Goal: Task Accomplishment & Management: Manage account settings

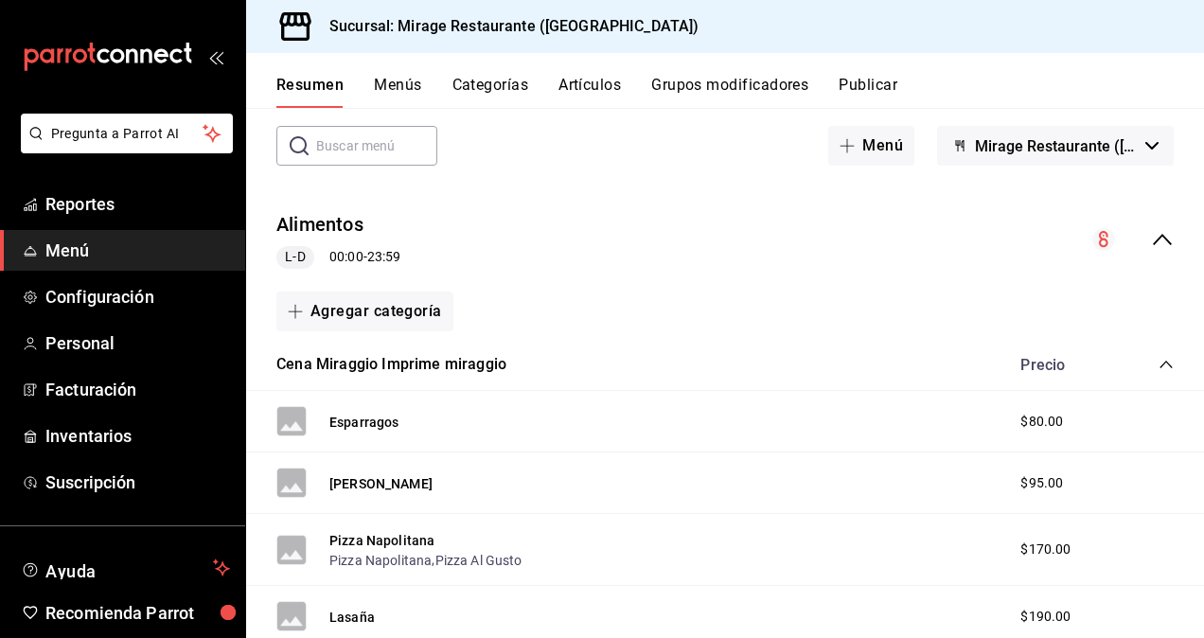
scroll to position [90, 0]
click at [352, 307] on button "Agregar categoría" at bounding box center [364, 313] width 177 height 40
click at [364, 407] on li "Categoría nueva" at bounding box center [357, 408] width 162 height 46
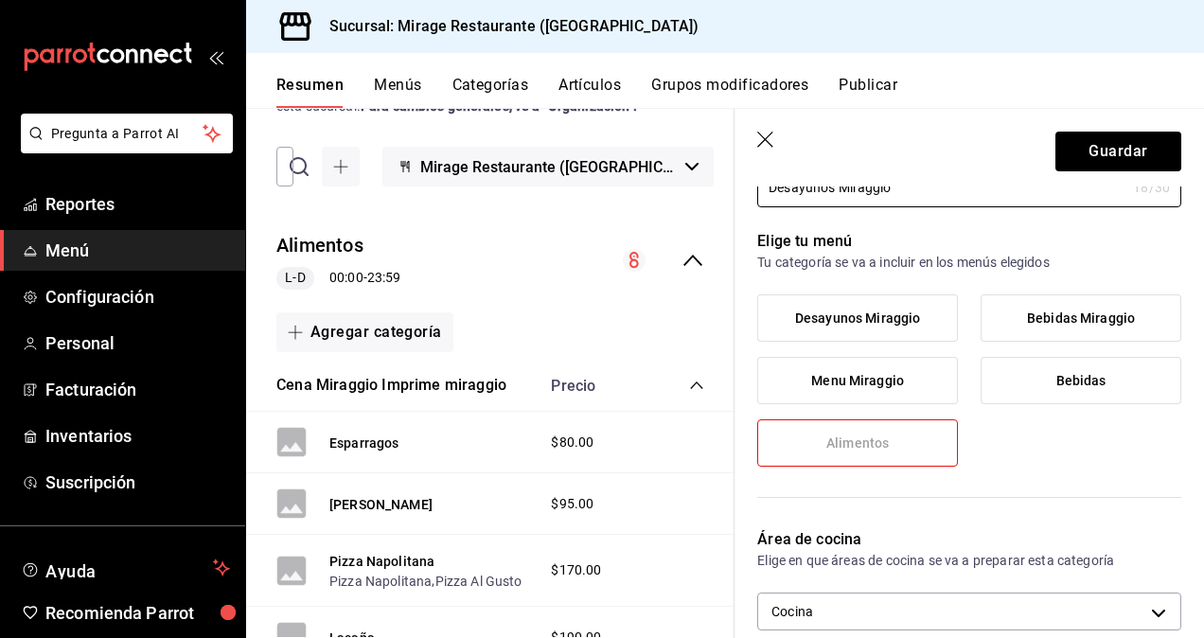
scroll to position [114, 0]
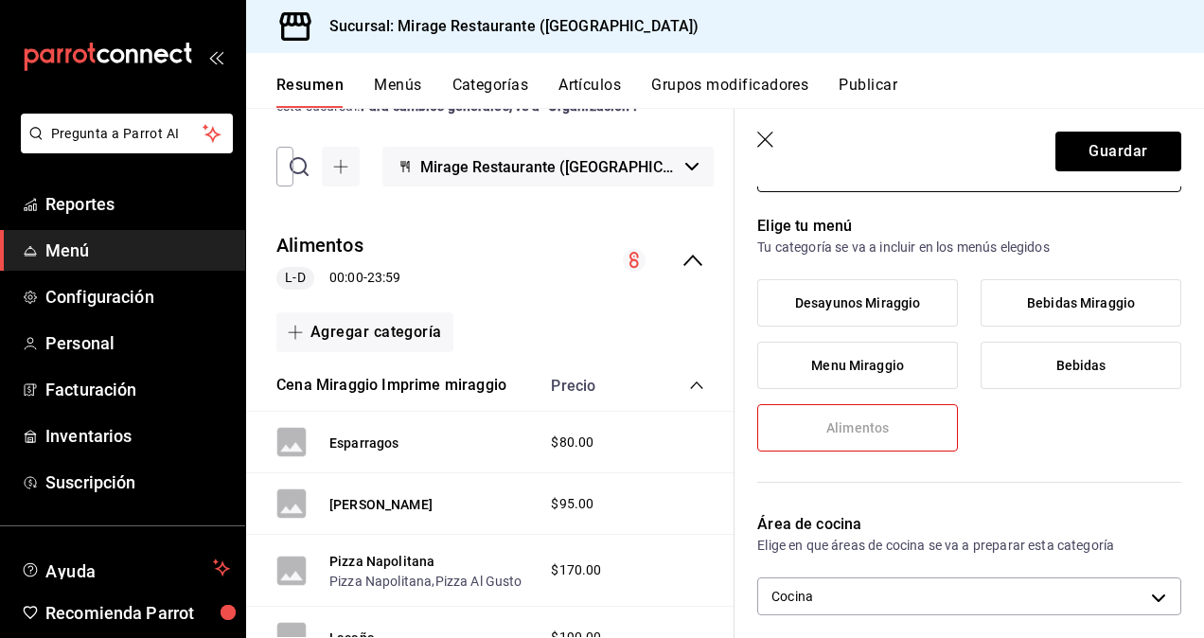
type input "Desayunos Miraggio"
click at [901, 297] on span "Desayunos Miraggio" at bounding box center [857, 303] width 125 height 16
click at [0, 0] on input "Desayunos Miraggio" at bounding box center [0, 0] width 0 height 0
click at [867, 417] on label "Alimentos" at bounding box center [857, 427] width 199 height 45
click at [920, 433] on label "Alimentos" at bounding box center [857, 427] width 199 height 45
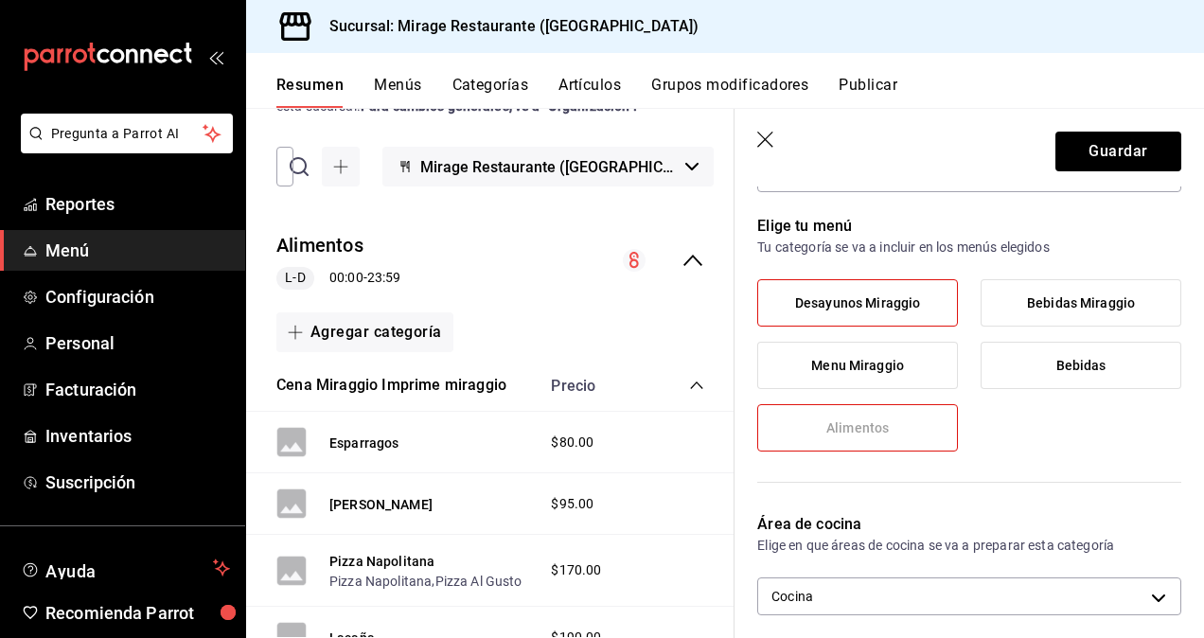
click at [855, 356] on label "Menu Miraggio" at bounding box center [857, 365] width 199 height 45
click at [0, 0] on input "Menu Miraggio" at bounding box center [0, 0] width 0 height 0
click at [861, 286] on label "Desayunos Miraggio" at bounding box center [857, 302] width 199 height 45
click at [0, 0] on input "Desayunos Miraggio" at bounding box center [0, 0] width 0 height 0
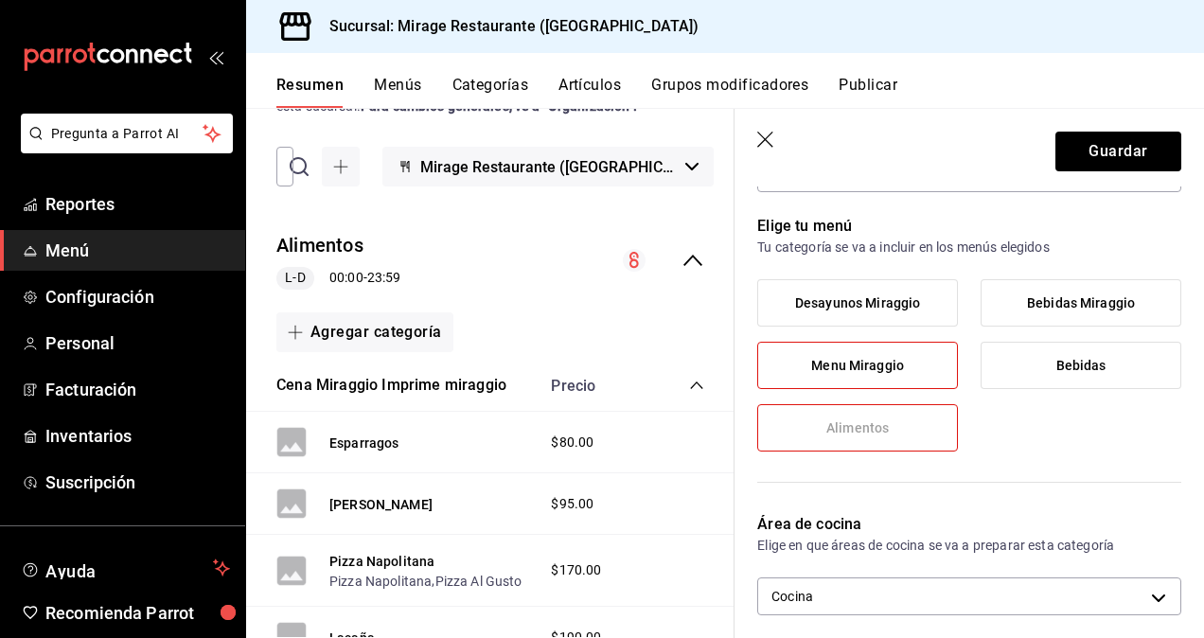
click at [861, 364] on span "Menu Miraggio" at bounding box center [857, 366] width 93 height 16
click at [0, 0] on input "Menu Miraggio" at bounding box center [0, 0] width 0 height 0
click at [848, 432] on span "Alimentos" at bounding box center [857, 428] width 62 height 16
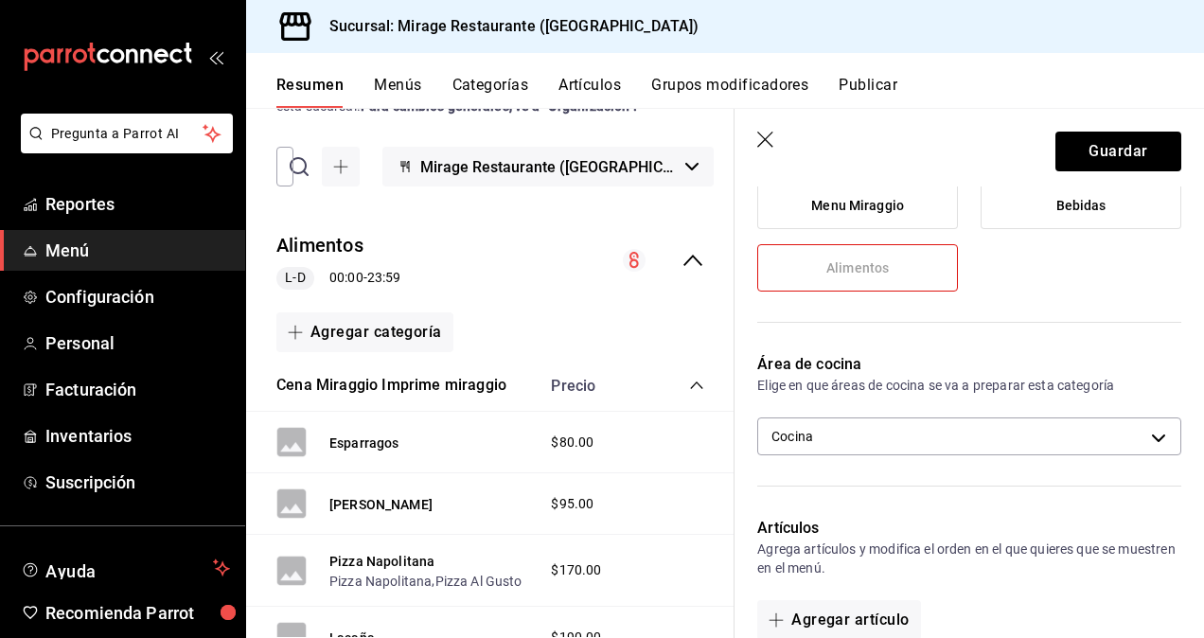
scroll to position [275, 0]
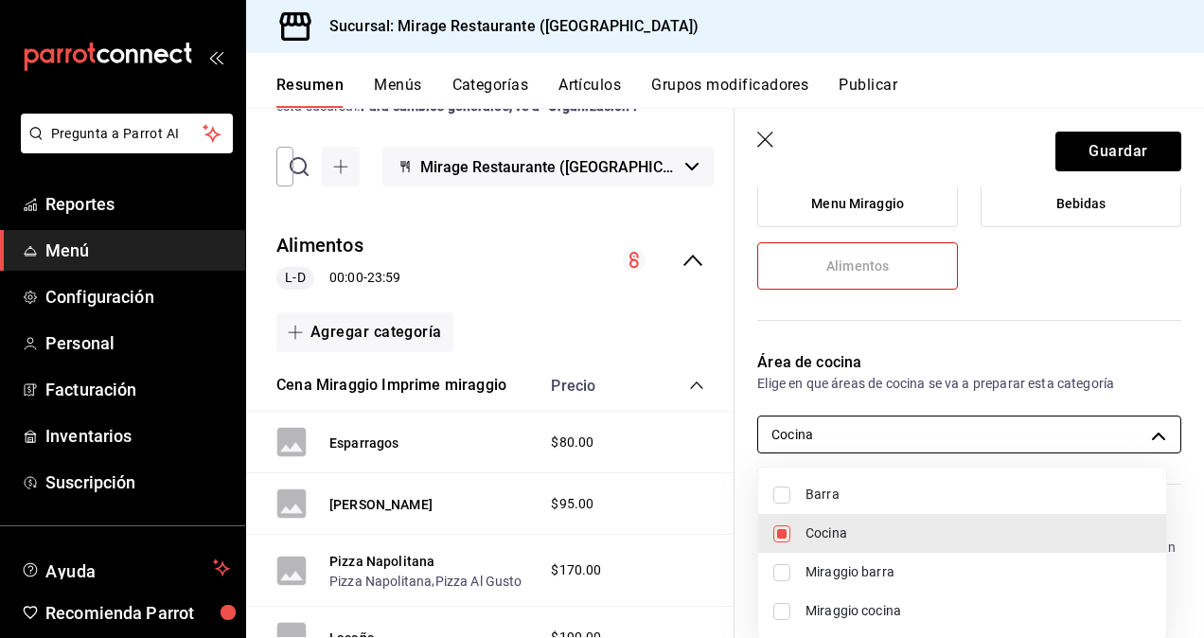
click at [997, 431] on body "Pregunta a Parrot AI Reportes Menú Configuración Personal Facturación Inventari…" at bounding box center [602, 319] width 1204 height 638
click at [882, 608] on span "Miraggio cocina" at bounding box center [979, 611] width 346 height 20
type input "22956ee8-c3b3-4353-9918-42490f5d5222,2b06c2da-c007-4c10-8071-5232d2b1a5a5"
checkbox input "true"
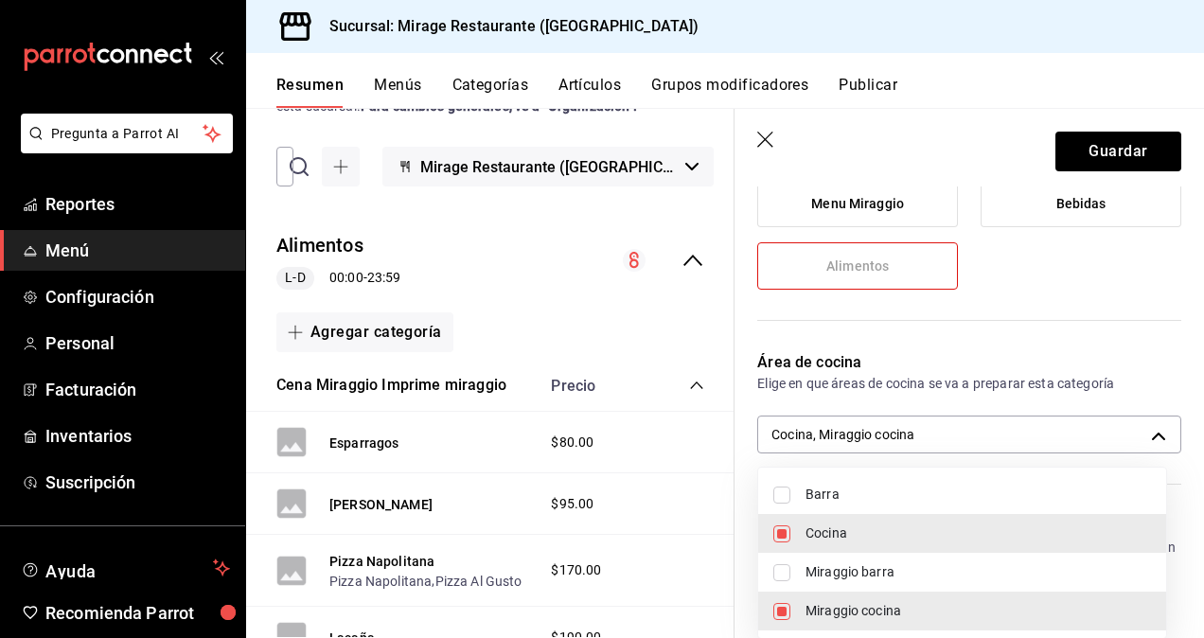
click at [992, 341] on div at bounding box center [602, 319] width 1204 height 638
click at [1149, 424] on body "Pregunta a Parrot AI Reportes Menú Configuración Personal Facturación Inventari…" at bounding box center [602, 319] width 1204 height 638
click at [787, 531] on input "checkbox" at bounding box center [781, 533] width 17 height 17
checkbox input "false"
type input "2b06c2da-c007-4c10-8071-5232d2b1a5a5"
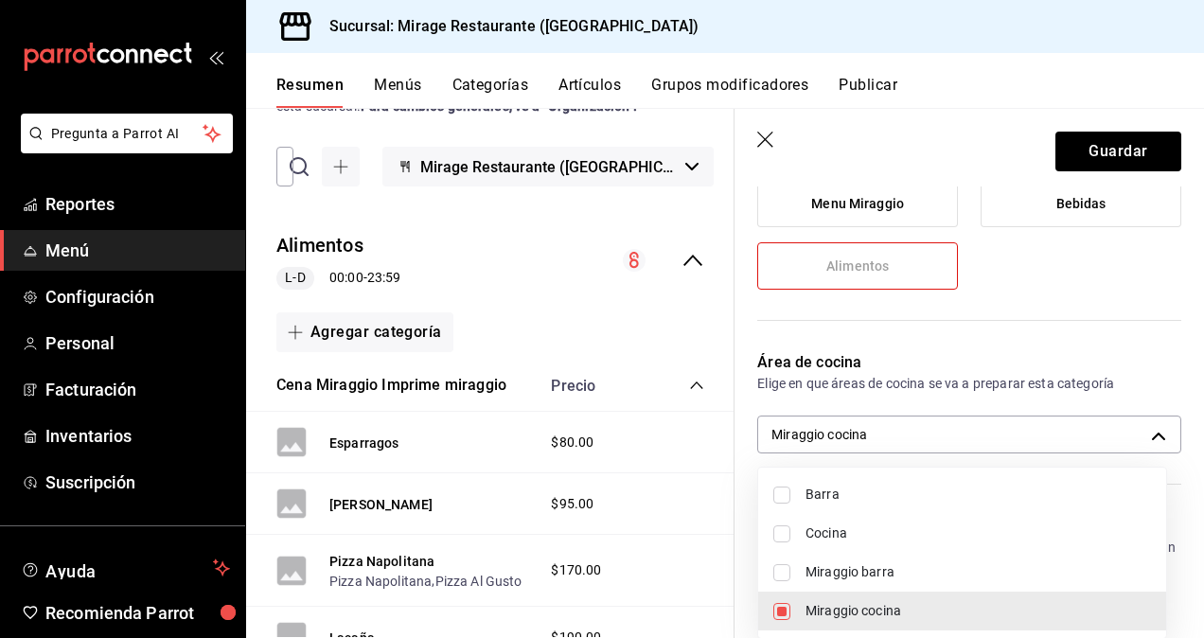
click at [1049, 315] on div at bounding box center [602, 319] width 1204 height 638
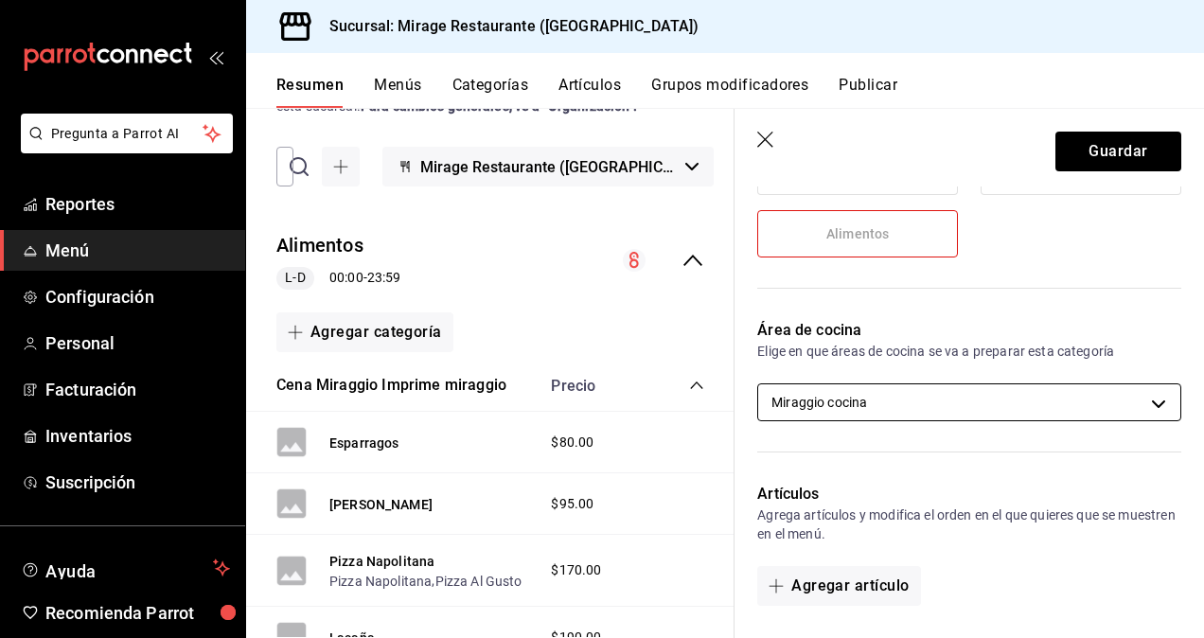
scroll to position [0, 0]
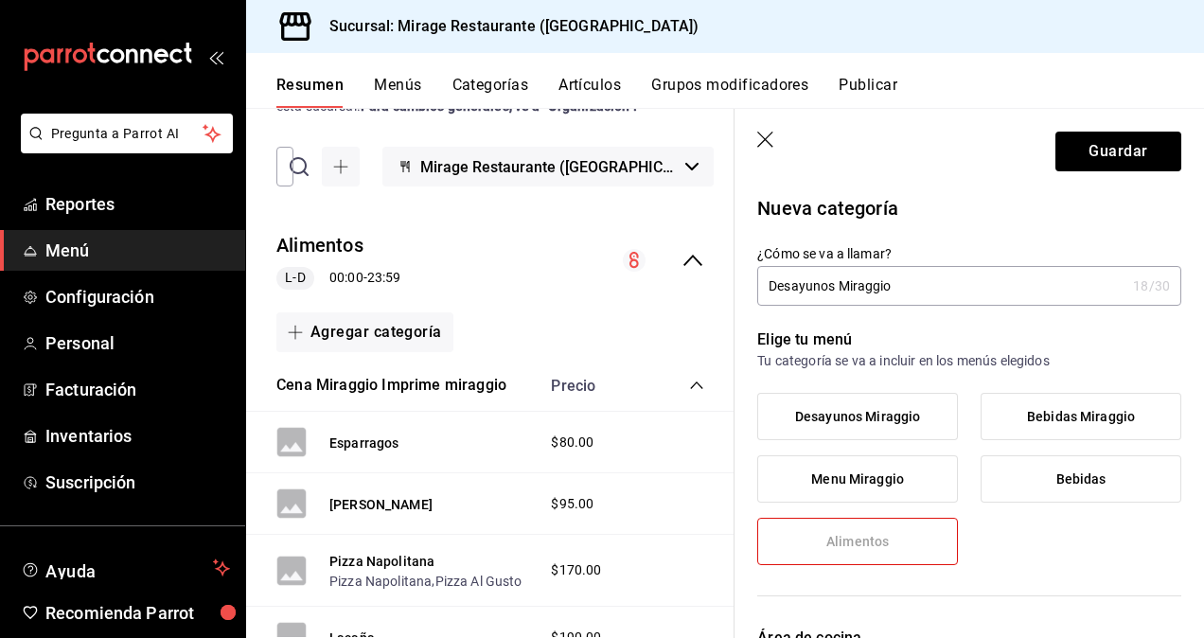
click at [861, 541] on span "Alimentos" at bounding box center [857, 542] width 62 height 16
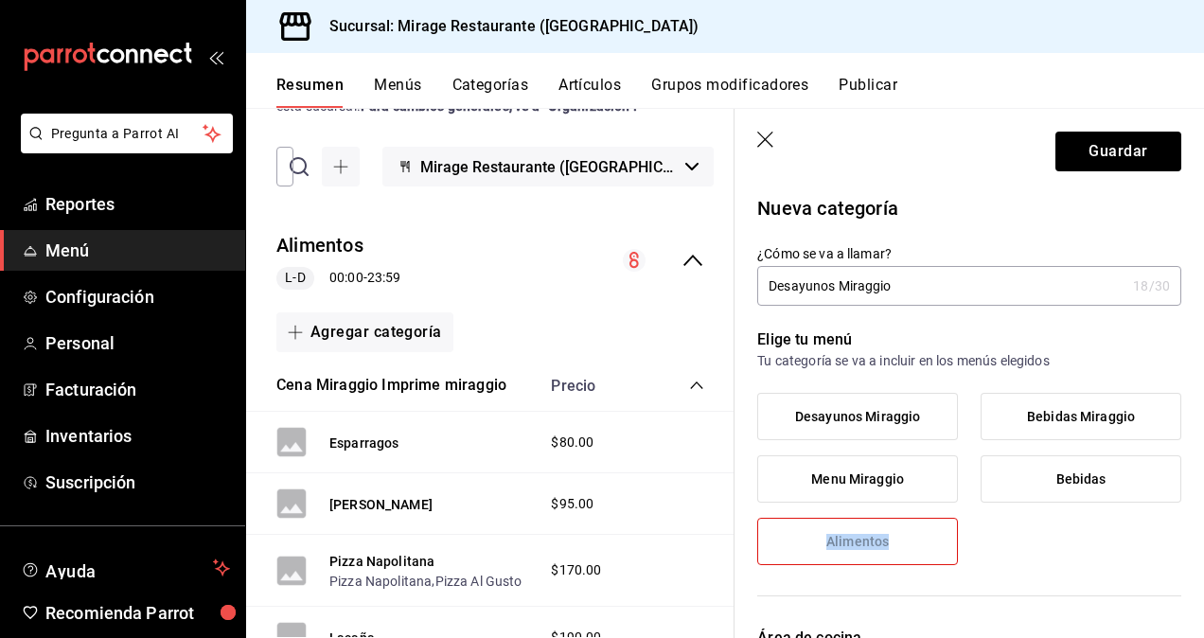
click at [921, 549] on label "Alimentos" at bounding box center [857, 541] width 199 height 45
click at [765, 136] on icon "button" at bounding box center [766, 141] width 19 height 19
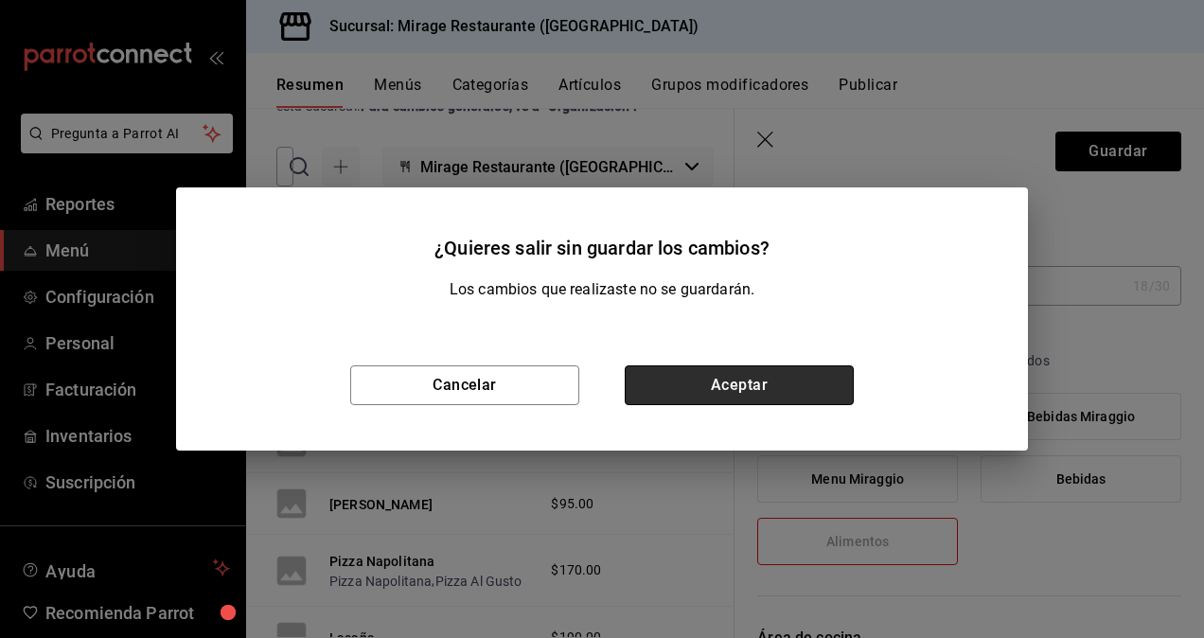
click at [697, 385] on button "Aceptar" at bounding box center [739, 385] width 229 height 40
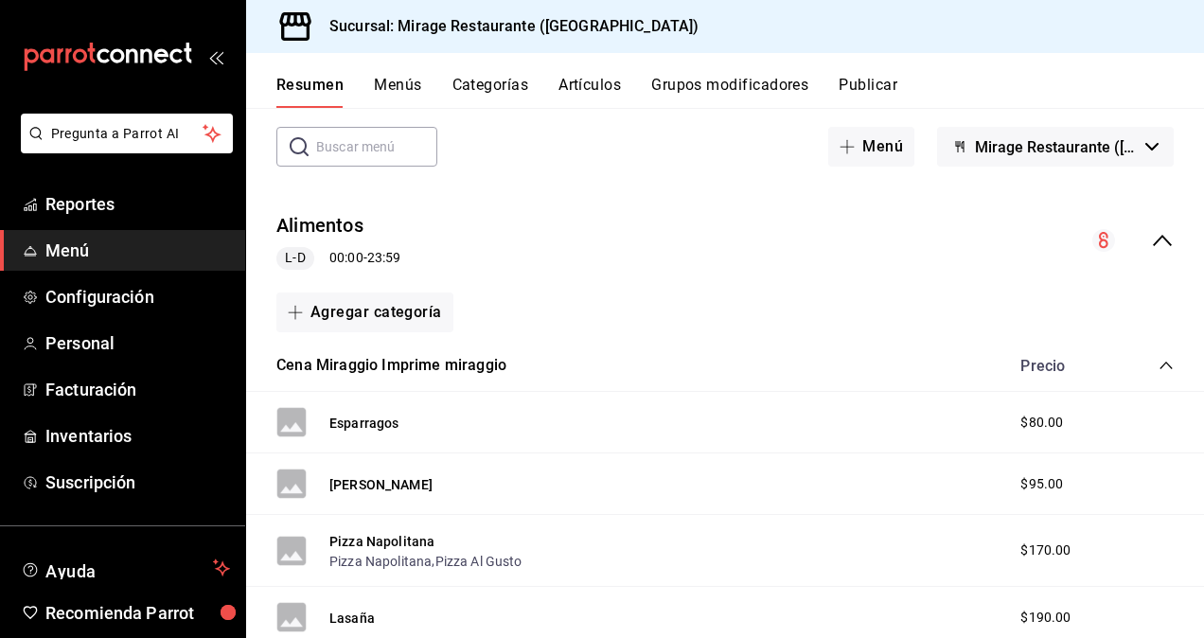
click at [392, 80] on button "Menús" at bounding box center [397, 92] width 47 height 32
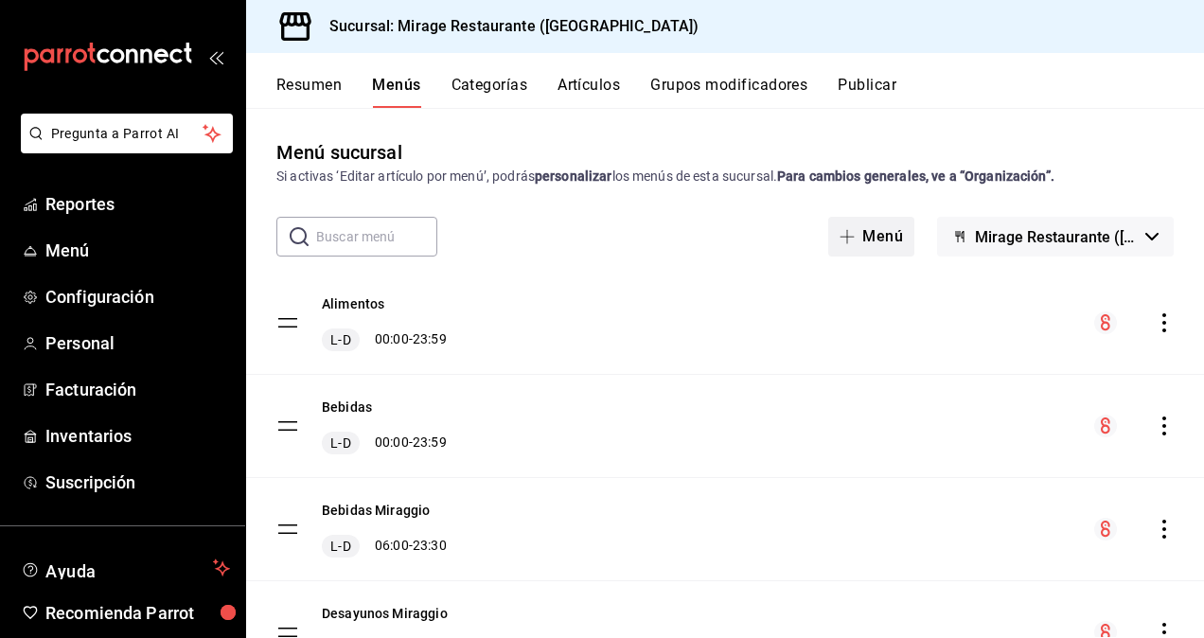
click at [855, 226] on button "Menú" at bounding box center [871, 237] width 86 height 40
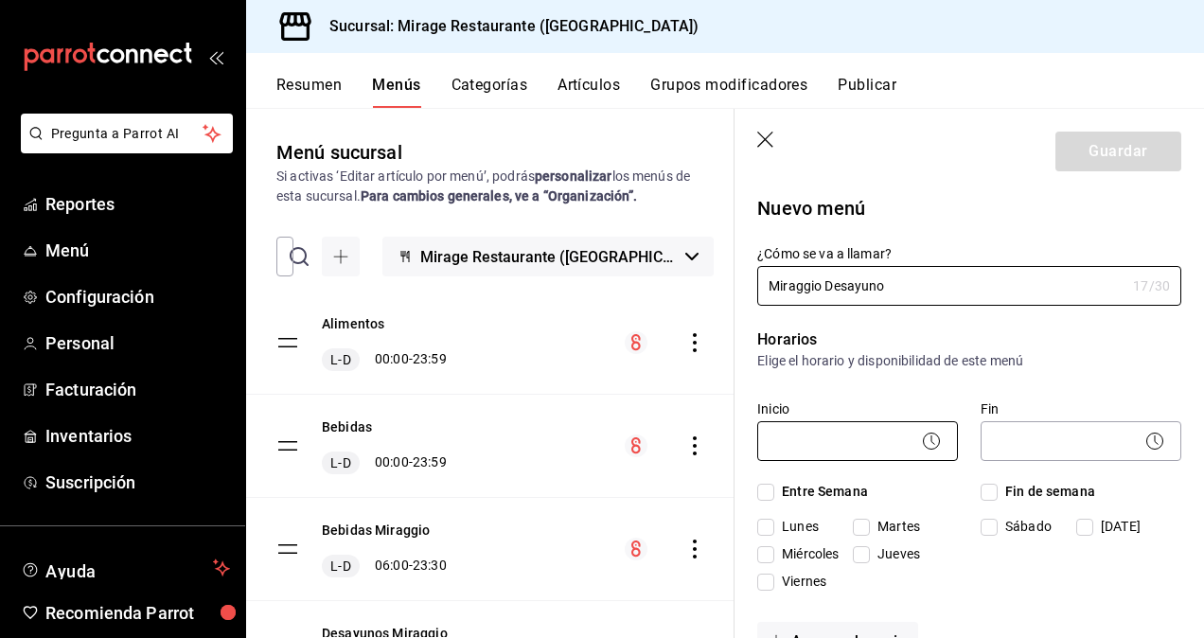
type input "Miraggio Desayuno"
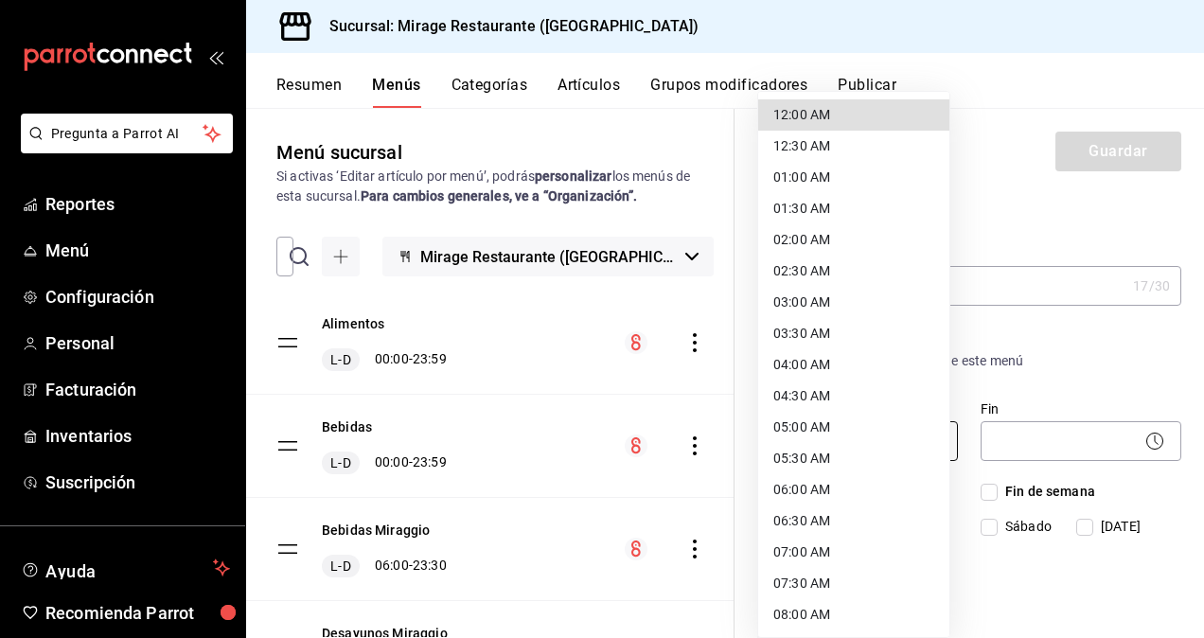
click at [841, 452] on body "Pregunta a Parrot AI Reportes Menú Configuración Personal Facturación Inventari…" at bounding box center [602, 319] width 1204 height 638
click at [835, 105] on li "12:00 AM" at bounding box center [853, 114] width 191 height 31
type input "00:00"
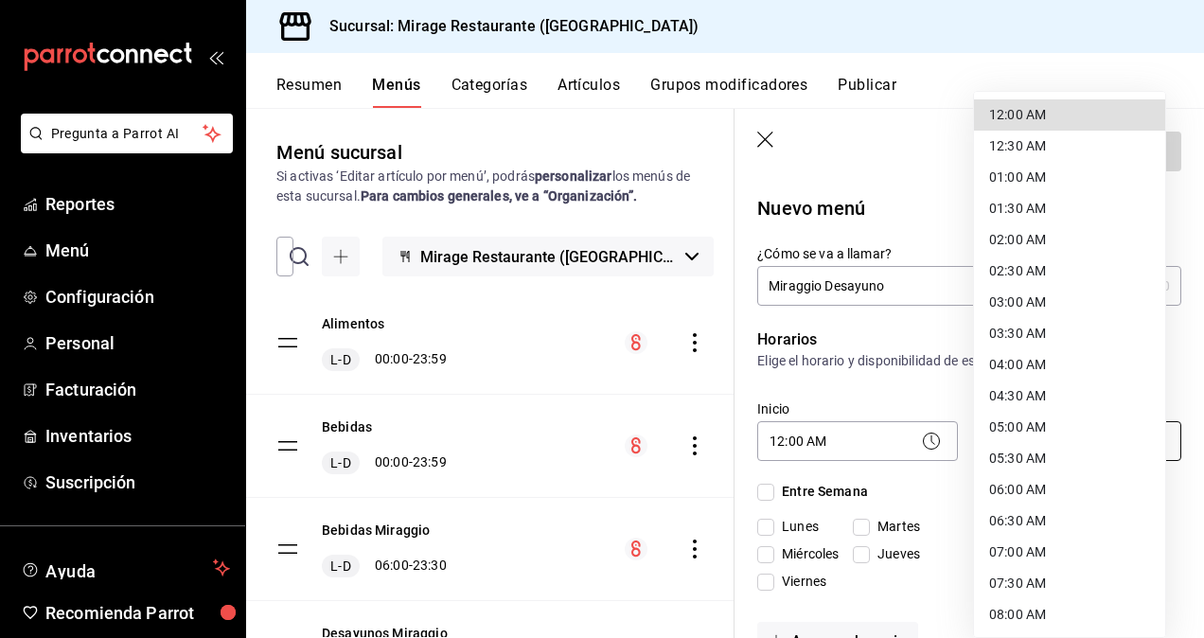
click at [1041, 433] on body "Pregunta a Parrot AI Reportes Menú Configuración Personal Facturación Inventari…" at bounding box center [602, 319] width 1204 height 638
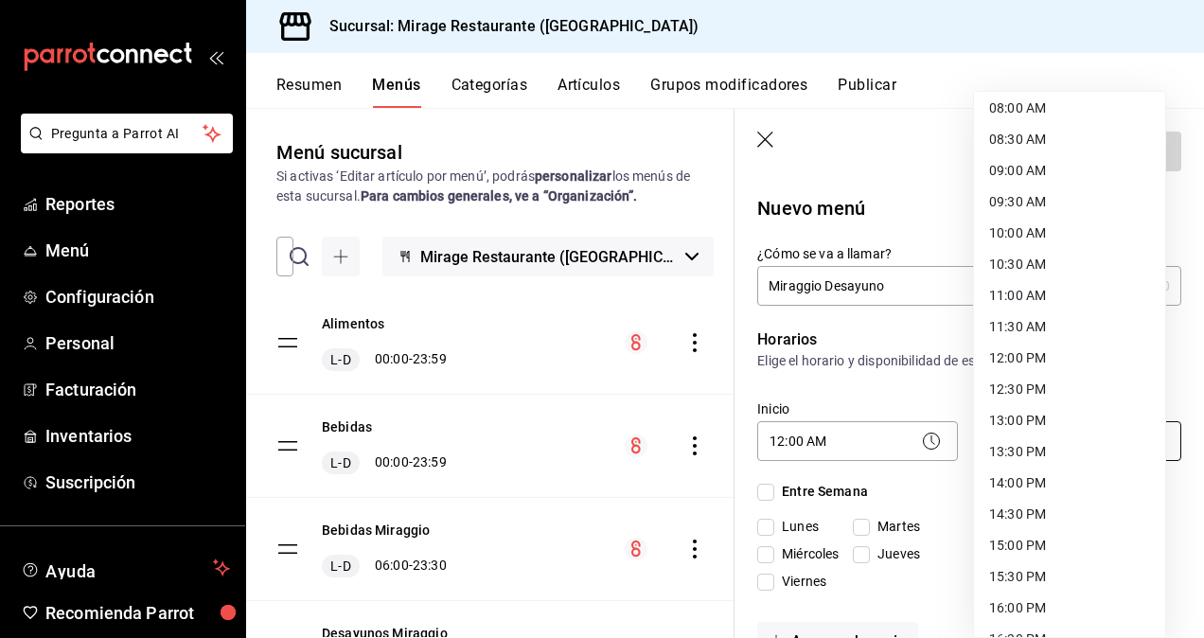
scroll to position [1000, 0]
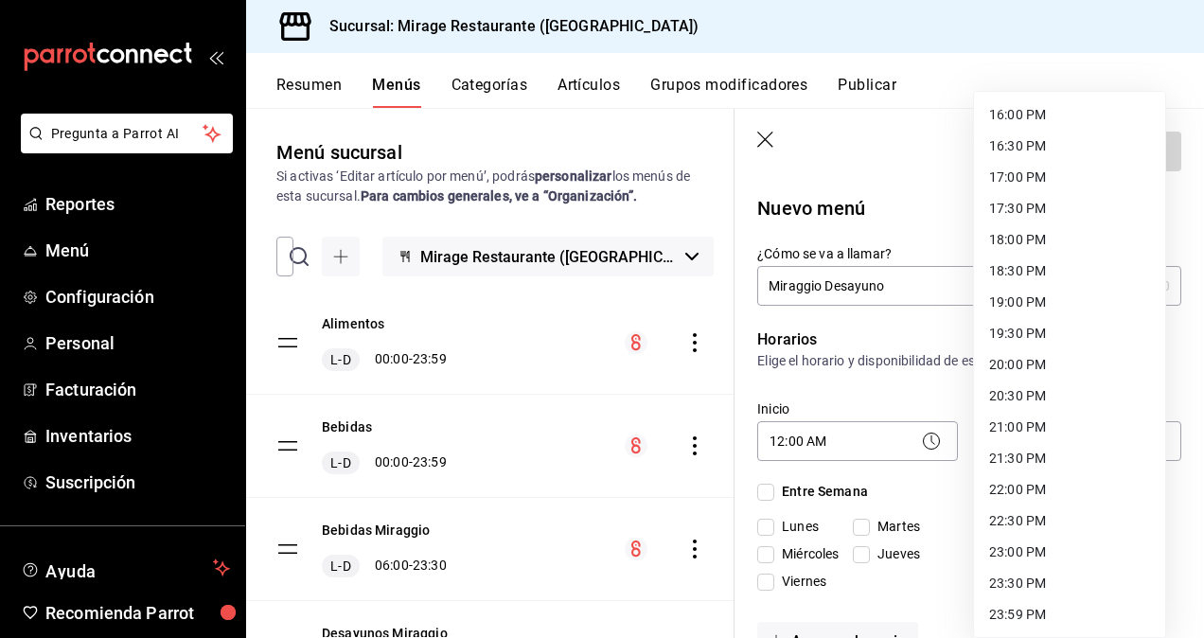
click at [1017, 612] on li "23:59 PM" at bounding box center [1069, 614] width 191 height 31
type input "23:59"
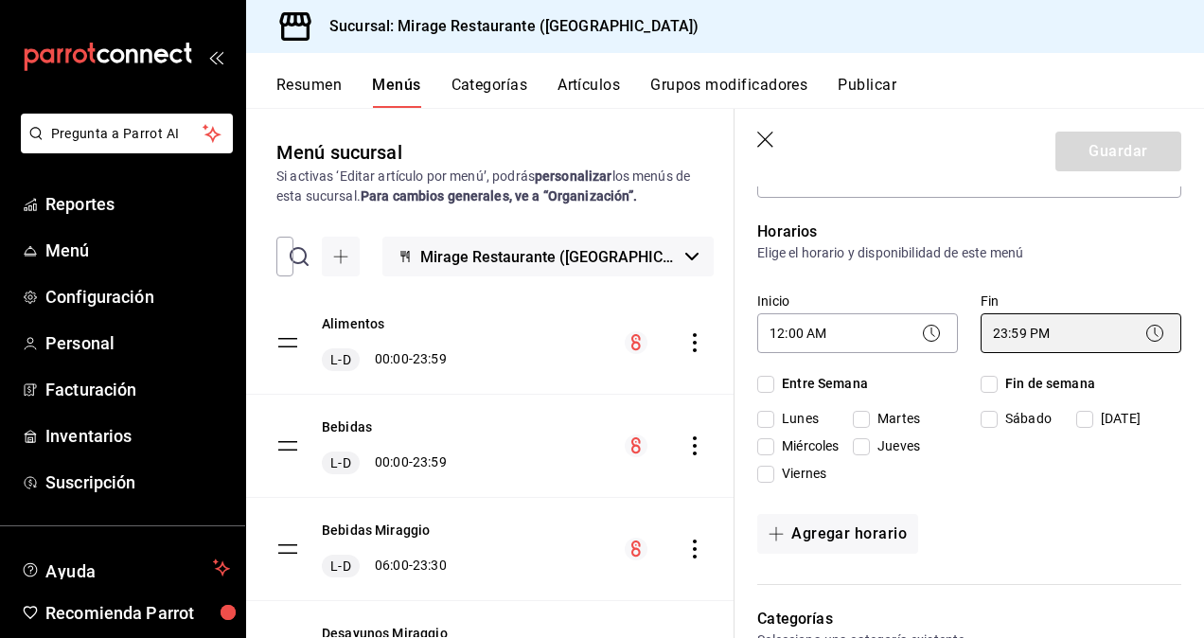
scroll to position [109, 0]
click at [768, 380] on input "Entre Semana" at bounding box center [765, 383] width 17 height 17
checkbox input "true"
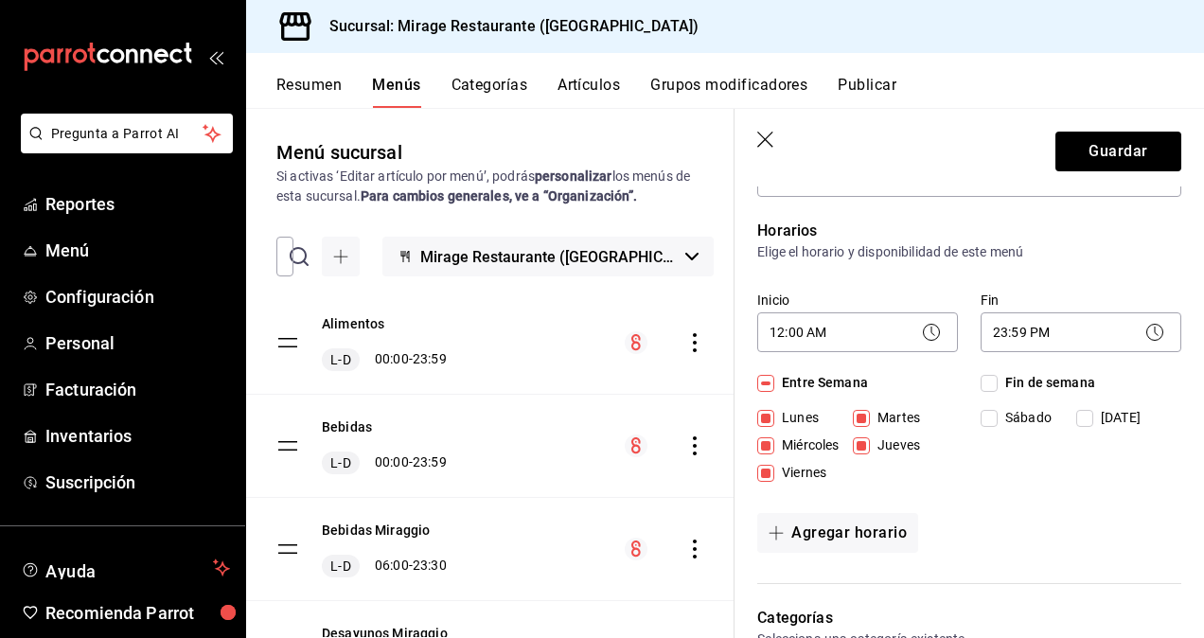
checkbox input "true"
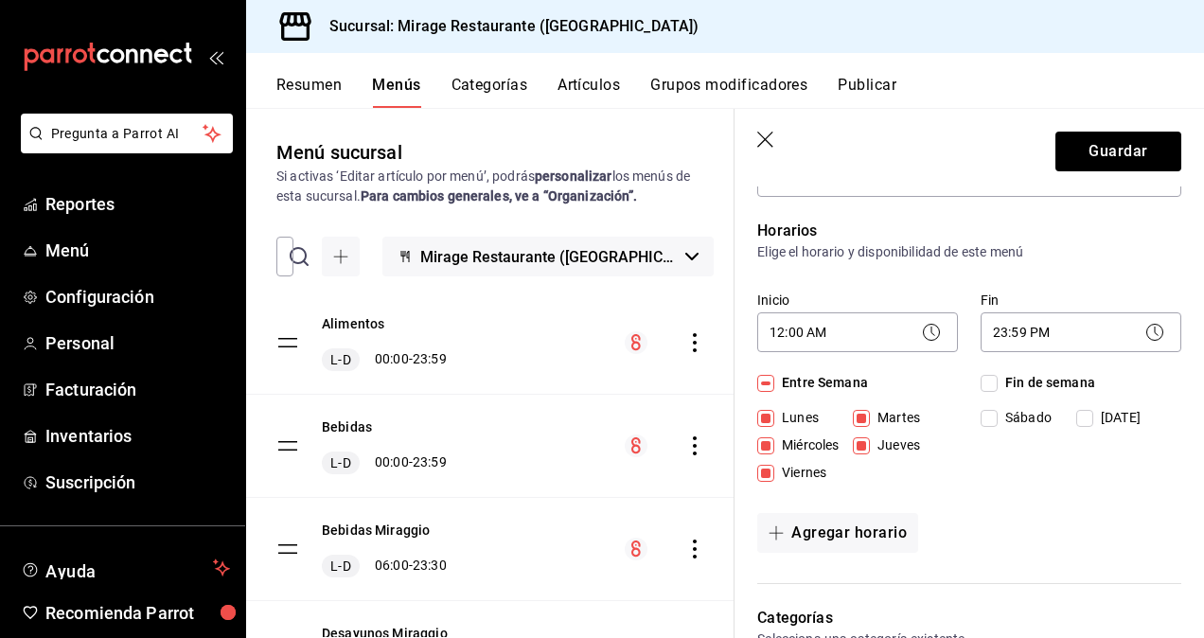
click at [981, 379] on input "Fin de semana" at bounding box center [989, 383] width 17 height 17
checkbox input "true"
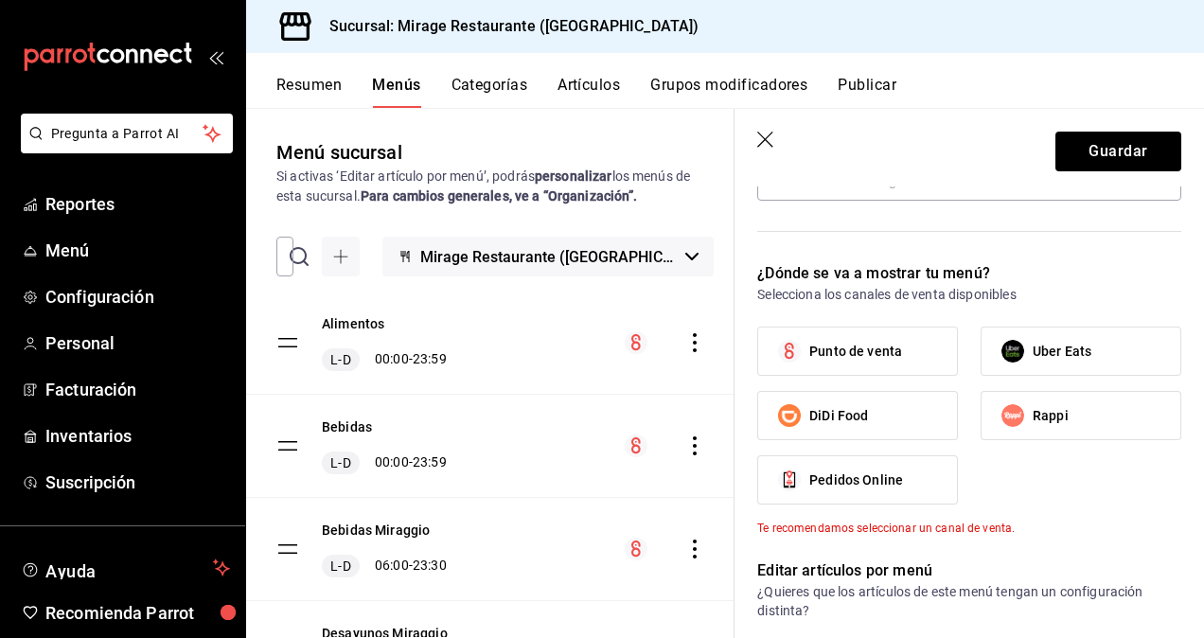
scroll to position [567, 0]
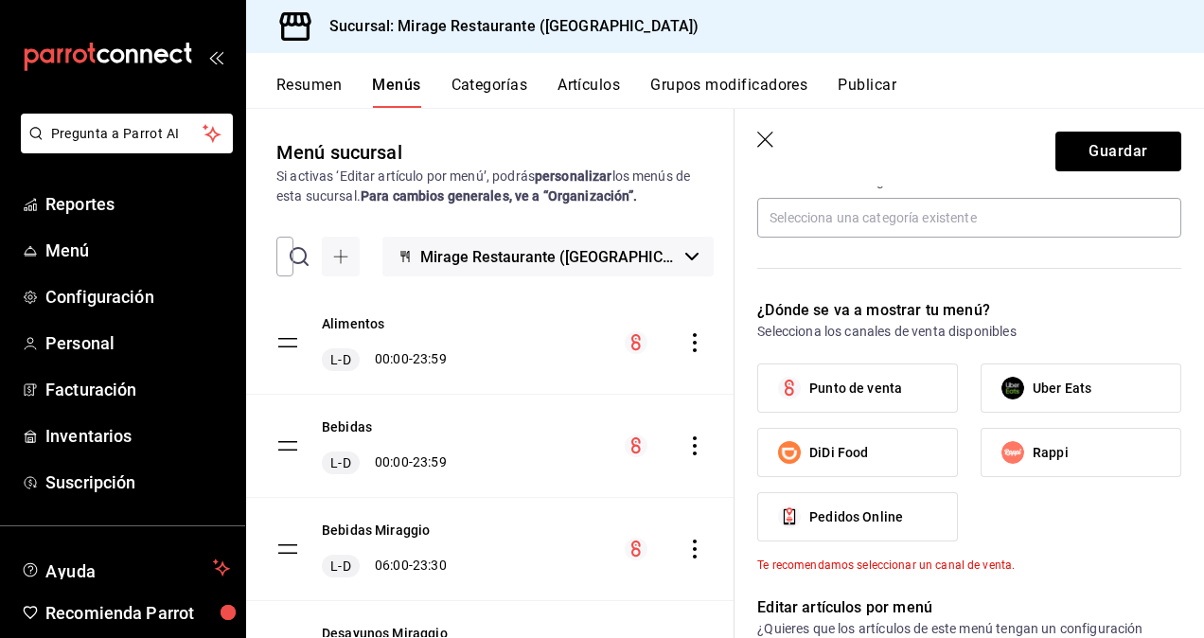
click at [841, 373] on label "Punto de venta" at bounding box center [857, 387] width 199 height 47
click at [809, 373] on input "Punto de venta" at bounding box center [790, 388] width 40 height 40
checkbox input "true"
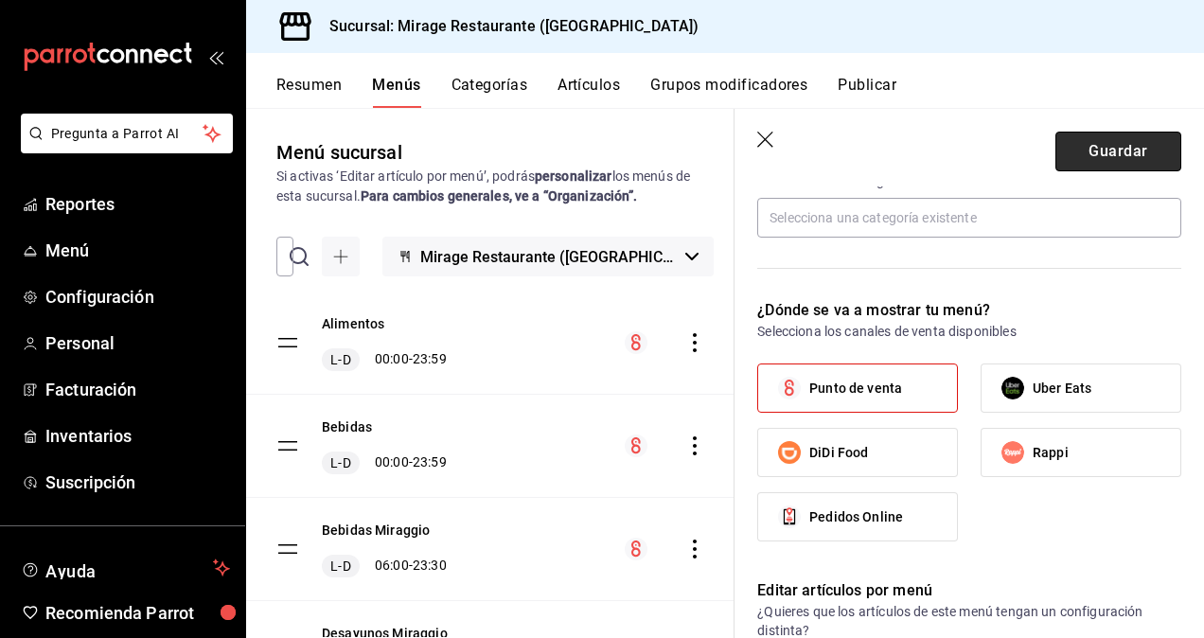
click at [1109, 157] on button "Guardar" at bounding box center [1119, 152] width 126 height 40
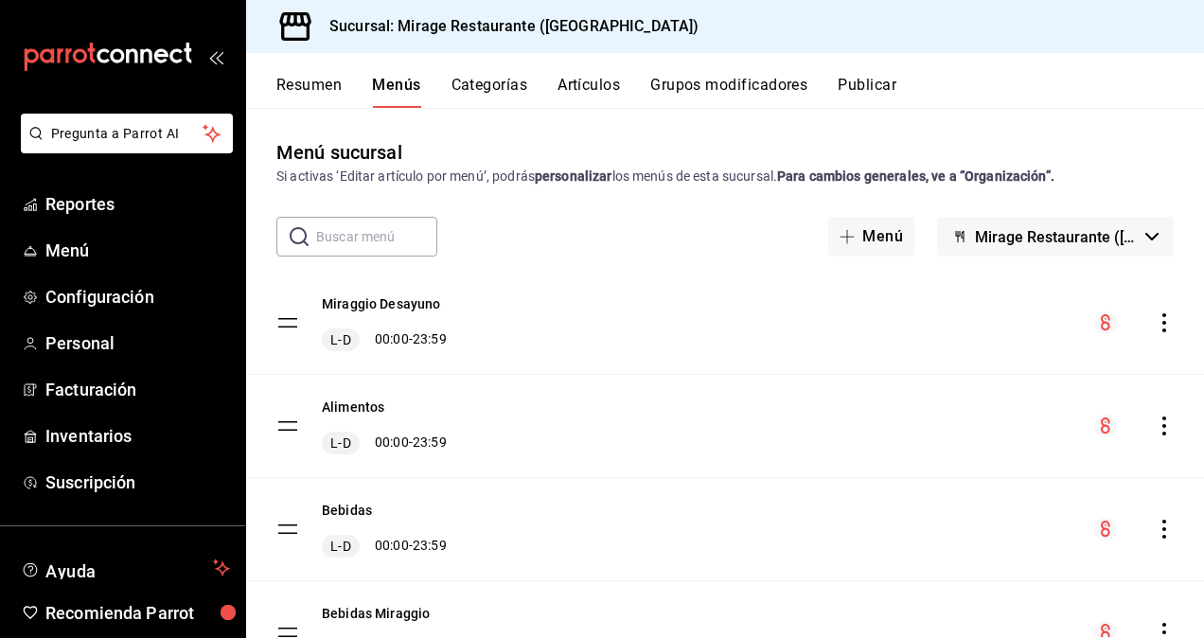
click at [608, 78] on button "Artículos" at bounding box center [589, 92] width 62 height 32
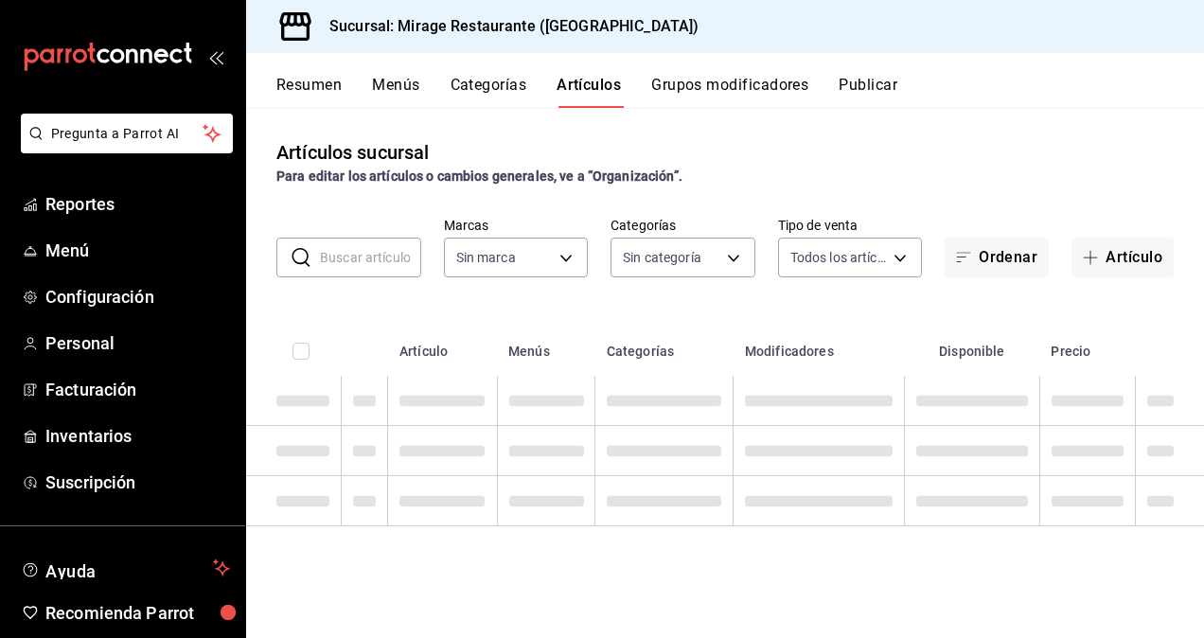
type input "fd44f9d9-2552-44ba-a783-b01c8222cad6"
type input "d5d6632e-e93b-488b-b89c-05f99fab0c1f,7ad0b233-2887-4082-a763-91e1e8206cf5,bf34e…"
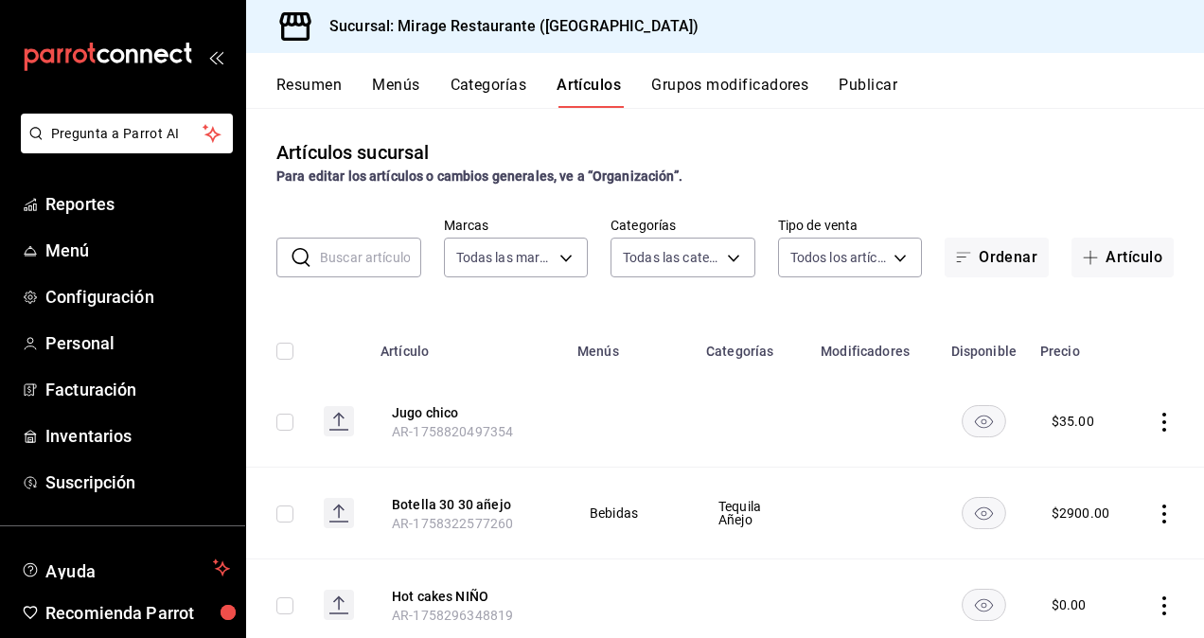
click at [489, 78] on button "Categorías" at bounding box center [489, 92] width 77 height 32
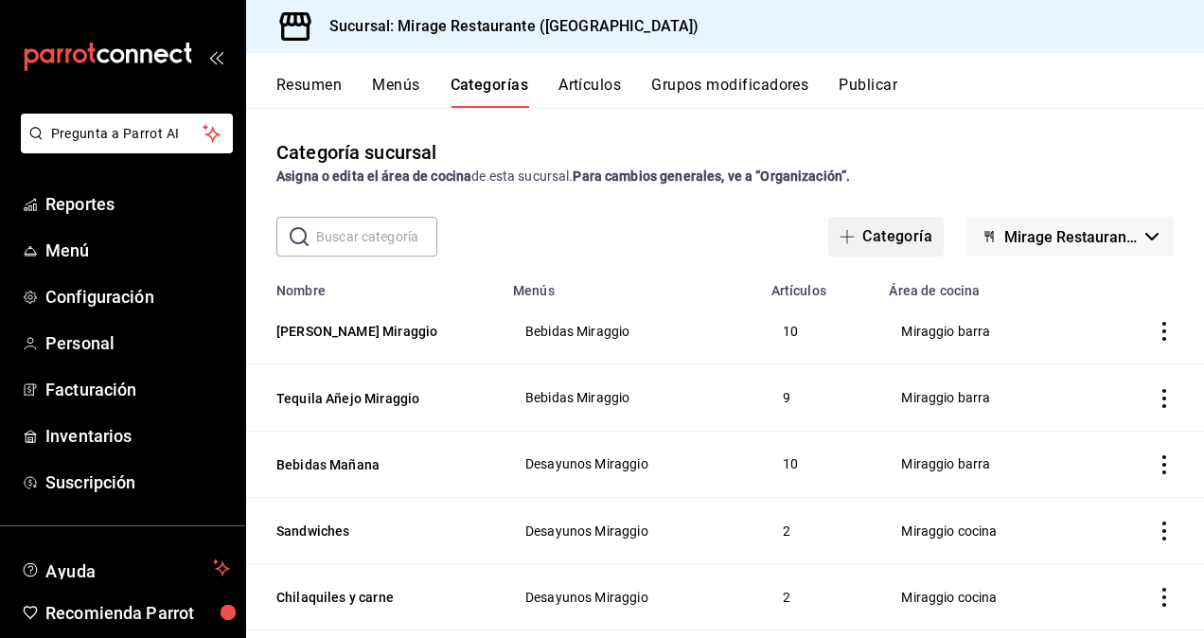
click at [873, 235] on button "Categoría" at bounding box center [885, 237] width 115 height 40
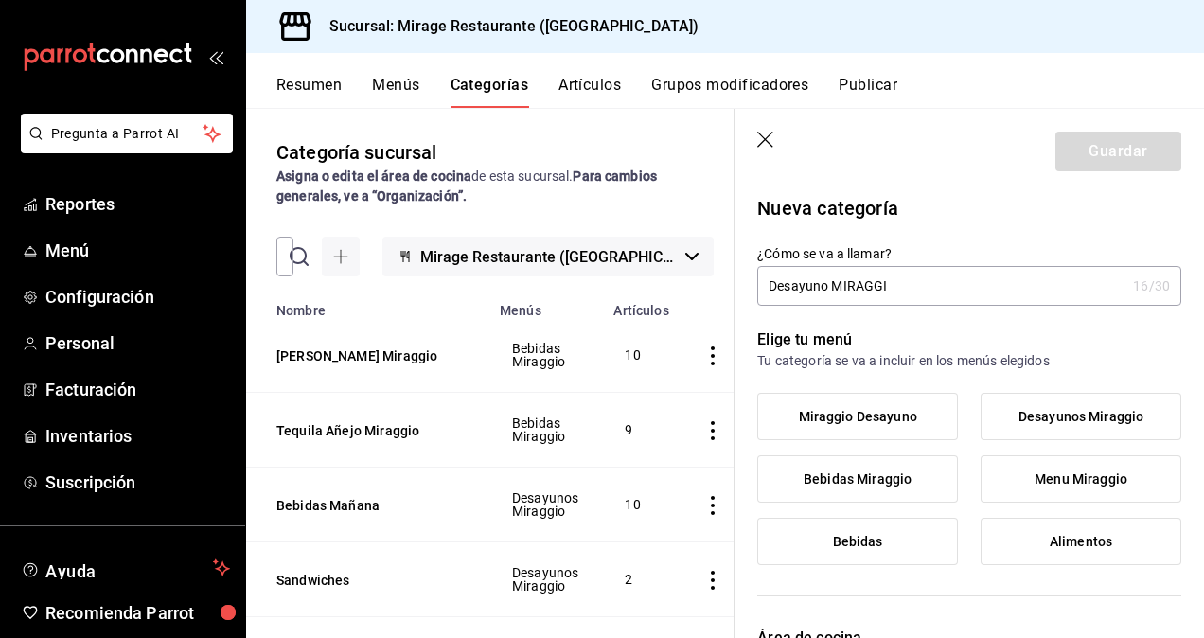
click at [822, 288] on input "Desayuno MIRAGGI" at bounding box center [941, 286] width 368 height 38
click at [896, 292] on input "Desayunos MIRAGGI" at bounding box center [941, 286] width 368 height 38
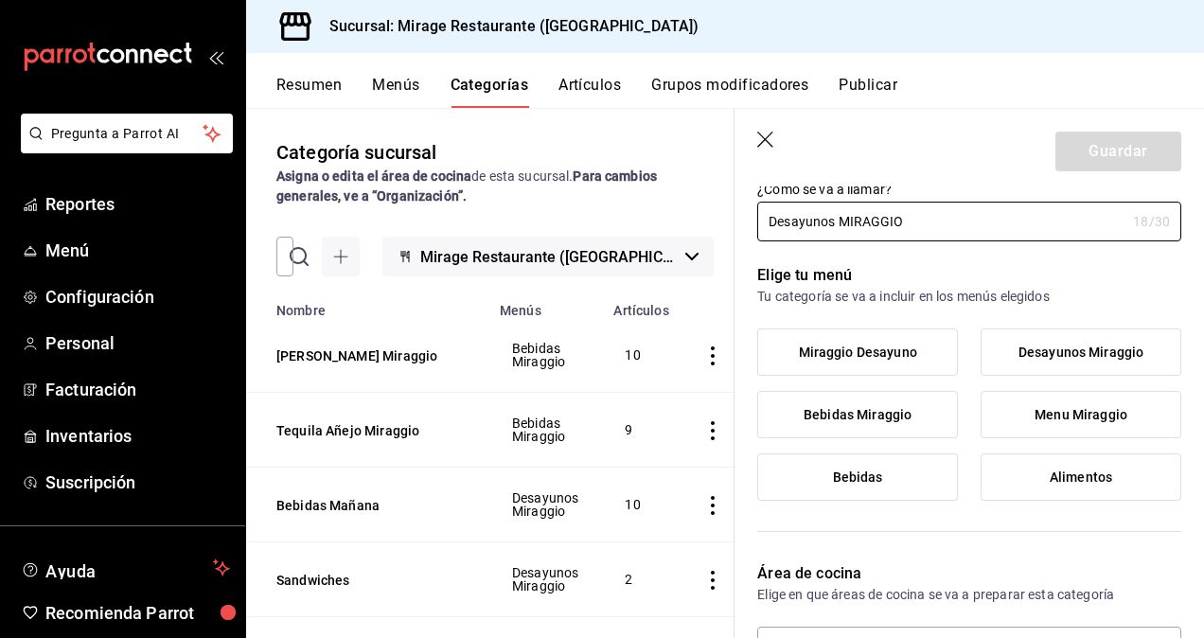
scroll to position [70, 0]
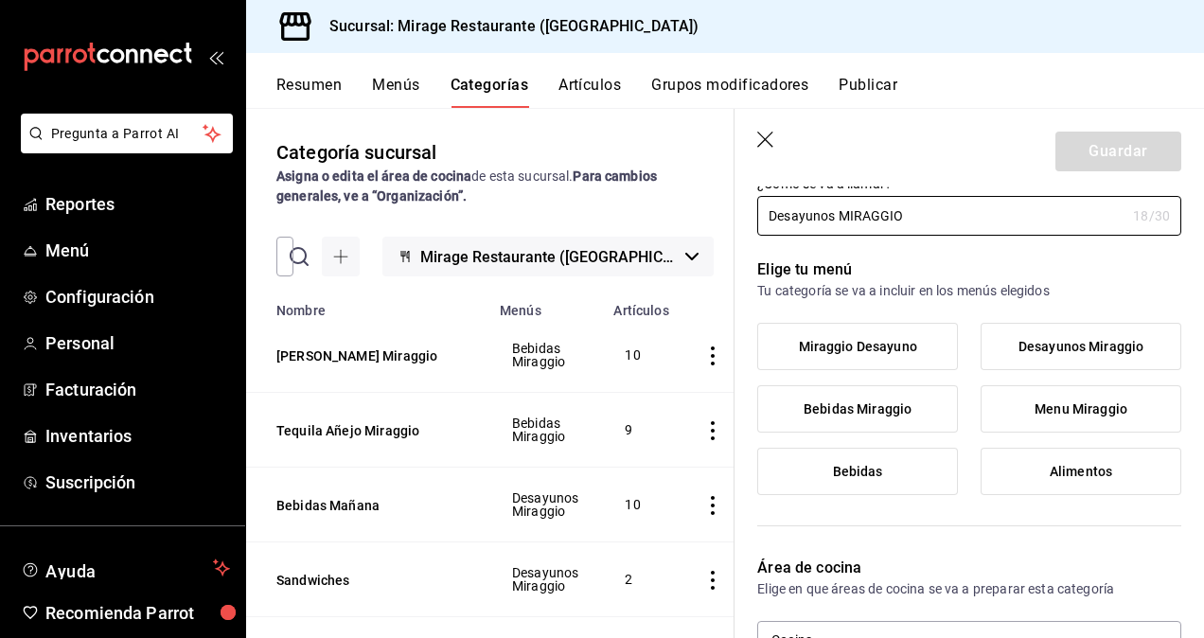
type input "Desayunos MIRAGGIO"
click at [882, 342] on span "Miraggio Desayuno" at bounding box center [858, 347] width 118 height 16
click at [0, 0] on input "Miraggio Desayuno" at bounding box center [0, 0] width 0 height 0
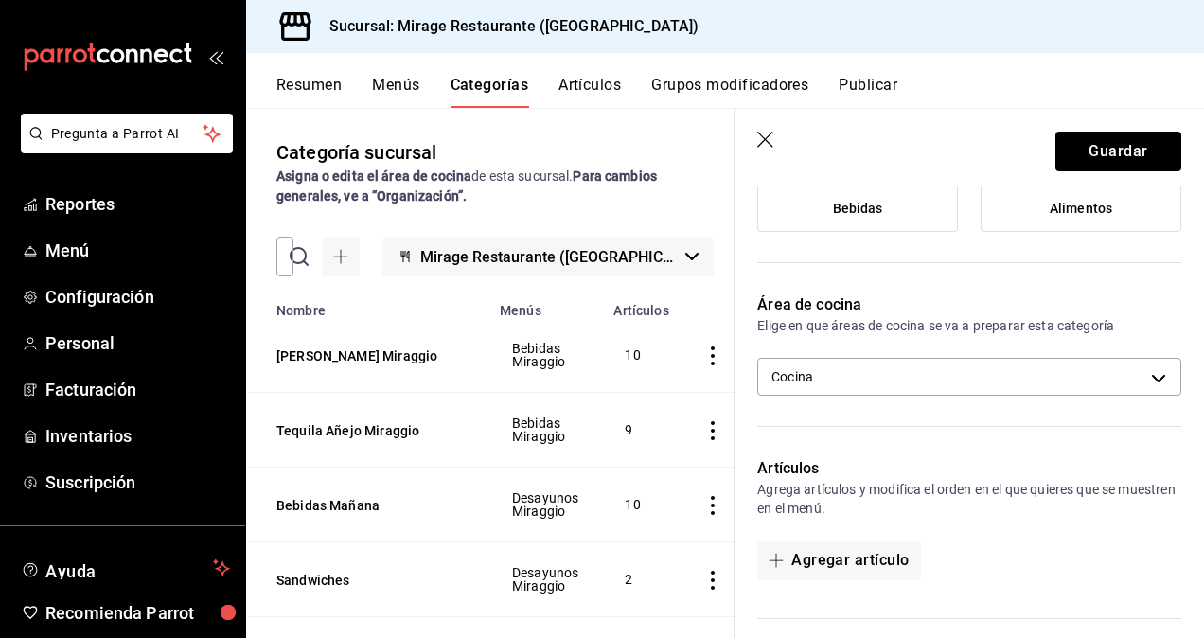
scroll to position [342, 0]
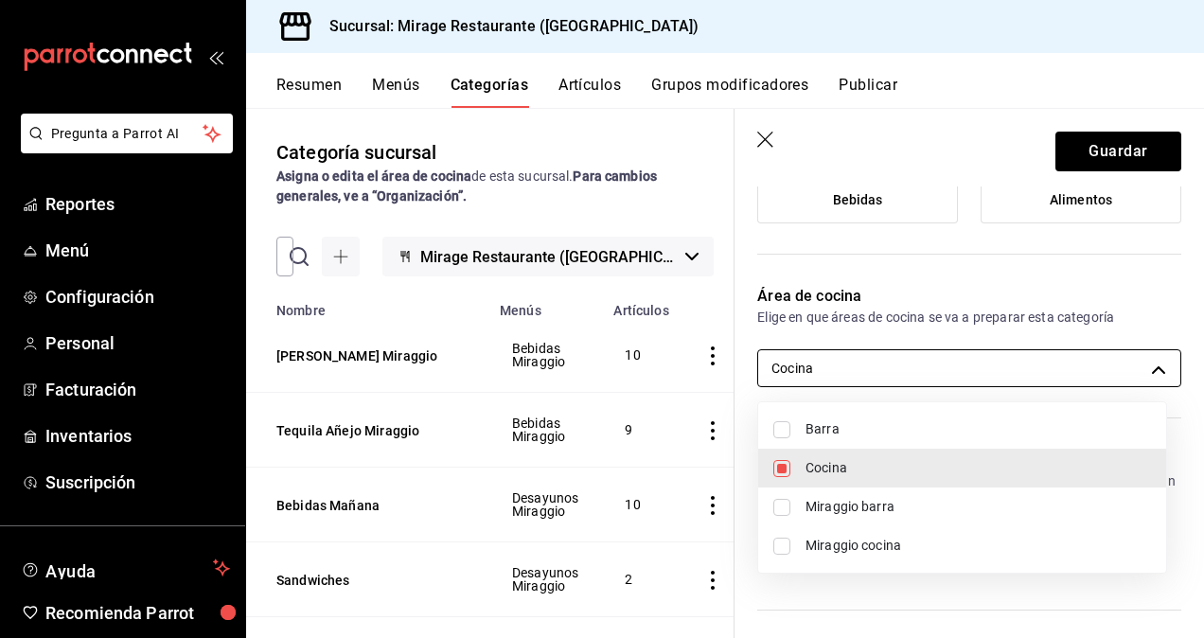
click at [858, 369] on body "Pregunta a Parrot AI Reportes Menú Configuración Personal Facturación Inventari…" at bounding box center [602, 319] width 1204 height 638
click at [810, 470] on span "Cocina" at bounding box center [979, 468] width 346 height 20
checkbox input "false"
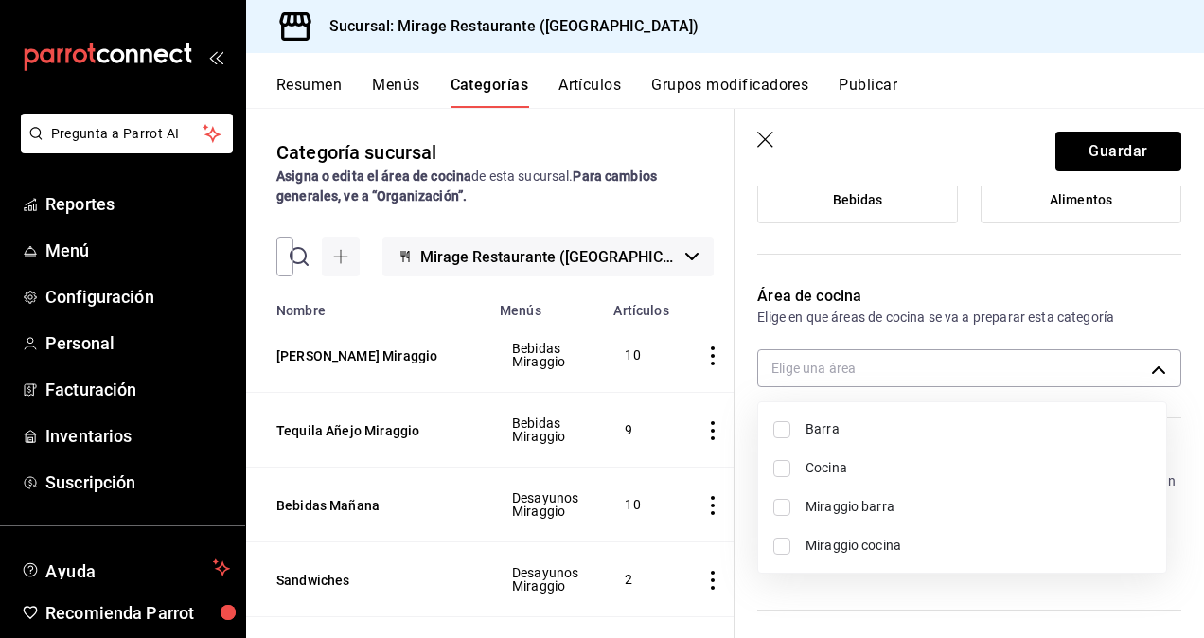
click at [820, 539] on span "Miraggio cocina" at bounding box center [979, 546] width 346 height 20
type input "2b06c2da-c007-4c10-8071-5232d2b1a5a5"
checkbox input "true"
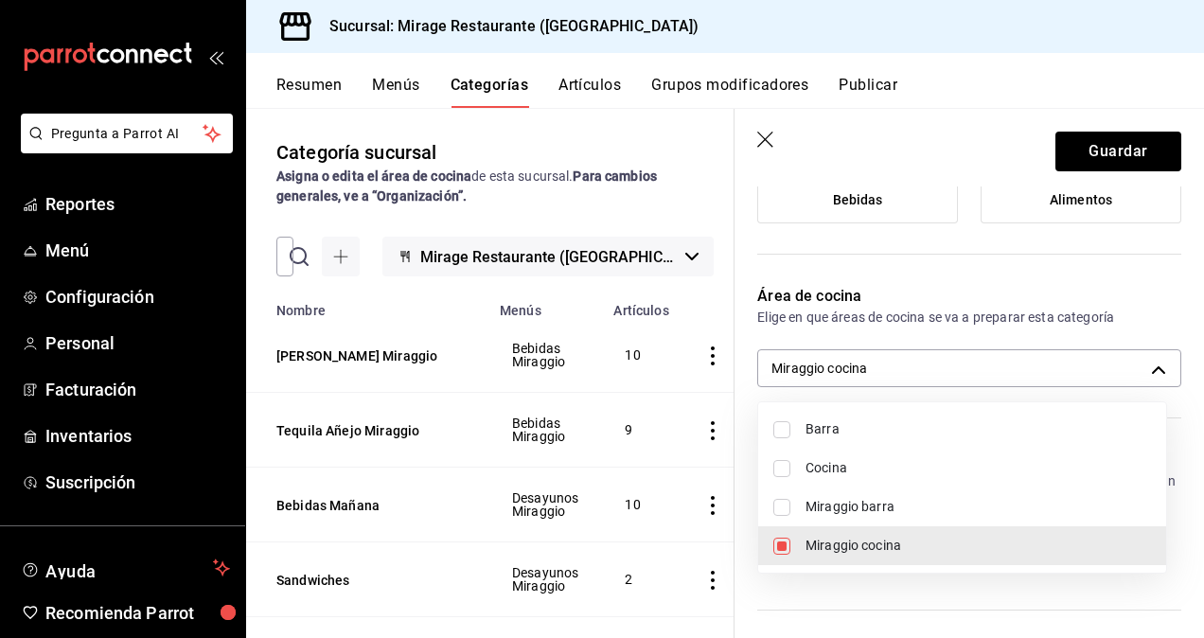
click at [869, 589] on div at bounding box center [602, 319] width 1204 height 638
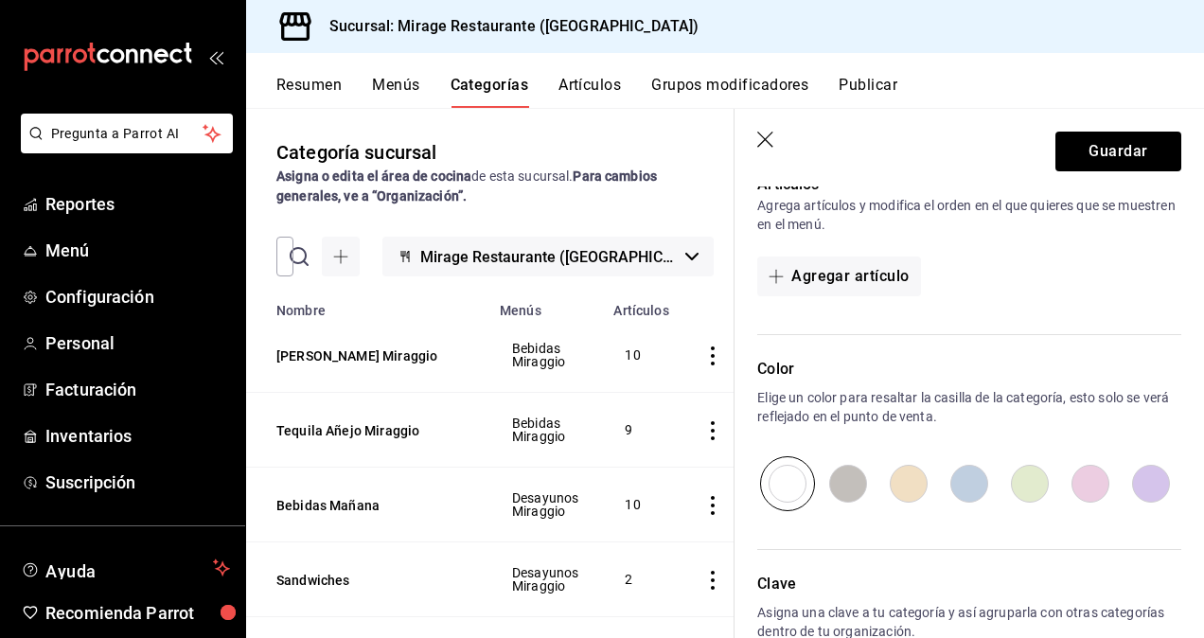
scroll to position [0, 0]
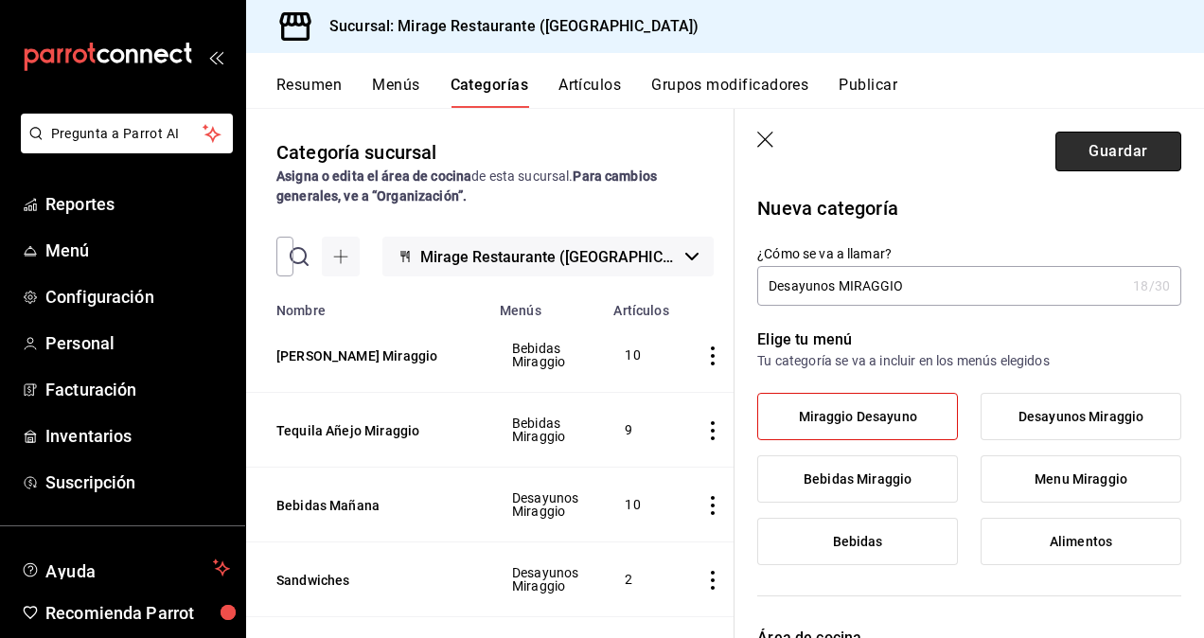
click at [1092, 148] on button "Guardar" at bounding box center [1119, 152] width 126 height 40
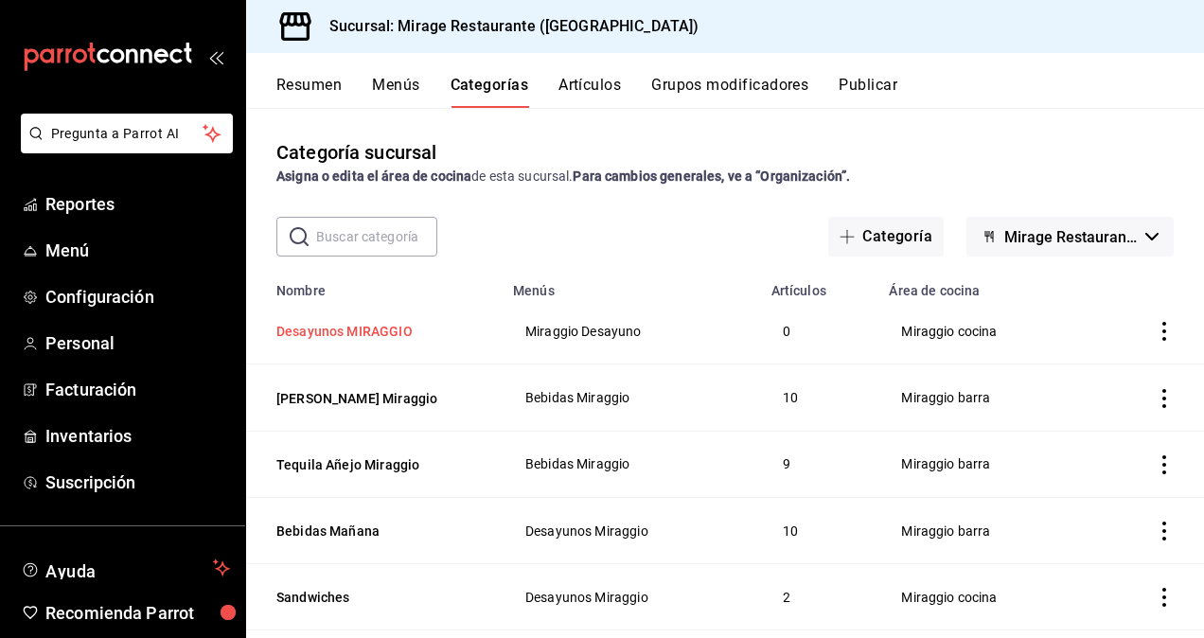
click at [363, 324] on button "Desayunos MIRAGGIO" at bounding box center [370, 331] width 189 height 19
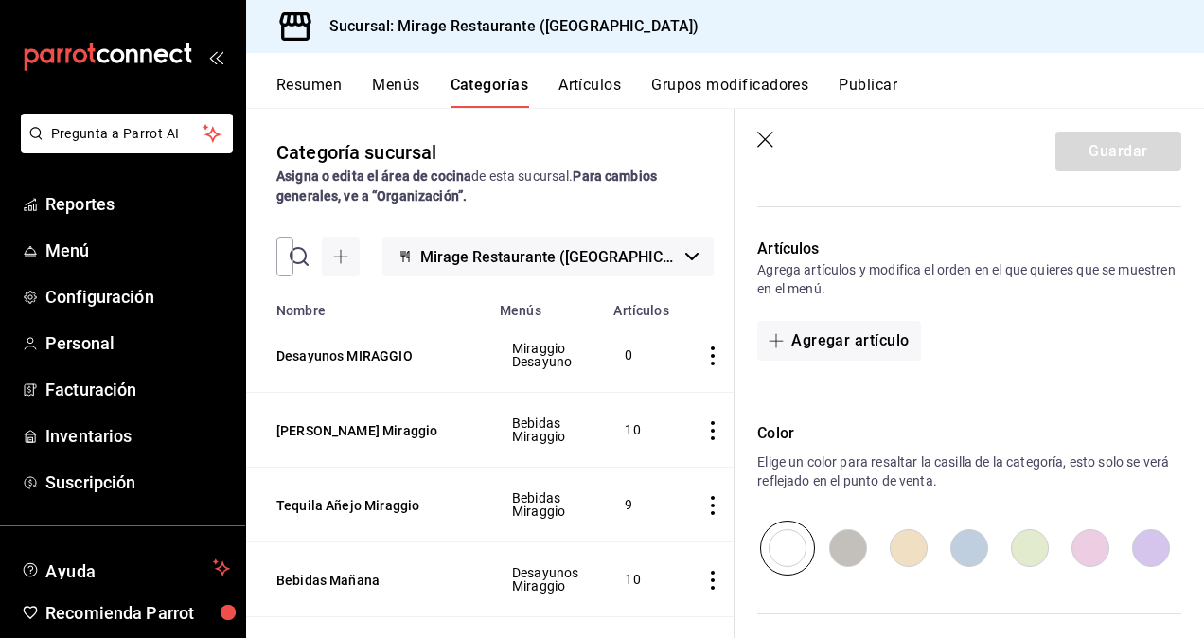
scroll to position [559, 0]
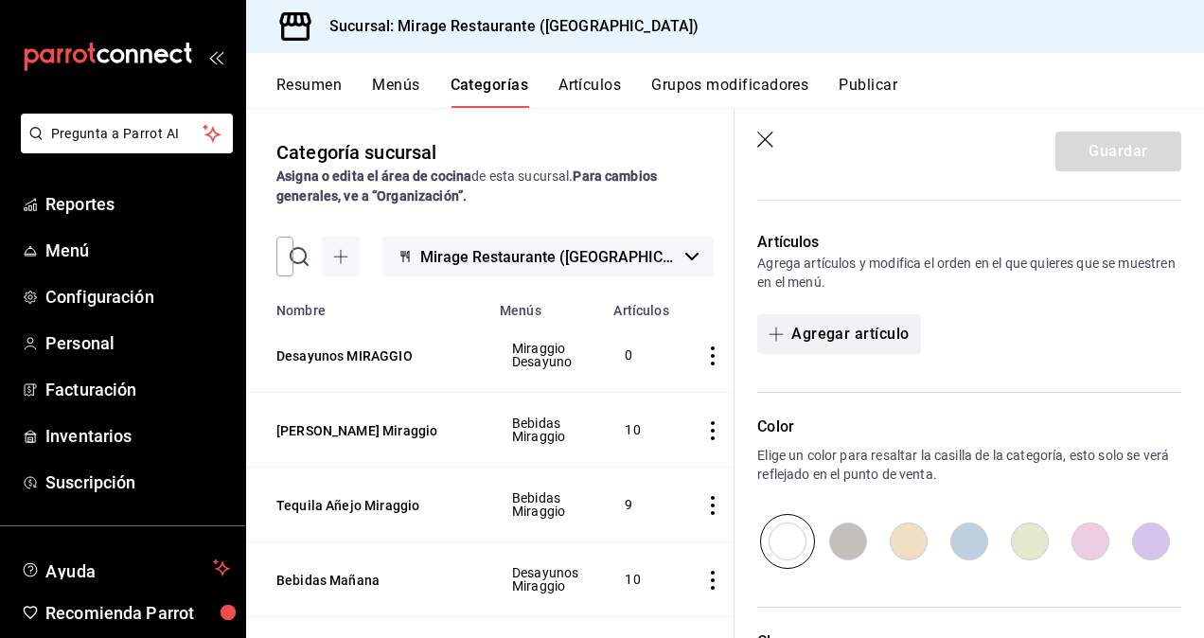
click at [836, 331] on button "Agregar artículo" at bounding box center [838, 334] width 163 height 40
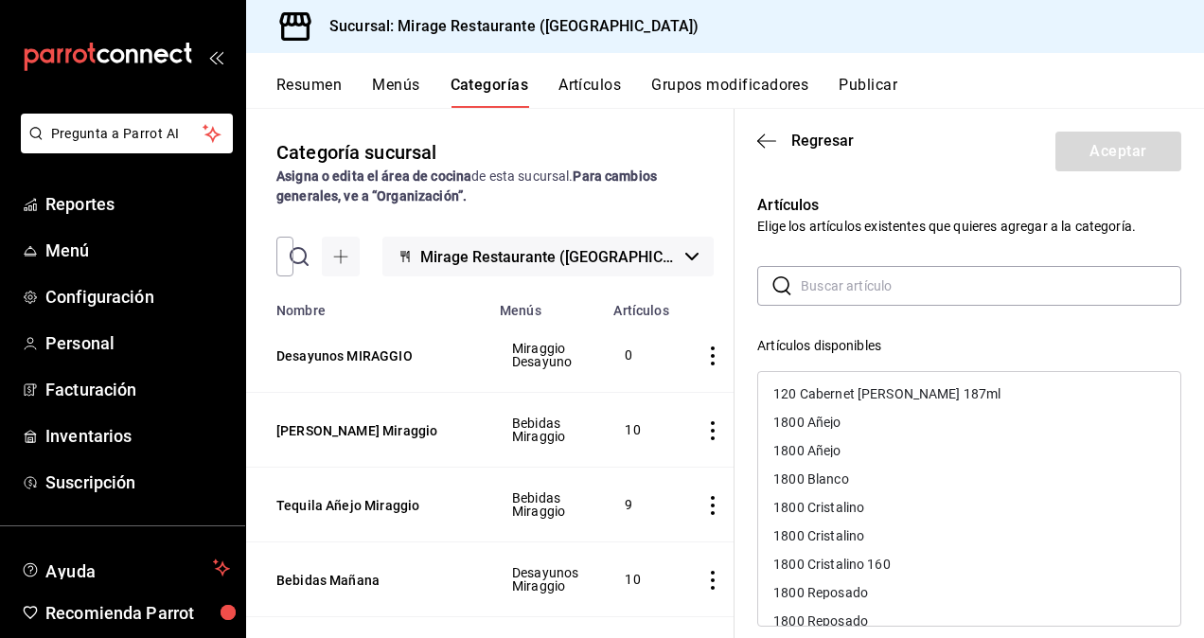
click at [869, 287] on input "text" at bounding box center [991, 286] width 381 height 38
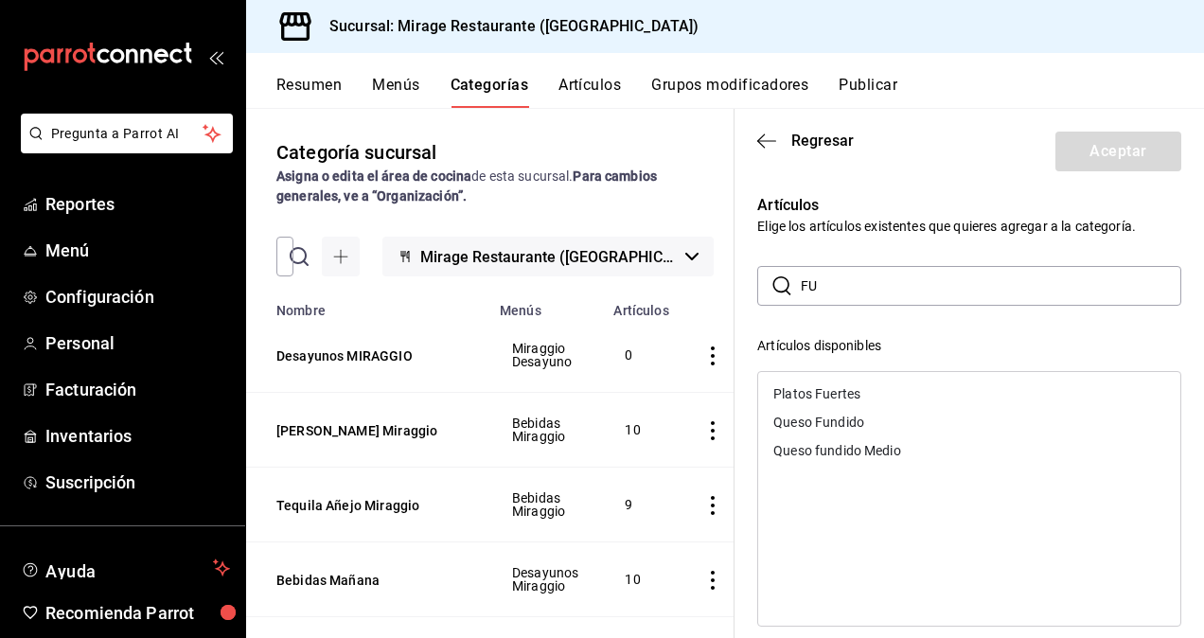
type input "F"
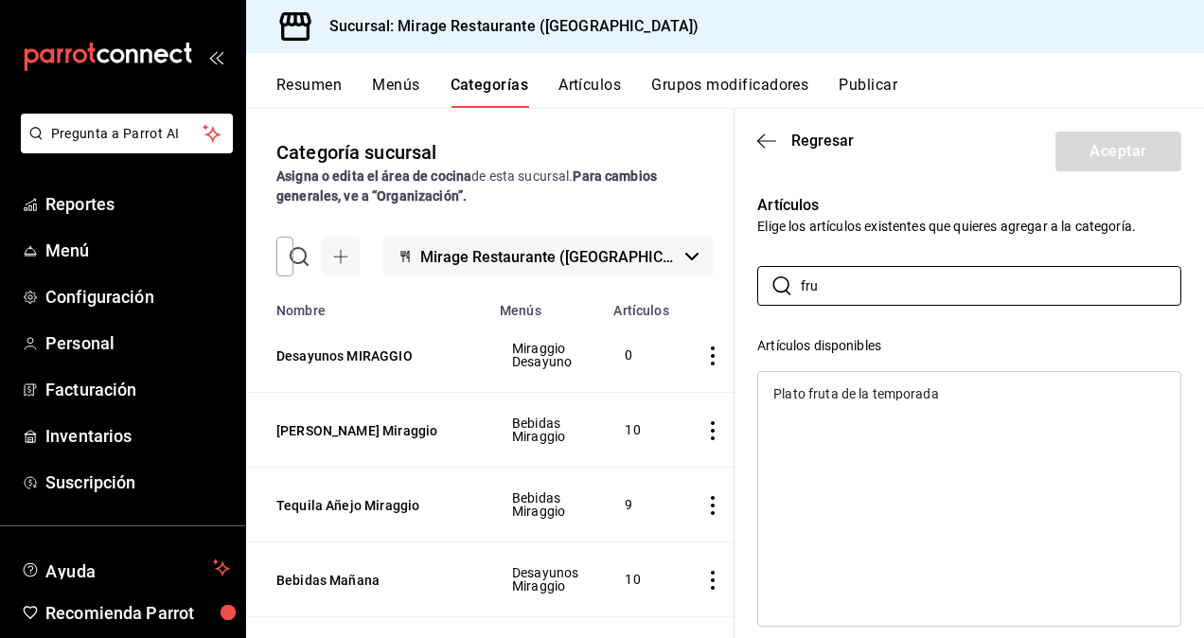
type input "fru"
click at [843, 390] on div "Plato fruta de la temporada" at bounding box center [856, 393] width 166 height 13
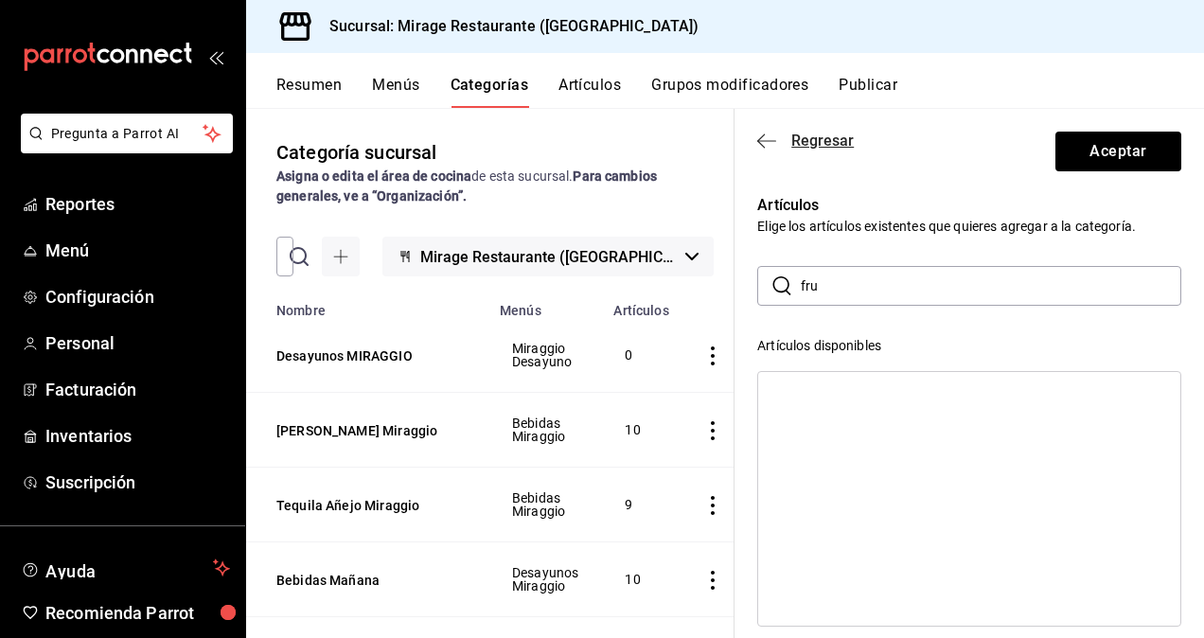
click at [766, 140] on icon "button" at bounding box center [766, 141] width 19 height 17
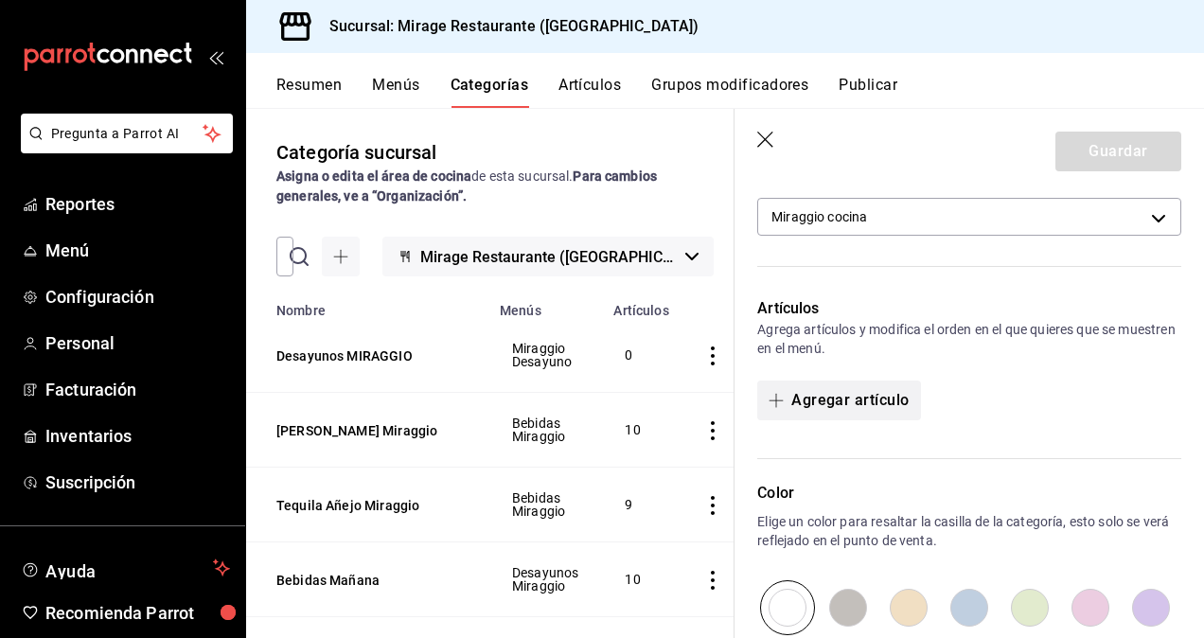
scroll to position [495, 0]
click at [803, 395] on button "Agregar artículo" at bounding box center [838, 399] width 163 height 40
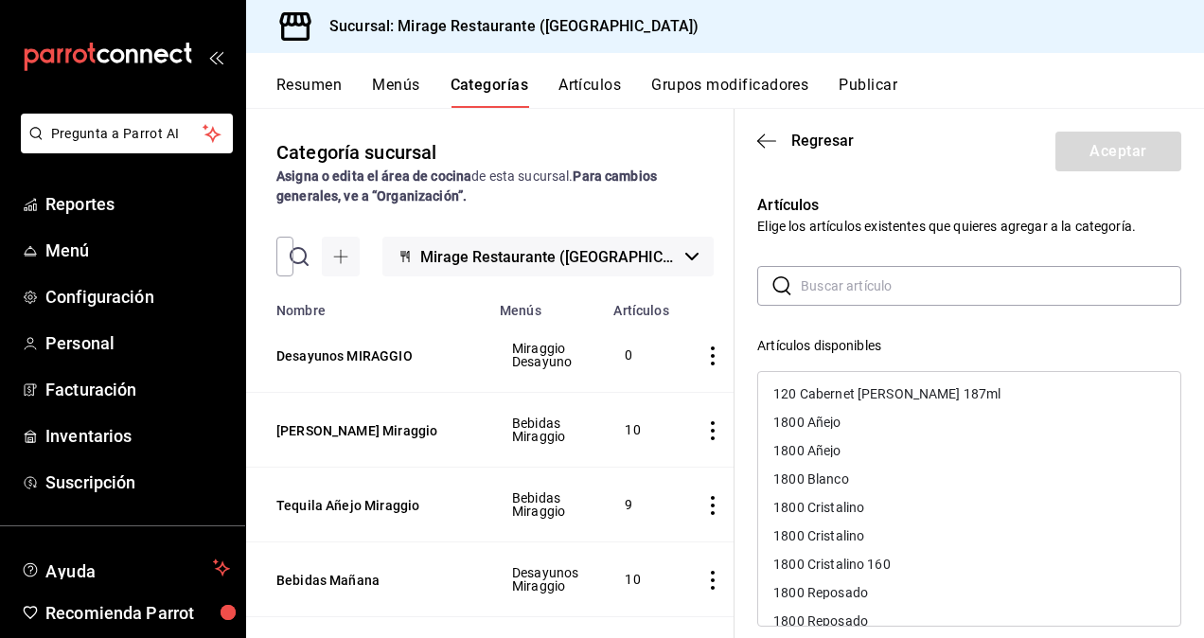
click at [830, 291] on input "text" at bounding box center [991, 286] width 381 height 38
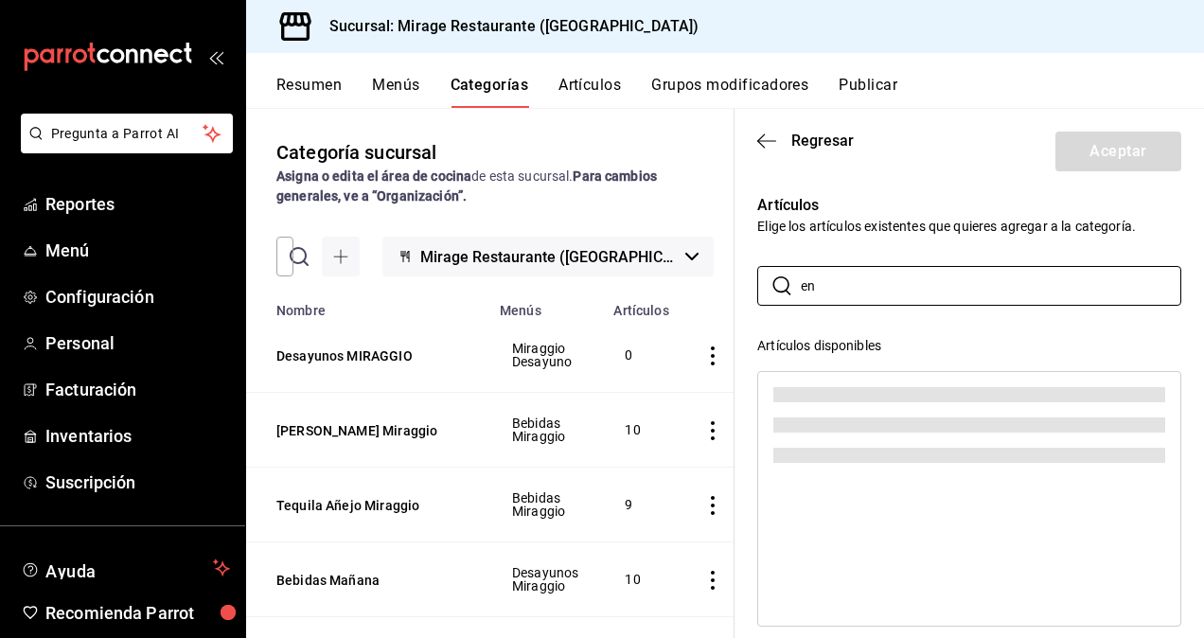
type input "e"
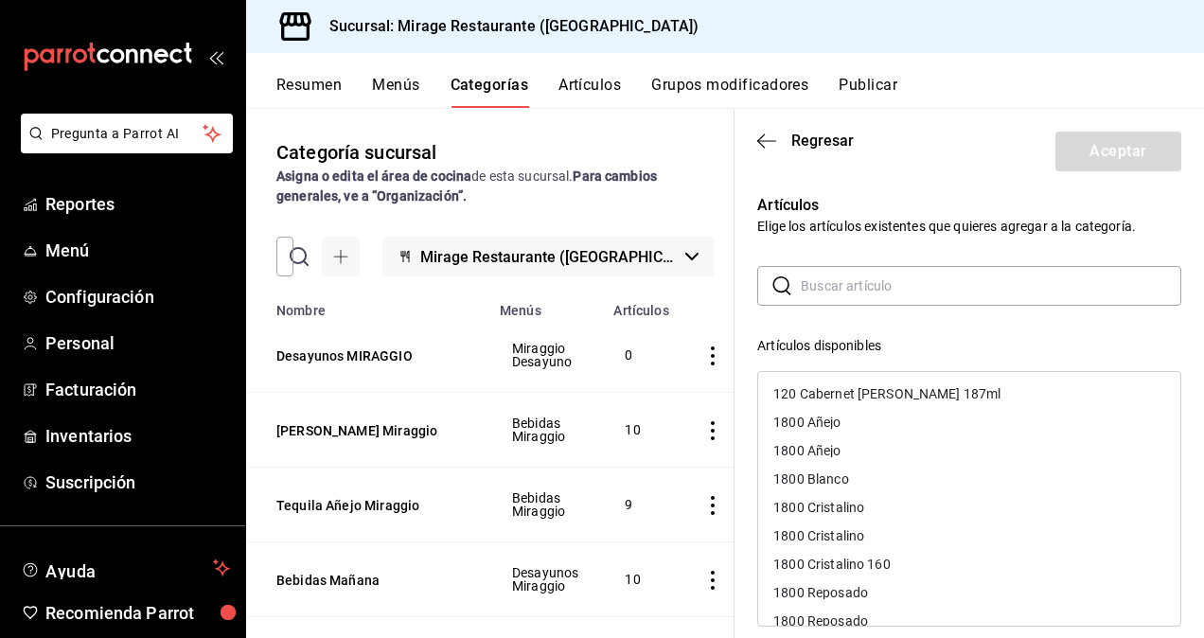
click at [949, 326] on div "​ ​ Artículos disponibles 120 Cabernet [PERSON_NAME] 187ml 1800 Añejo 1800 Añej…" at bounding box center [969, 604] width 424 height 676
click at [857, 227] on p "Elige los artículos existentes que quieres agregar a la categoría." at bounding box center [969, 226] width 424 height 19
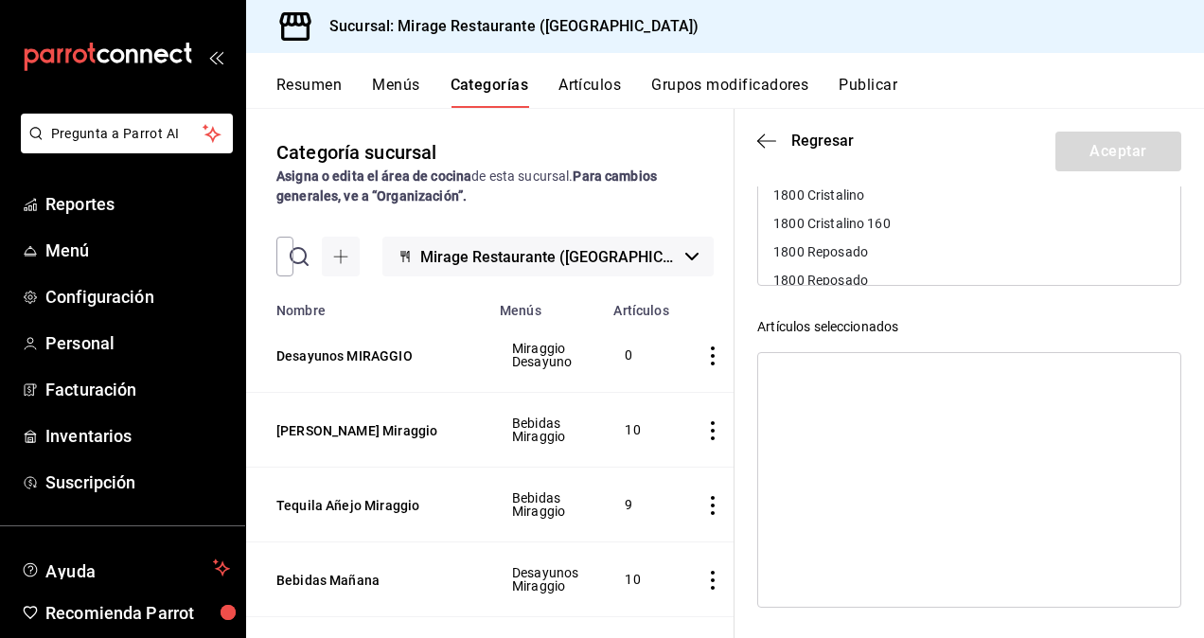
scroll to position [0, 0]
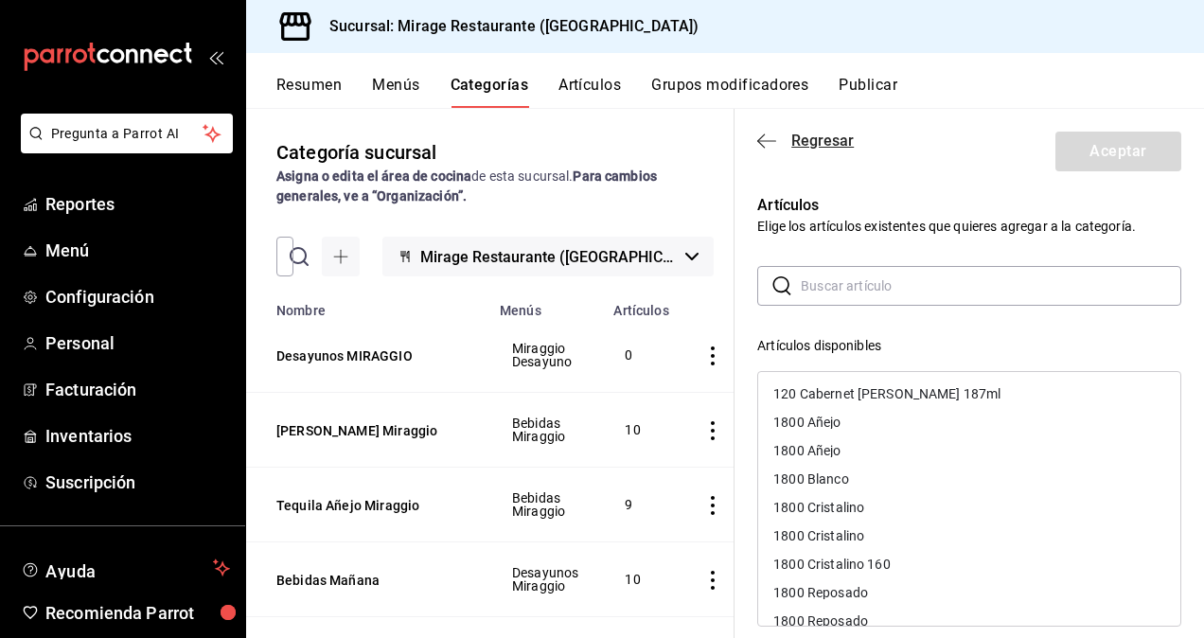
click at [761, 147] on icon "button" at bounding box center [766, 141] width 19 height 17
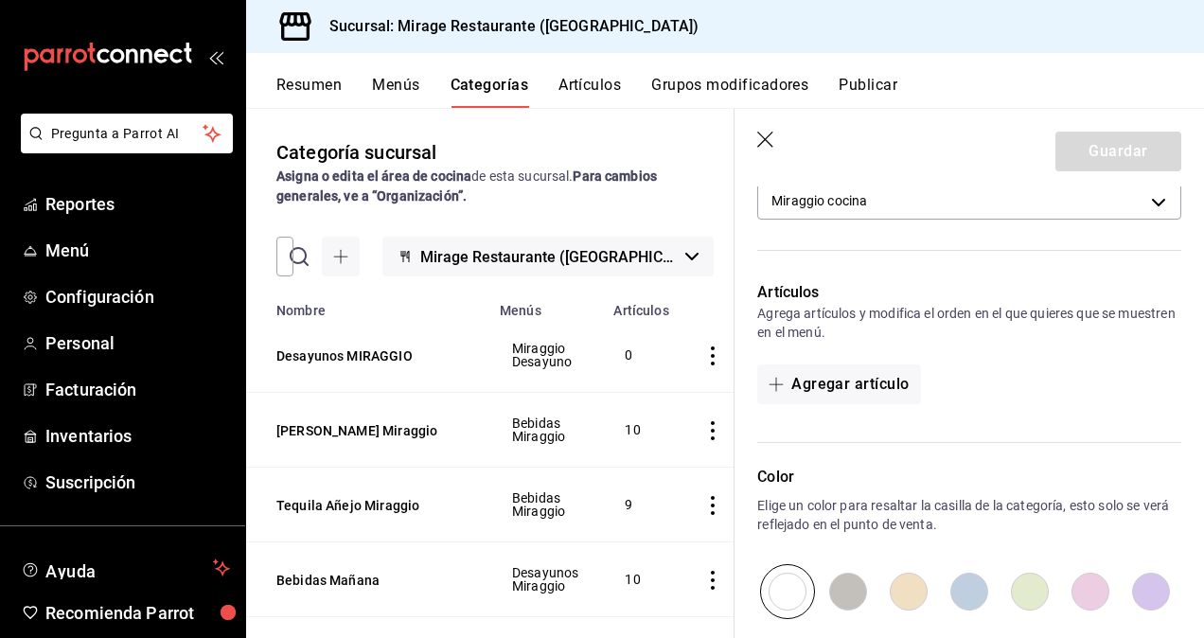
scroll to position [510, 0]
click at [834, 378] on button "Agregar artículo" at bounding box center [838, 384] width 163 height 40
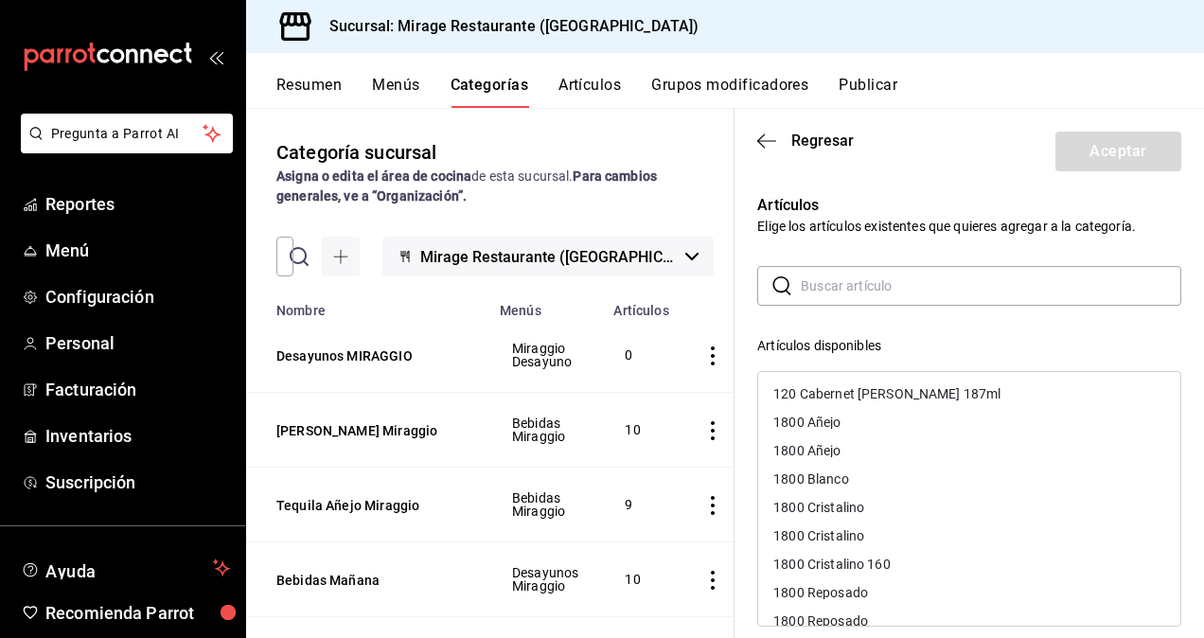
click at [823, 289] on input "text" at bounding box center [991, 286] width 381 height 38
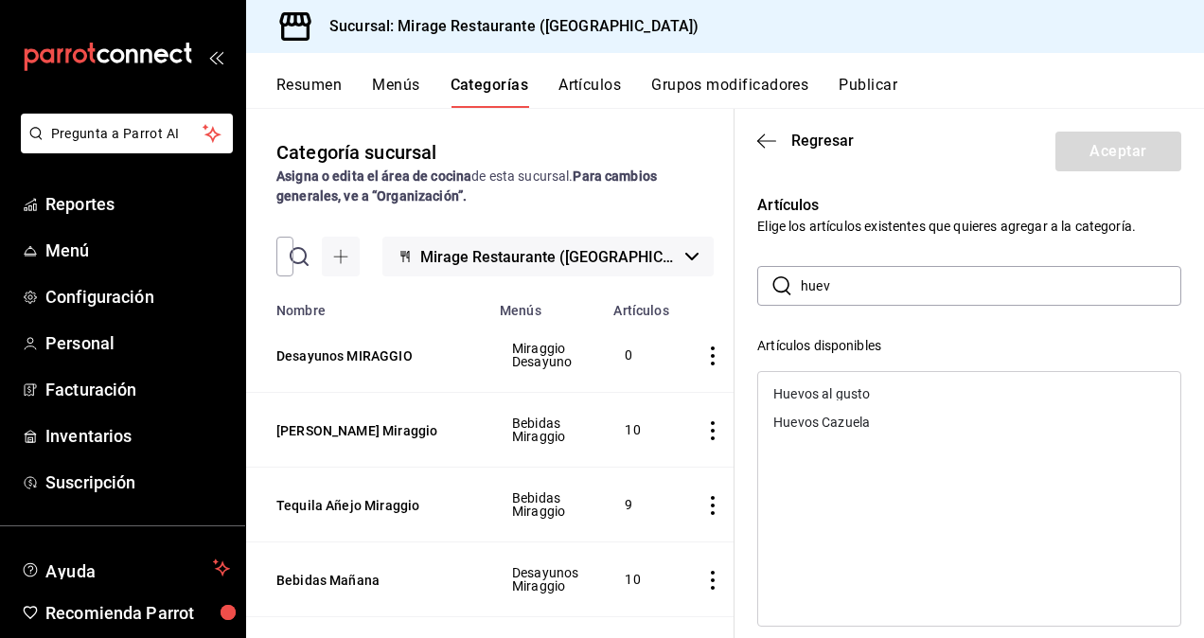
click at [806, 391] on div "Huevos al gusto" at bounding box center [821, 393] width 97 height 13
click at [806, 391] on div "Huevos Cazuela" at bounding box center [821, 393] width 97 height 13
click at [870, 292] on input "huev" at bounding box center [991, 286] width 381 height 38
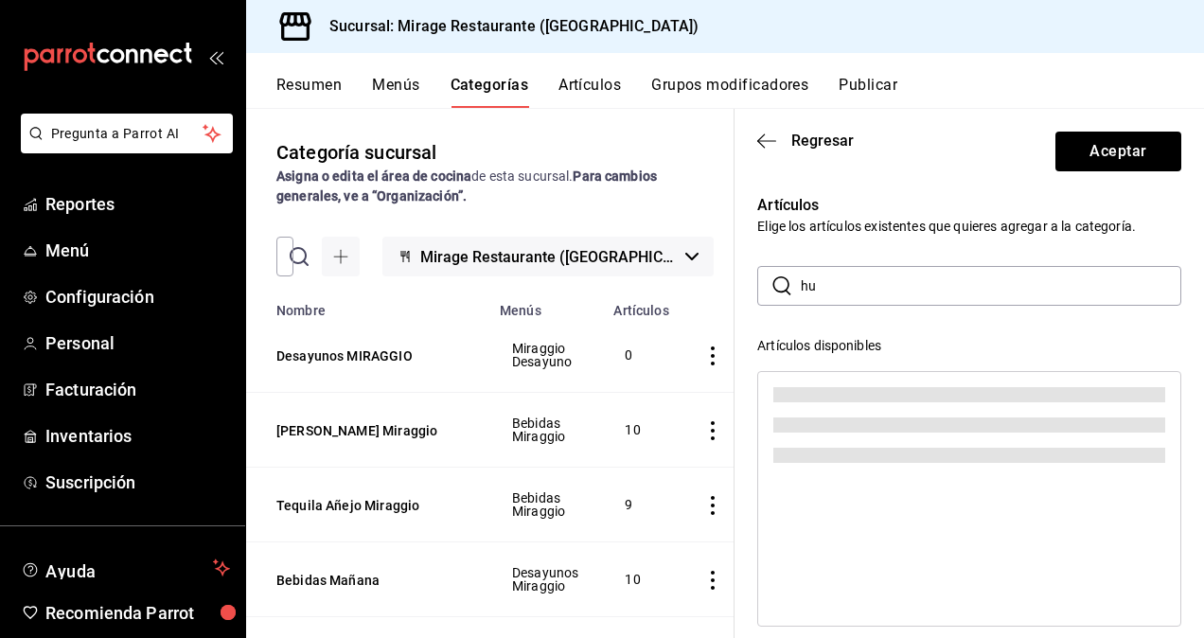
type input "h"
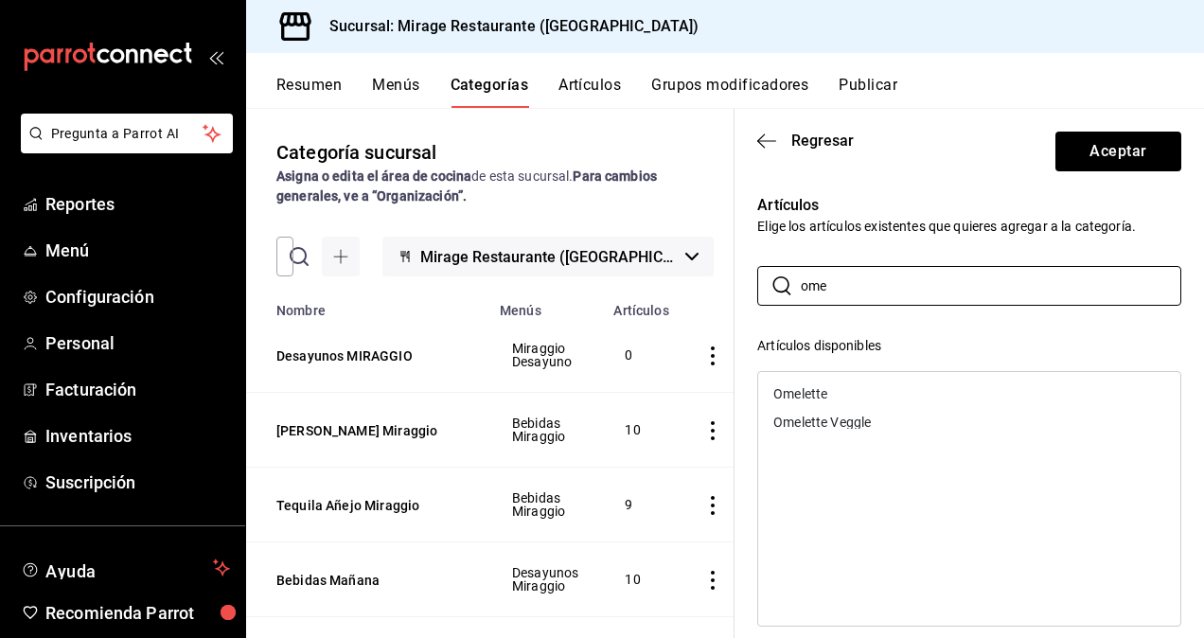
type input "ome"
click at [814, 429] on div "Omelette Veggle" at bounding box center [969, 422] width 422 height 28
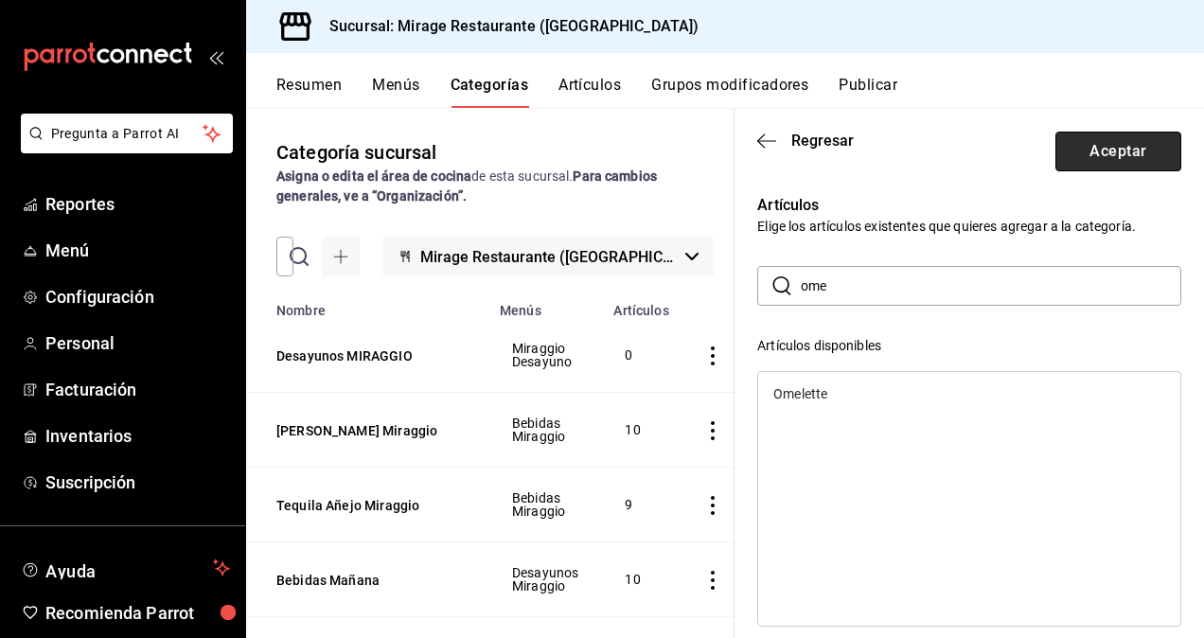
click at [1081, 138] on button "Aceptar" at bounding box center [1119, 152] width 126 height 40
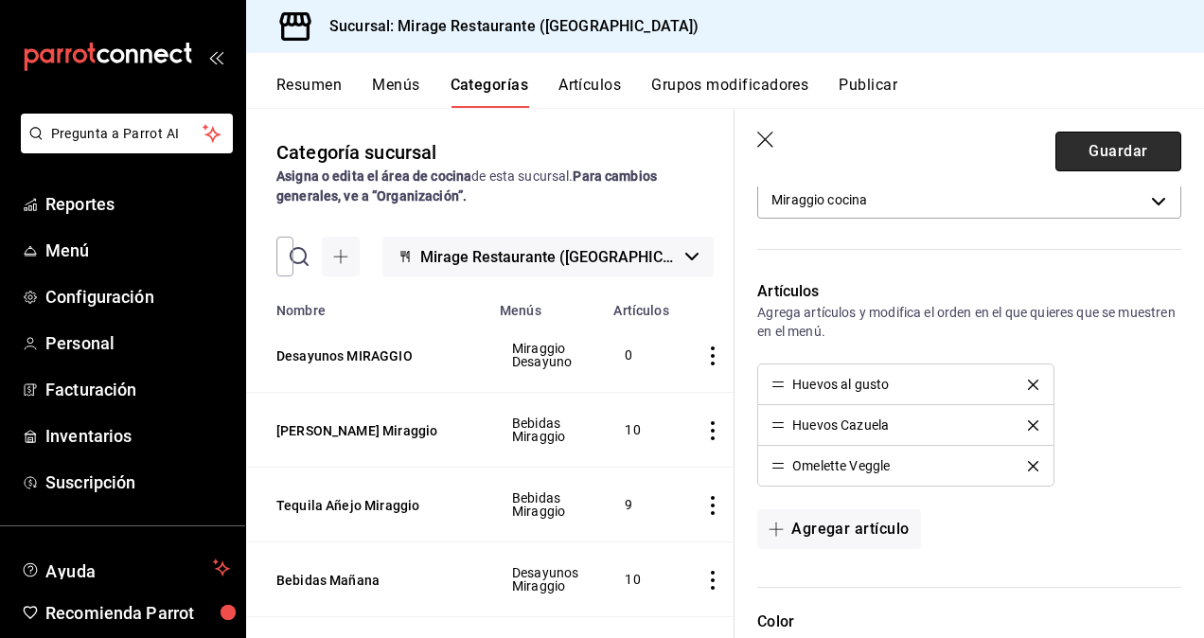
click at [1096, 154] on button "Guardar" at bounding box center [1119, 152] width 126 height 40
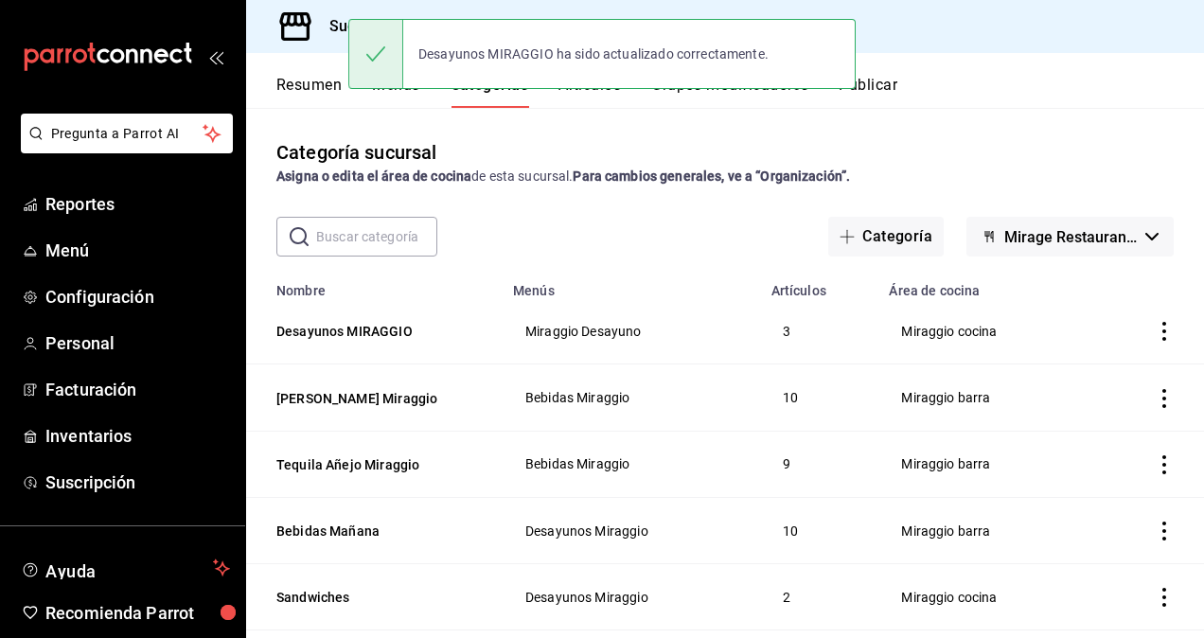
click at [731, 89] on div "Desayunos MIRAGGIO ha sido actualizado correctamente." at bounding box center [601, 53] width 507 height 81
click at [714, 96] on button "Grupos modificadores" at bounding box center [729, 92] width 157 height 32
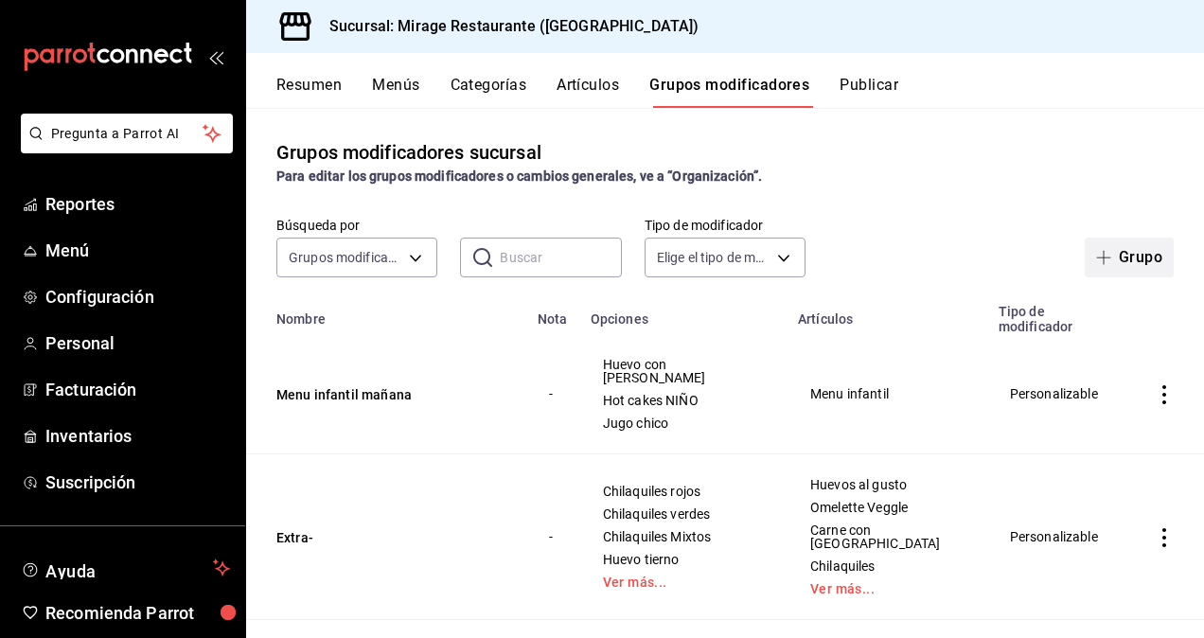
click at [1110, 260] on button "Grupo" at bounding box center [1129, 258] width 89 height 40
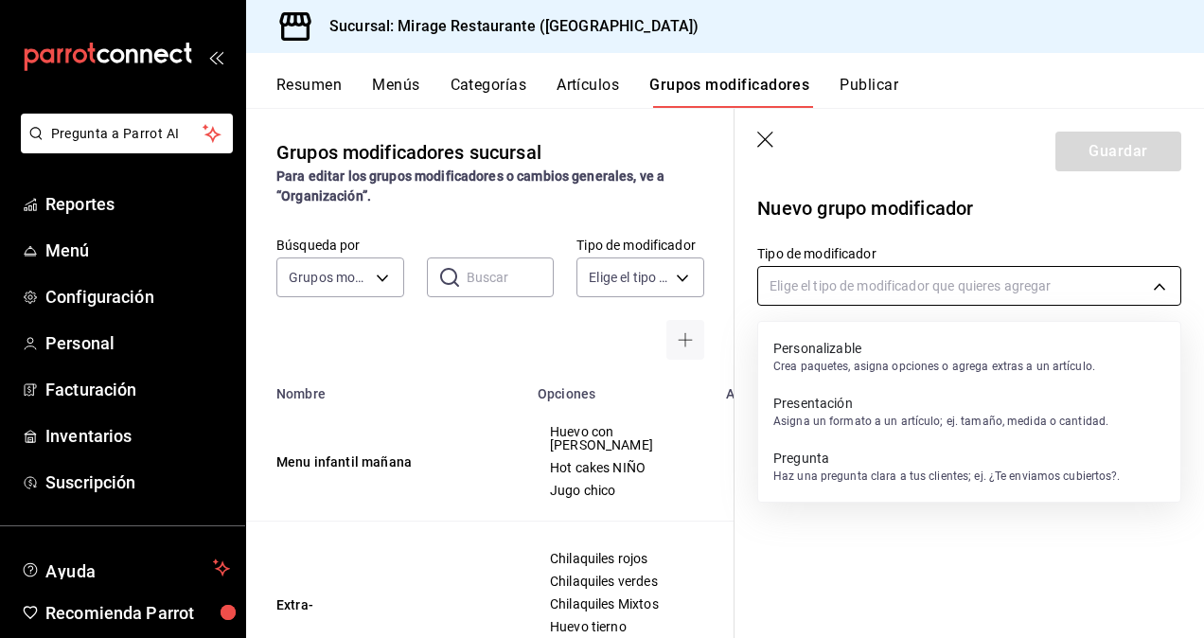
click at [869, 278] on body "Pregunta a Parrot AI Reportes Menú Configuración Personal Facturación Inventari…" at bounding box center [602, 319] width 1204 height 638
click at [849, 358] on p "Crea paquetes, asigna opciones o agrega extras a un artículo." at bounding box center [934, 366] width 322 height 17
type input "CUSTOMIZABLE"
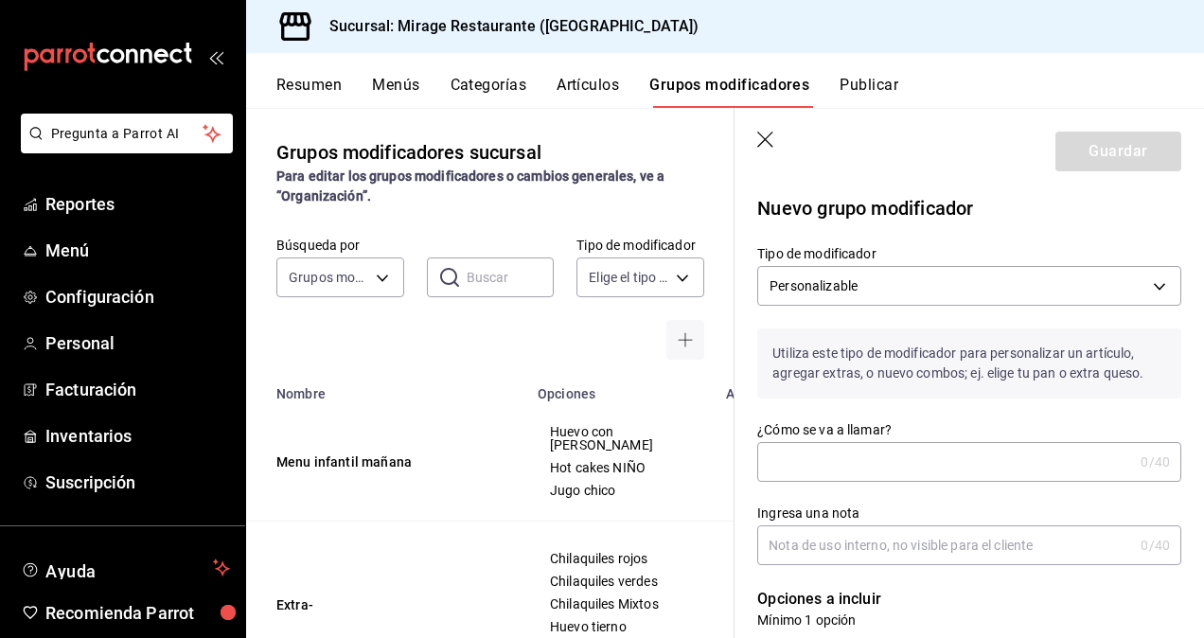
click at [803, 459] on input "¿Cómo se va a llamar?" at bounding box center [945, 462] width 376 height 38
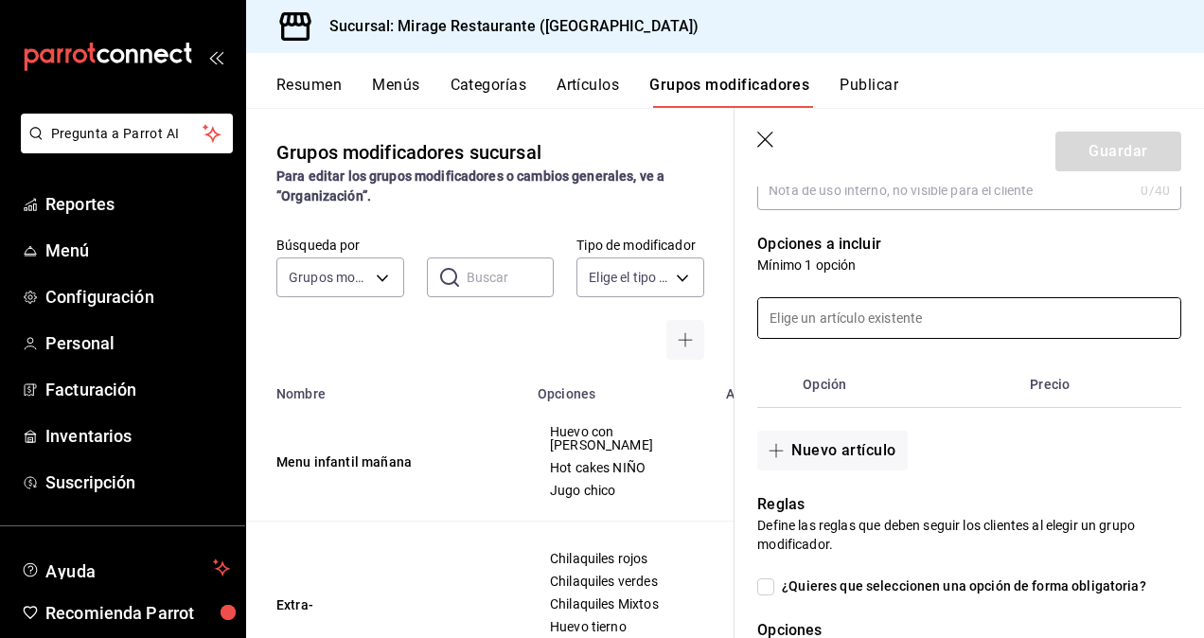
scroll to position [357, 0]
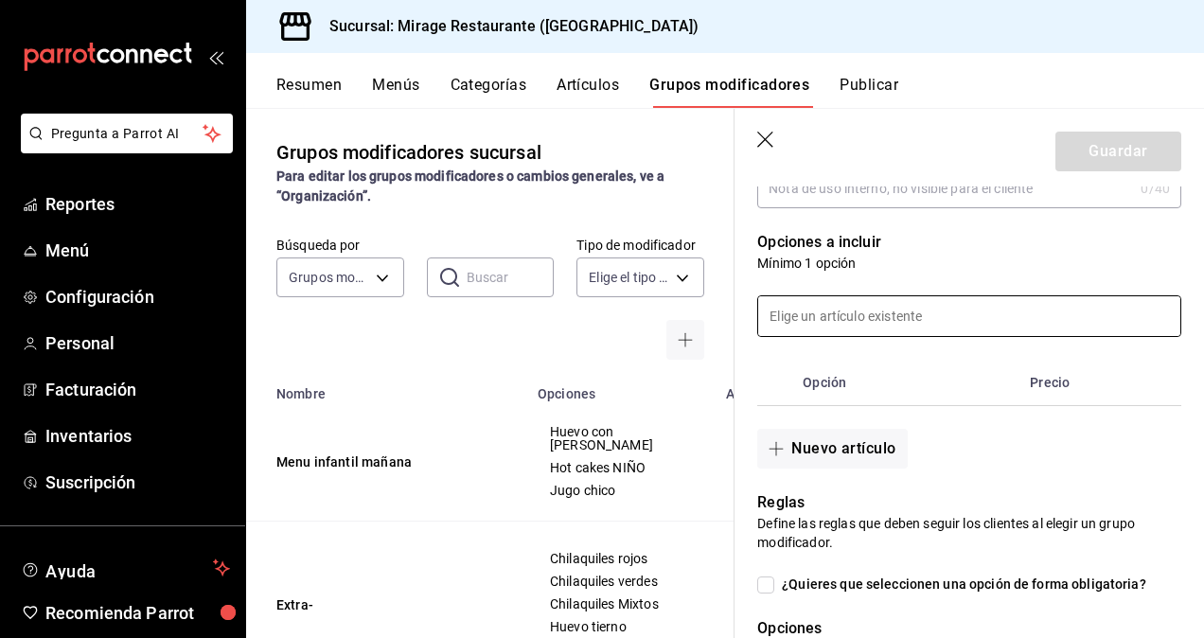
type input "Entradas"
click at [843, 318] on input at bounding box center [969, 316] width 422 height 40
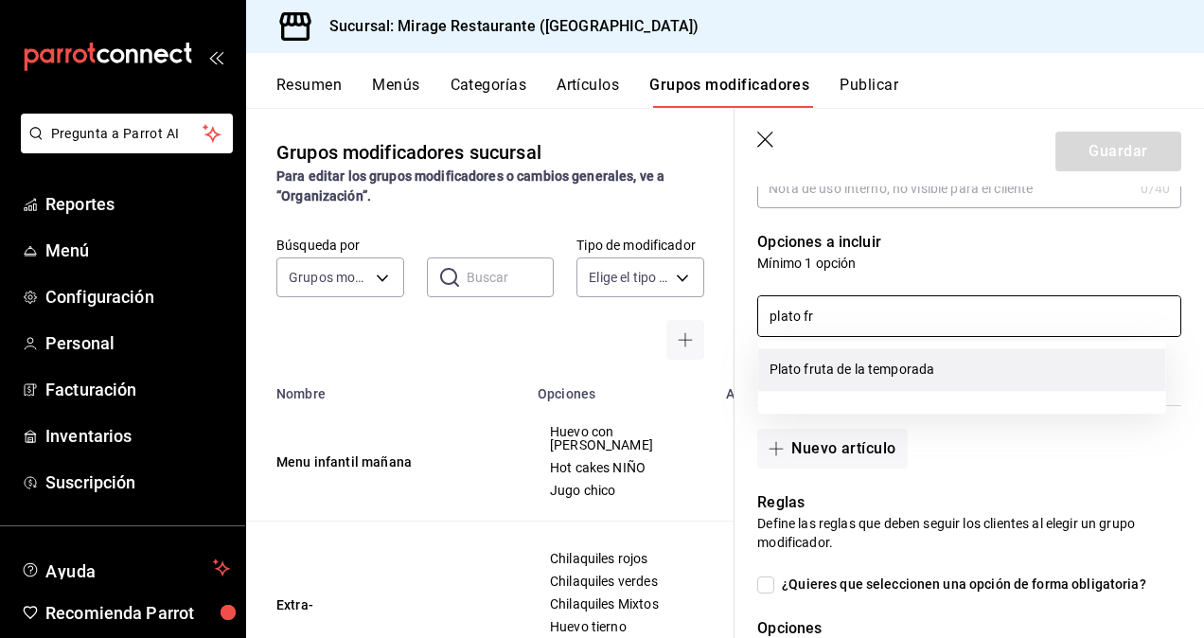
click at [841, 359] on li "Plato fruta de la temporada" at bounding box center [962, 369] width 408 height 43
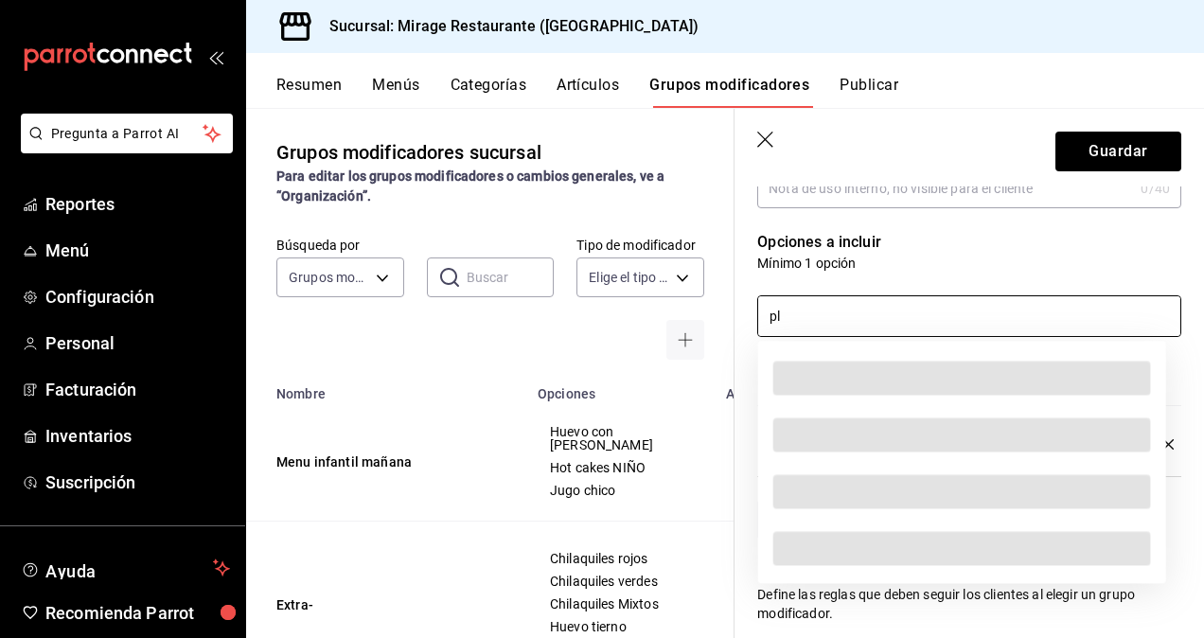
type input "p"
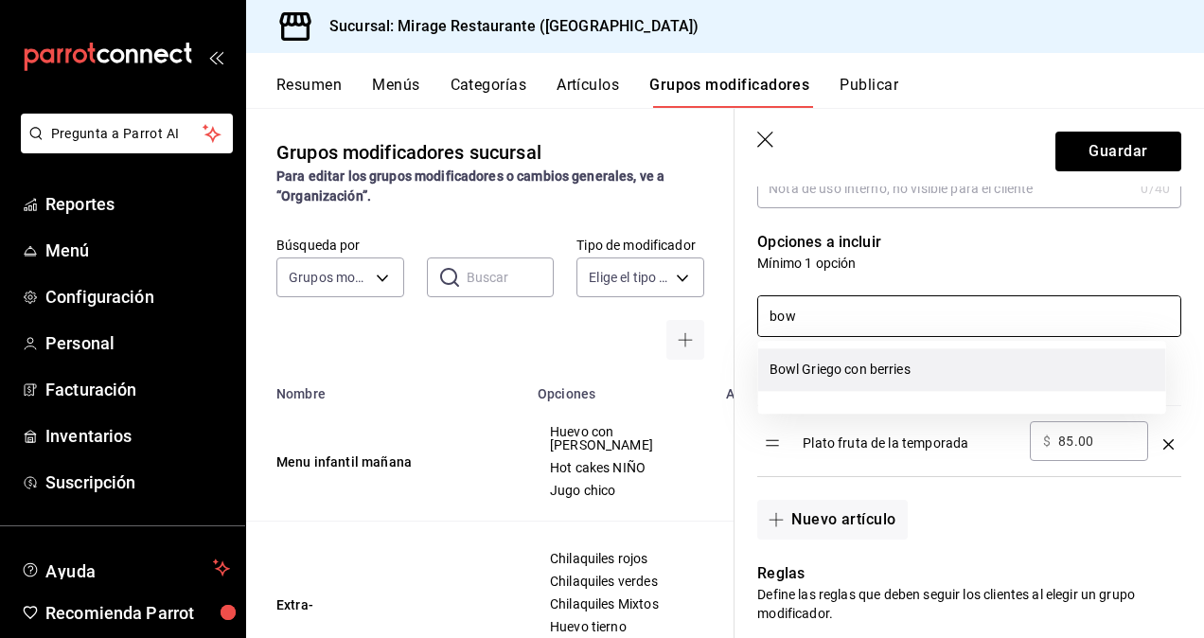
click at [810, 367] on li "Bowl Griego con berries" at bounding box center [962, 369] width 408 height 43
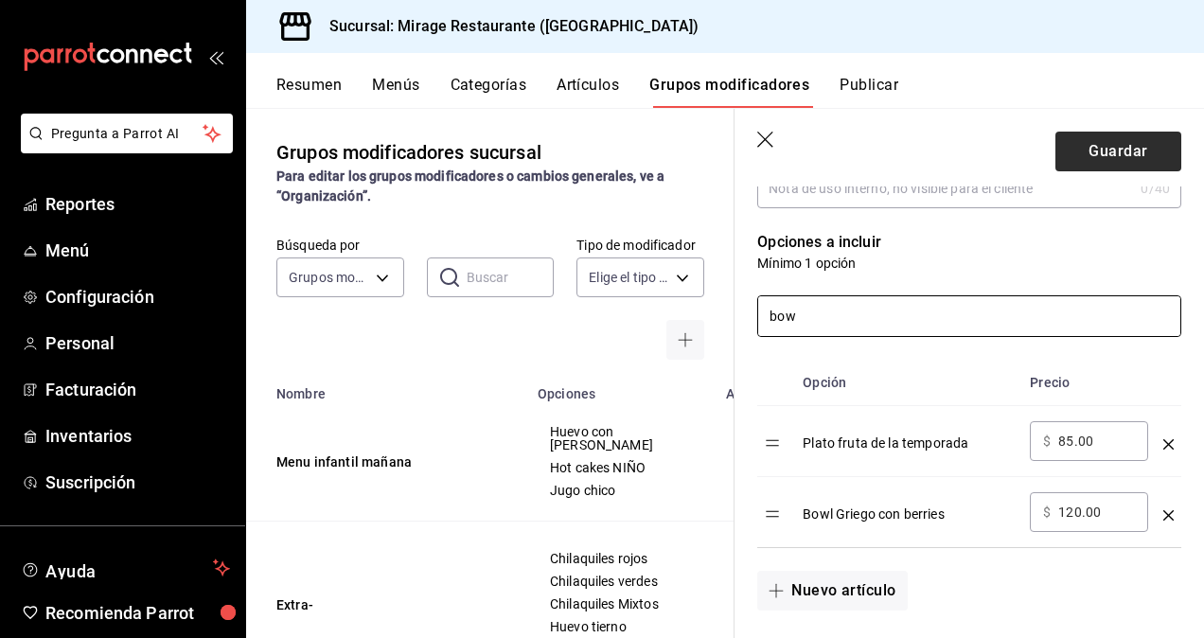
type input "bow"
click at [1108, 144] on button "Guardar" at bounding box center [1119, 152] width 126 height 40
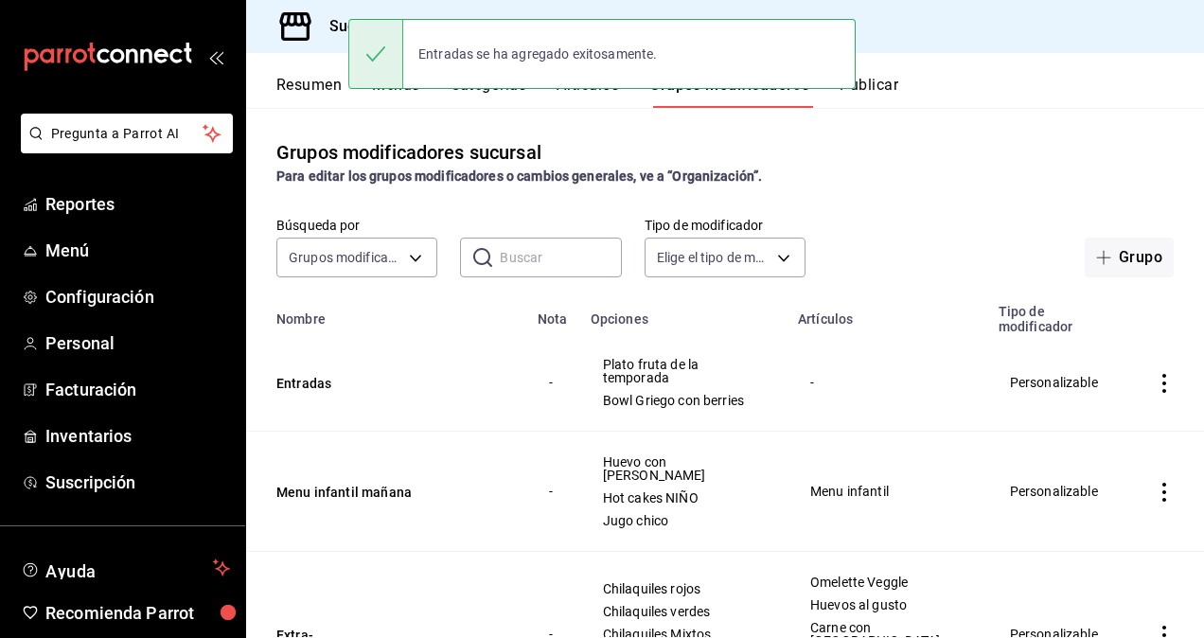
click at [587, 94] on button "Artículos" at bounding box center [588, 92] width 62 height 32
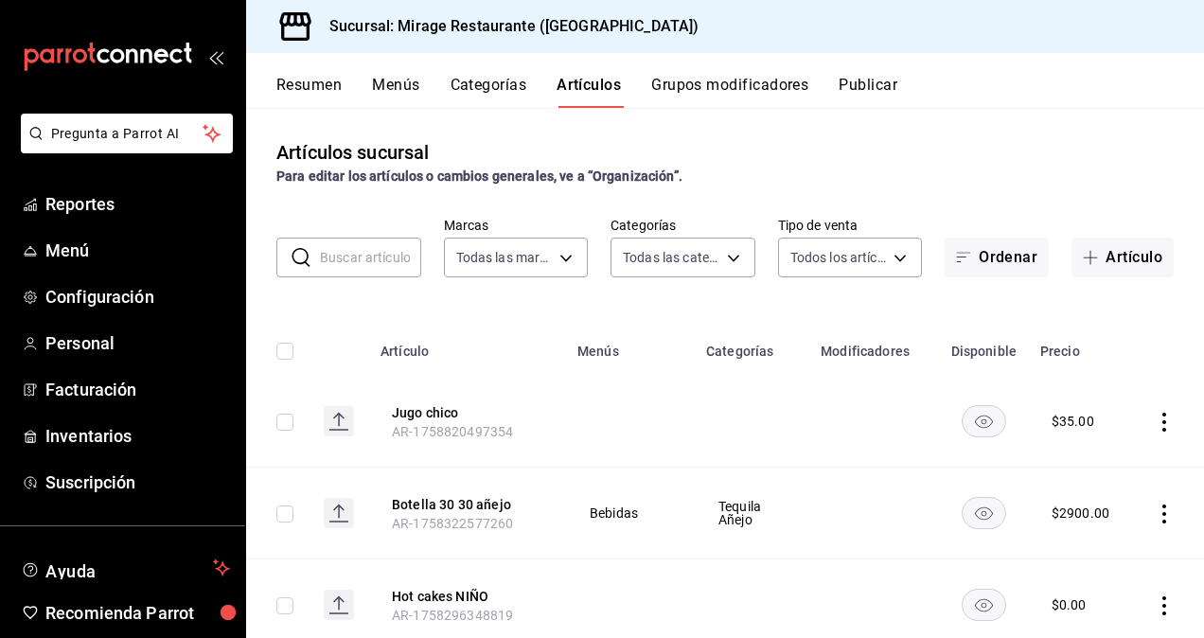
type input "fd44f9d9-2552-44ba-a783-b01c8222cad6"
type input "5a5ee4fa-38af-4205-a38b-c0e21d46a3b0,d5d6632e-e93b-488b-b89c-05f99fab0c1f,7ad0b…"
click at [500, 85] on button "Categorías" at bounding box center [489, 92] width 77 height 32
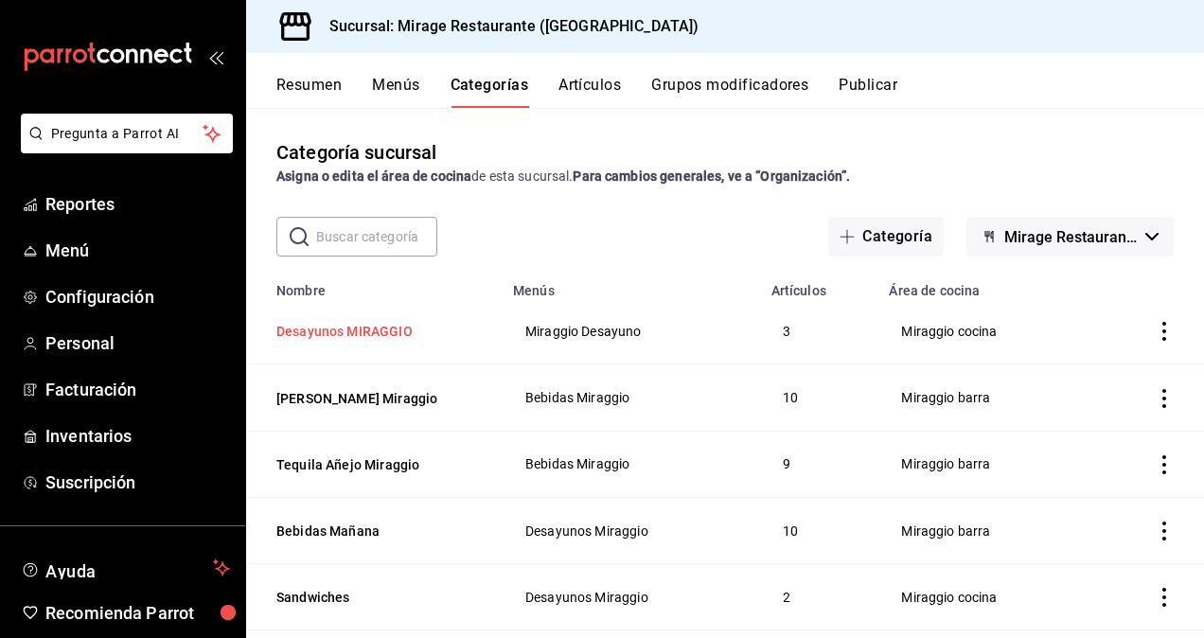
click at [376, 331] on button "Desayunos MIRAGGIO" at bounding box center [370, 331] width 189 height 19
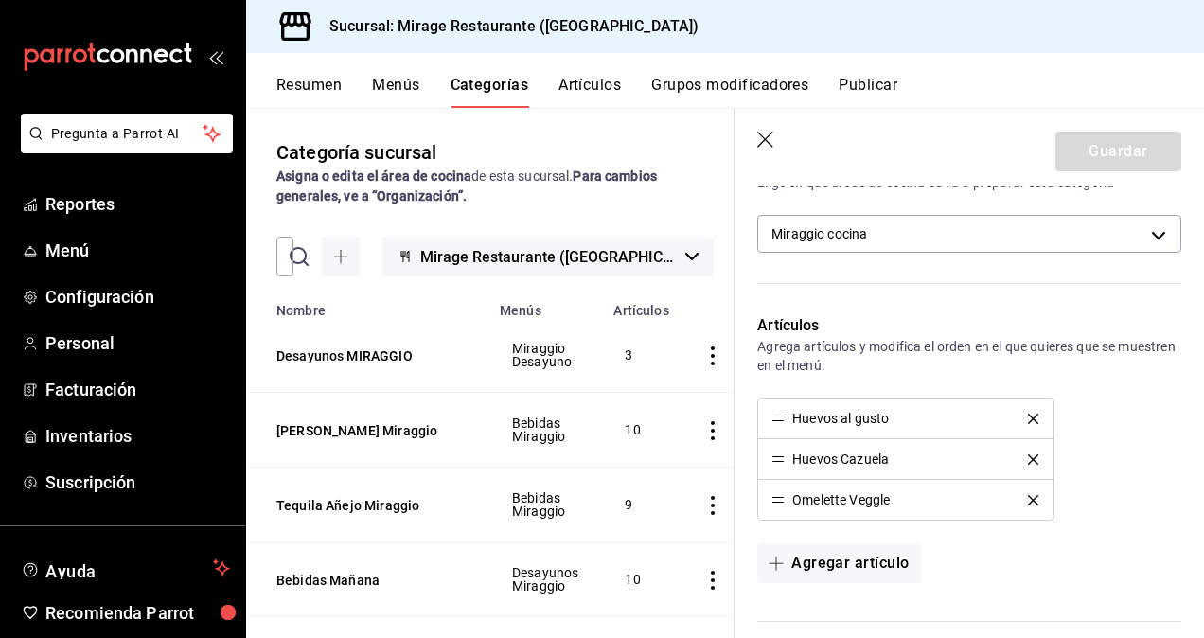
scroll to position [477, 0]
click at [827, 560] on button "Agregar artículo" at bounding box center [838, 562] width 163 height 40
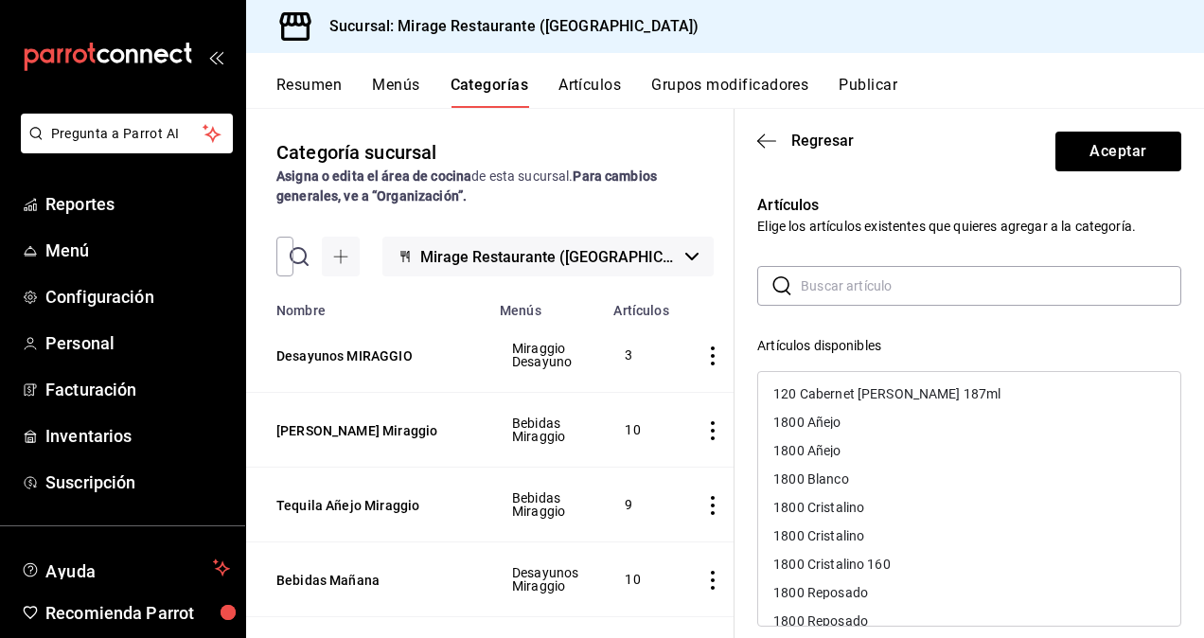
click at [831, 286] on input "text" at bounding box center [991, 286] width 381 height 38
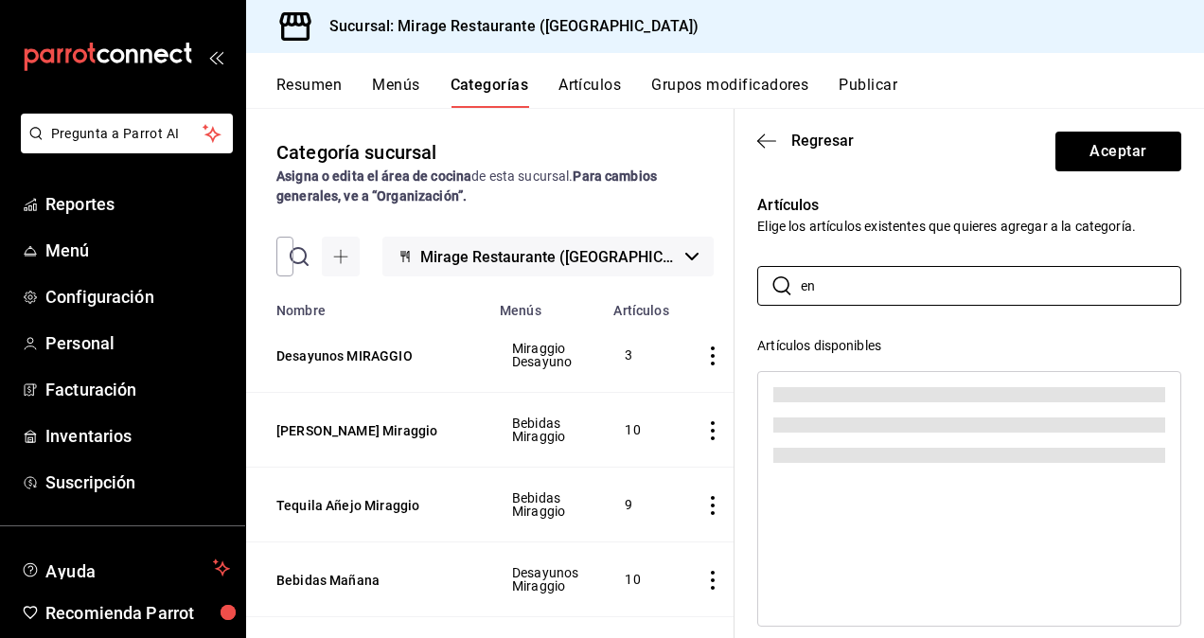
type input "e"
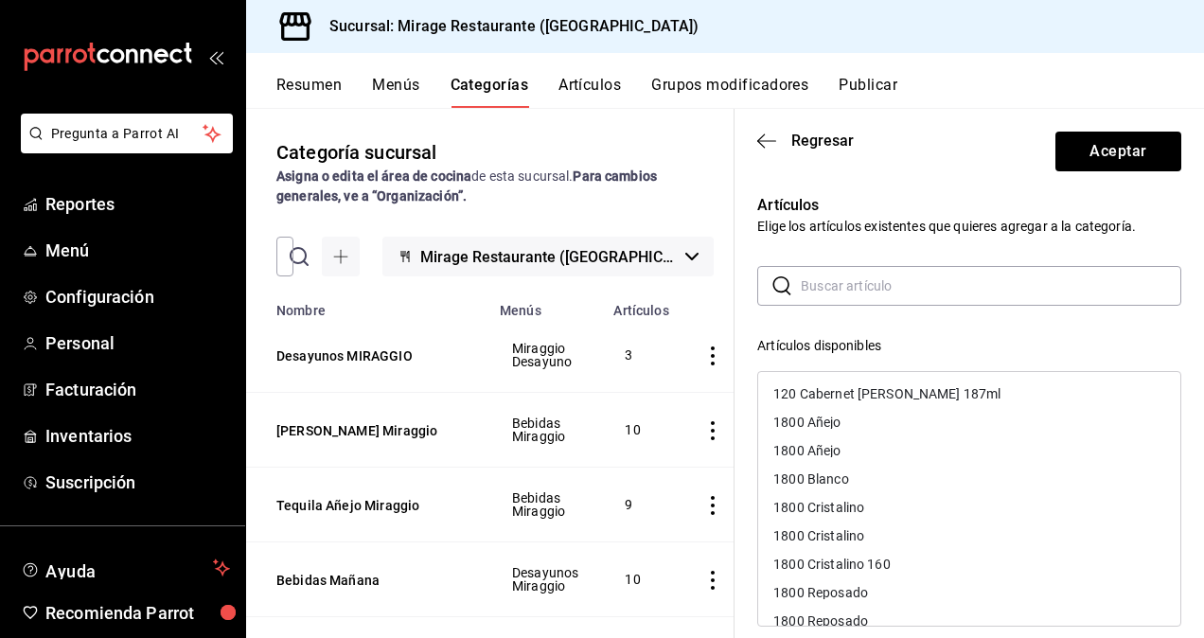
click at [587, 80] on button "Artículos" at bounding box center [590, 92] width 62 height 32
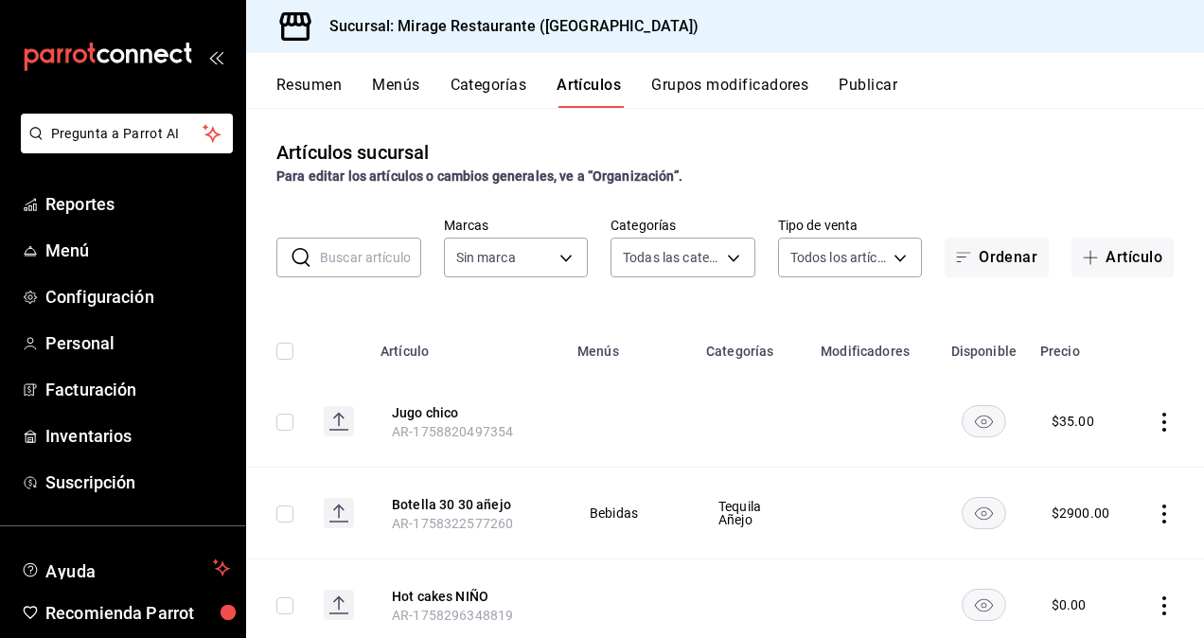
type input "5a5ee4fa-38af-4205-a38b-c0e21d46a3b0,d5d6632e-e93b-488b-b89c-05f99fab0c1f,7ad0b…"
type input "fd44f9d9-2552-44ba-a783-b01c8222cad6"
click at [1089, 247] on button "Artículo" at bounding box center [1123, 258] width 102 height 40
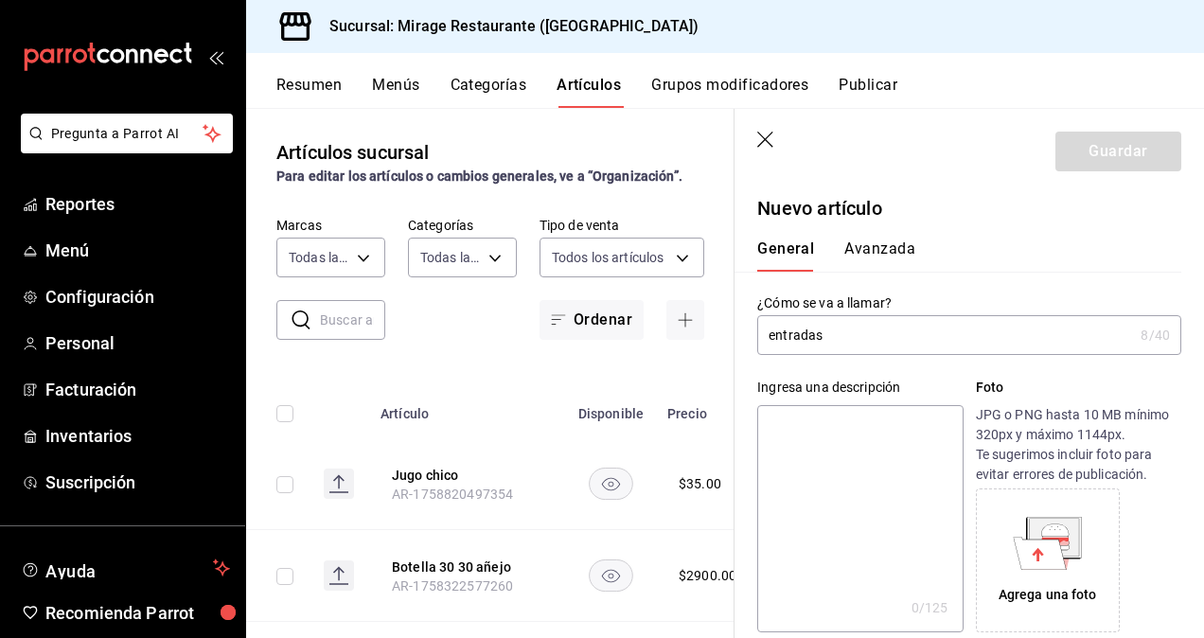
click at [775, 335] on input "entradas" at bounding box center [945, 335] width 376 height 38
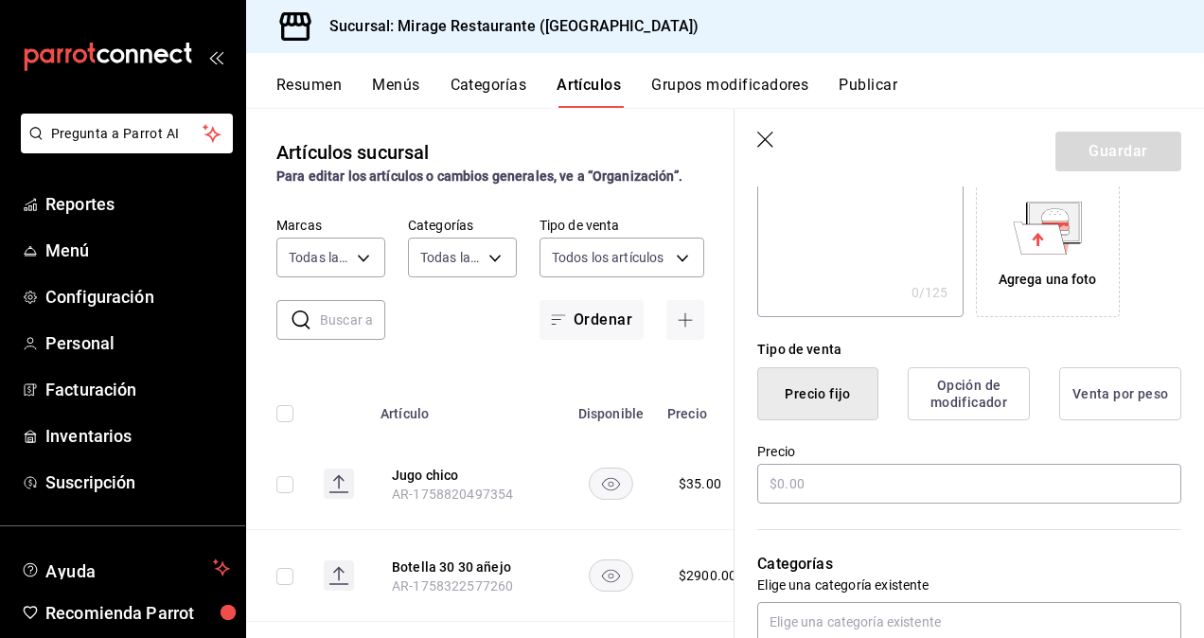
scroll to position [316, 0]
type input "Entradas"
click at [803, 492] on input "text" at bounding box center [969, 483] width 424 height 40
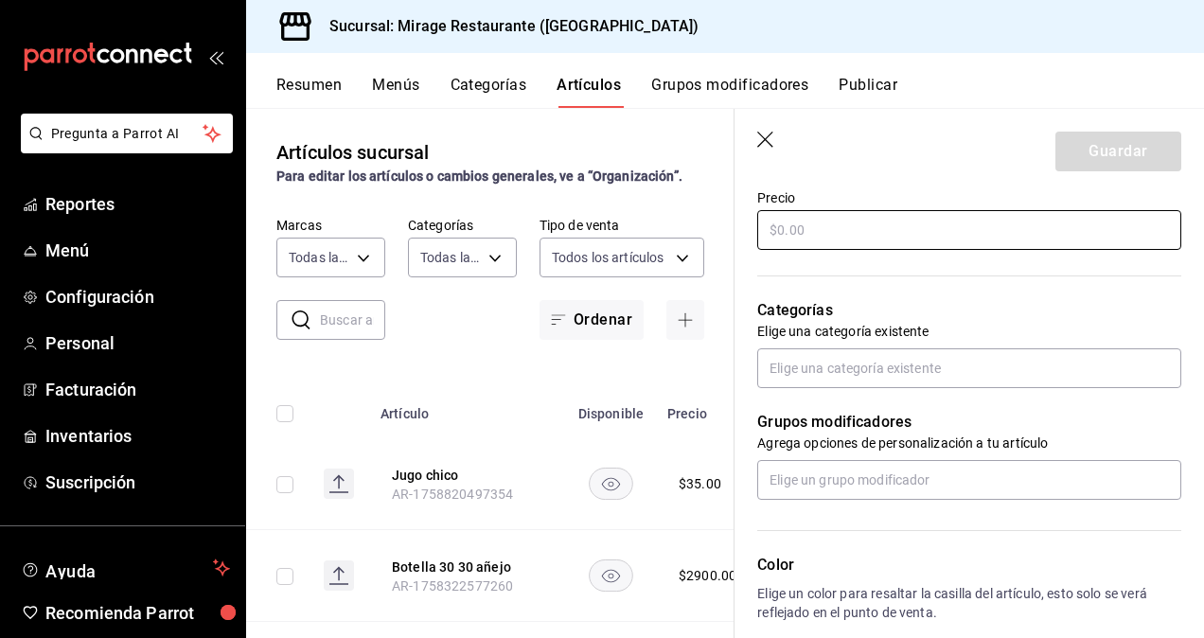
scroll to position [564, 0]
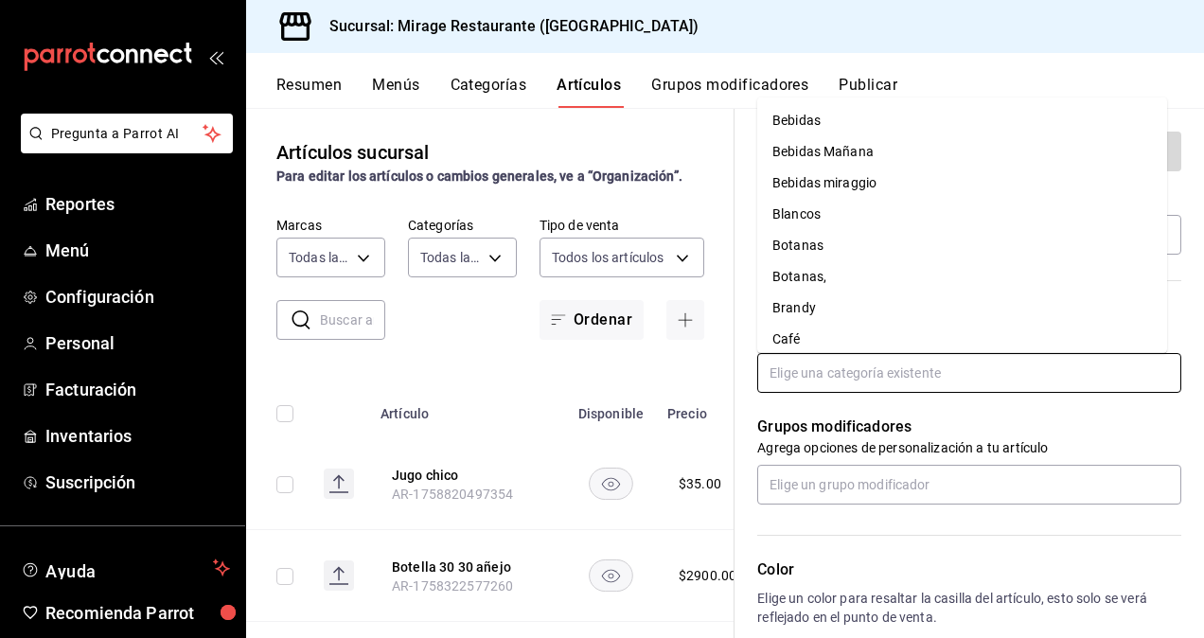
click at [813, 379] on input "text" at bounding box center [969, 373] width 424 height 40
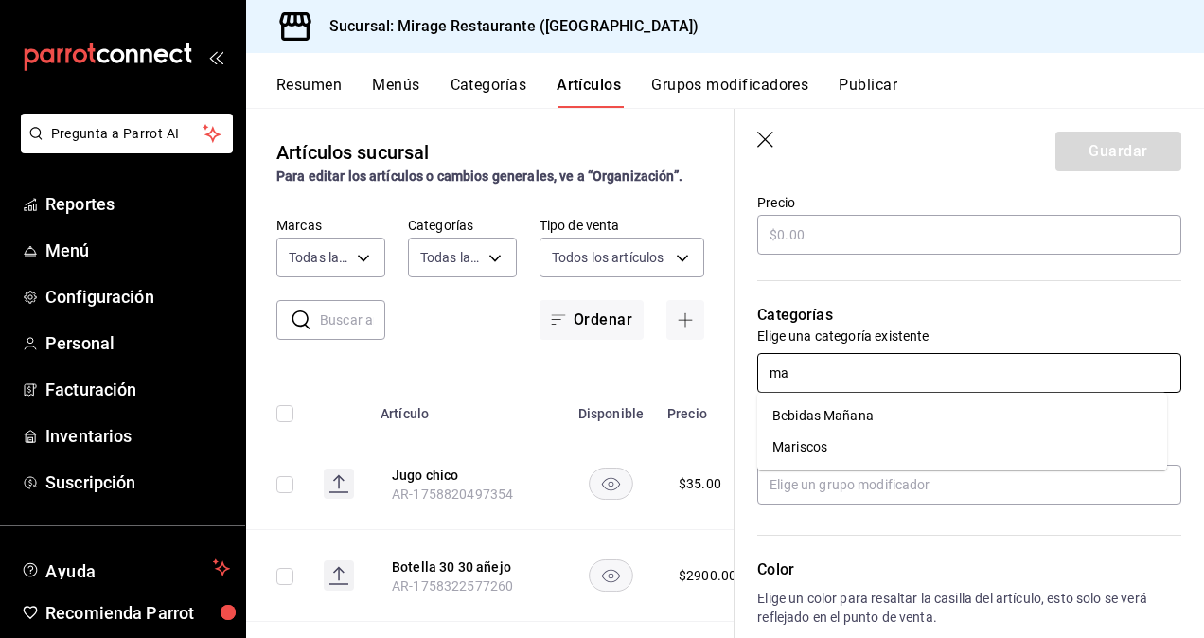
type input "m"
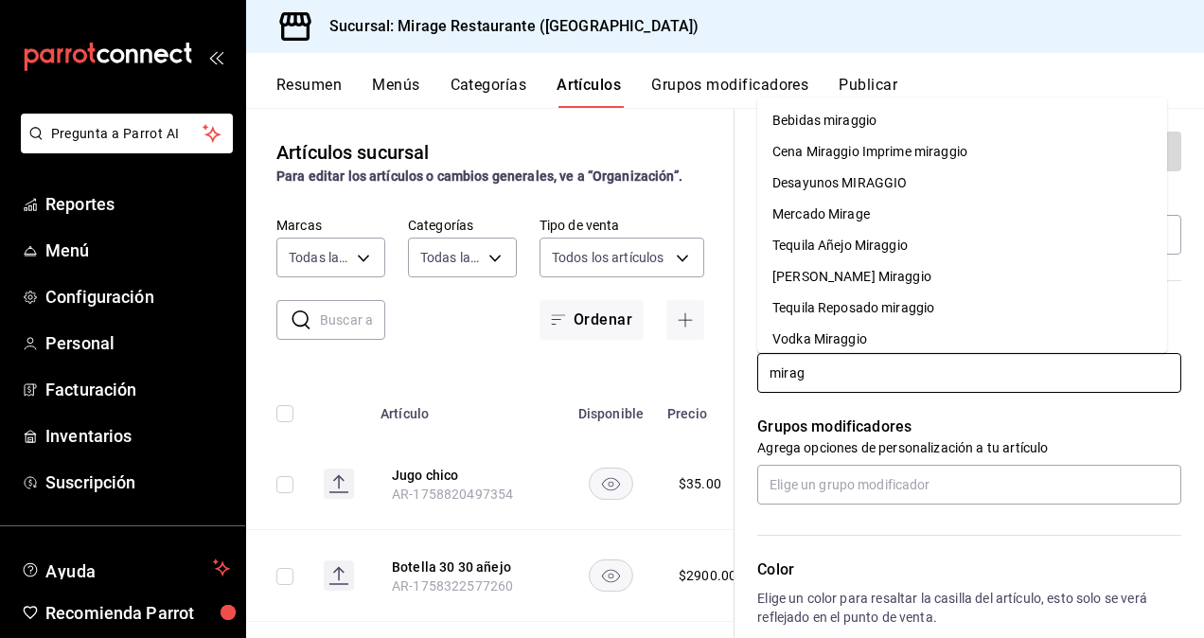
type input "miragg"
click at [846, 180] on li "Desayunos MIRAGGIO" at bounding box center [962, 183] width 410 height 31
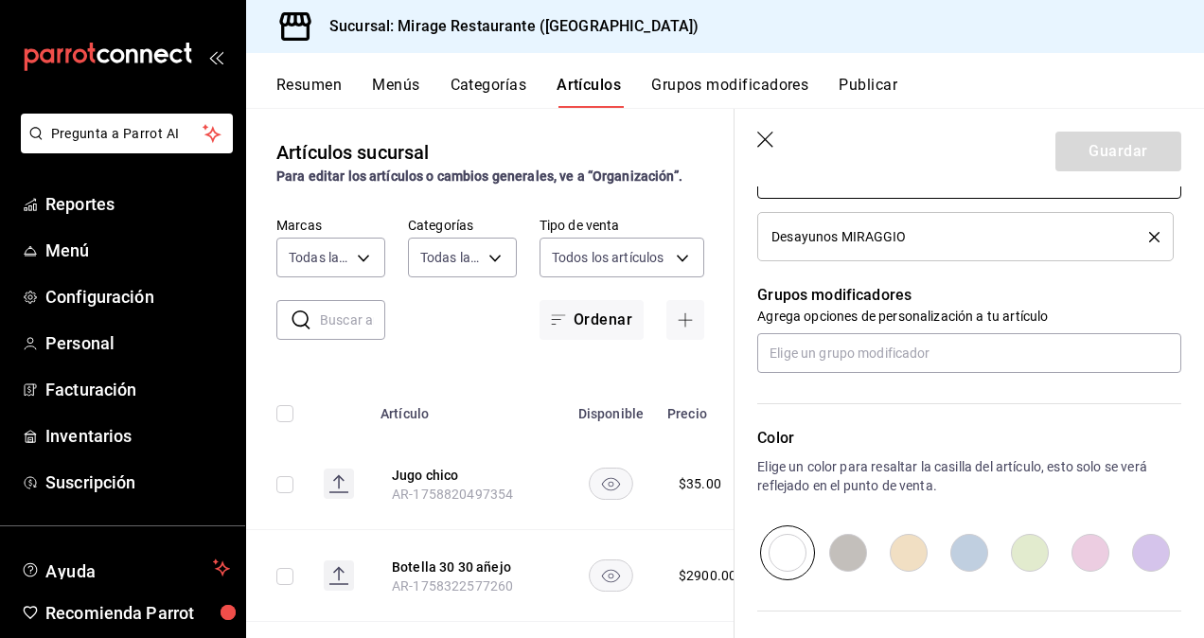
scroll to position [764, 0]
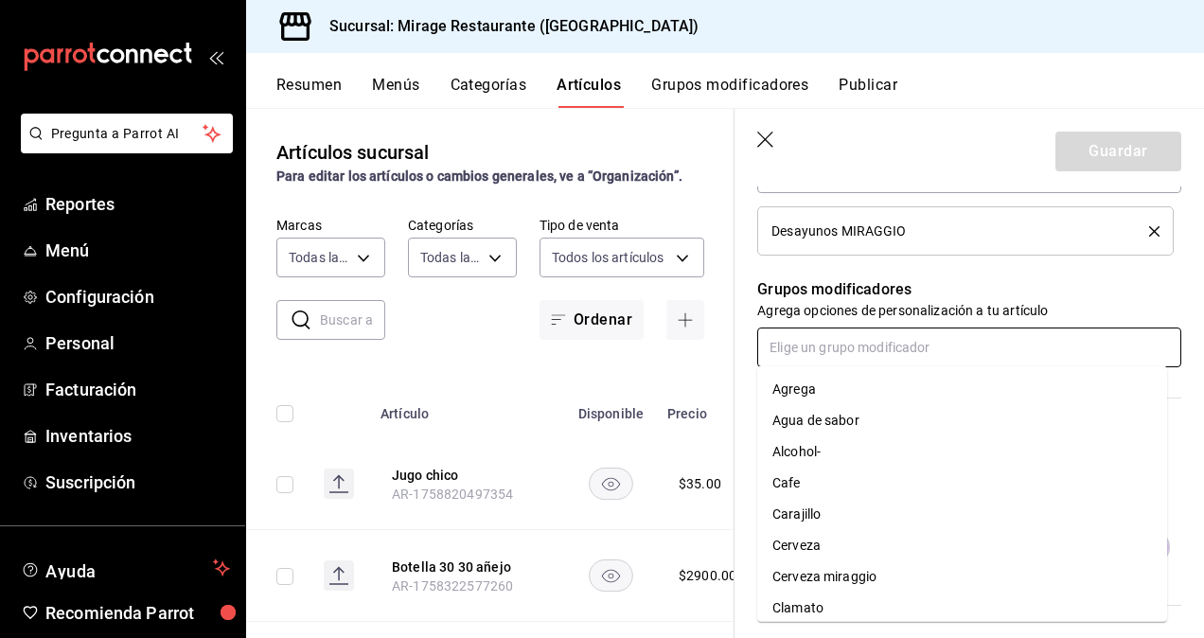
click at [803, 350] on input "text" at bounding box center [969, 348] width 424 height 40
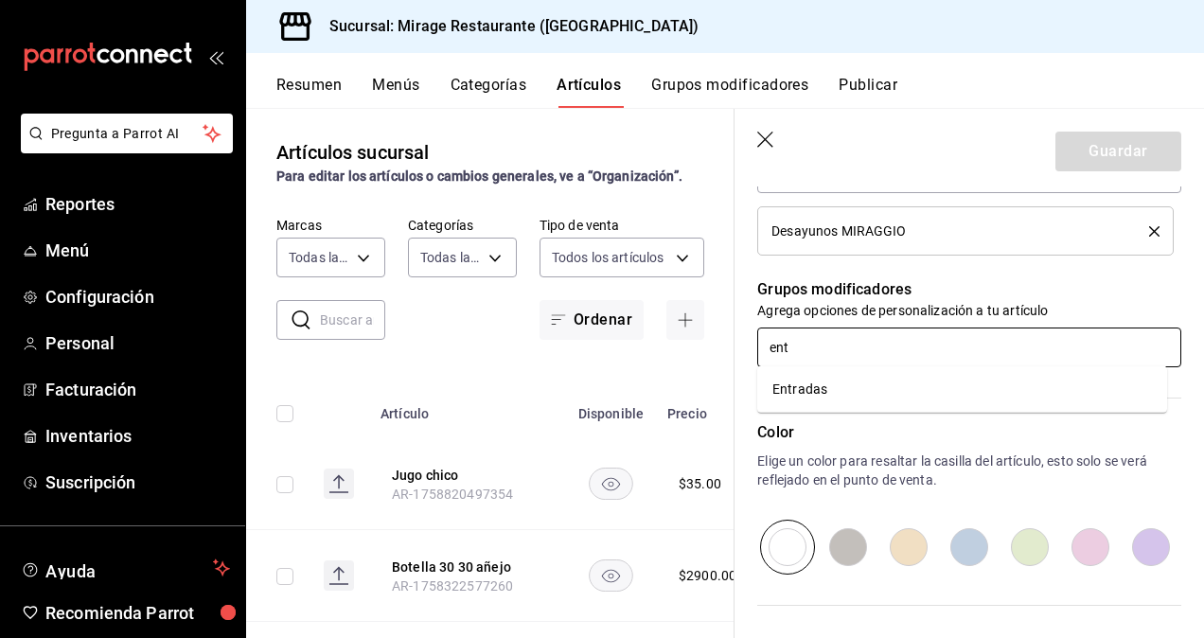
type input "entr"
click at [825, 379] on li "Entradas" at bounding box center [962, 389] width 410 height 31
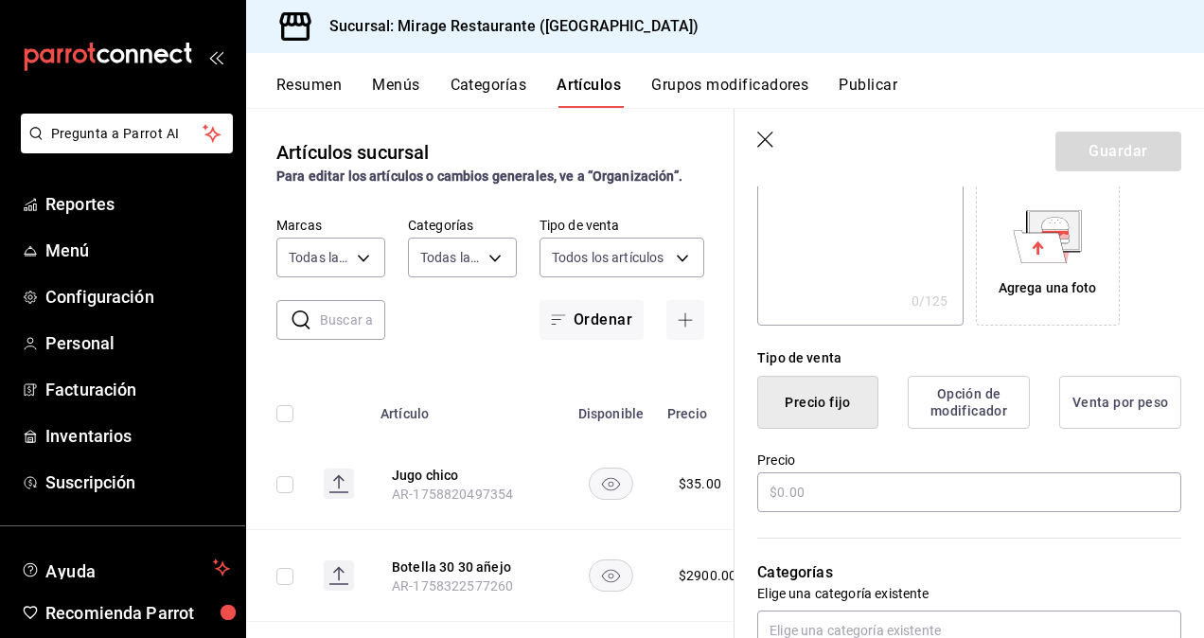
scroll to position [336, 0]
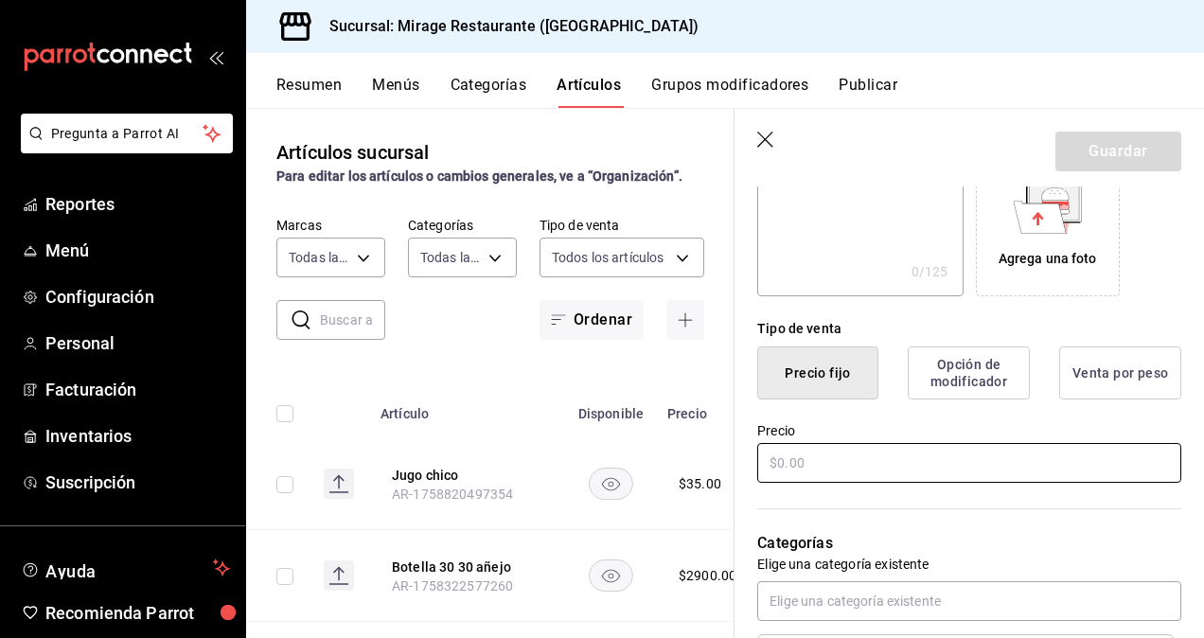
click at [810, 446] on input "text" at bounding box center [969, 463] width 424 height 40
type input "$0.00"
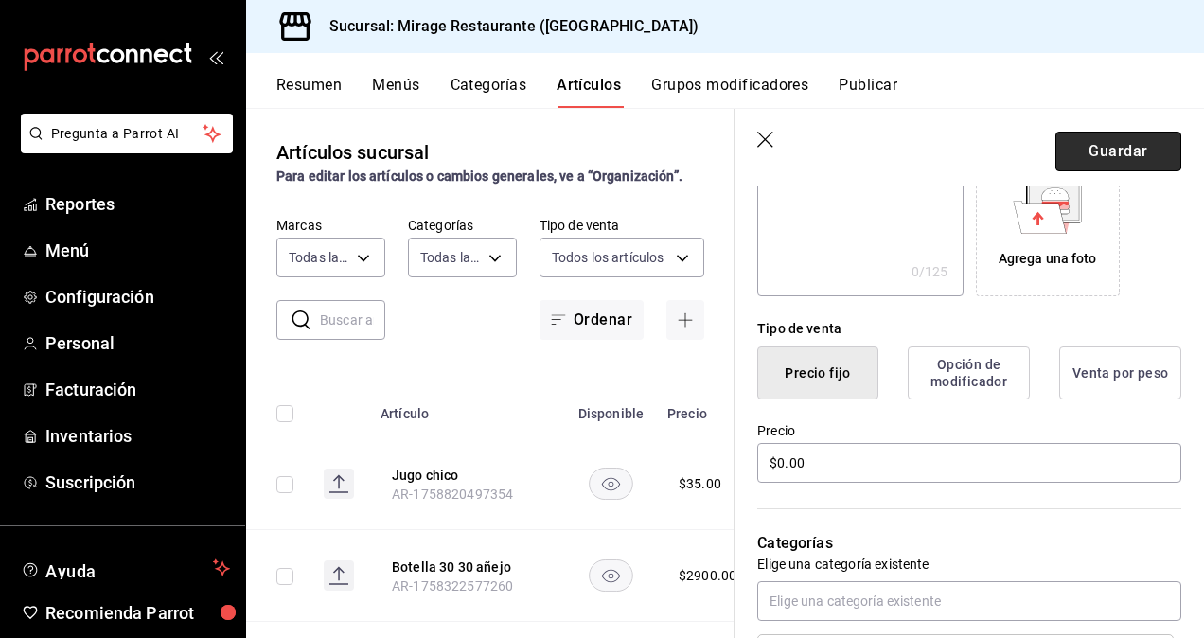
click at [1096, 146] on button "Guardar" at bounding box center [1119, 152] width 126 height 40
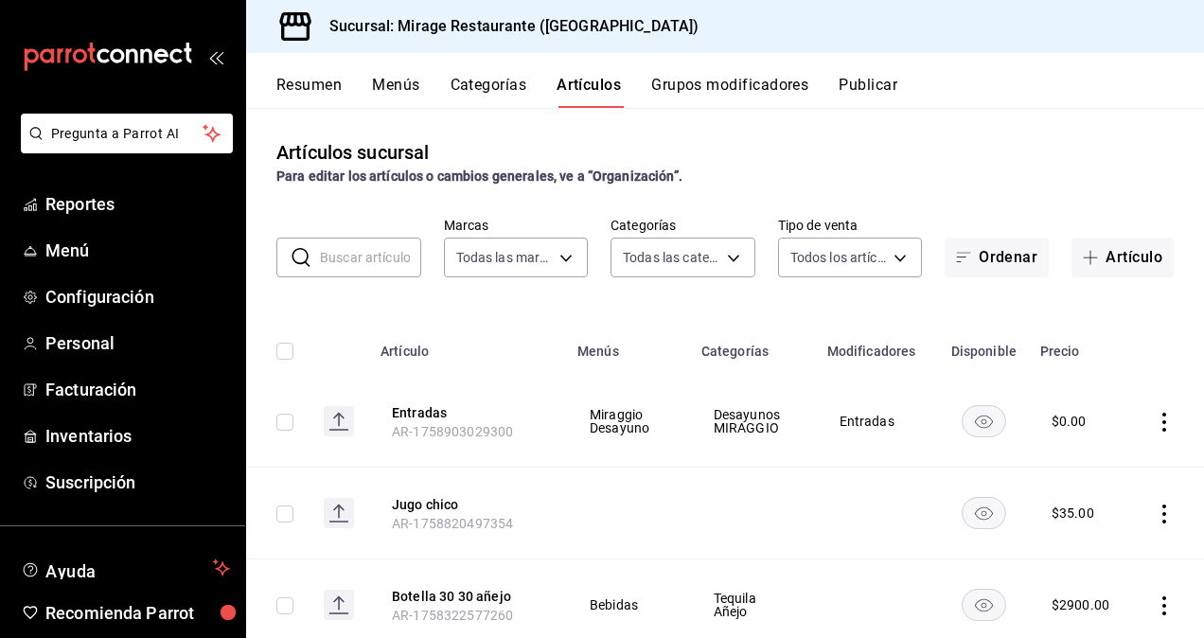
click at [505, 73] on div "Resumen Menús Categorías Artículos Grupos modificadores Publicar" at bounding box center [725, 80] width 958 height 55
click at [487, 89] on button "Categorías" at bounding box center [489, 92] width 77 height 32
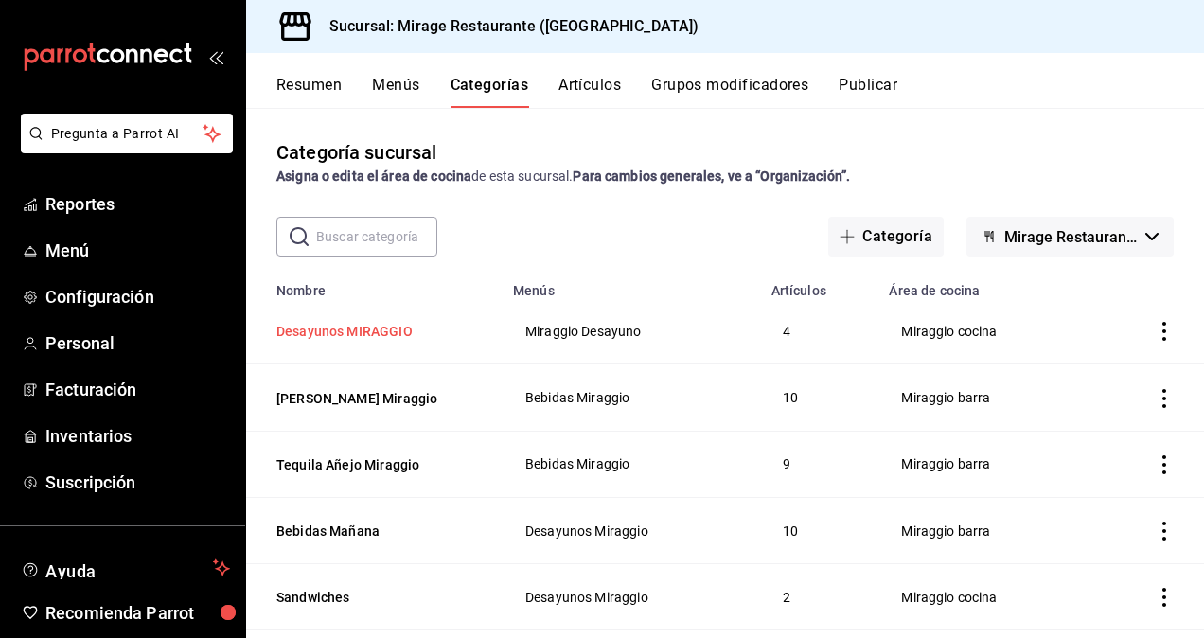
click at [395, 326] on button "Desayunos MIRAGGIO" at bounding box center [370, 331] width 189 height 19
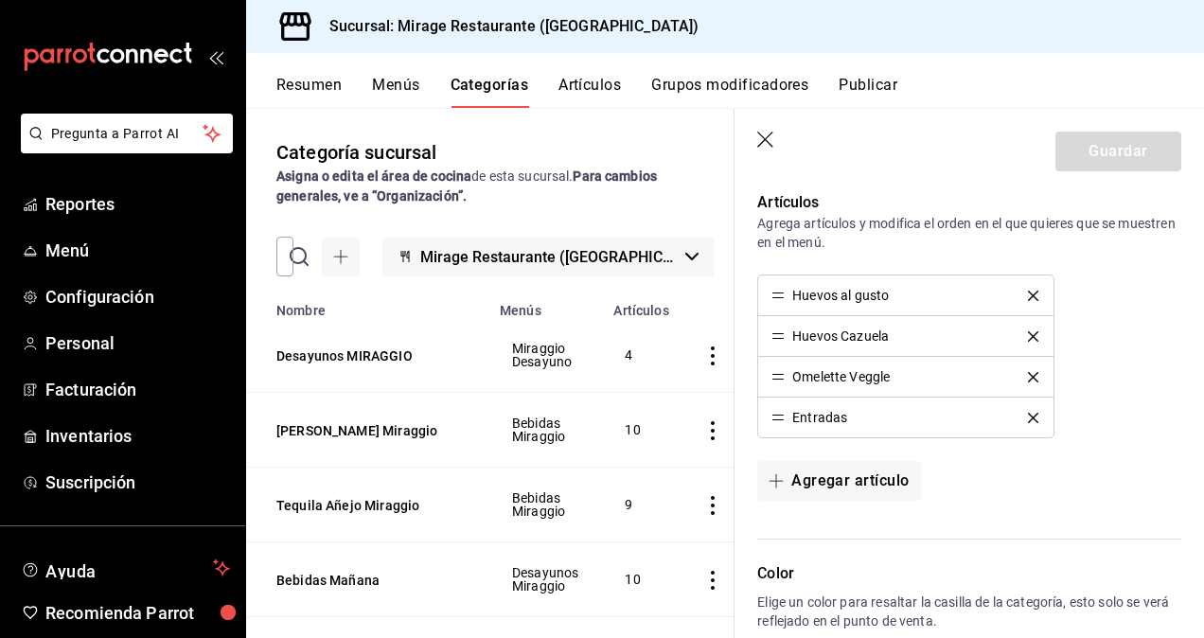
scroll to position [600, 0]
drag, startPoint x: 777, startPoint y: 412, endPoint x: 763, endPoint y: 284, distance: 128.6
click at [1121, 160] on button "Guardar" at bounding box center [1119, 152] width 126 height 40
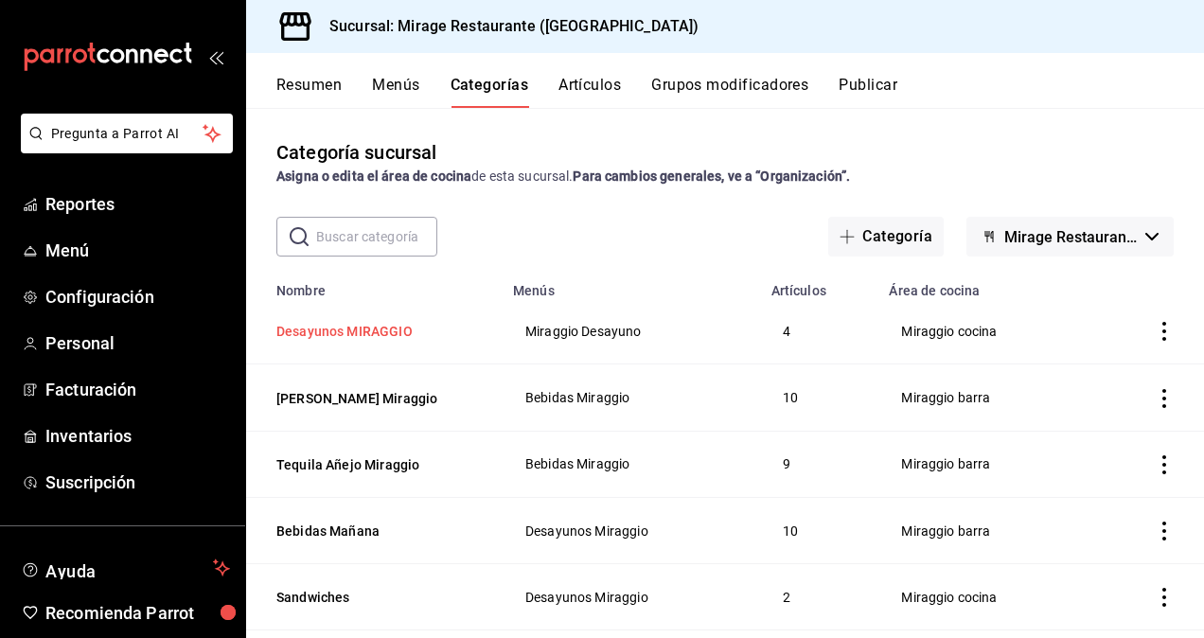
click at [379, 339] on button "Desayunos MIRAGGIO" at bounding box center [370, 331] width 189 height 19
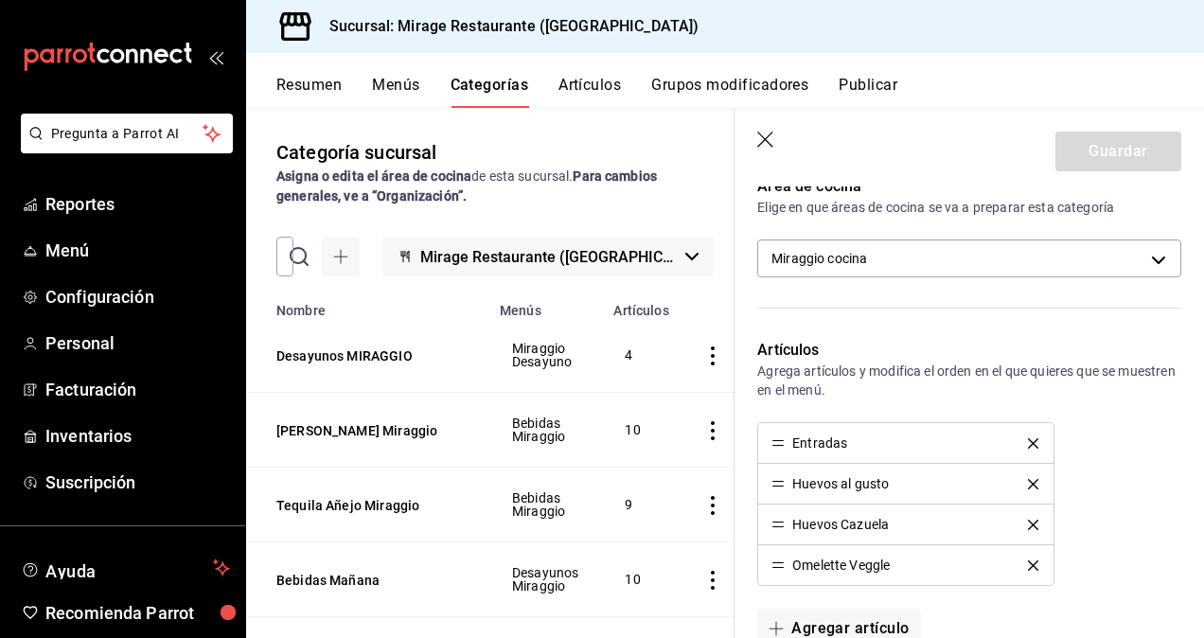
scroll to position [453, 0]
click at [1028, 437] on icon "delete" at bounding box center [1033, 442] width 10 height 10
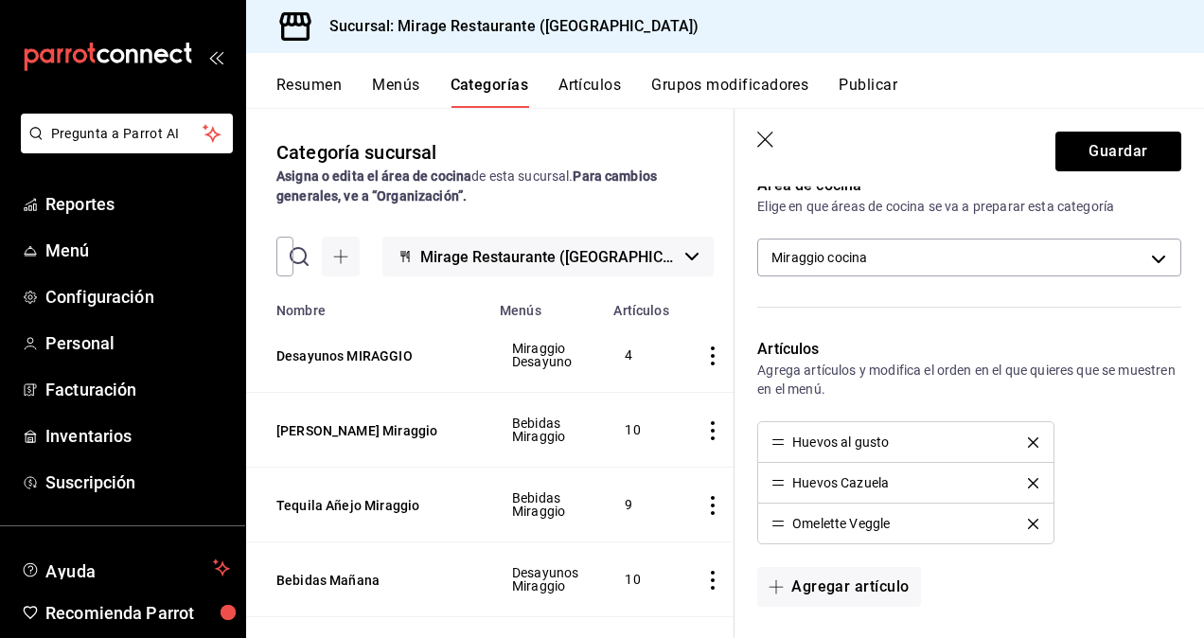
click at [721, 90] on button "Grupos modificadores" at bounding box center [729, 92] width 157 height 32
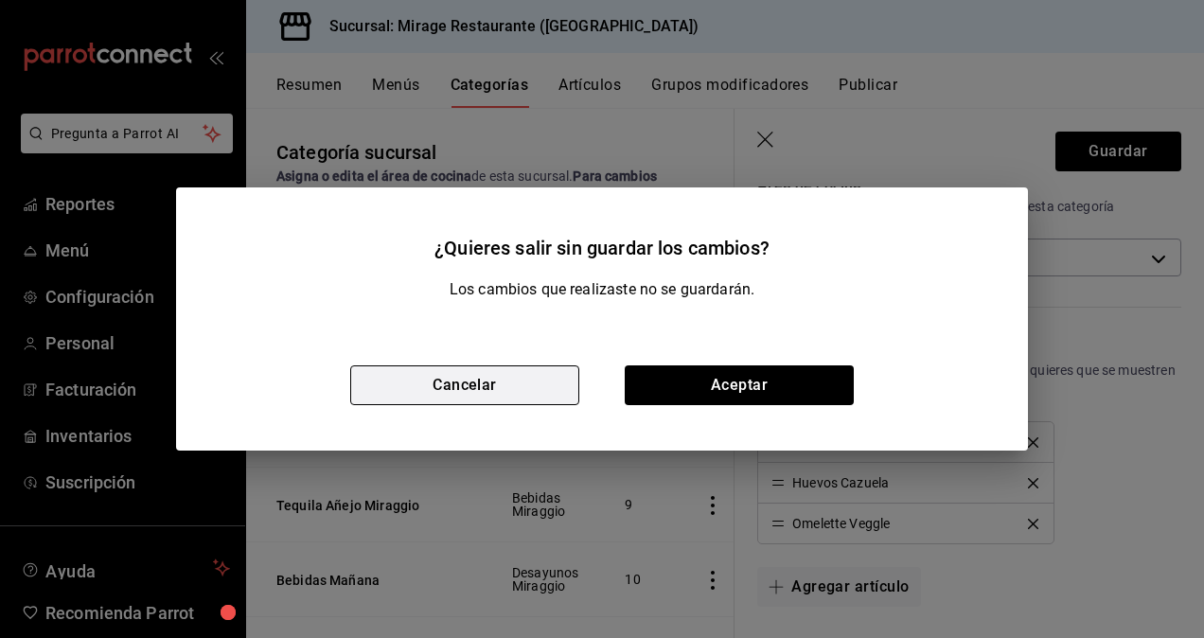
click at [512, 389] on button "Cancelar" at bounding box center [464, 385] width 229 height 40
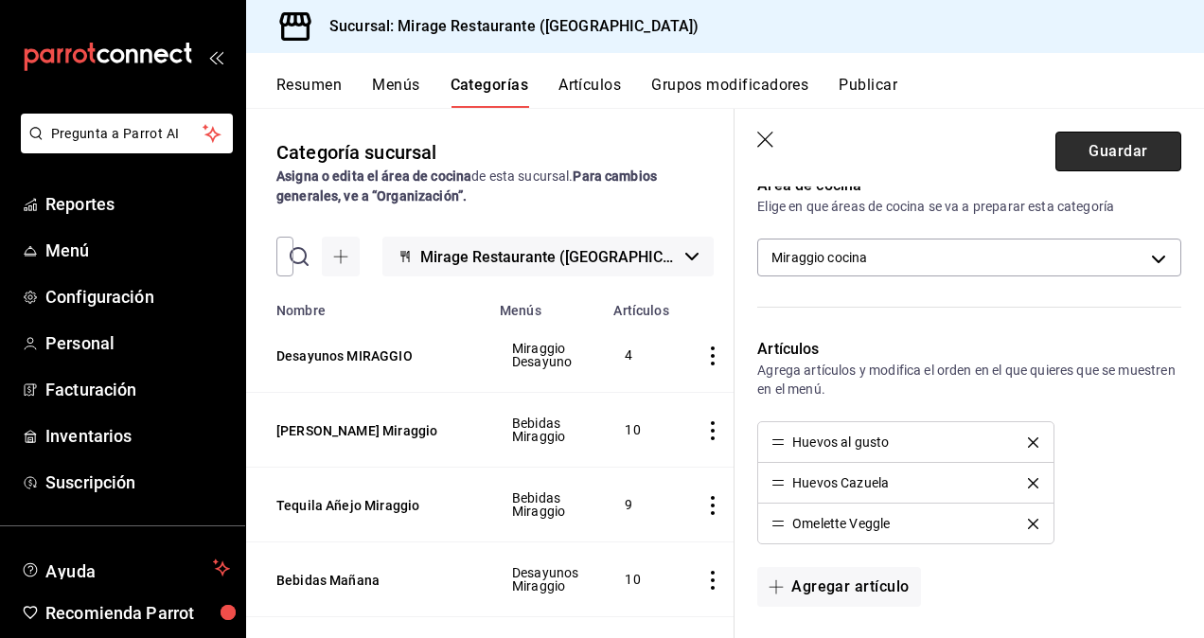
click at [1105, 141] on button "Guardar" at bounding box center [1119, 152] width 126 height 40
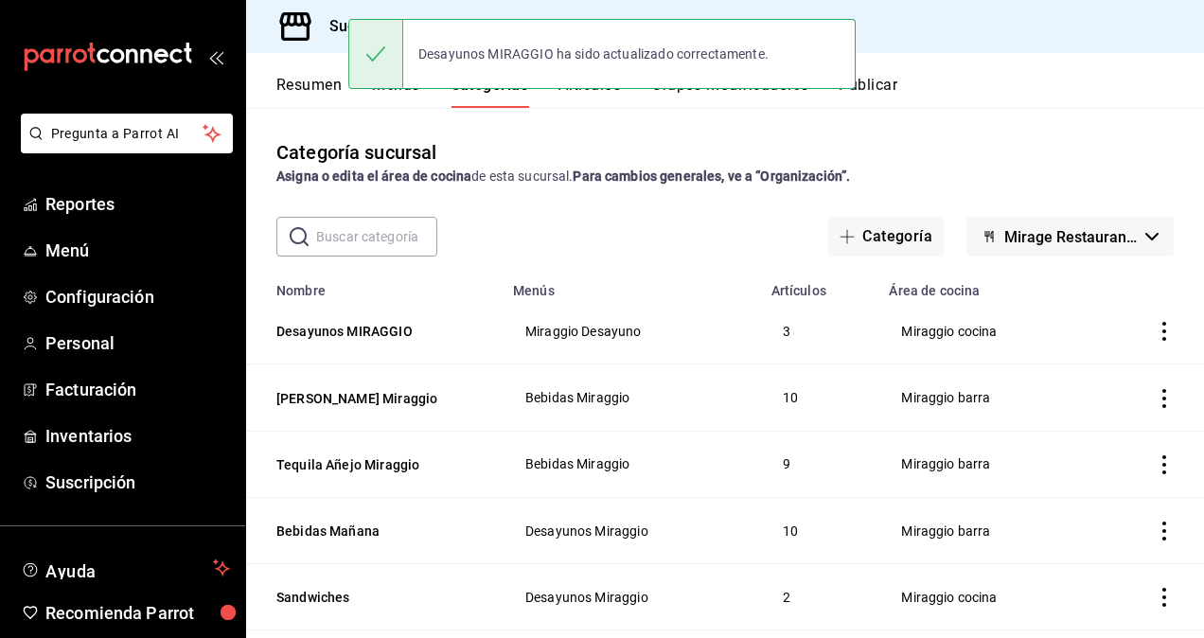
click at [766, 82] on div "Desayunos MIRAGGIO ha sido actualizado correctamente." at bounding box center [601, 54] width 507 height 70
click at [746, 84] on div "Desayunos MIRAGGIO ha sido actualizado correctamente." at bounding box center [601, 54] width 507 height 70
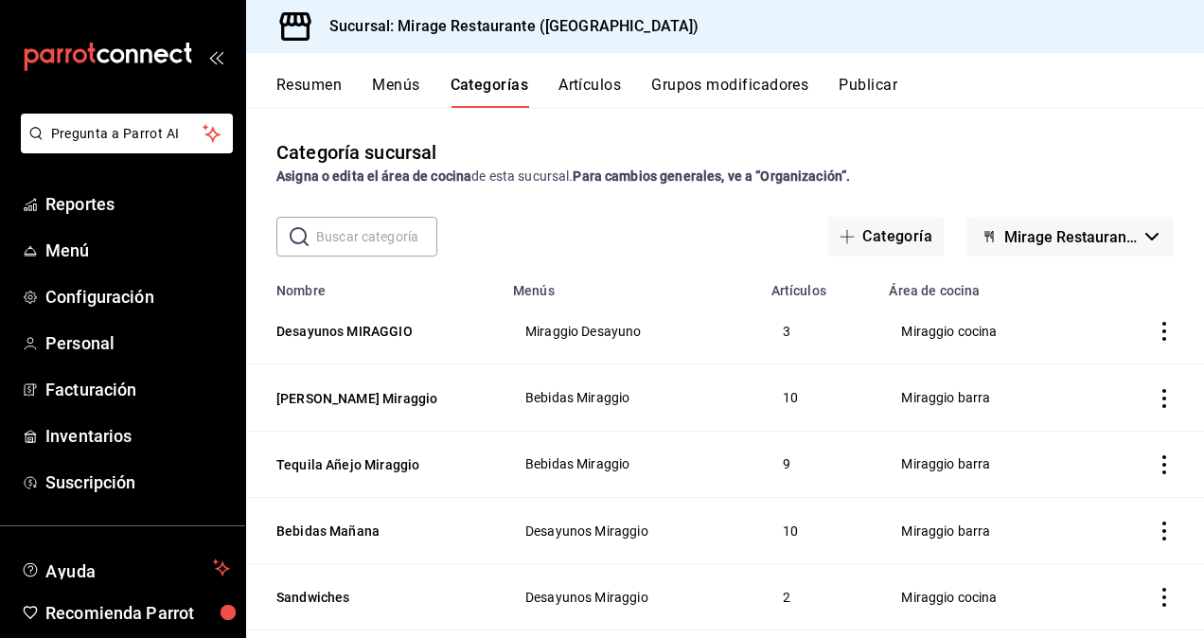
click at [745, 89] on button "Grupos modificadores" at bounding box center [729, 92] width 157 height 32
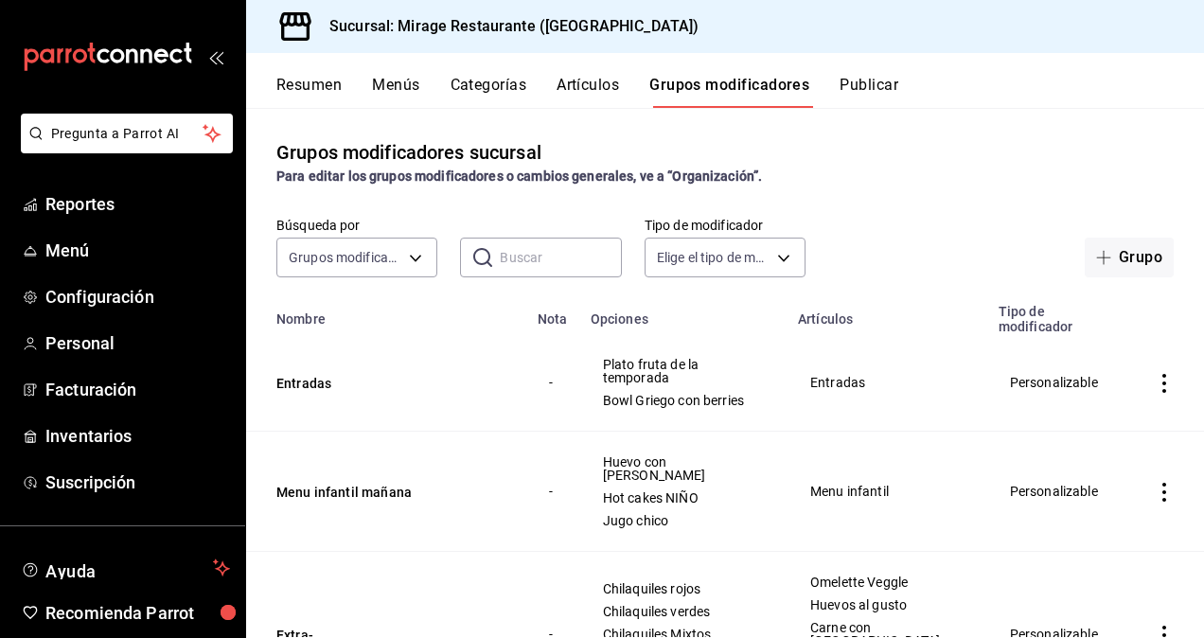
click at [1155, 381] on icon "actions" at bounding box center [1164, 383] width 19 height 19
click at [1076, 512] on span "Eliminar" at bounding box center [1093, 505] width 48 height 15
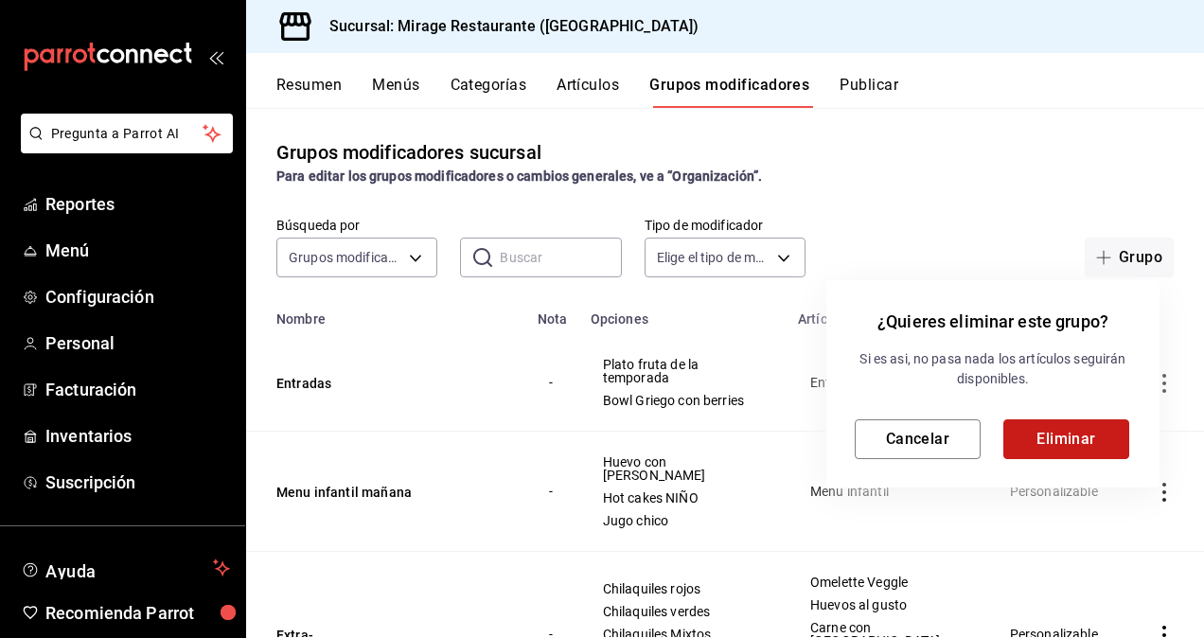
click at [1064, 437] on button "Eliminar" at bounding box center [1066, 439] width 126 height 40
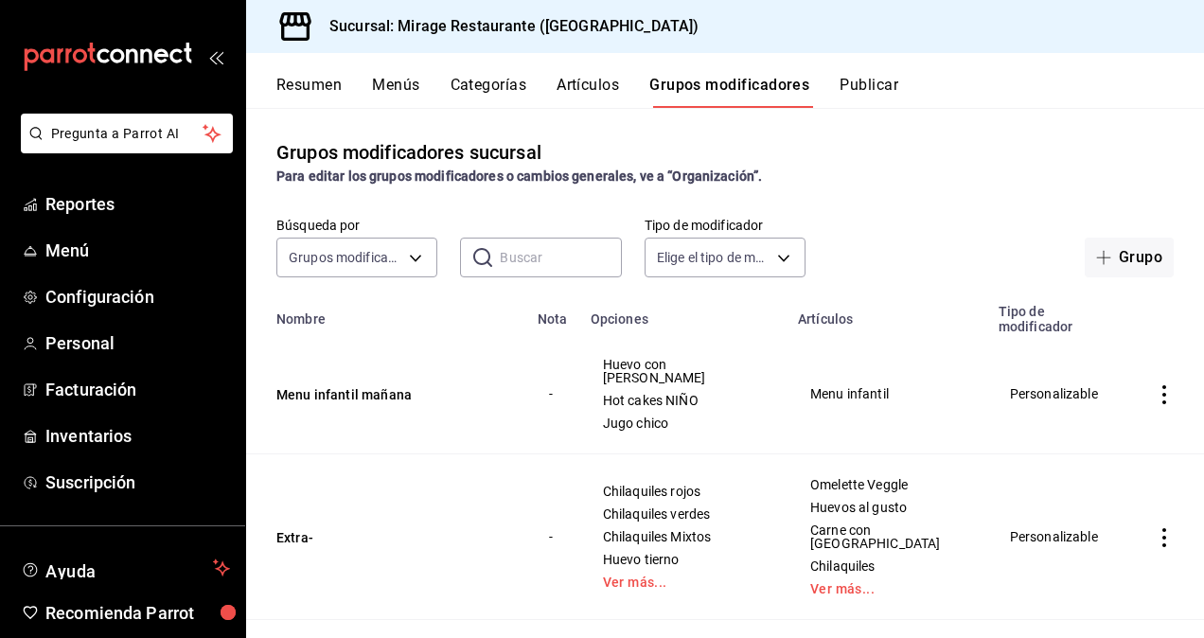
click at [398, 87] on button "Menús" at bounding box center [395, 92] width 47 height 32
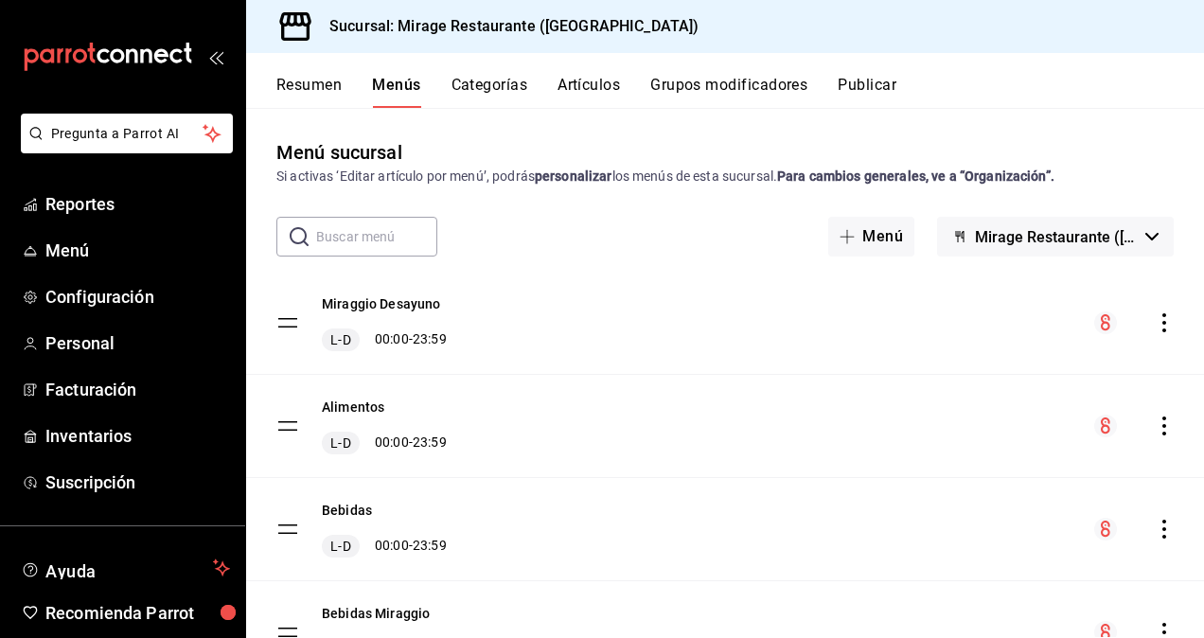
click at [595, 85] on button "Artículos" at bounding box center [589, 92] width 62 height 32
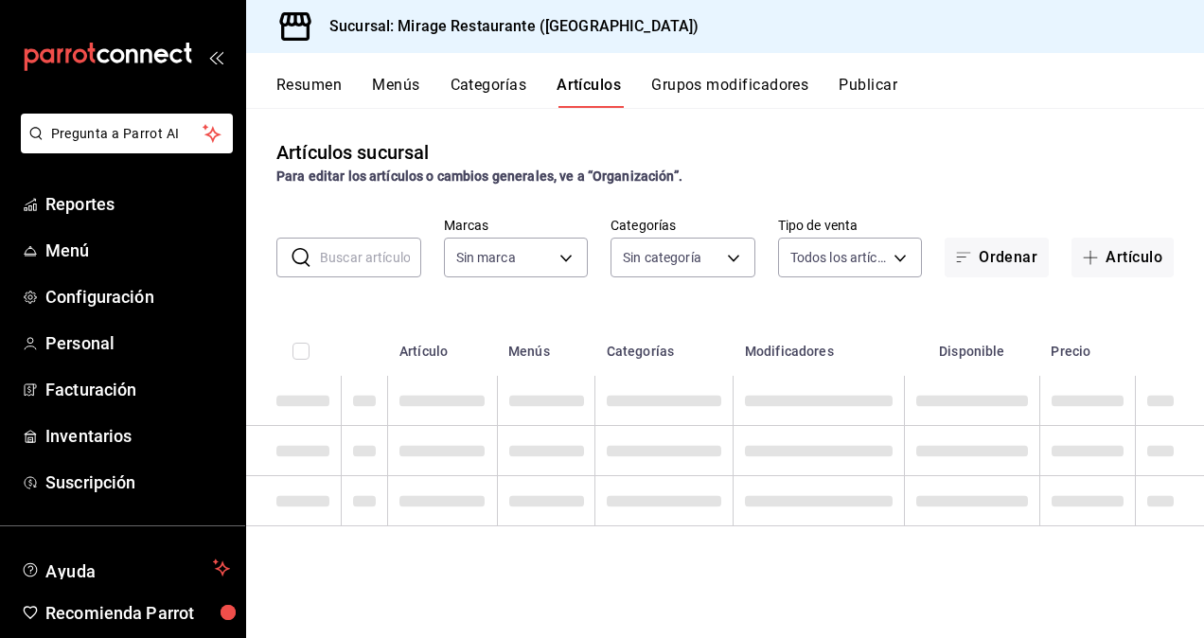
click at [487, 93] on button "Categorías" at bounding box center [489, 92] width 77 height 32
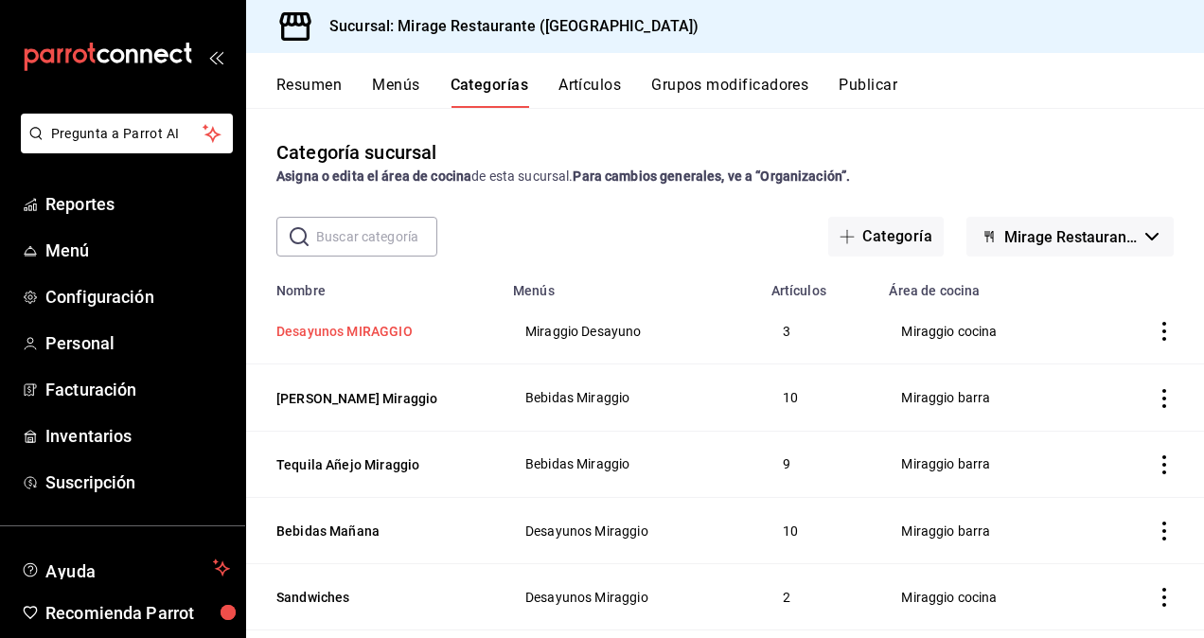
click at [364, 325] on button "Desayunos MIRAGGIO" at bounding box center [370, 331] width 189 height 19
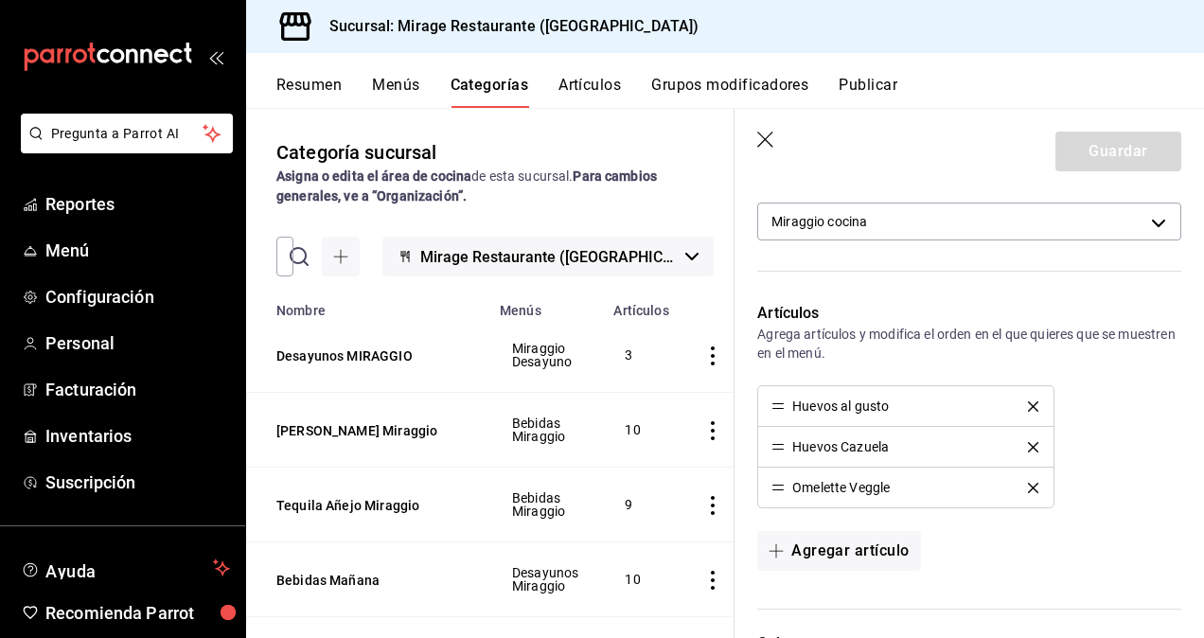
scroll to position [538, 0]
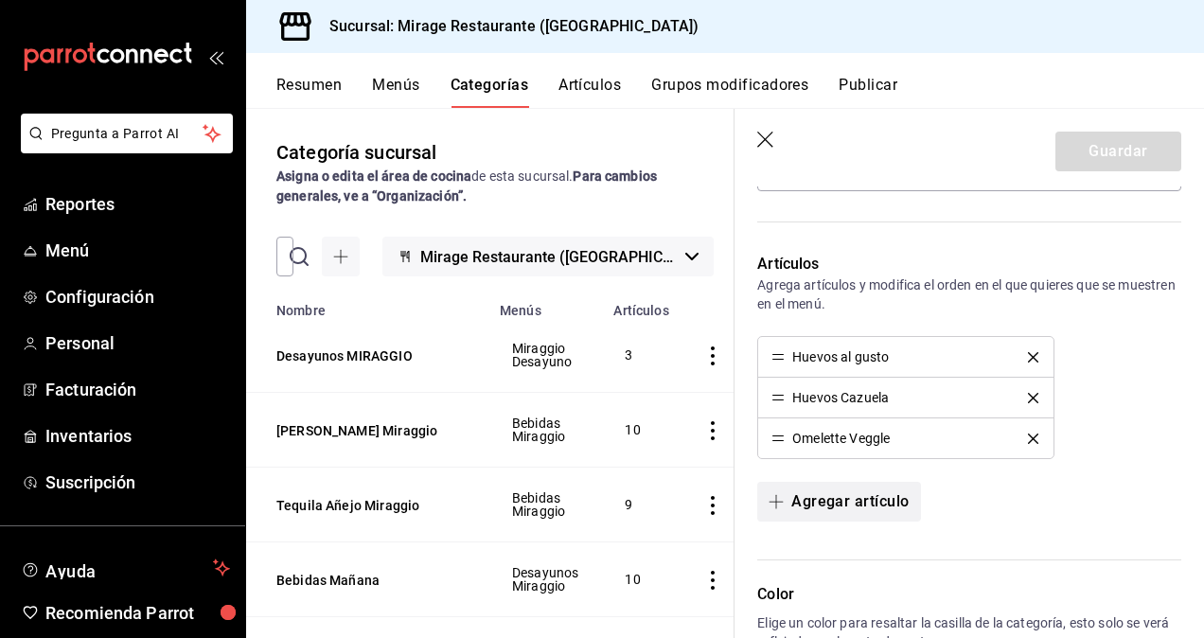
click at [824, 493] on button "Agregar artículo" at bounding box center [838, 502] width 163 height 40
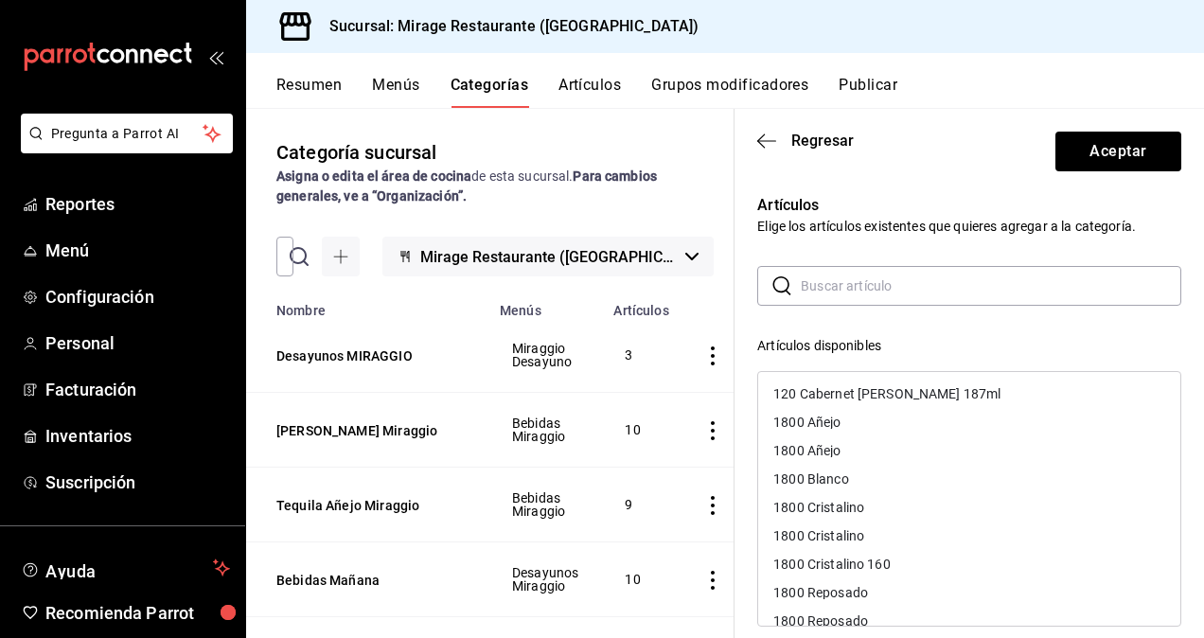
click at [831, 288] on input "text" at bounding box center [991, 286] width 381 height 38
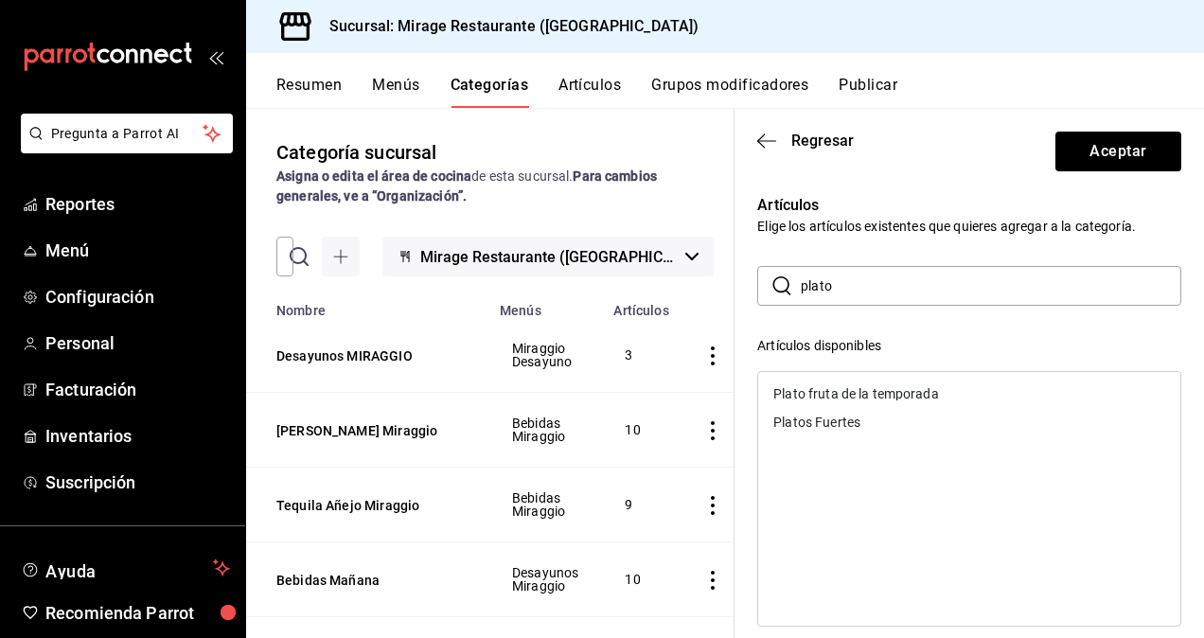
click at [825, 393] on div "Plato fruta de la temporada" at bounding box center [856, 393] width 166 height 13
click at [847, 295] on input "plato" at bounding box center [991, 286] width 381 height 38
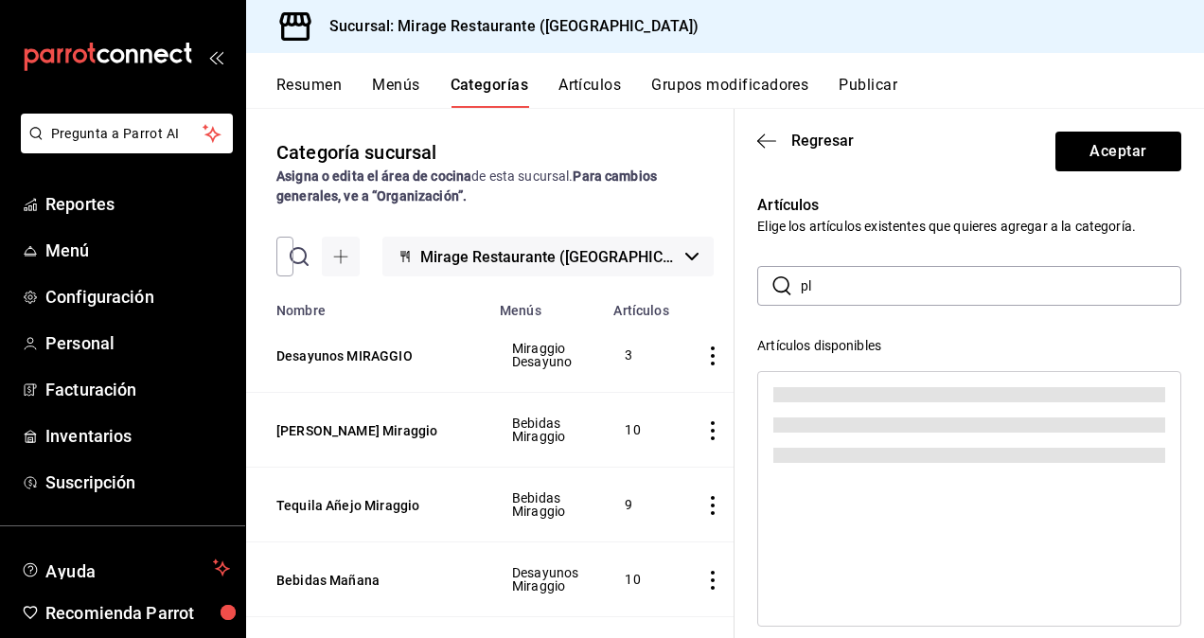
type input "p"
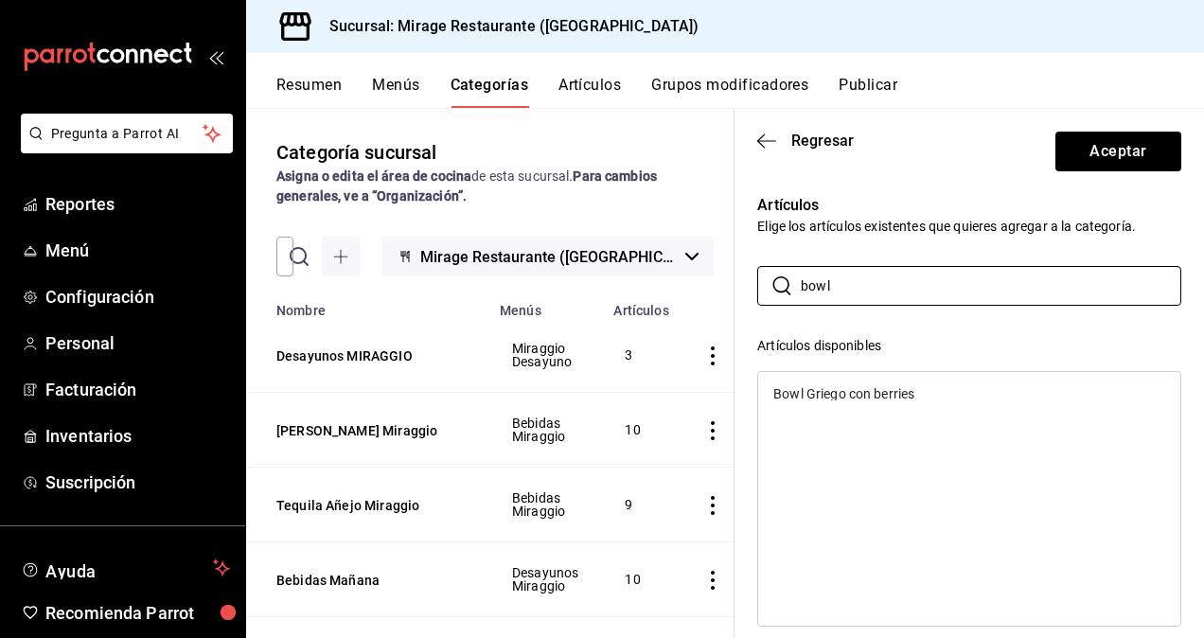
type input "bowl"
click at [798, 399] on div "Bowl Griego con berries" at bounding box center [843, 393] width 141 height 13
click at [905, 280] on input "bowl" at bounding box center [991, 286] width 381 height 38
click at [762, 138] on icon "button" at bounding box center [766, 141] width 19 height 17
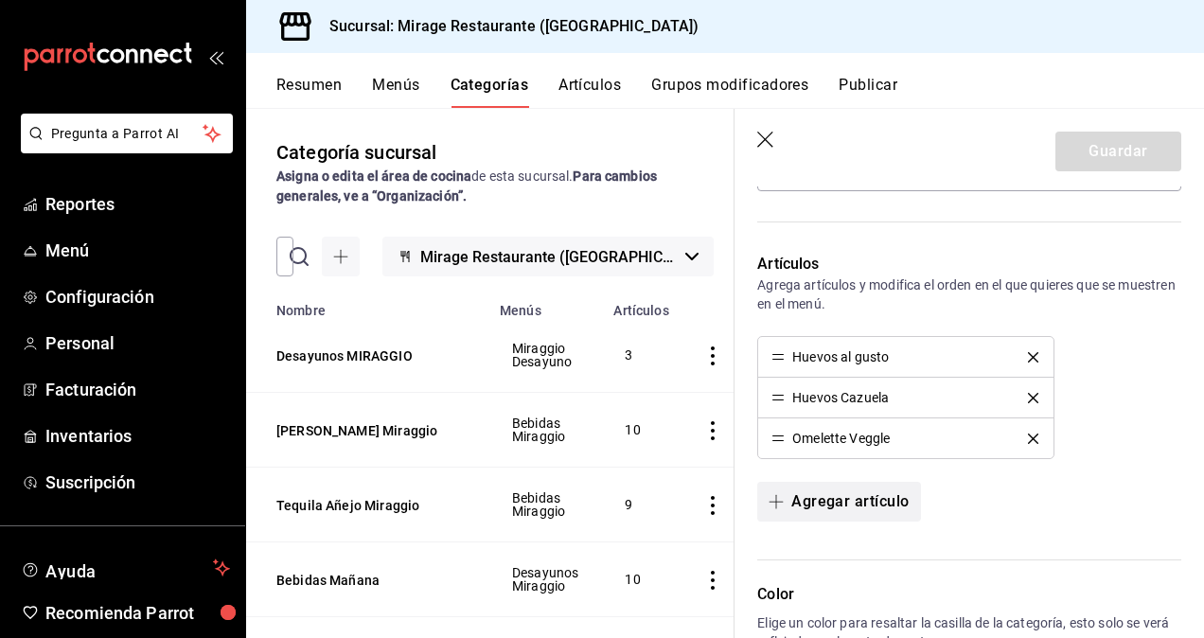
click at [834, 493] on button "Agregar artículo" at bounding box center [838, 502] width 163 height 40
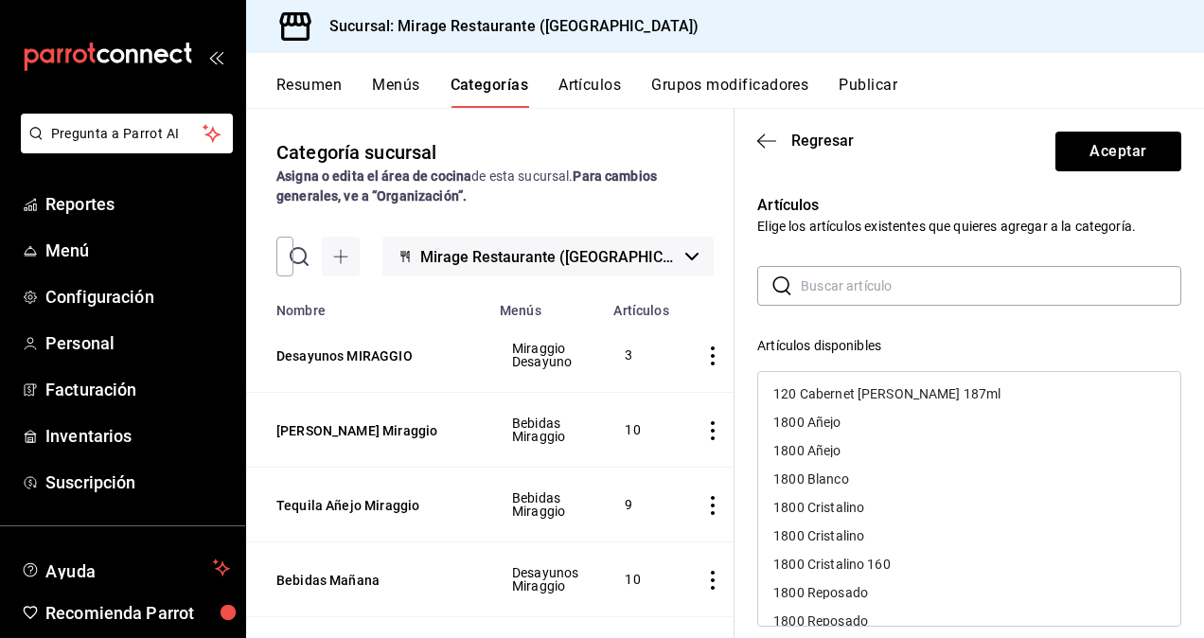
click at [861, 296] on input "text" at bounding box center [991, 286] width 381 height 38
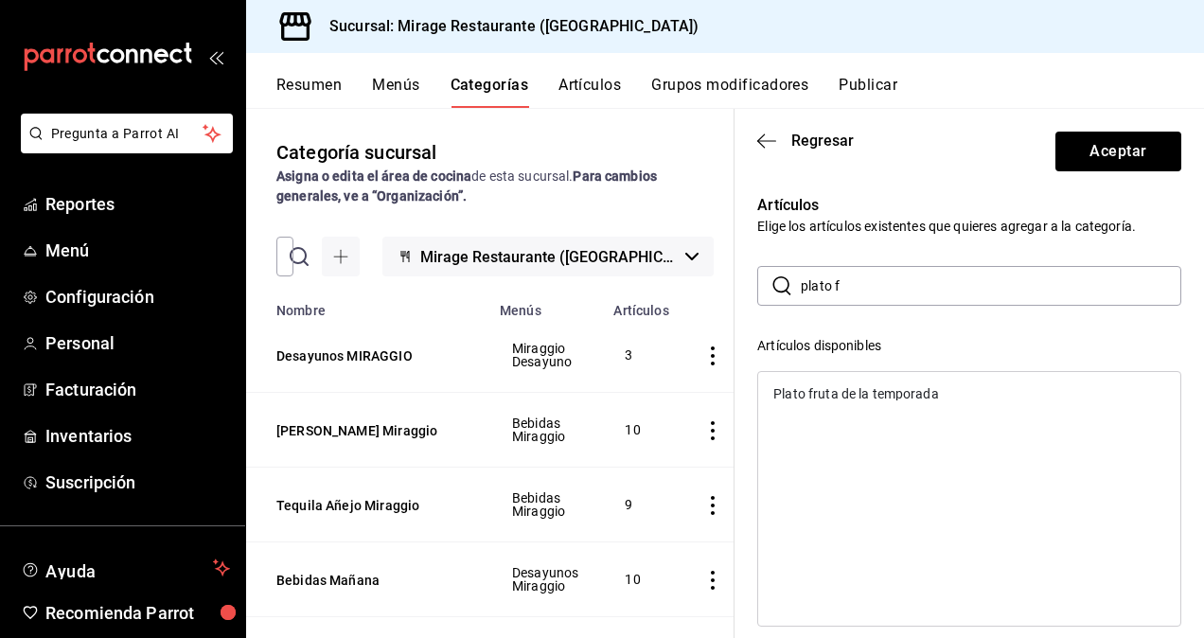
click at [823, 399] on div "Plato fruta de la temporada" at bounding box center [856, 393] width 166 height 13
click at [866, 292] on input "plato f" at bounding box center [991, 286] width 381 height 38
type input "p"
type input "bowl"
click at [850, 390] on div "Bowl Griego con berries" at bounding box center [843, 393] width 141 height 13
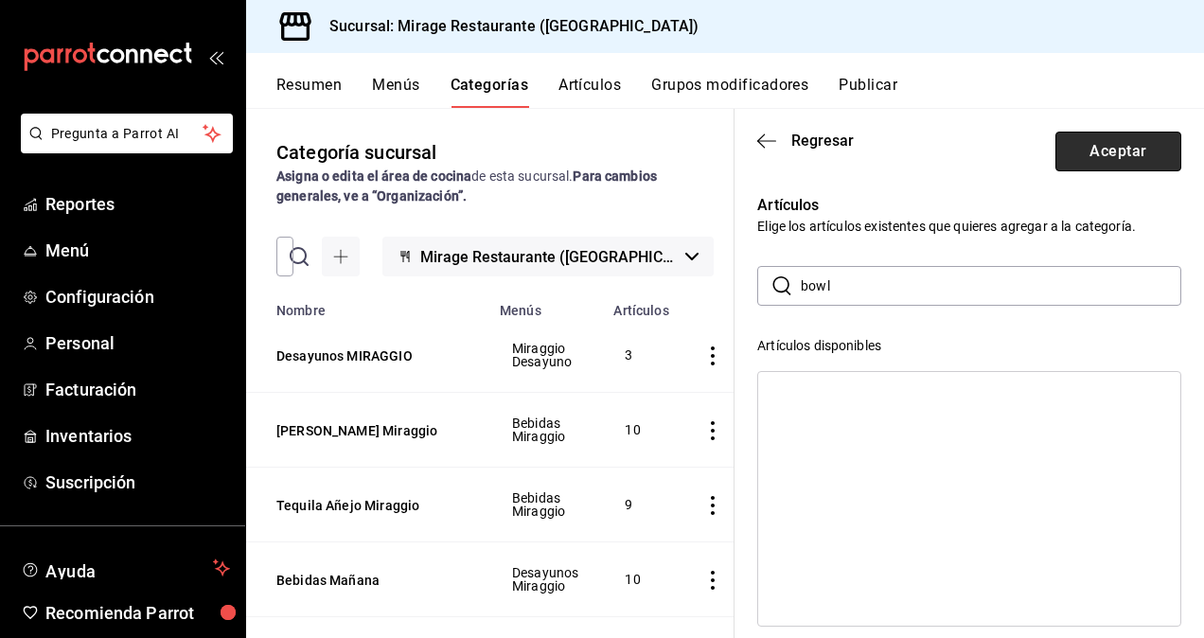
click at [1074, 155] on button "Aceptar" at bounding box center [1119, 152] width 126 height 40
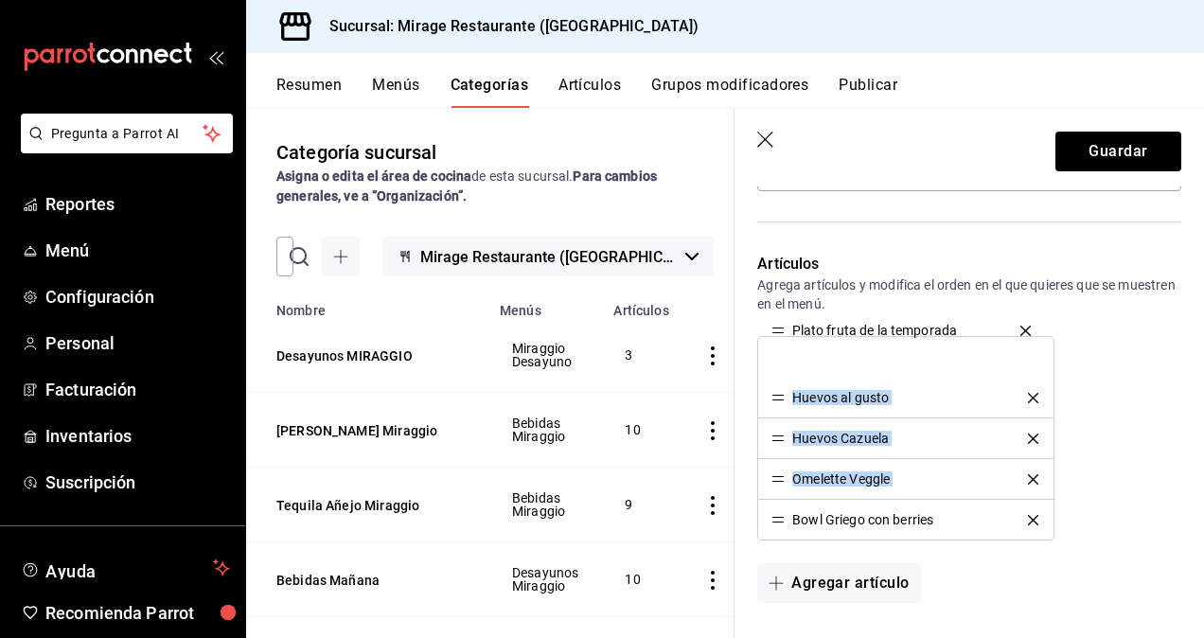
drag, startPoint x: 775, startPoint y: 476, endPoint x: 754, endPoint y: 330, distance: 147.4
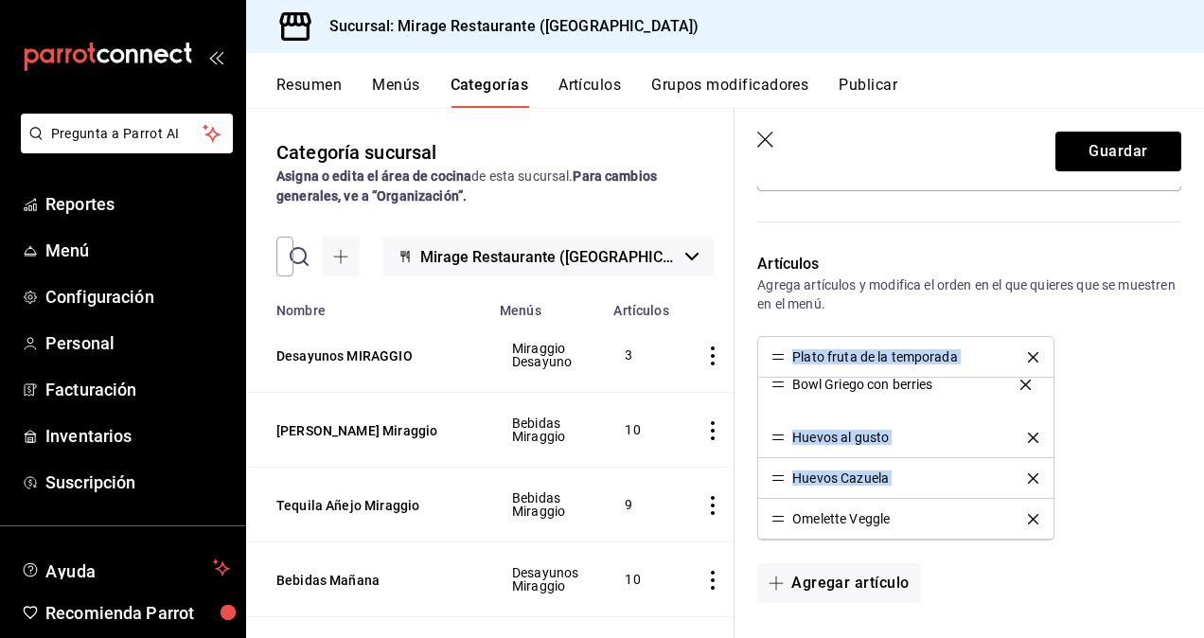
drag, startPoint x: 774, startPoint y: 513, endPoint x: 755, endPoint y: 376, distance: 138.6
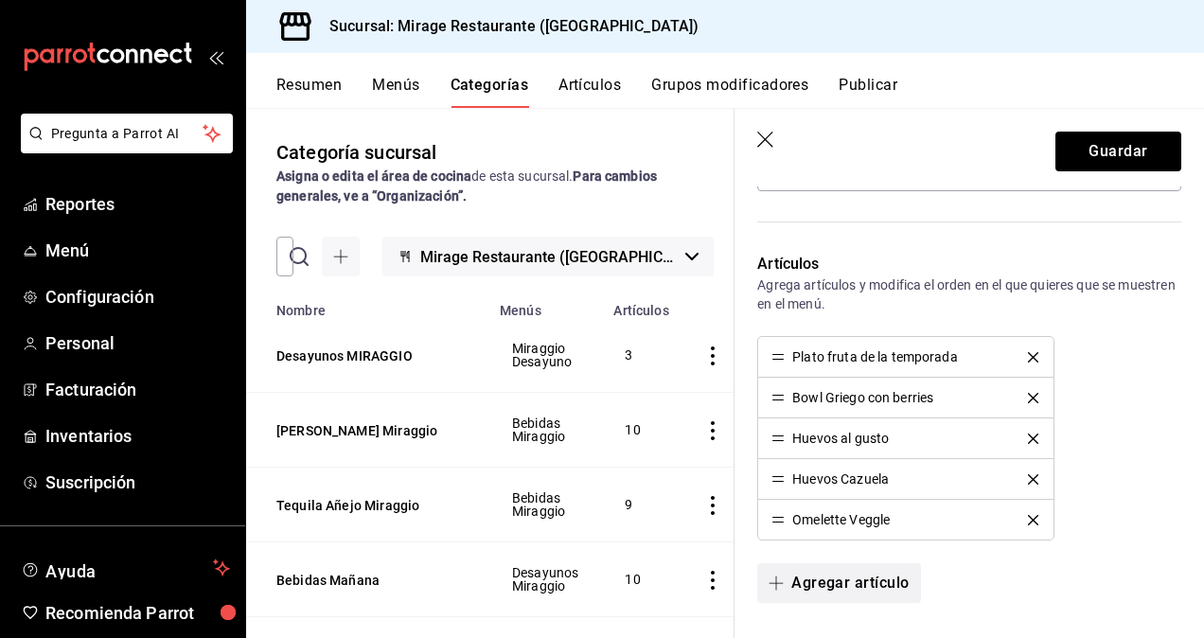
click at [814, 564] on button "Agregar artículo" at bounding box center [838, 583] width 163 height 40
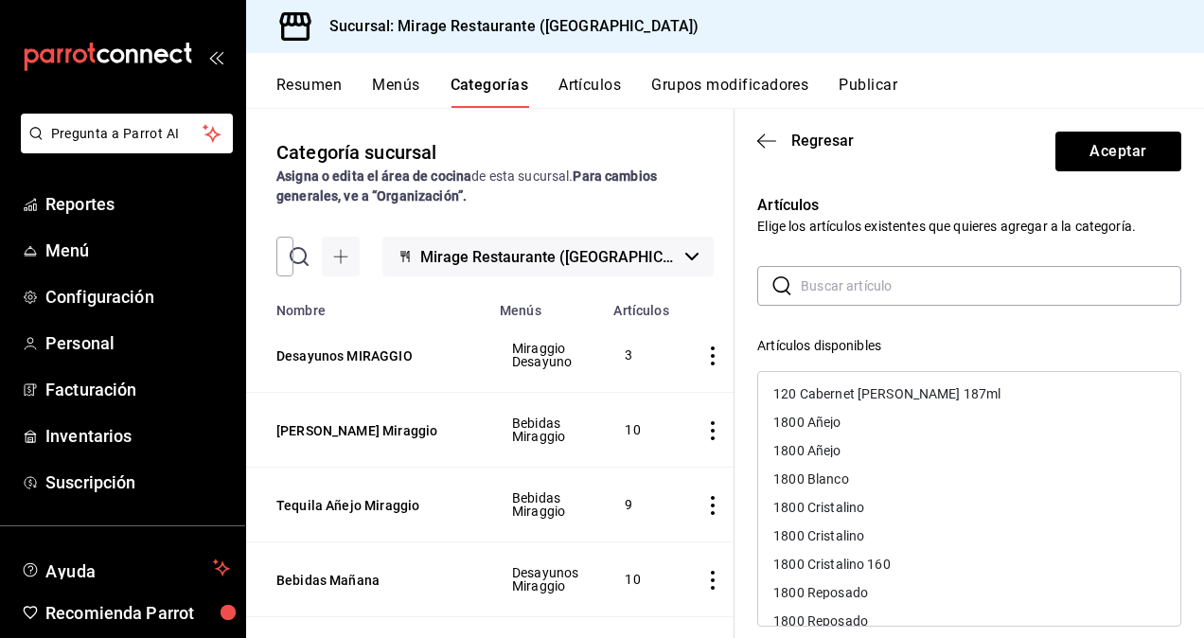
click at [825, 287] on input "text" at bounding box center [991, 286] width 381 height 38
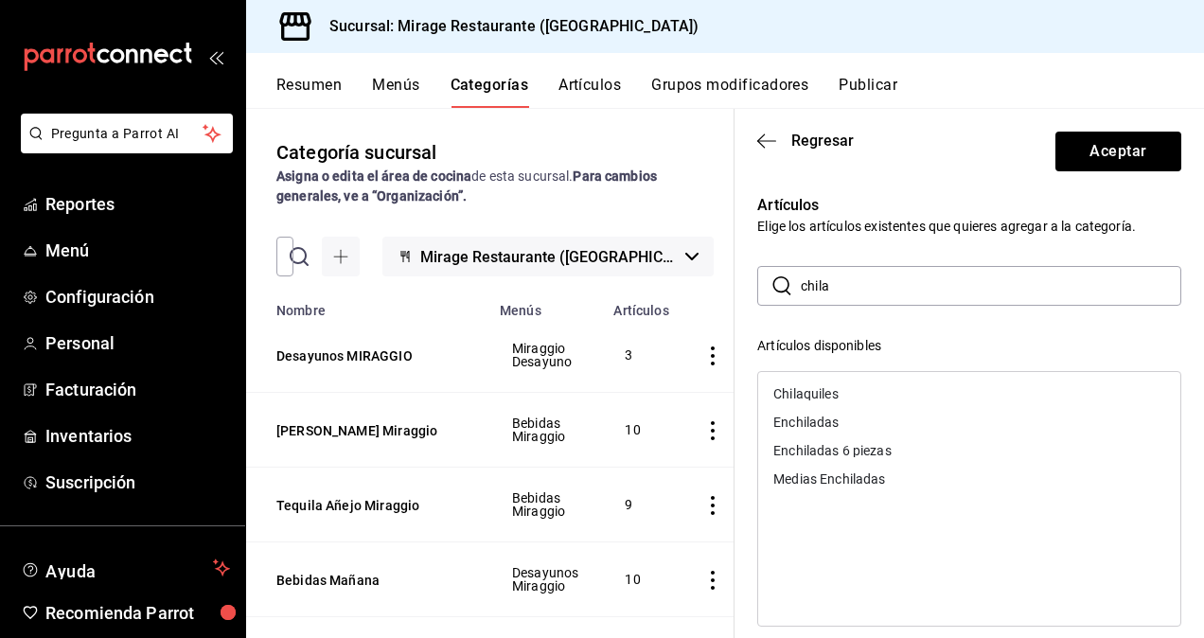
click at [788, 402] on div "Chilaquiles" at bounding box center [969, 394] width 422 height 28
click at [871, 285] on input "chila" at bounding box center [991, 286] width 381 height 38
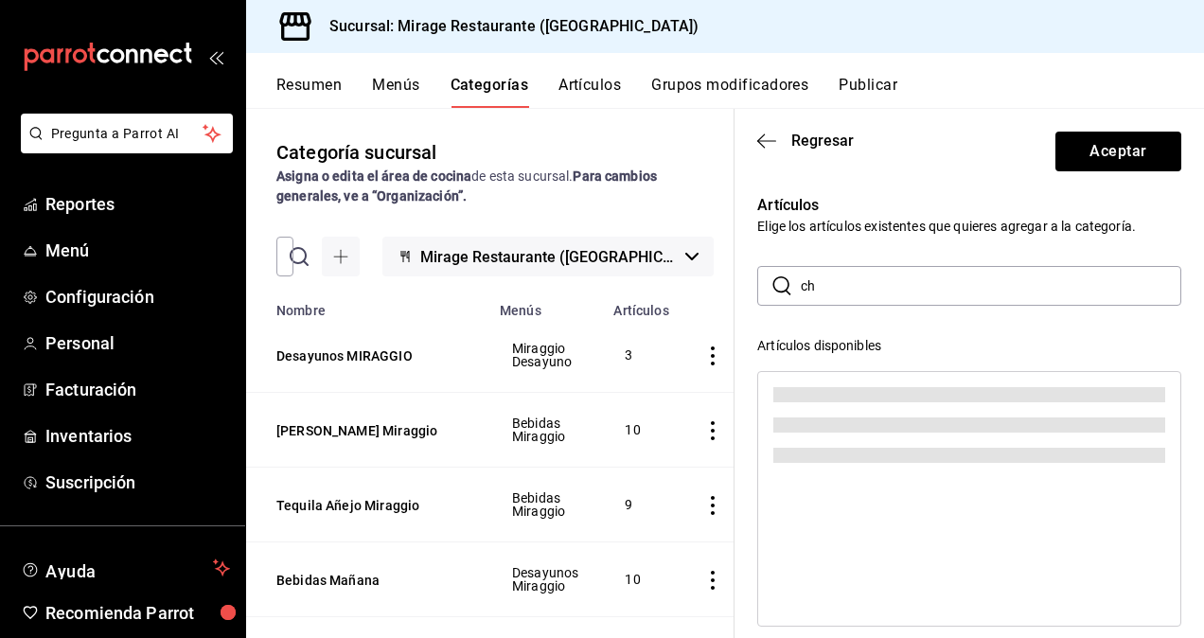
type input "c"
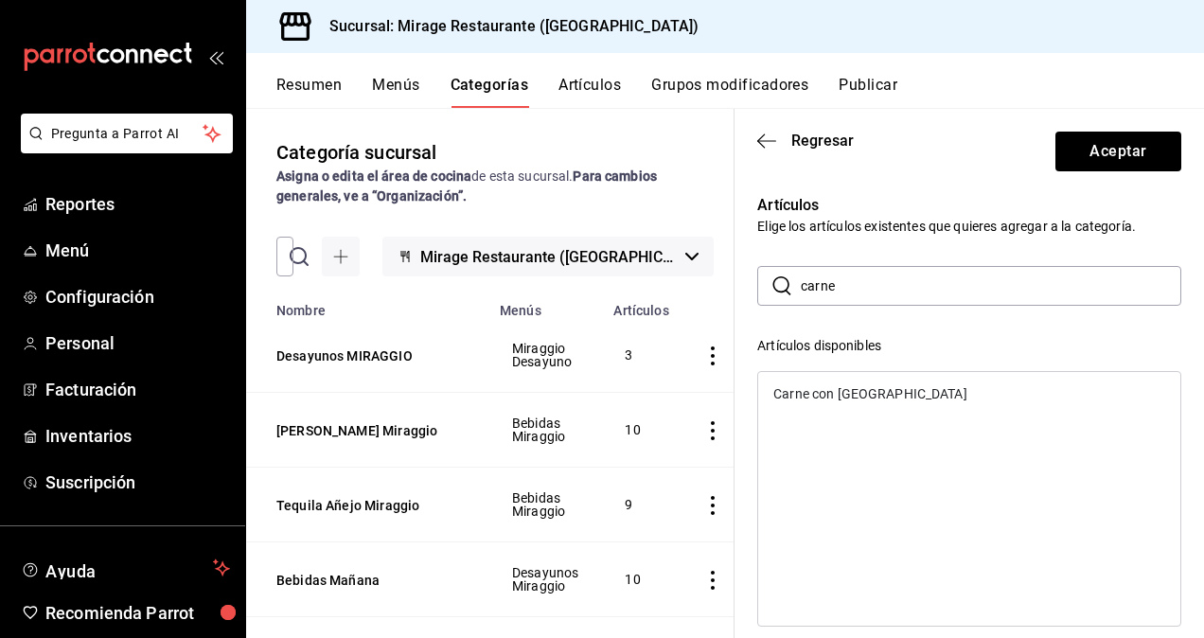
click at [814, 399] on div "Carne con [GEOGRAPHIC_DATA]" at bounding box center [870, 393] width 194 height 13
click at [841, 284] on input "carne" at bounding box center [991, 286] width 381 height 38
type input "c"
click at [801, 401] on div "Sandwiches" at bounding box center [969, 394] width 422 height 28
click at [853, 282] on input "sand" at bounding box center [991, 286] width 381 height 38
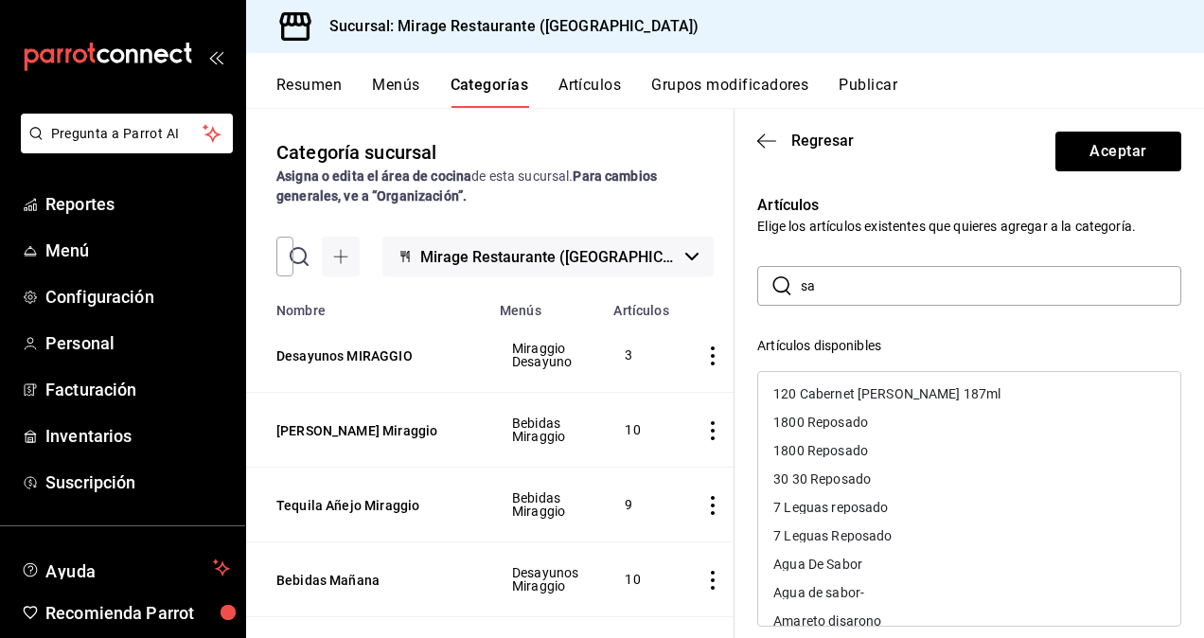
type input "s"
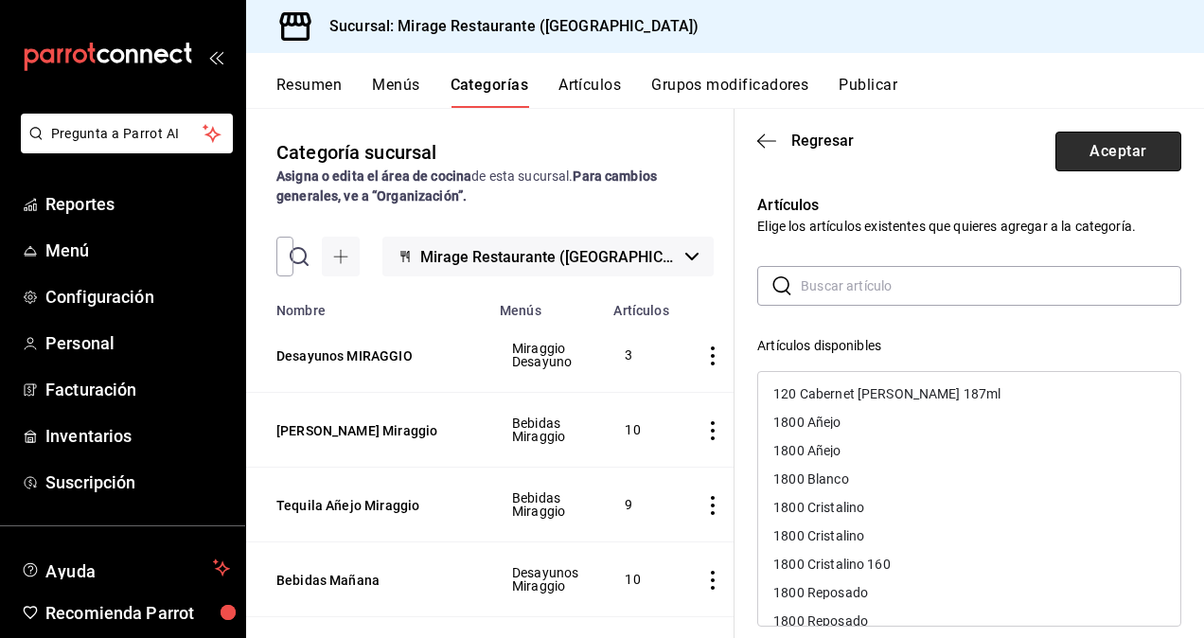
click at [1098, 150] on button "Aceptar" at bounding box center [1119, 152] width 126 height 40
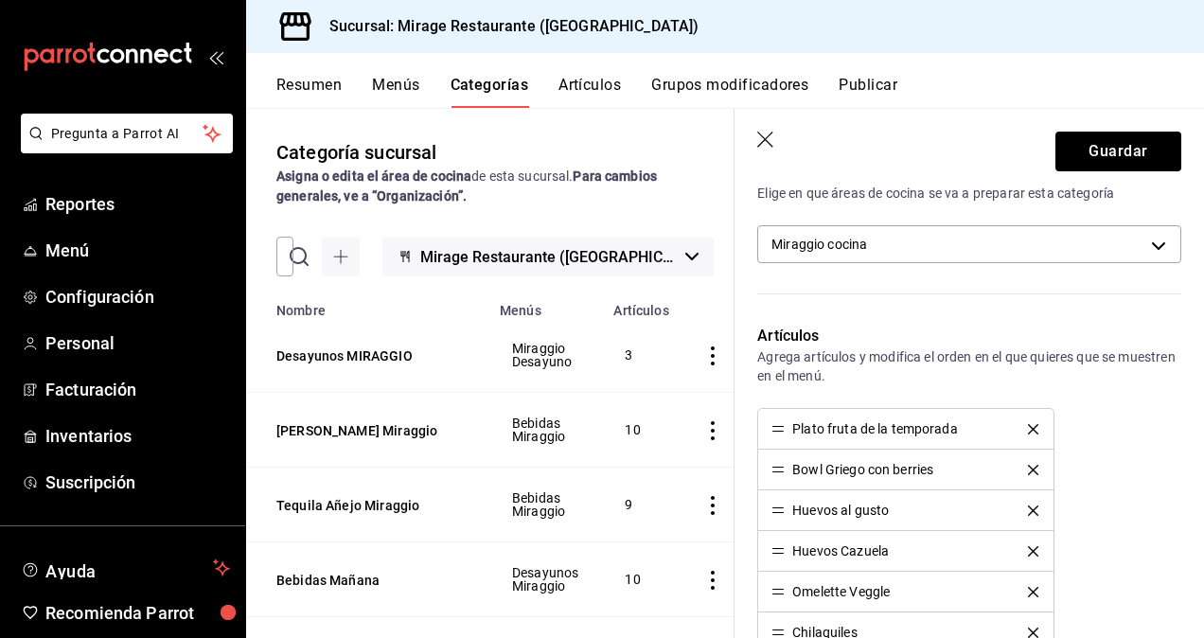
scroll to position [461, 0]
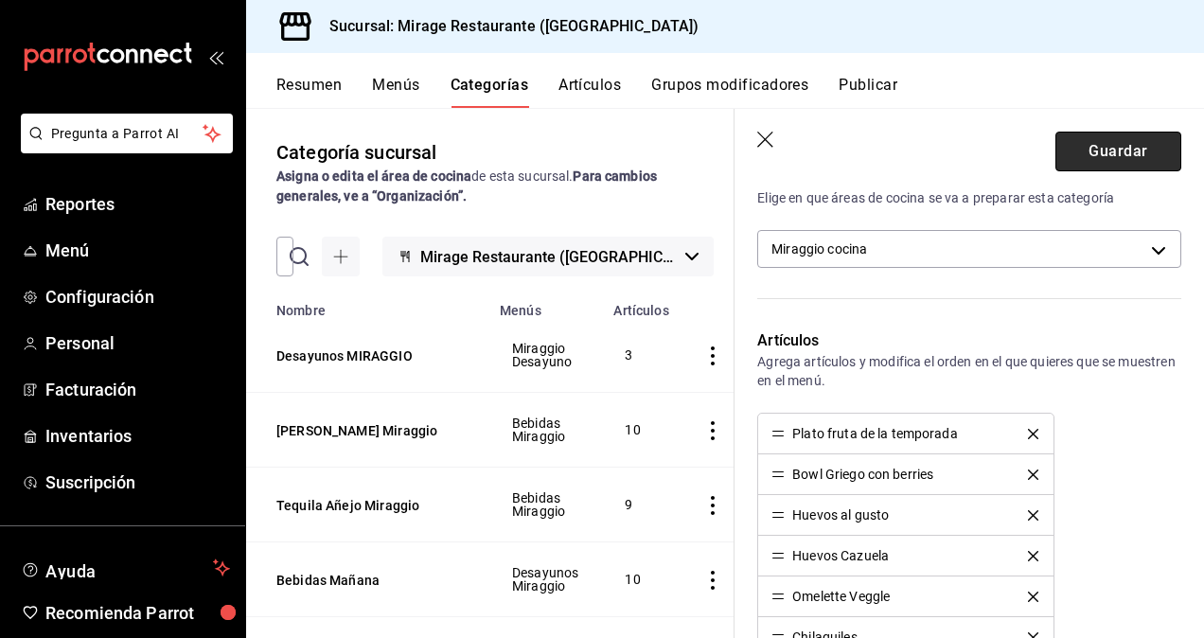
click at [1109, 145] on button "Guardar" at bounding box center [1119, 152] width 126 height 40
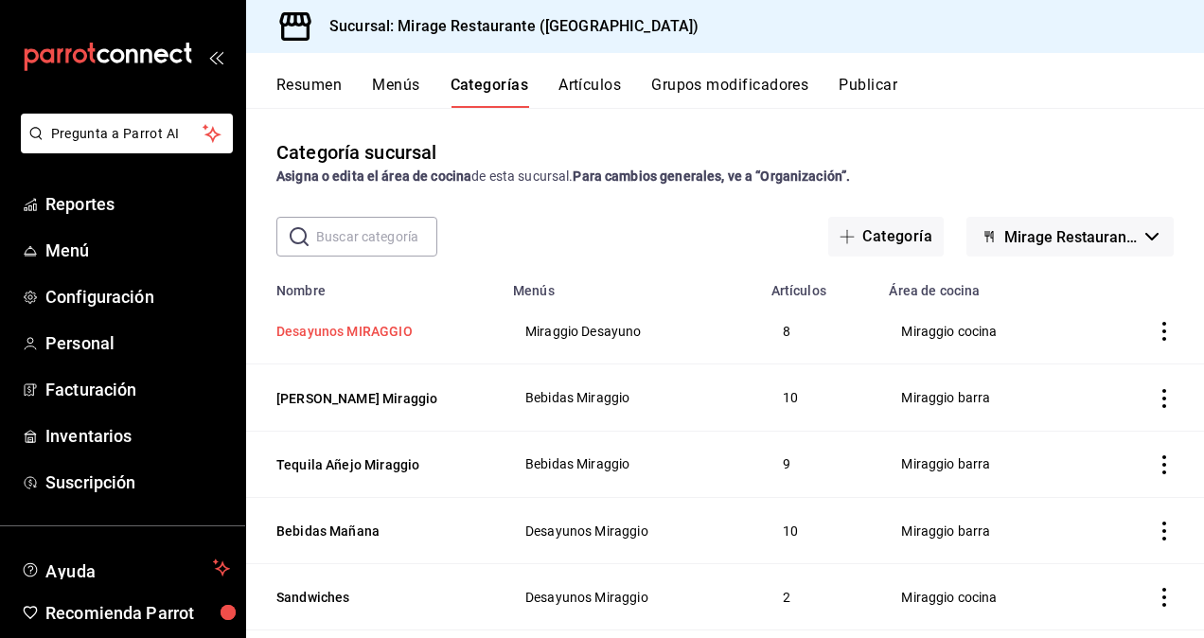
click at [367, 327] on button "Desayunos MIRAGGIO" at bounding box center [370, 331] width 189 height 19
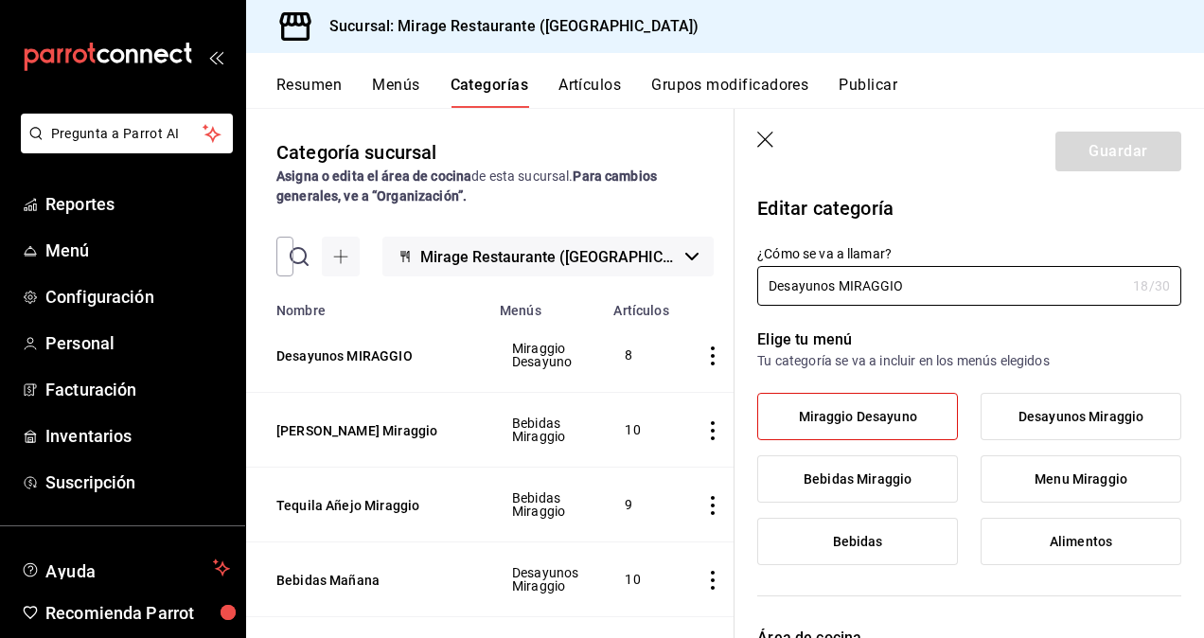
type input "2b06c2da-c007-4c10-8071-5232d2b1a5a5"
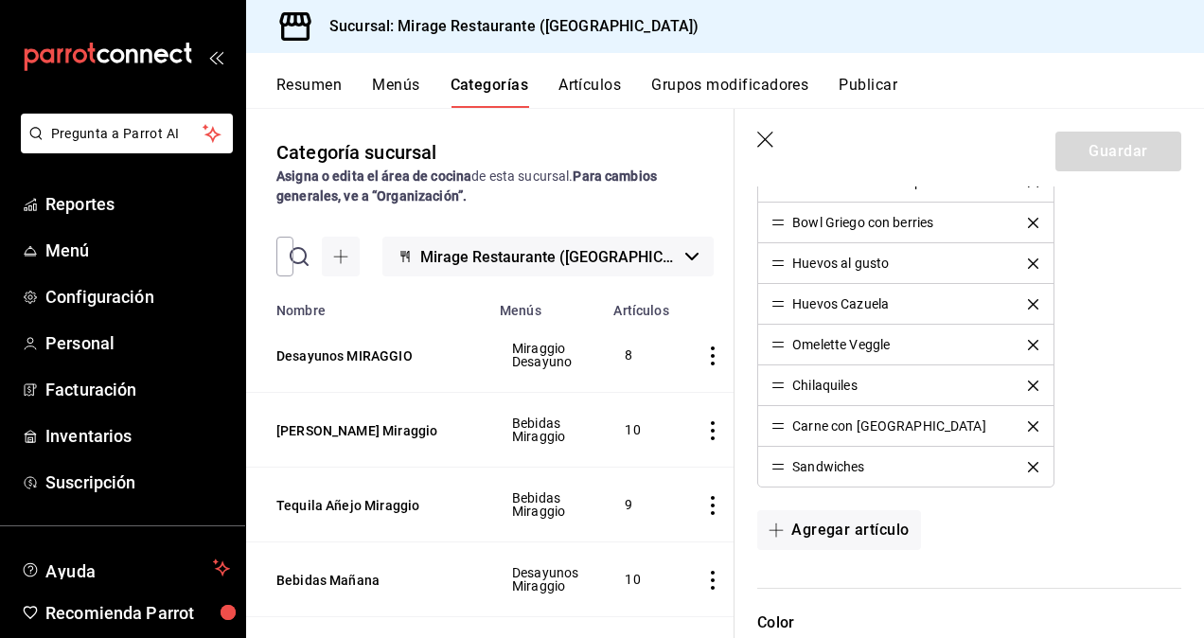
scroll to position [714, 0]
click at [848, 519] on button "Agregar artículo" at bounding box center [838, 529] width 163 height 40
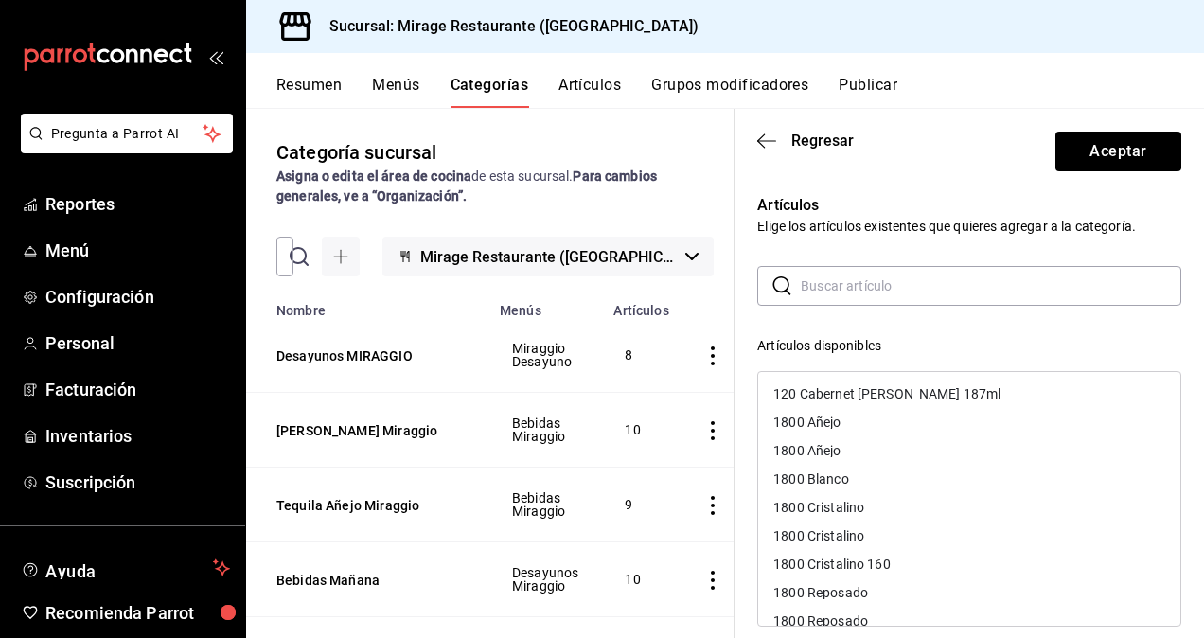
click at [830, 288] on input "text" at bounding box center [991, 286] width 381 height 38
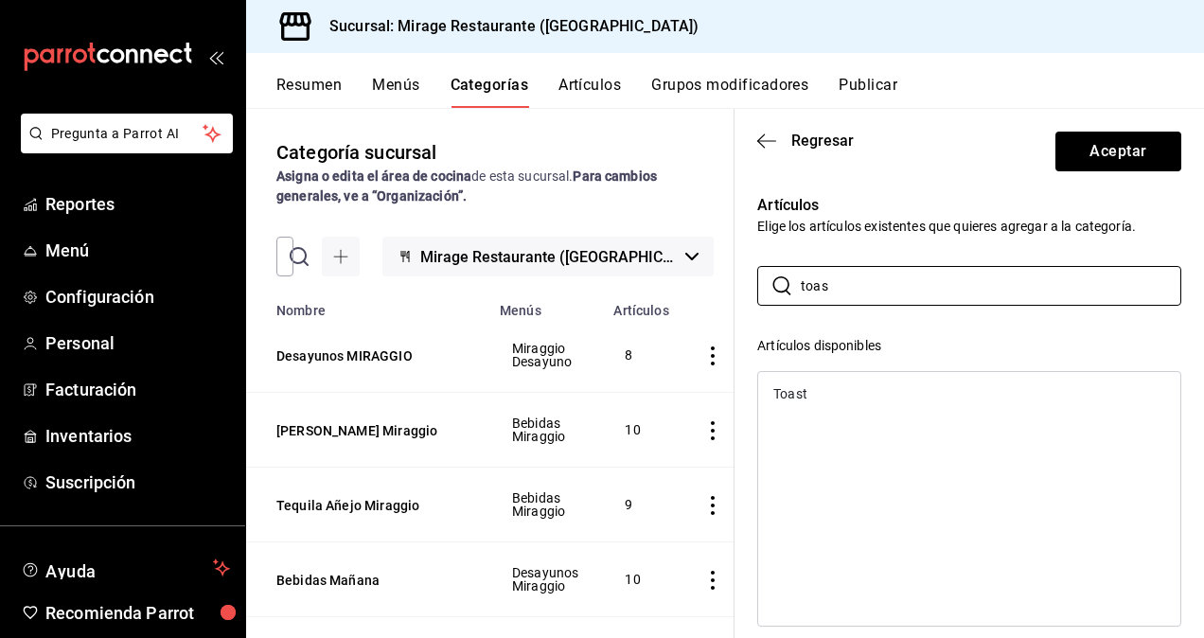
type input "toas"
click at [795, 398] on div "Toast" at bounding box center [790, 393] width 34 height 13
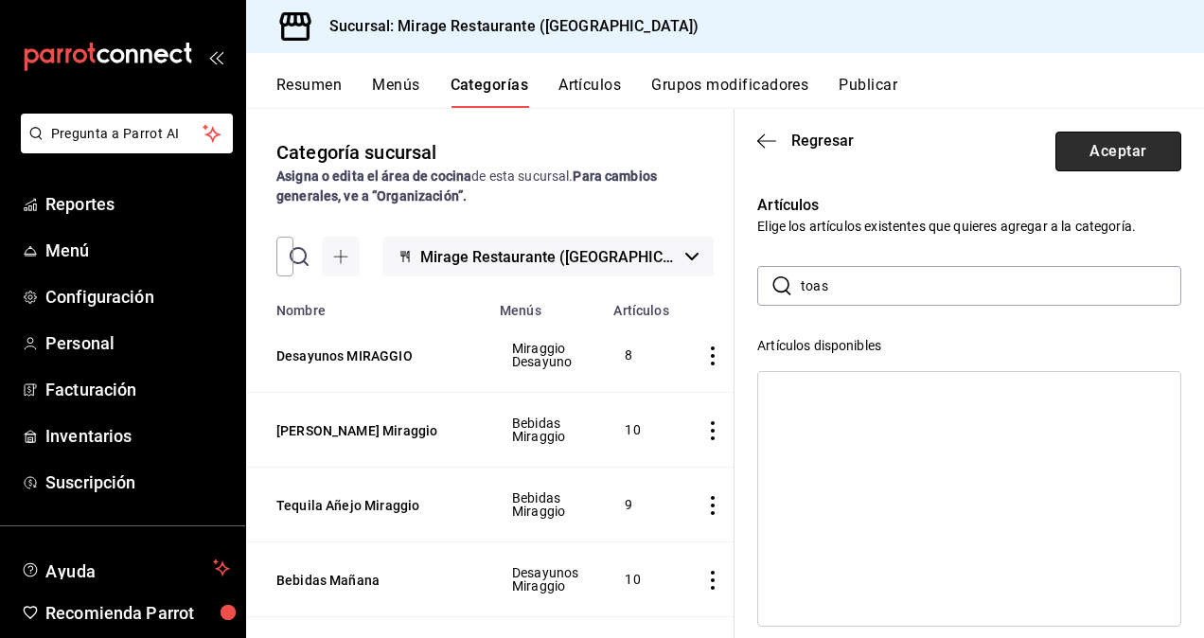
click at [1116, 144] on button "Aceptar" at bounding box center [1119, 152] width 126 height 40
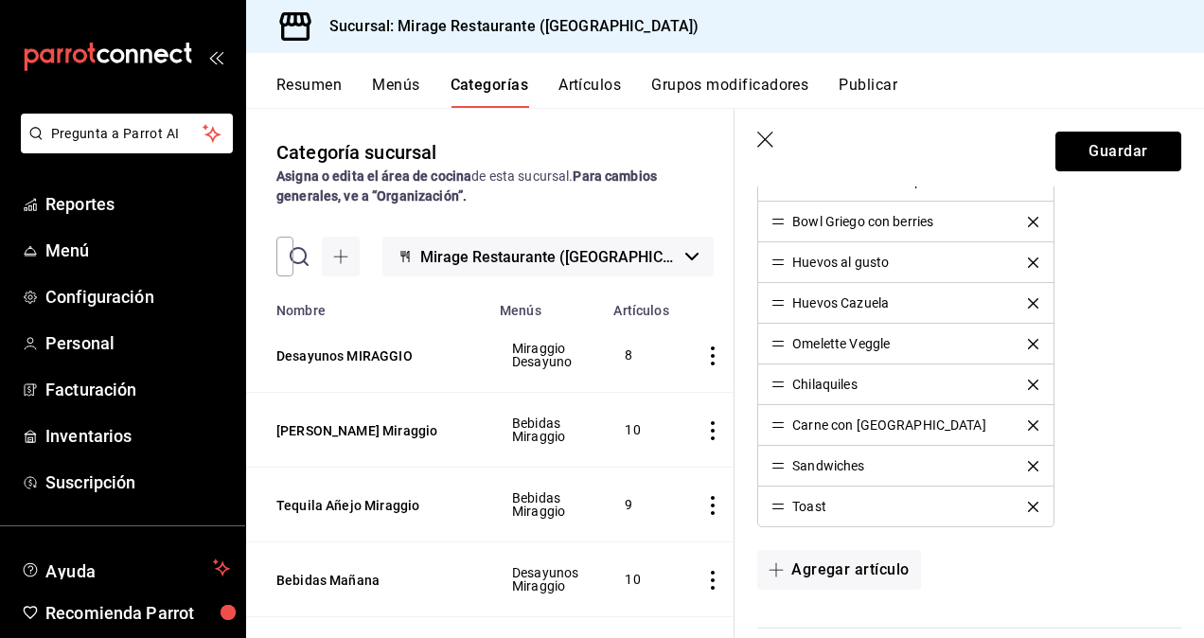
click at [1116, 144] on button "Guardar" at bounding box center [1119, 152] width 126 height 40
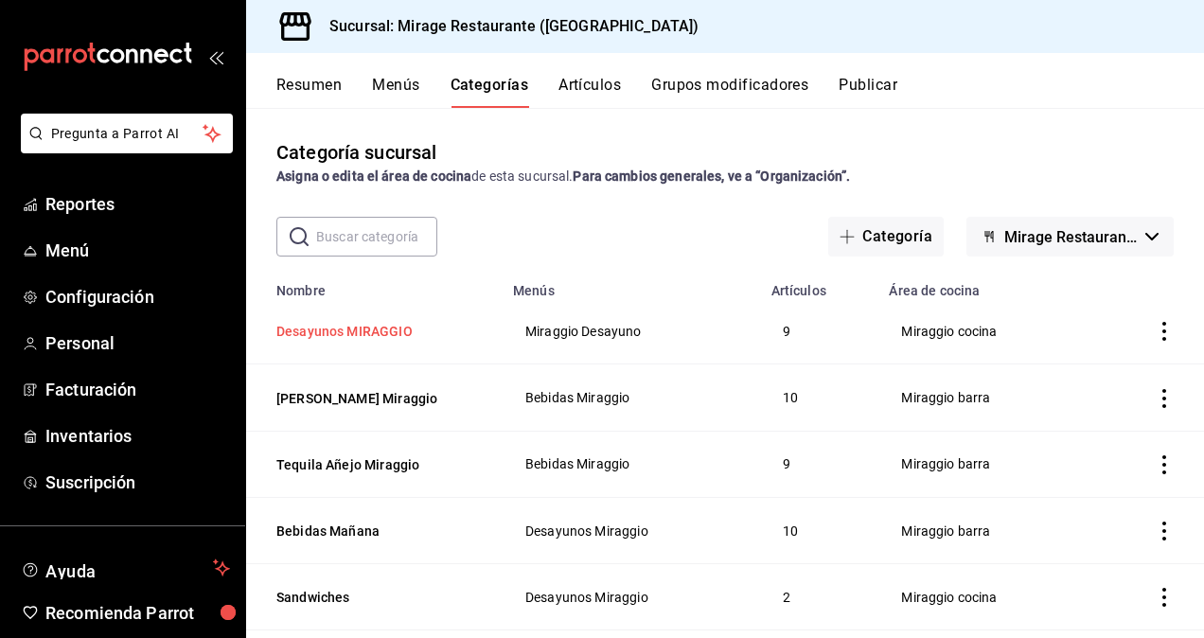
click at [360, 327] on button "Desayunos MIRAGGIO" at bounding box center [370, 331] width 189 height 19
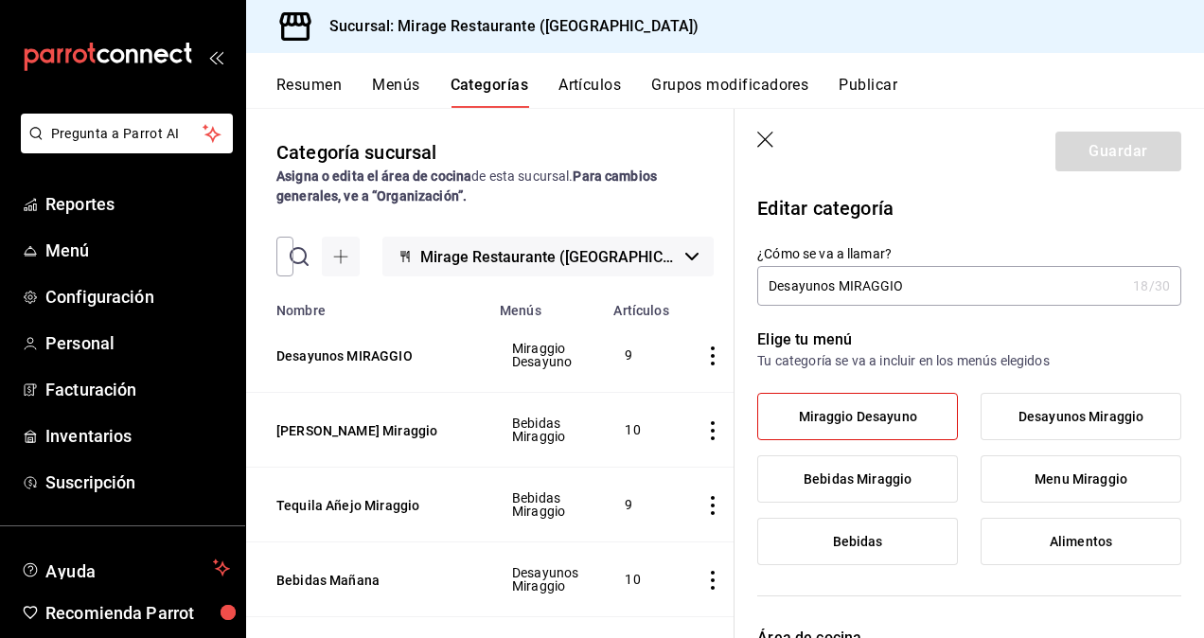
click at [572, 82] on button "Artículos" at bounding box center [590, 92] width 62 height 32
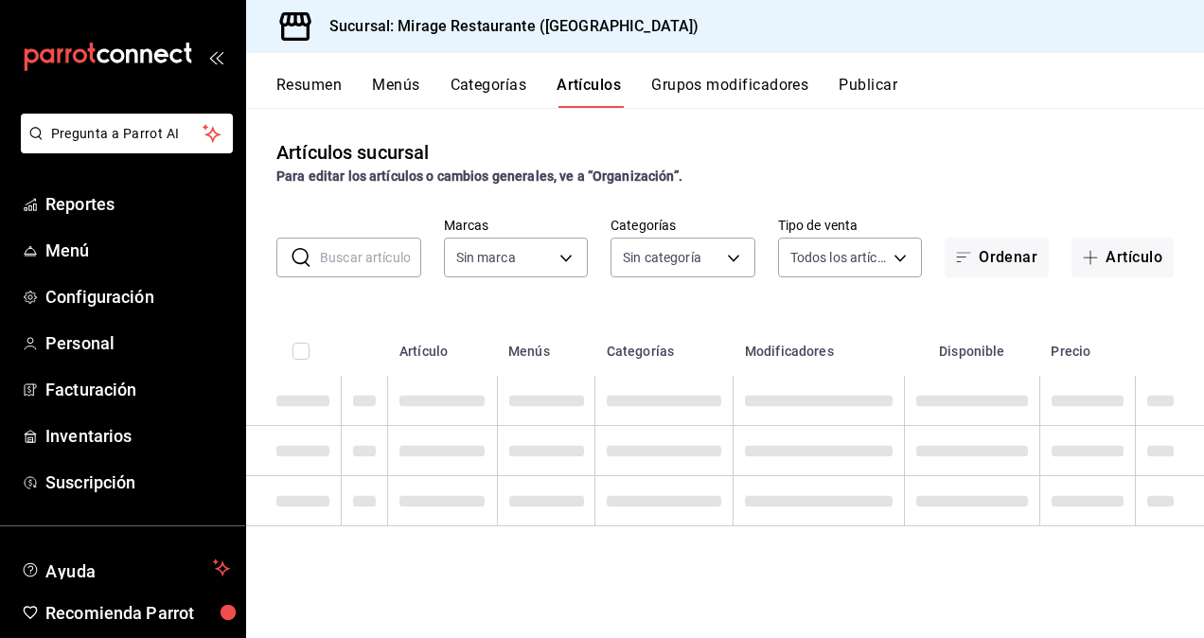
type input "fd44f9d9-2552-44ba-a783-b01c8222cad6"
type input "5a5ee4fa-38af-4205-a38b-c0e21d46a3b0,d5d6632e-e93b-488b-b89c-05f99fab0c1f,7ad0b…"
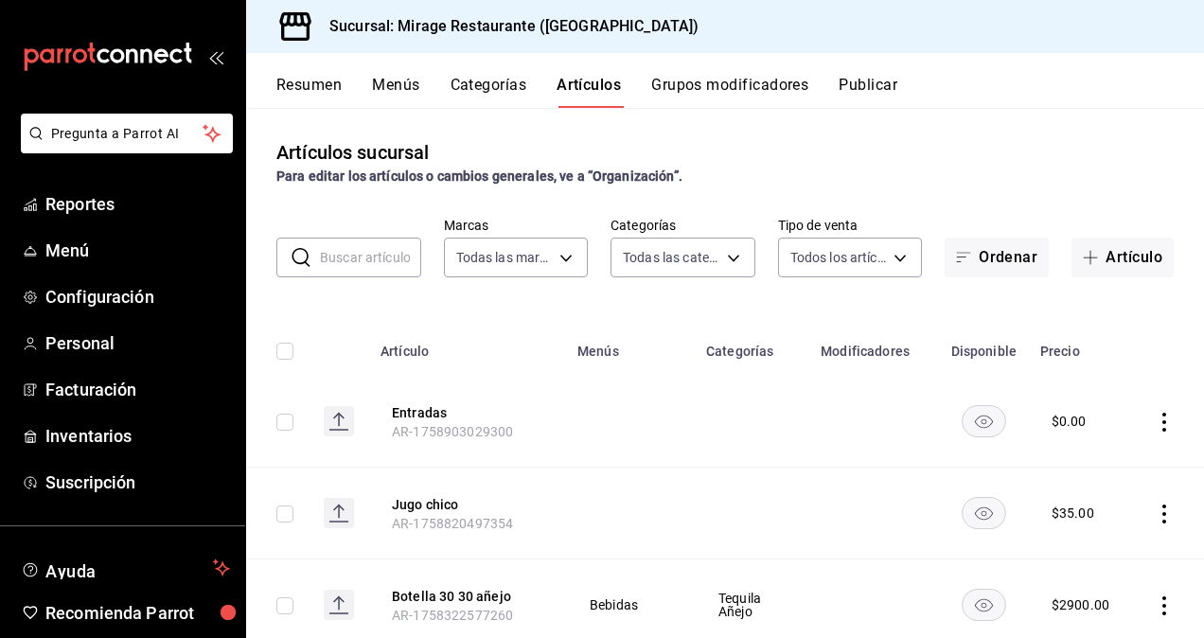
click at [486, 85] on button "Categorías" at bounding box center [489, 92] width 77 height 32
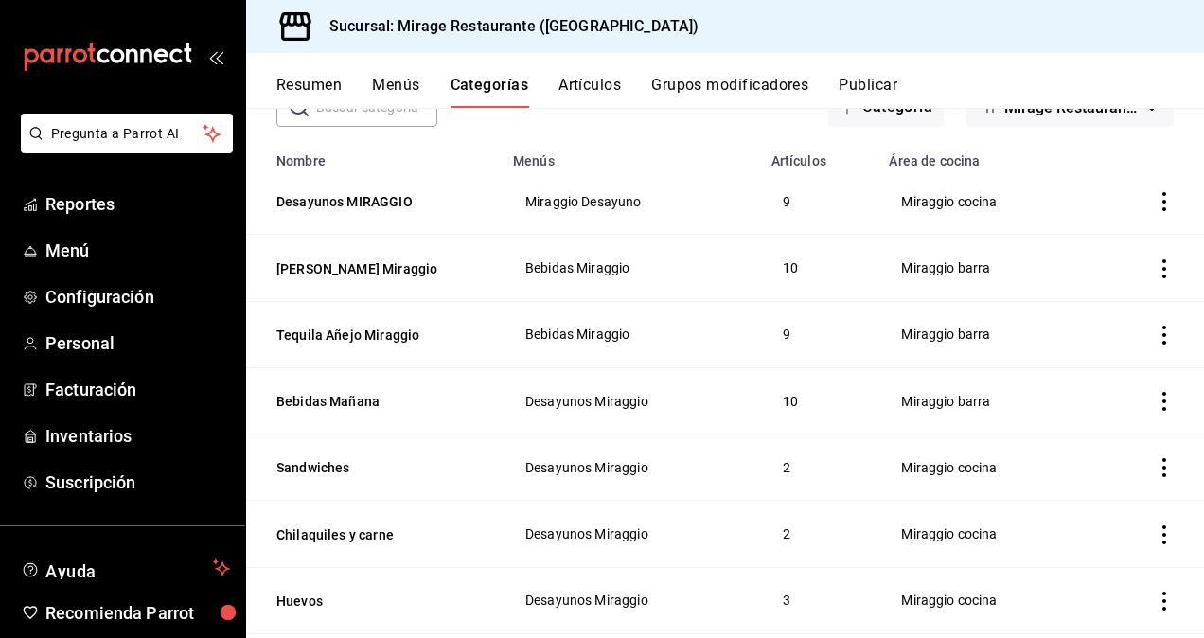
scroll to position [147, 0]
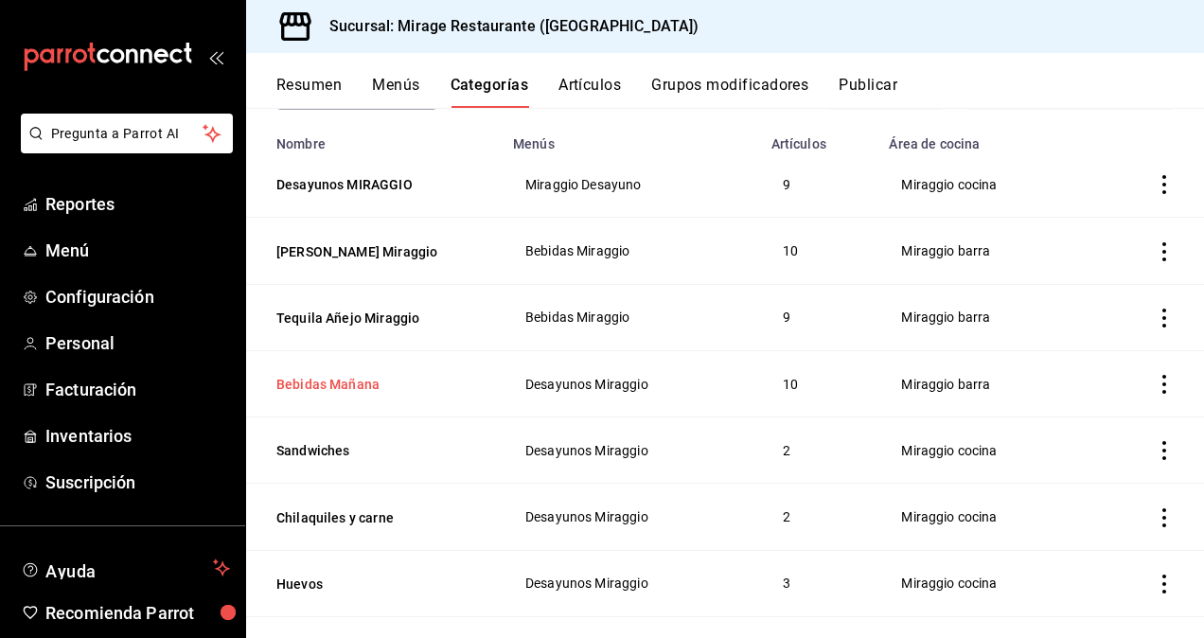
click at [320, 383] on button "Bebidas Mañana" at bounding box center [370, 384] width 189 height 19
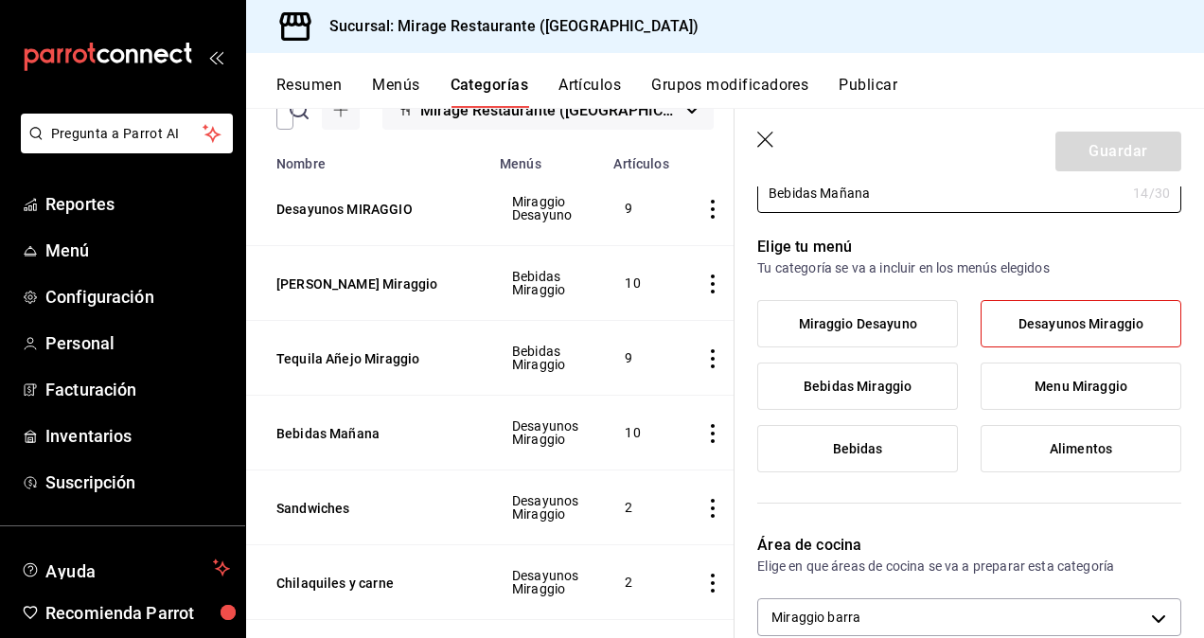
scroll to position [101, 0]
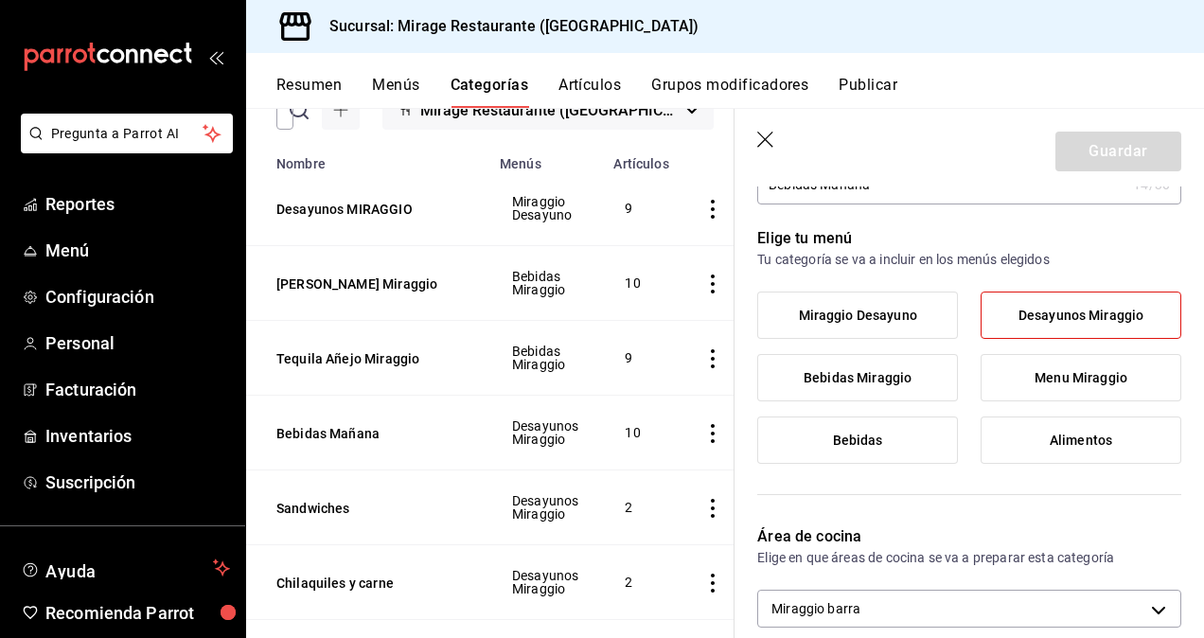
click at [856, 318] on span "Miraggio Desayuno" at bounding box center [858, 316] width 118 height 16
click at [0, 0] on input "Miraggio Desayuno" at bounding box center [0, 0] width 0 height 0
click at [1096, 150] on button "Guardar" at bounding box center [1119, 152] width 126 height 40
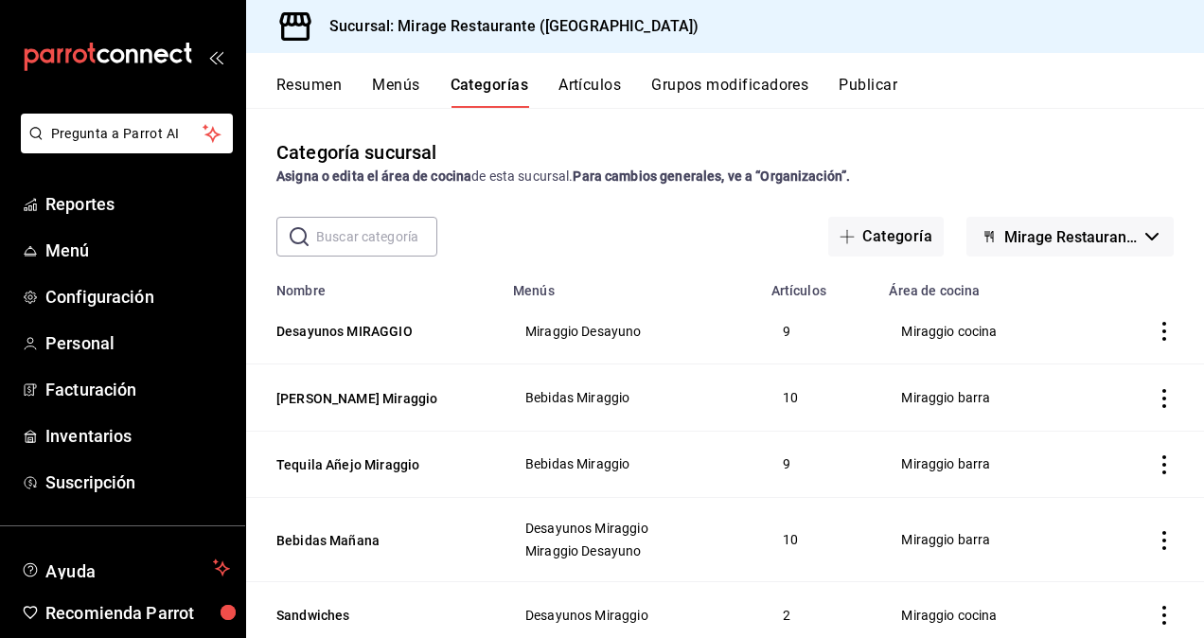
click at [591, 78] on button "Artículos" at bounding box center [590, 92] width 62 height 32
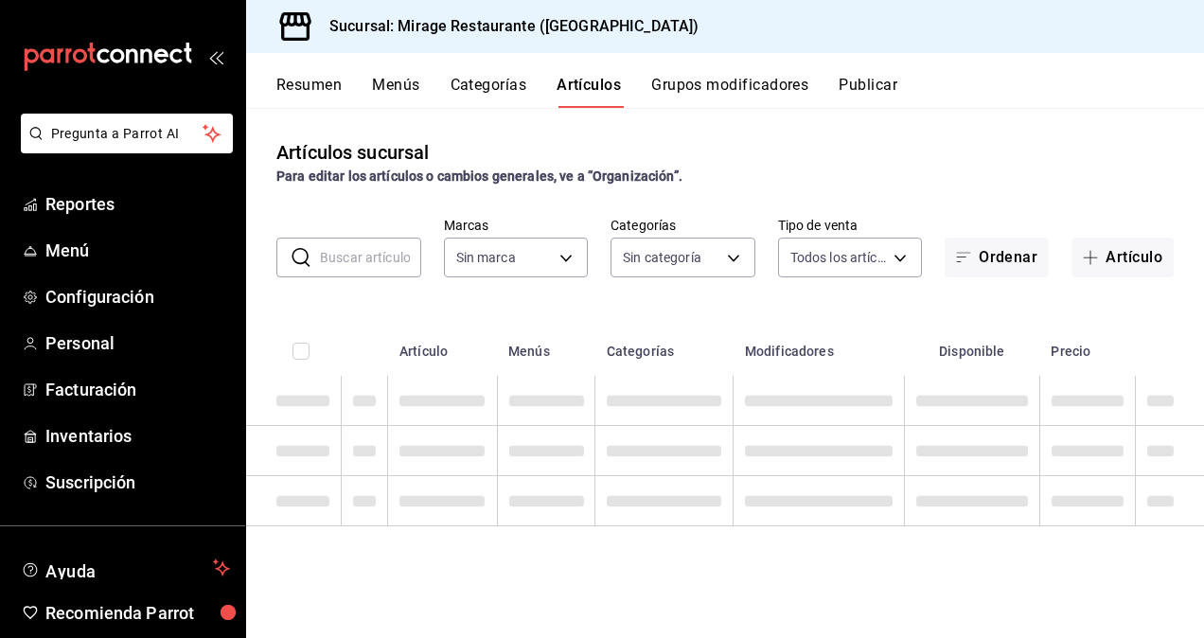
type input "fd44f9d9-2552-44ba-a783-b01c8222cad6"
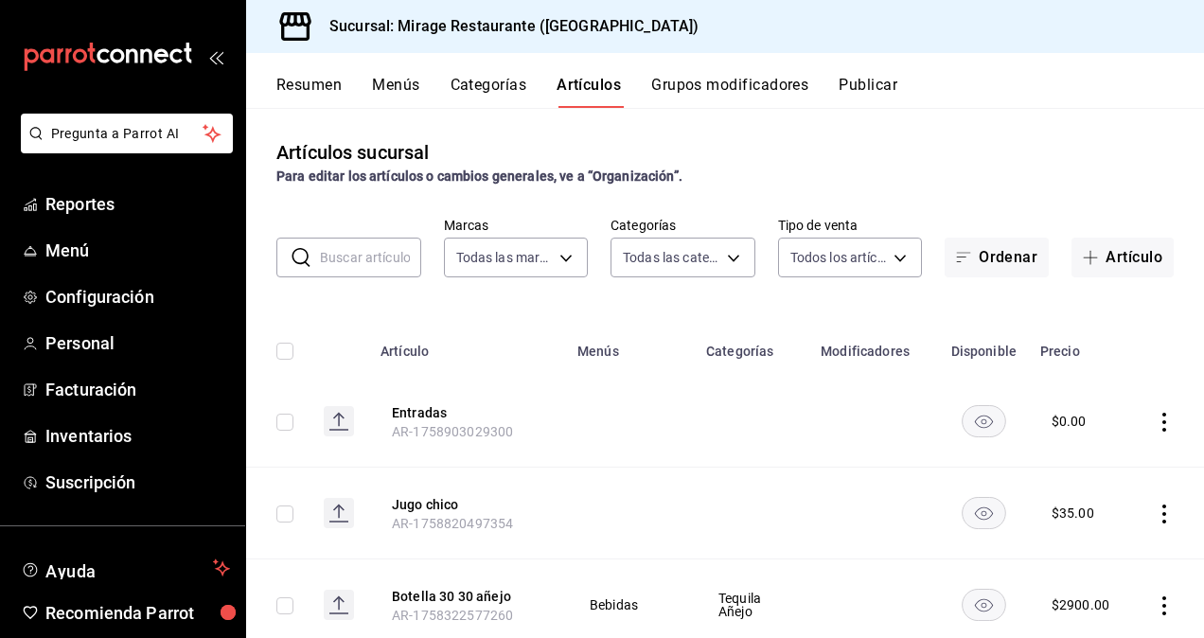
type input "5a5ee4fa-38af-4205-a38b-c0e21d46a3b0,d5d6632e-e93b-488b-b89c-05f99fab0c1f,7ad0b…"
click at [371, 250] on input "text" at bounding box center [370, 258] width 101 height 38
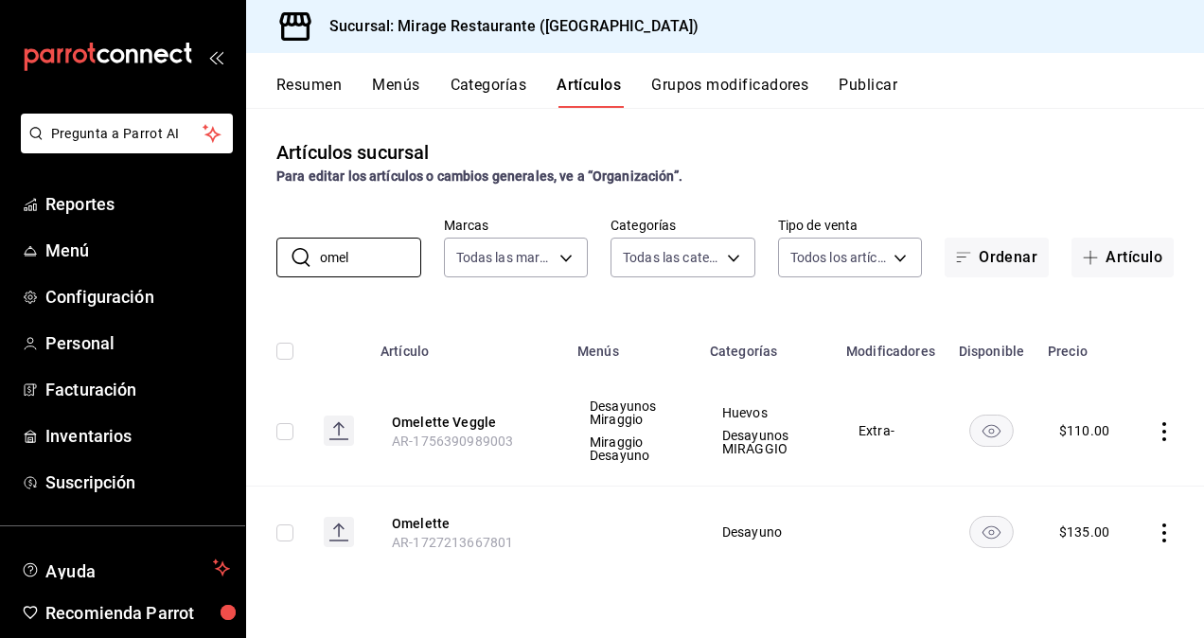
type input "omel"
click at [1163, 433] on icon "actions" at bounding box center [1164, 431] width 19 height 19
click at [1095, 475] on span "Editar" at bounding box center [1107, 475] width 49 height 20
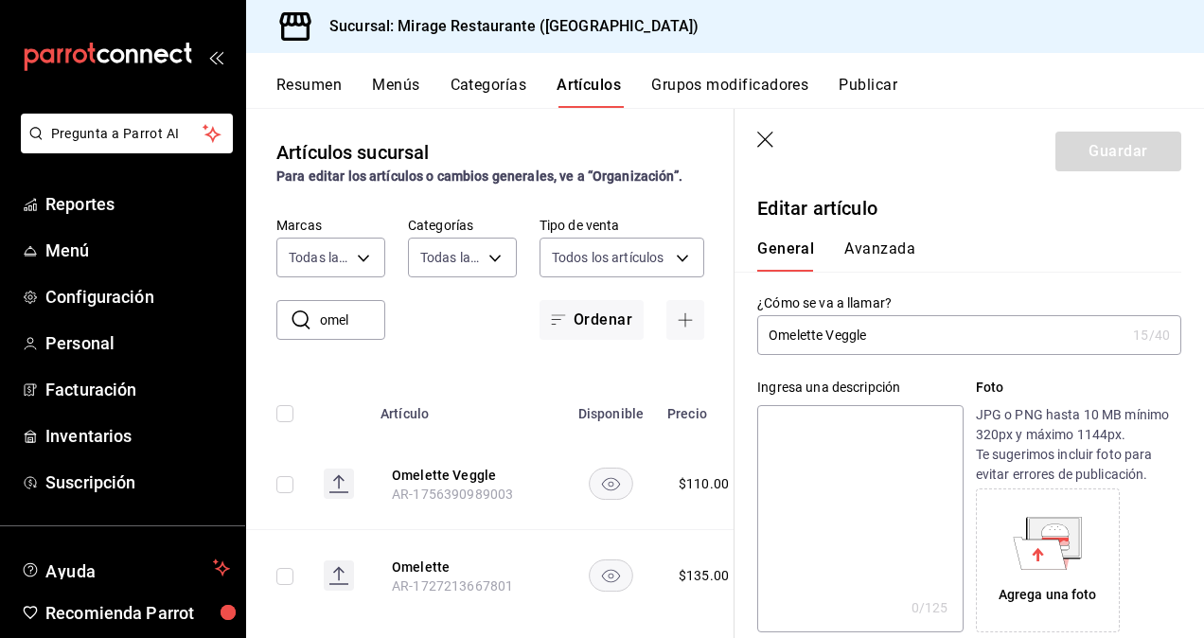
type input "$110.00"
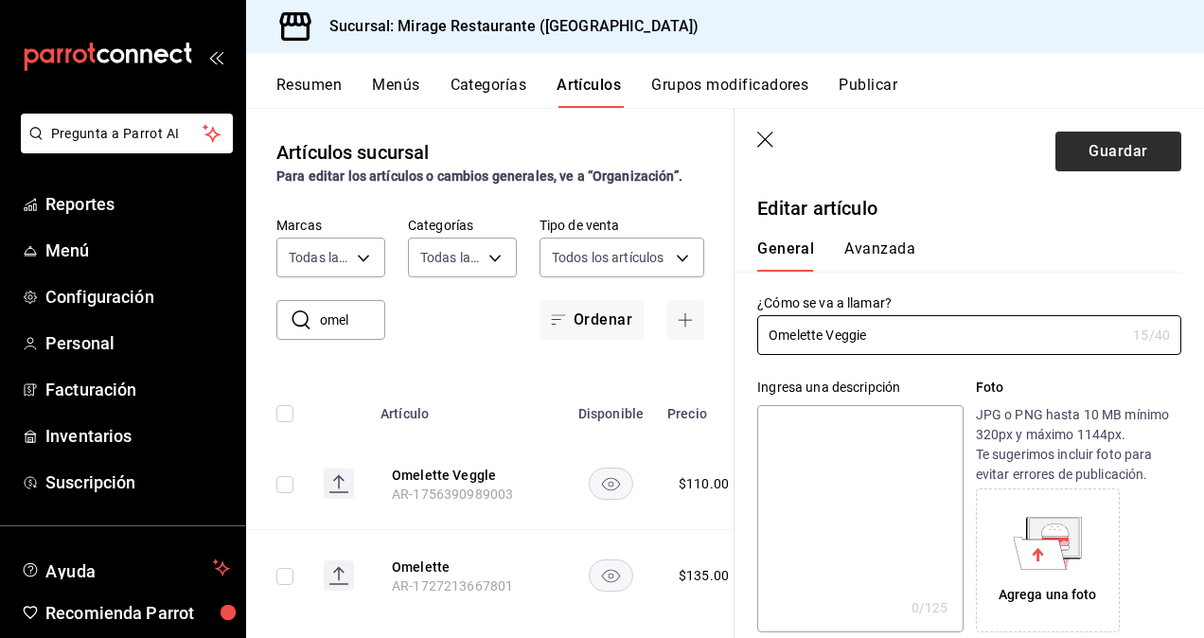
type input "Omelette Veggie"
click at [1092, 161] on button "Guardar" at bounding box center [1119, 152] width 126 height 40
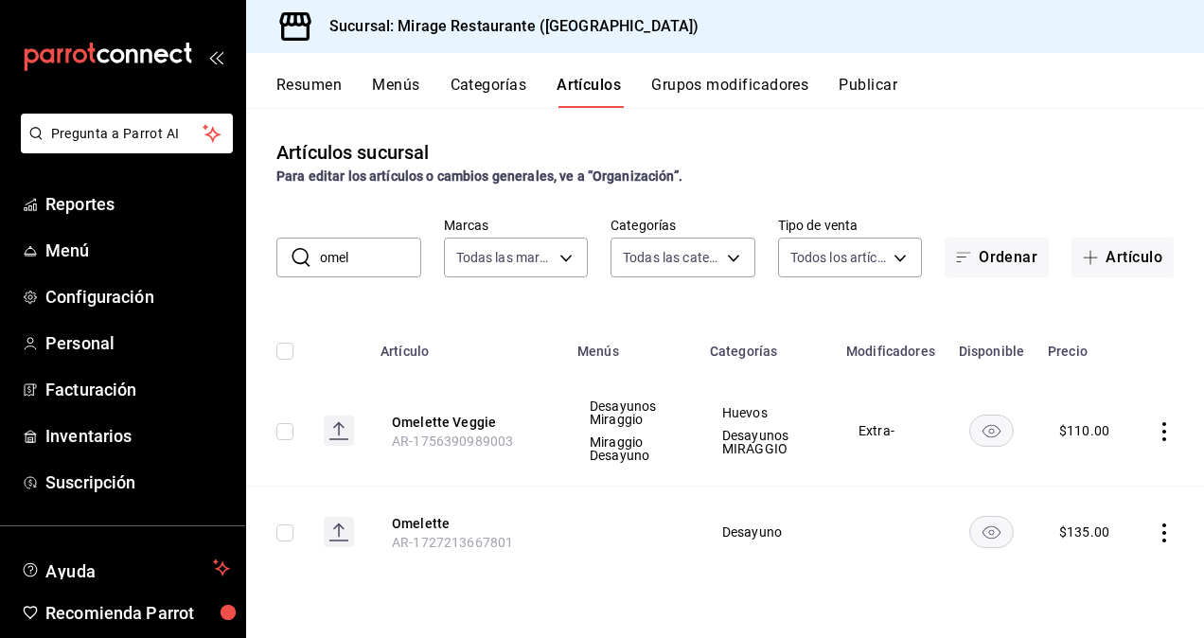
click at [392, 80] on button "Menús" at bounding box center [395, 92] width 47 height 32
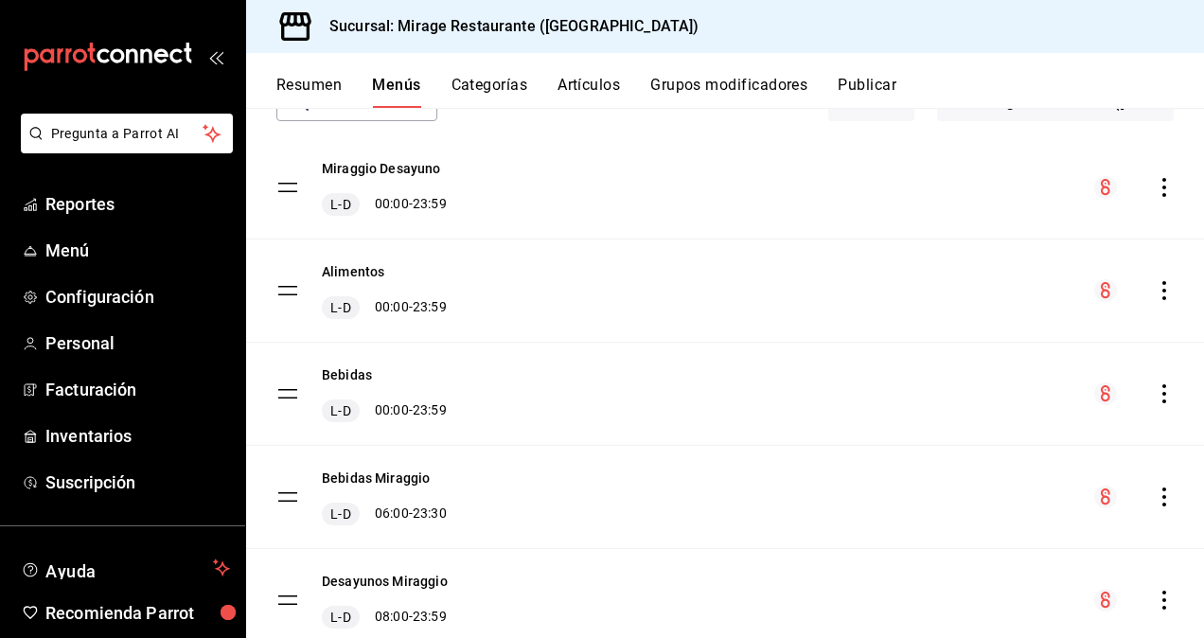
scroll to position [134, 0]
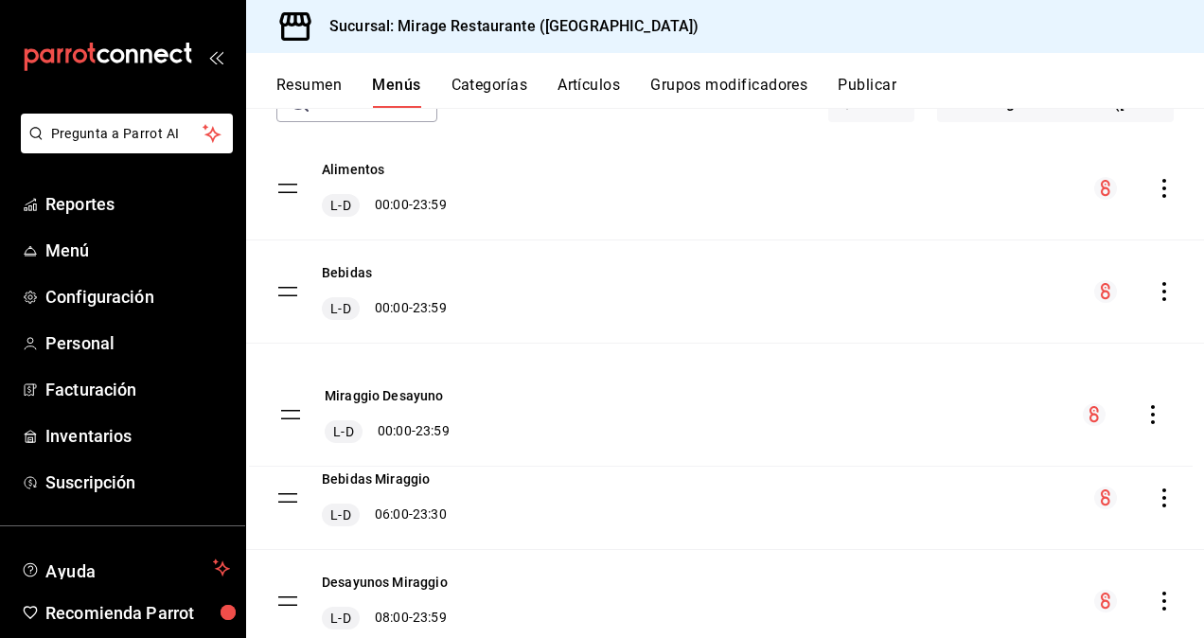
drag, startPoint x: 287, startPoint y: 186, endPoint x: 290, endPoint y: 412, distance: 225.3
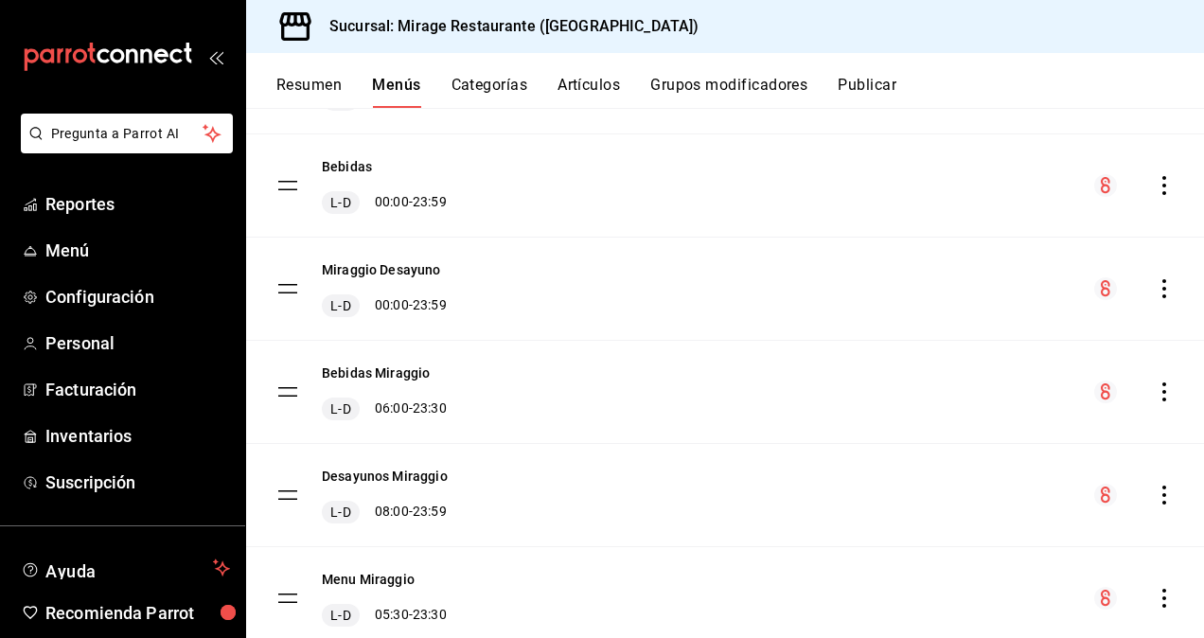
scroll to position [0, 0]
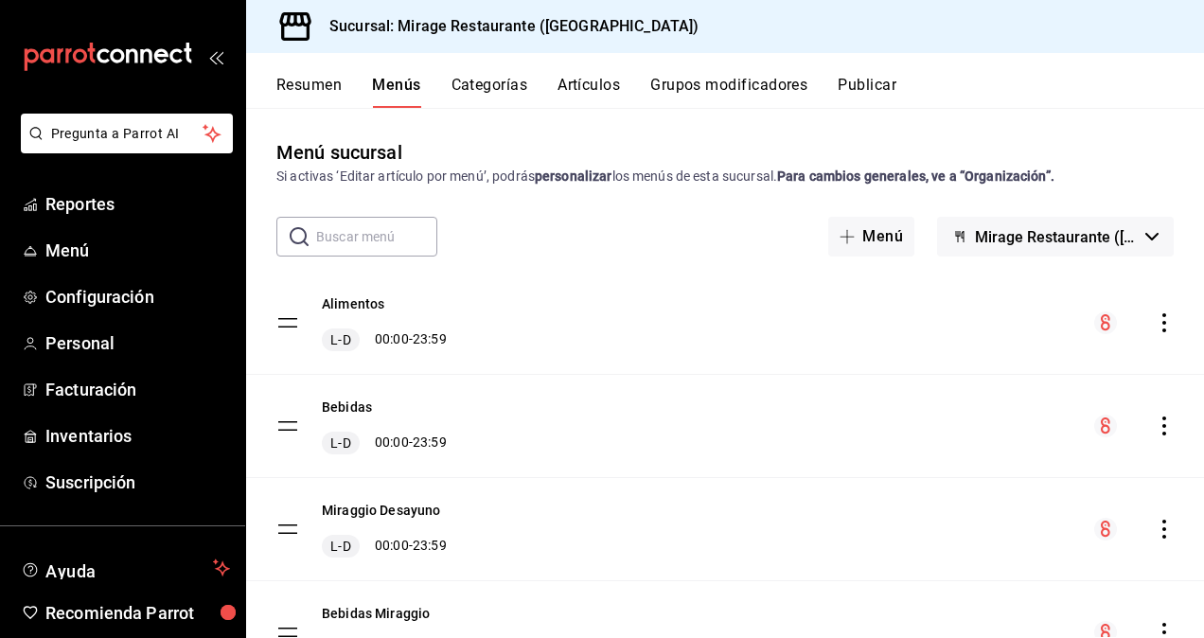
click at [499, 87] on button "Categorías" at bounding box center [490, 92] width 77 height 32
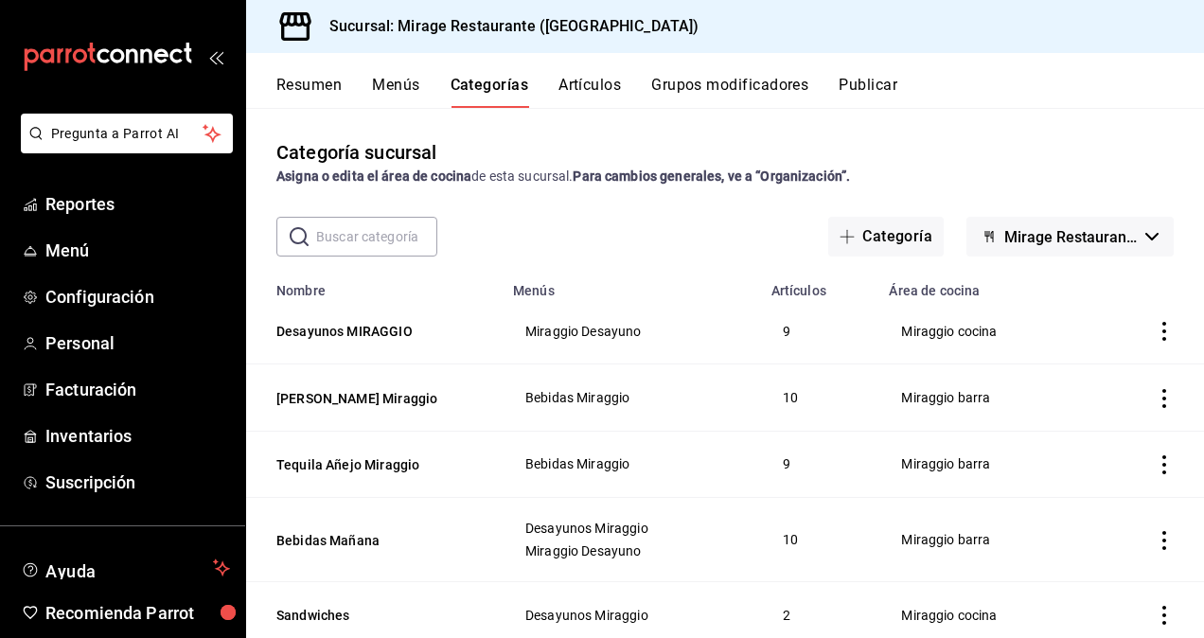
click at [387, 89] on button "Menús" at bounding box center [395, 92] width 47 height 32
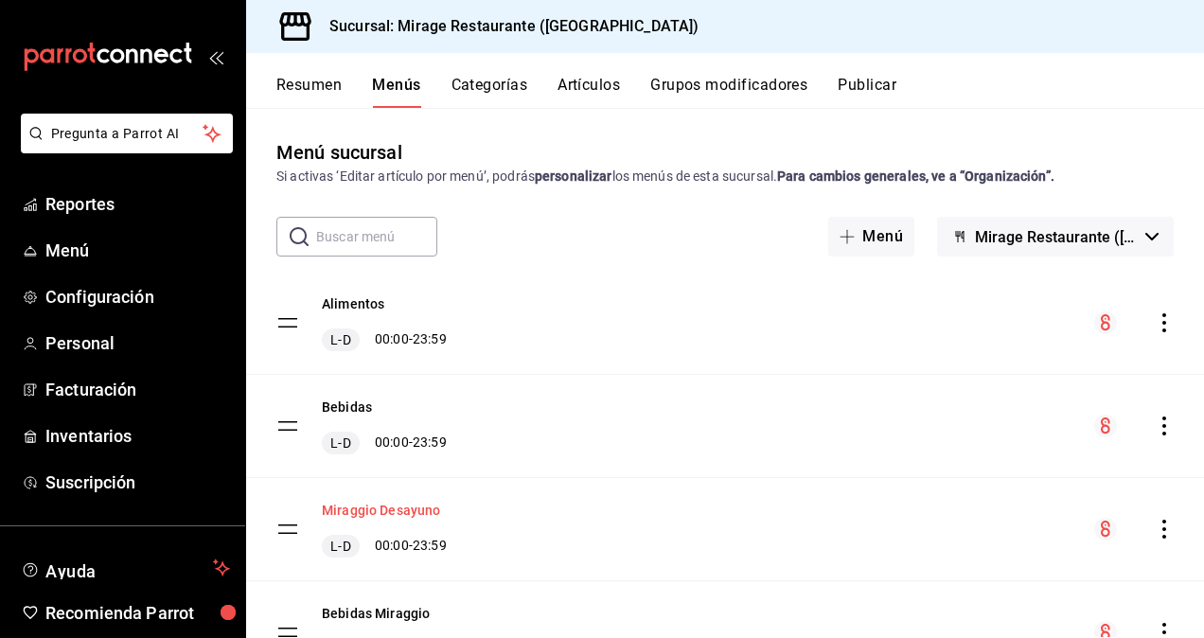
click at [384, 511] on button "Miraggio Desayuno" at bounding box center [381, 510] width 119 height 19
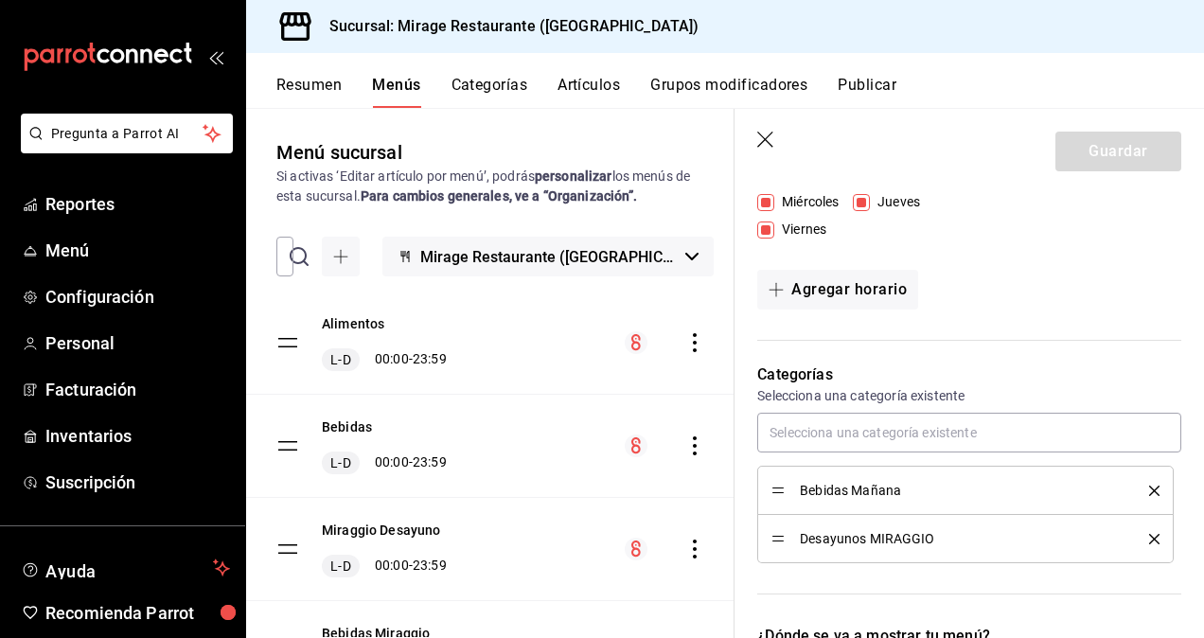
scroll to position [445, 0]
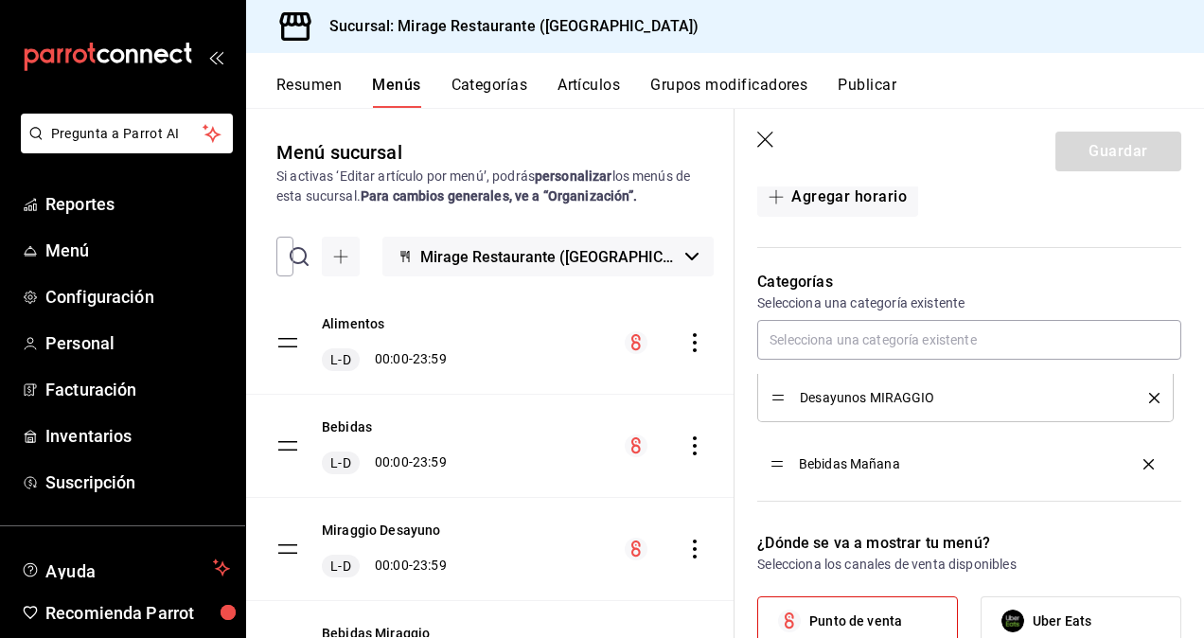
drag, startPoint x: 779, startPoint y: 394, endPoint x: 774, endPoint y: 460, distance: 66.4
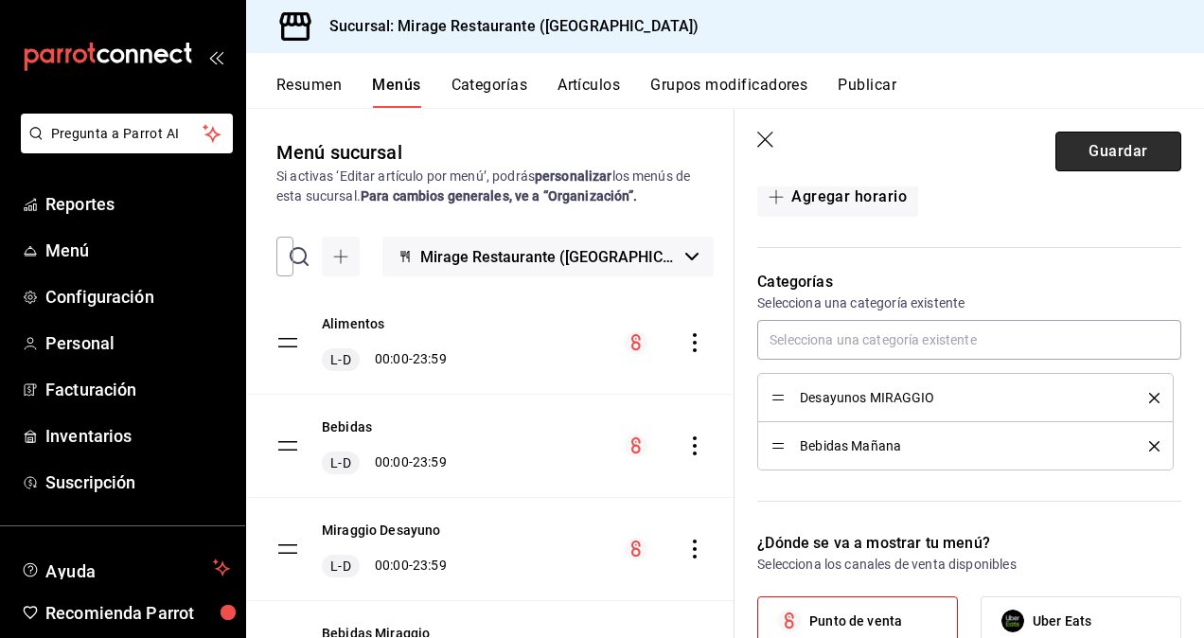
click at [1100, 160] on button "Guardar" at bounding box center [1119, 152] width 126 height 40
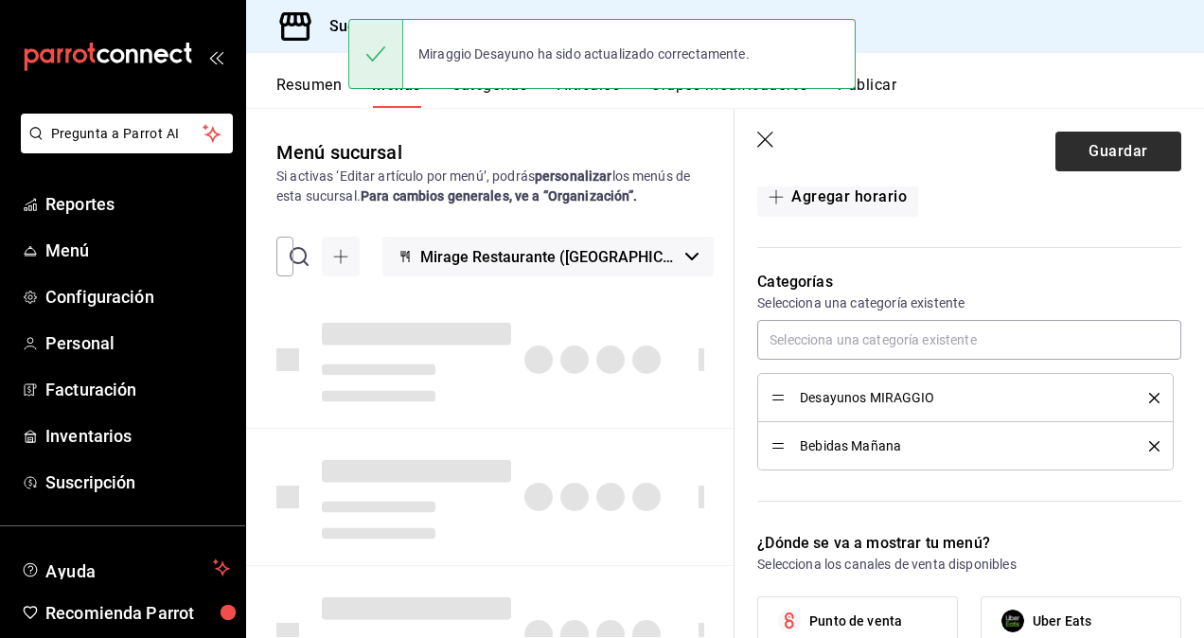
checkbox input "false"
type input "1758903910194"
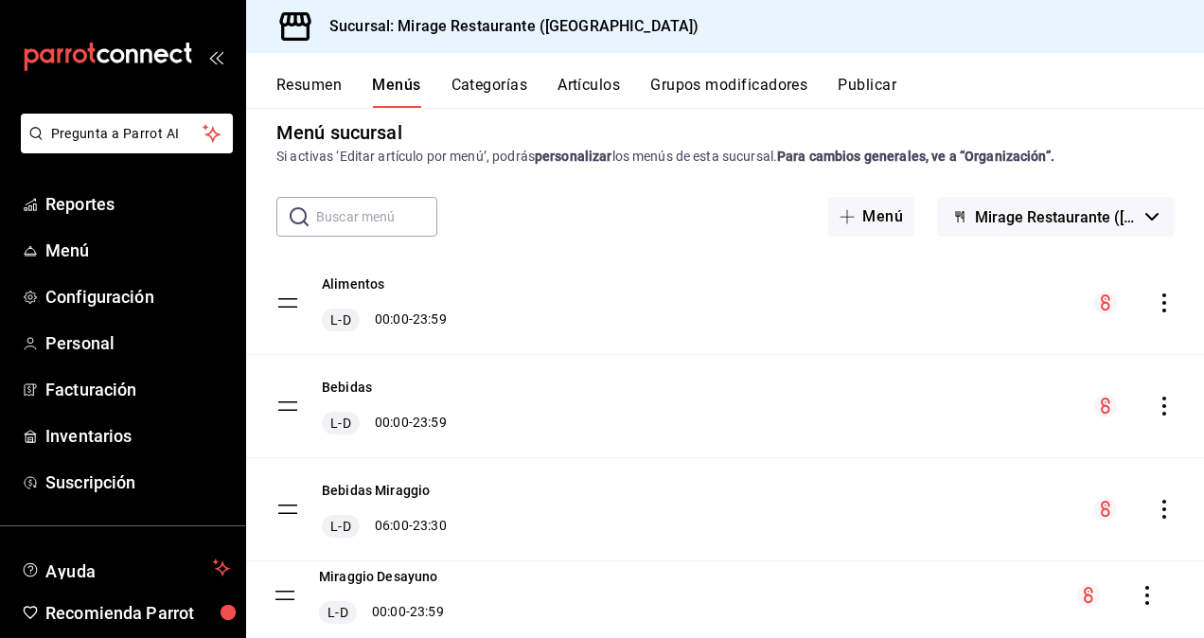
drag, startPoint x: 282, startPoint y: 529, endPoint x: 280, endPoint y: 595, distance: 65.3
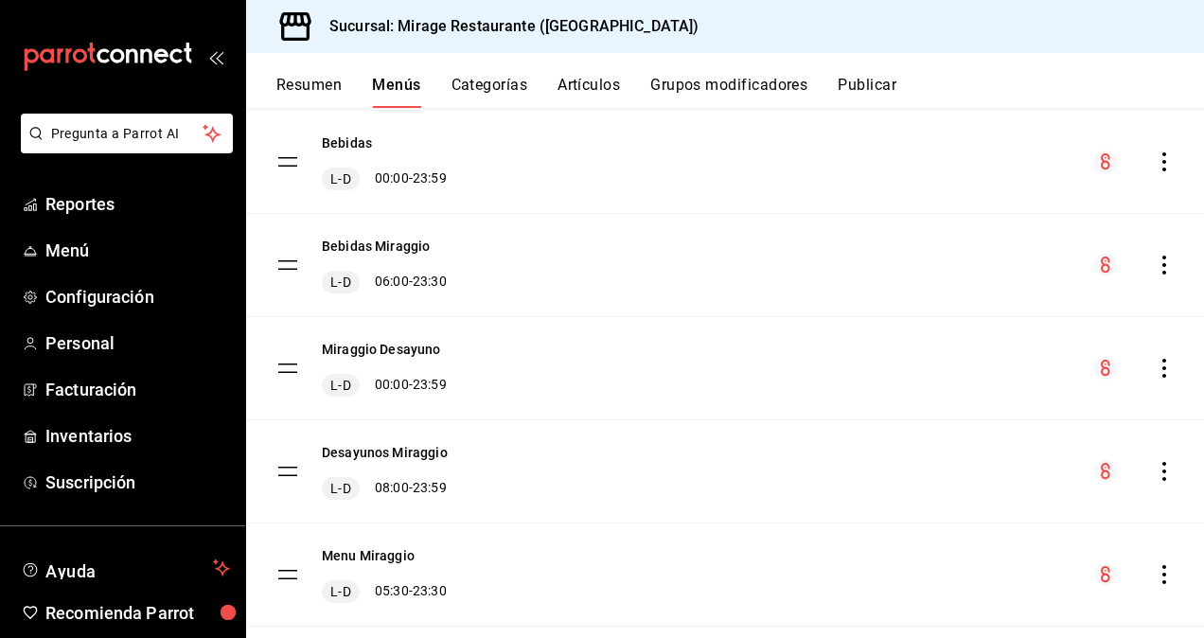
scroll to position [267, 0]
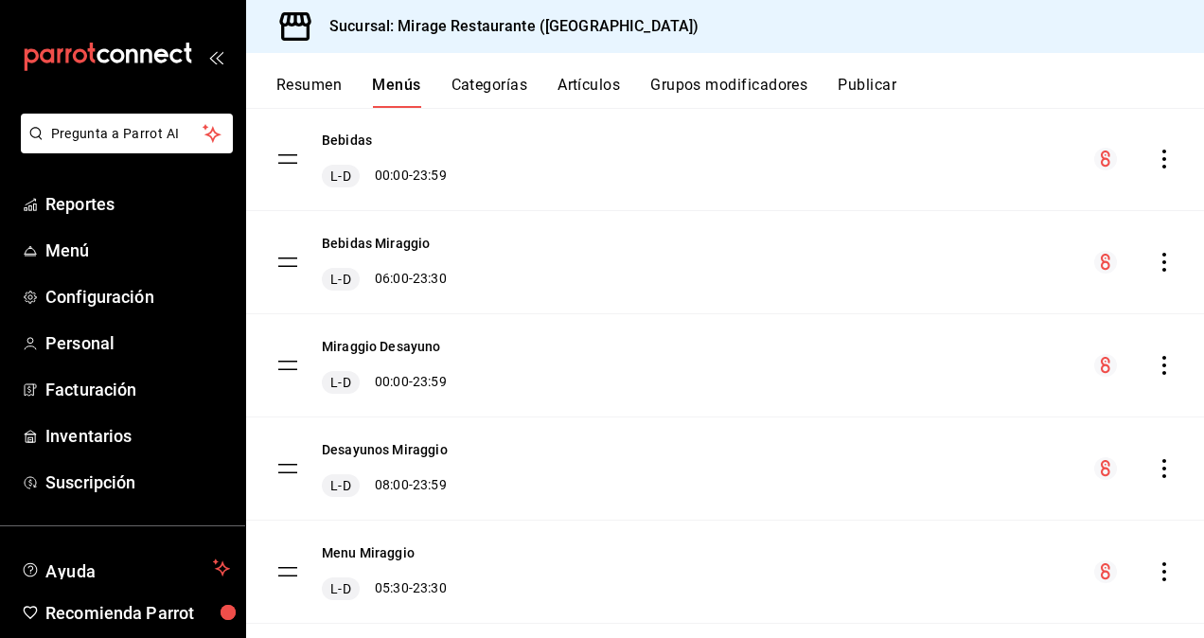
click at [1155, 470] on icon "actions" at bounding box center [1164, 468] width 19 height 19
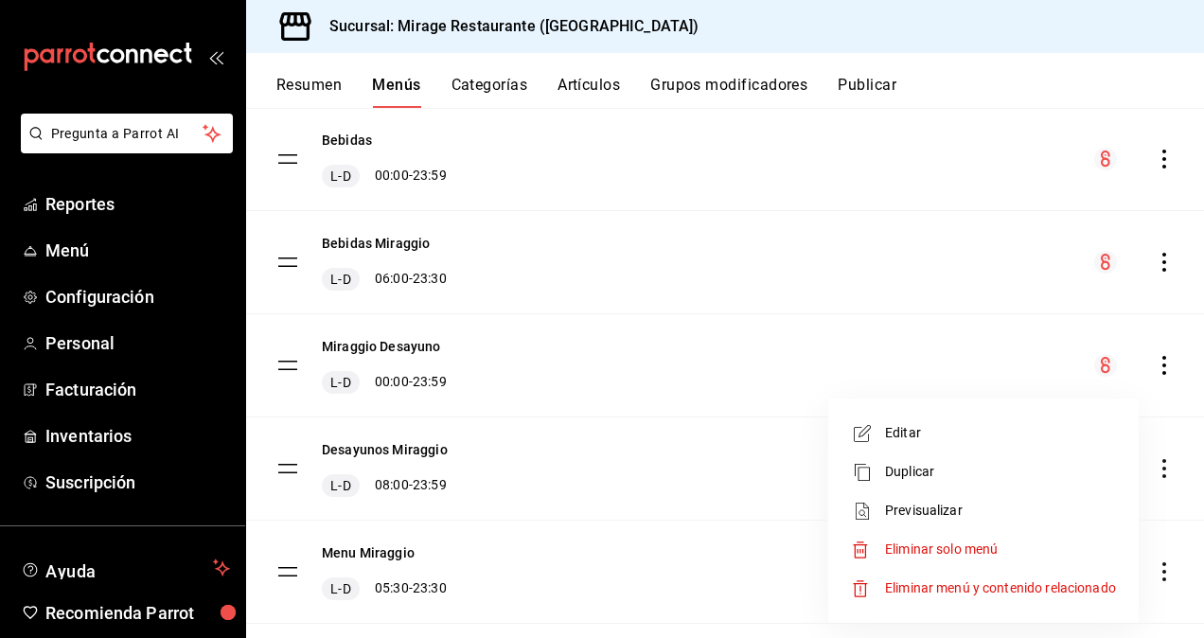
click at [986, 548] on span "Eliminar solo menú" at bounding box center [941, 548] width 113 height 15
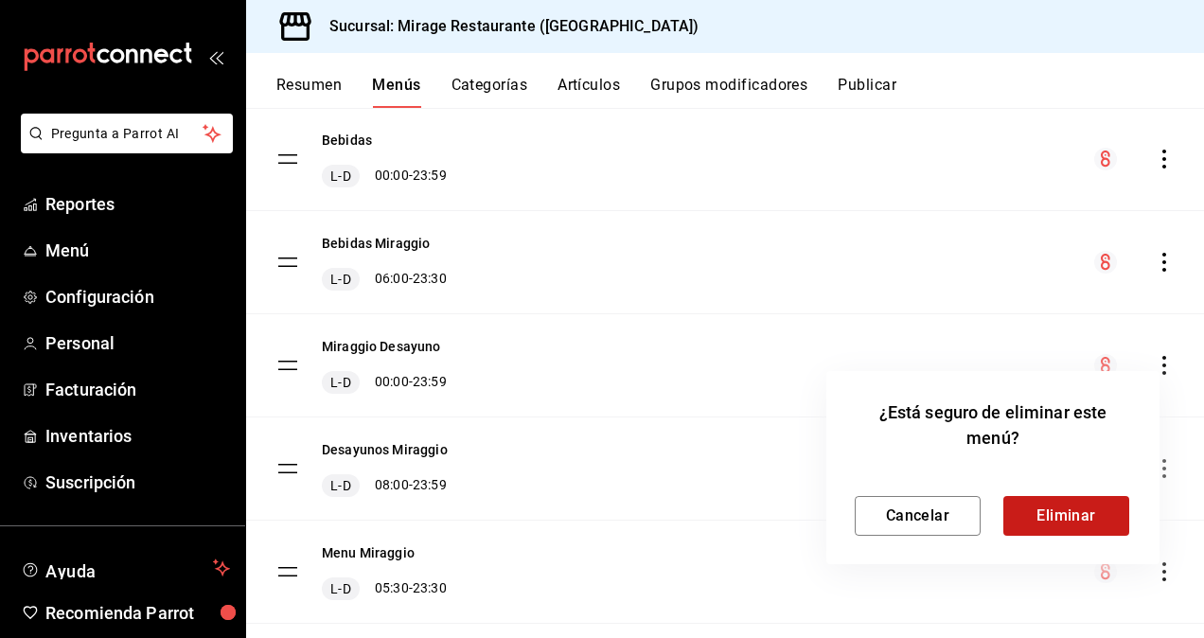
drag, startPoint x: 986, startPoint y: 548, endPoint x: 1044, endPoint y: 509, distance: 69.6
click at [1044, 509] on div "¿Está seguro de eliminar este menú? Cancelar Eliminar" at bounding box center [992, 467] width 333 height 193
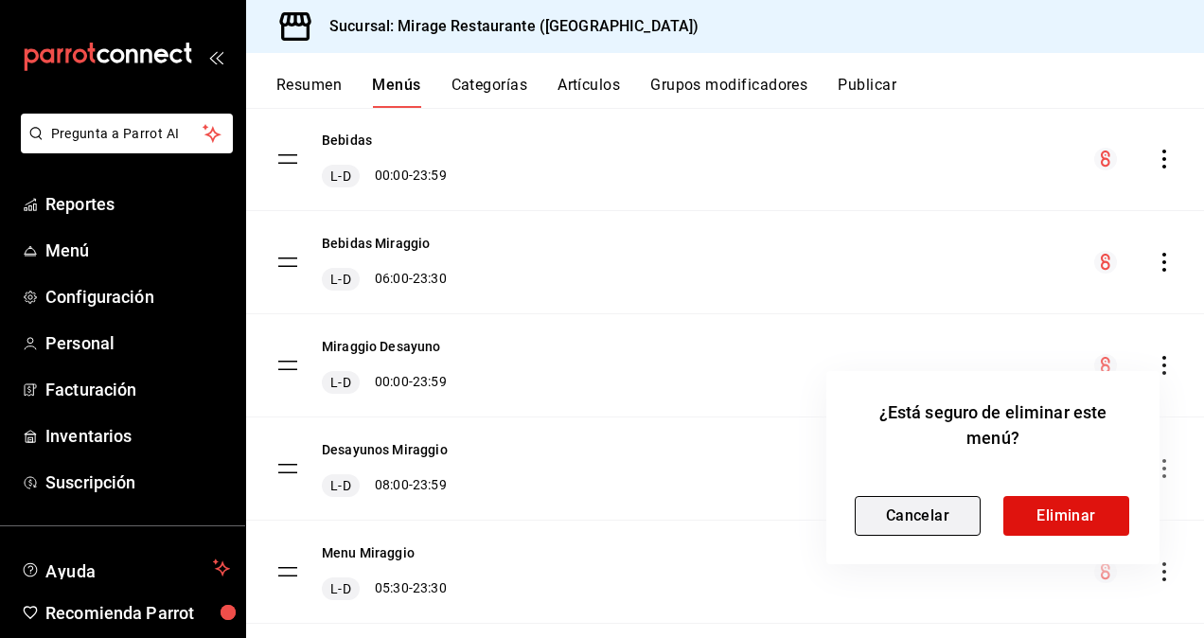
click at [910, 517] on button "Cancelar" at bounding box center [918, 516] width 126 height 40
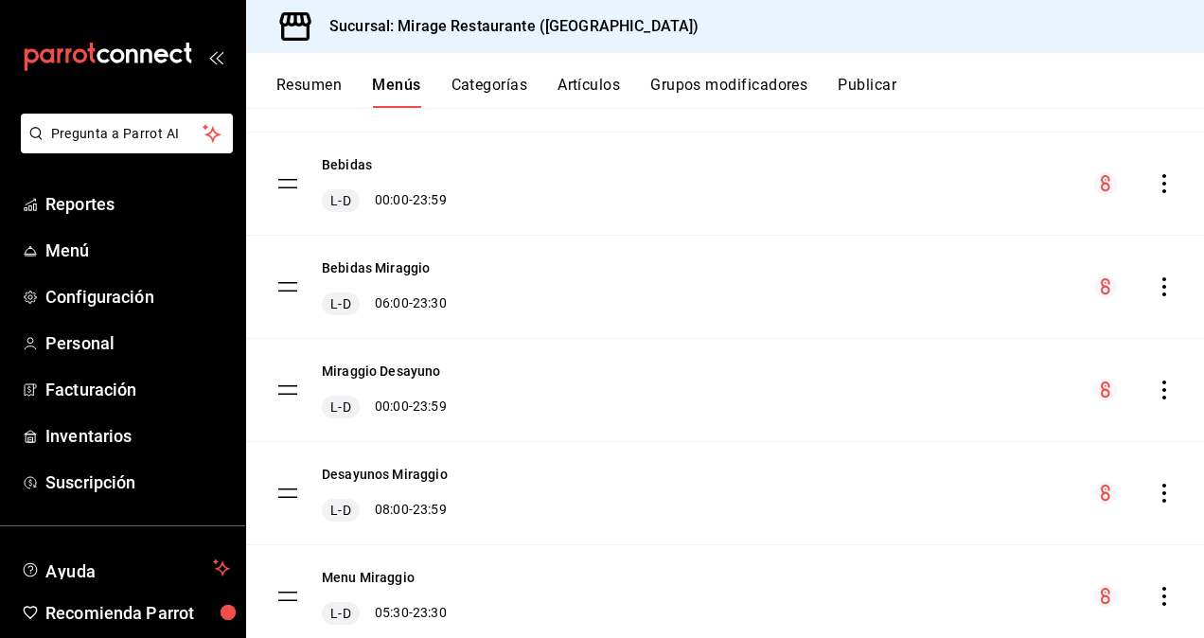
scroll to position [305, 0]
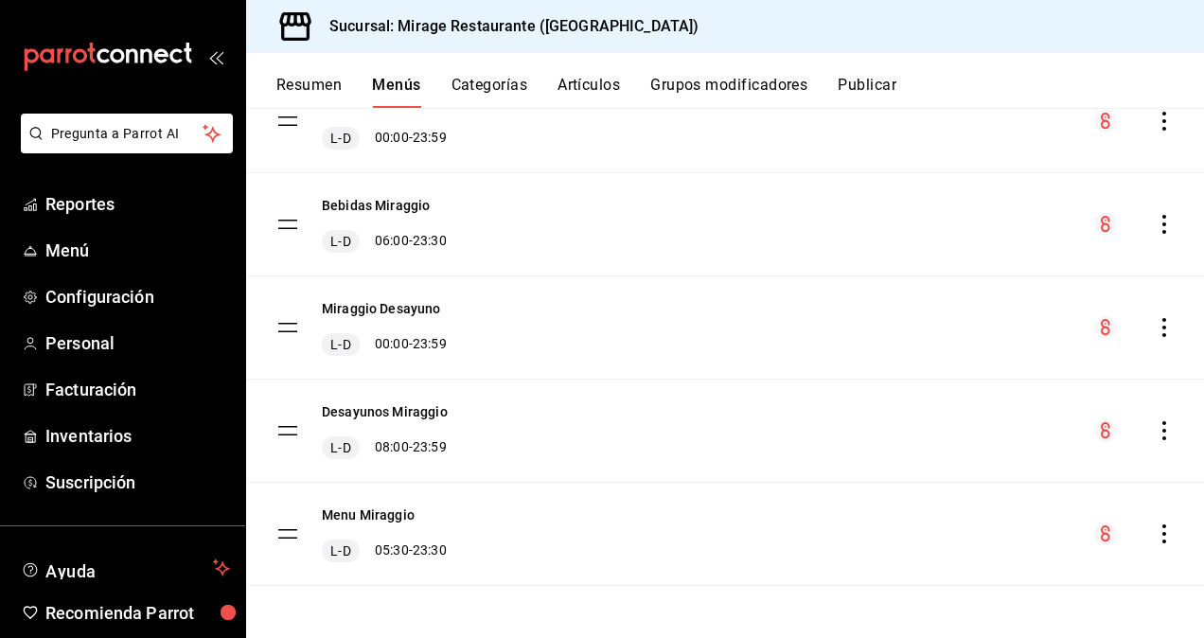
click at [1155, 427] on icon "actions" at bounding box center [1164, 430] width 19 height 19
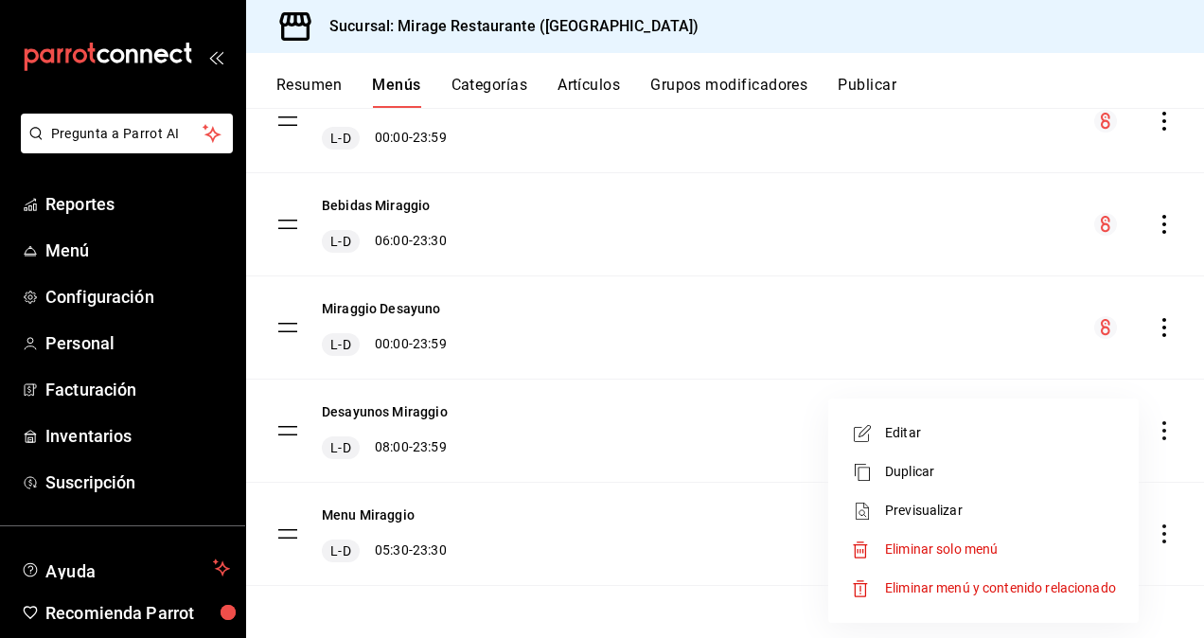
click at [502, 83] on div at bounding box center [602, 319] width 1204 height 638
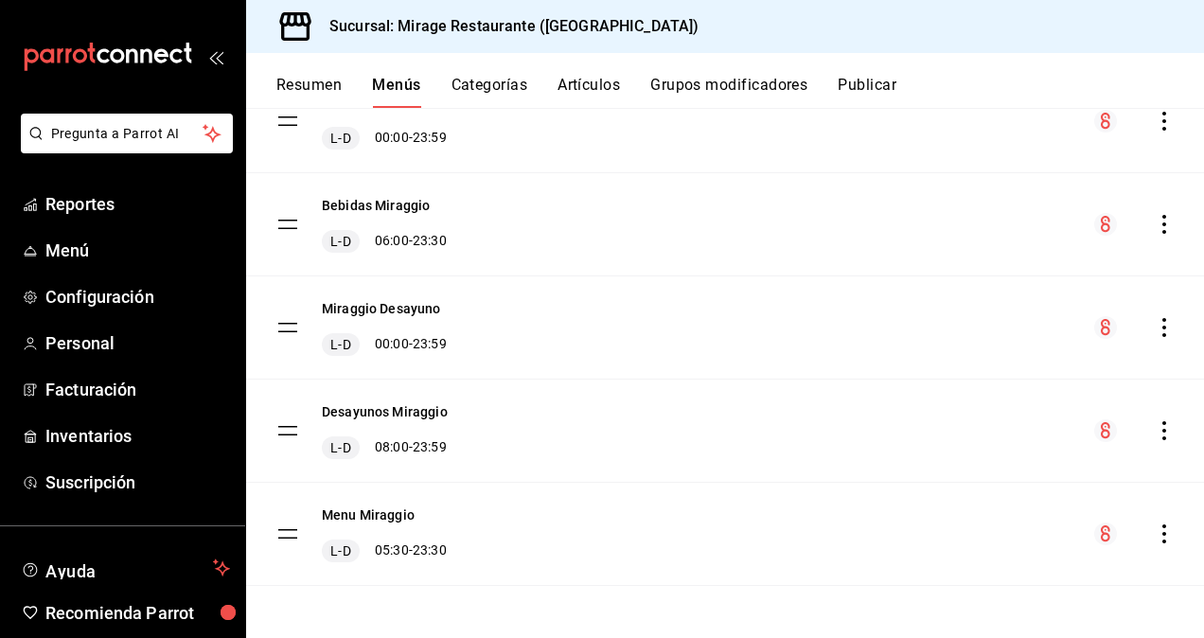
click at [502, 83] on button "Categorías" at bounding box center [490, 92] width 77 height 32
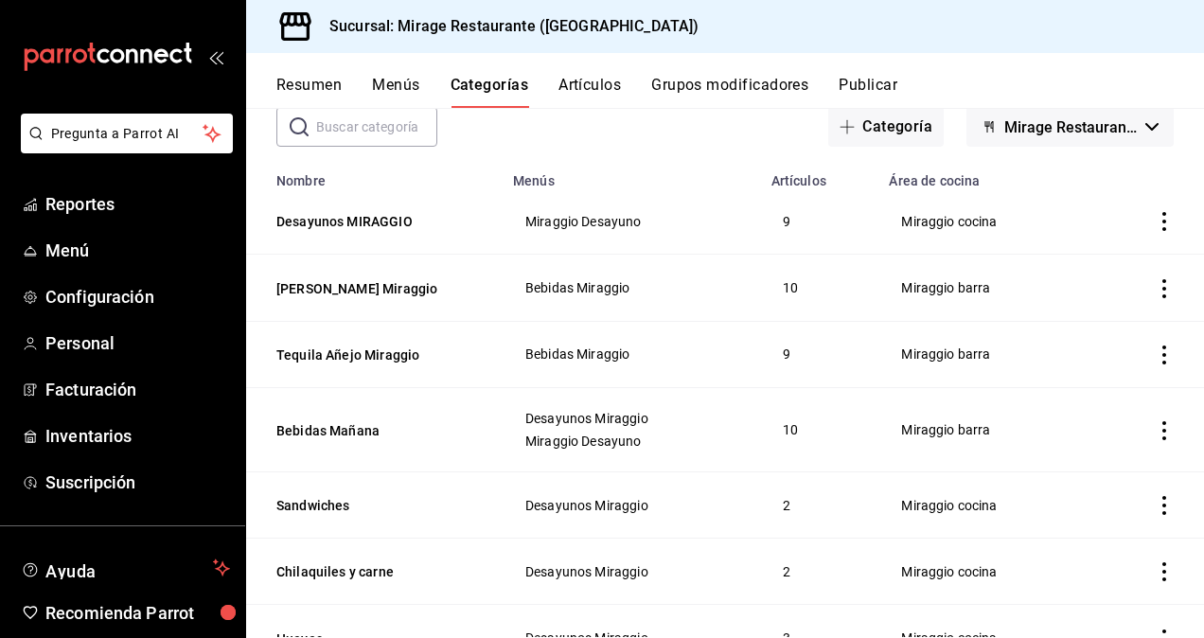
scroll to position [112, 0]
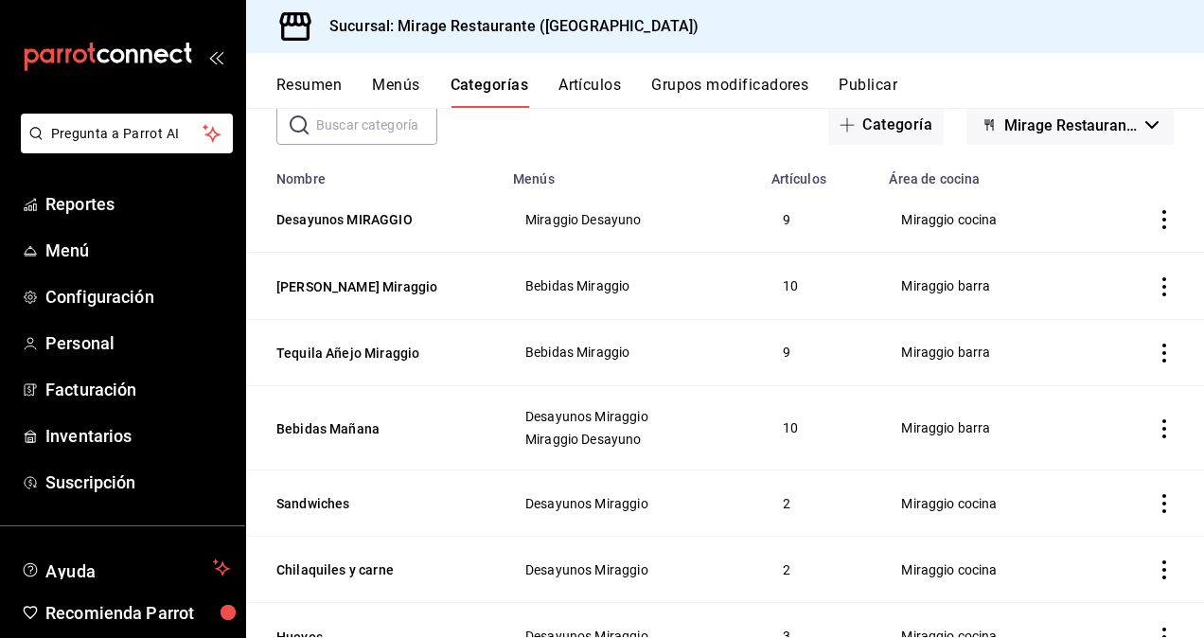
click at [763, 70] on div "Resumen Menús Categorías Artículos Grupos modificadores Publicar" at bounding box center [725, 80] width 958 height 55
click at [758, 87] on button "Grupos modificadores" at bounding box center [729, 92] width 157 height 32
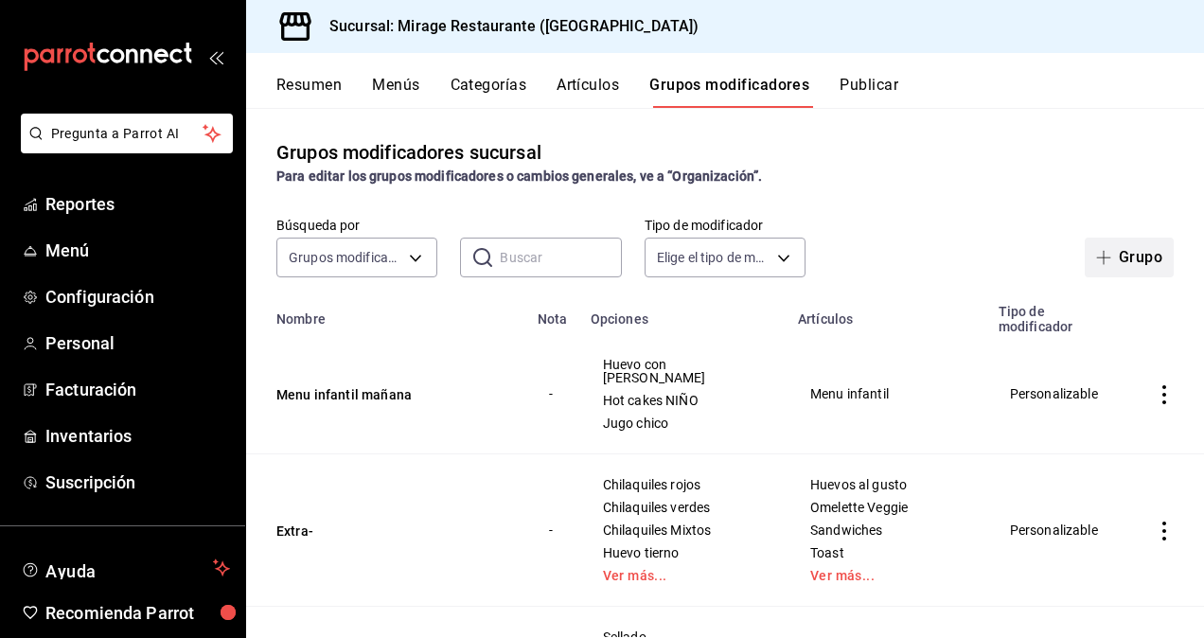
click at [1098, 258] on span "button" at bounding box center [1107, 257] width 23 height 15
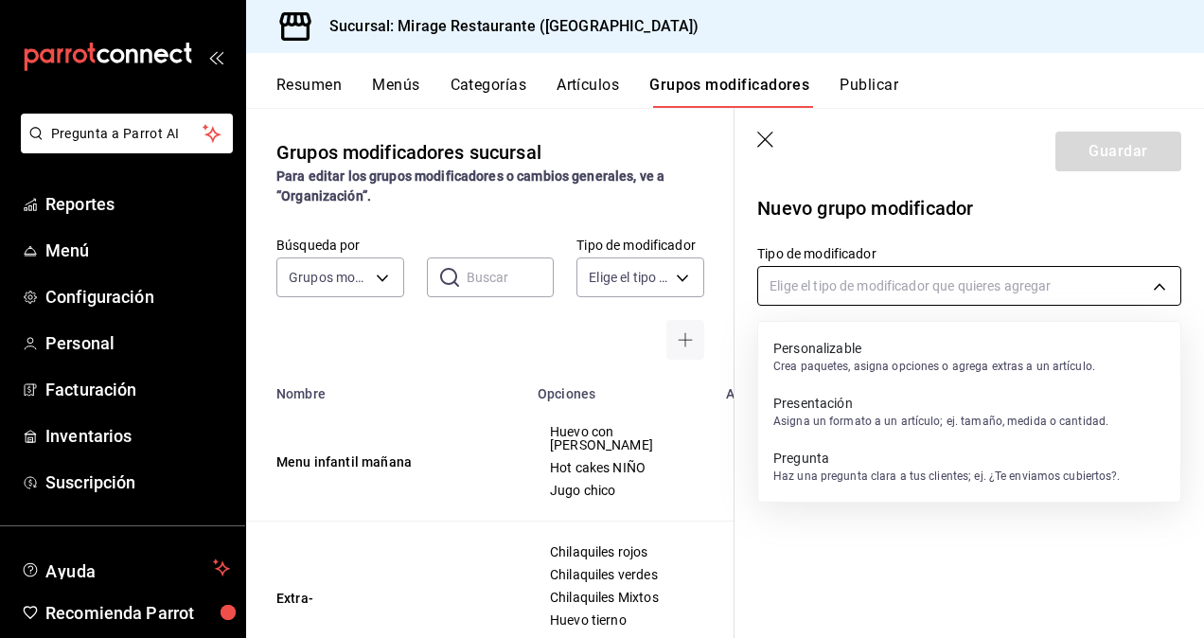
click at [1026, 278] on body "Pregunta a Parrot AI Reportes Menú Configuración Personal Facturación Inventari…" at bounding box center [602, 319] width 1204 height 638
click at [865, 346] on p "Personalizable" at bounding box center [934, 348] width 322 height 19
type input "CUSTOMIZABLE"
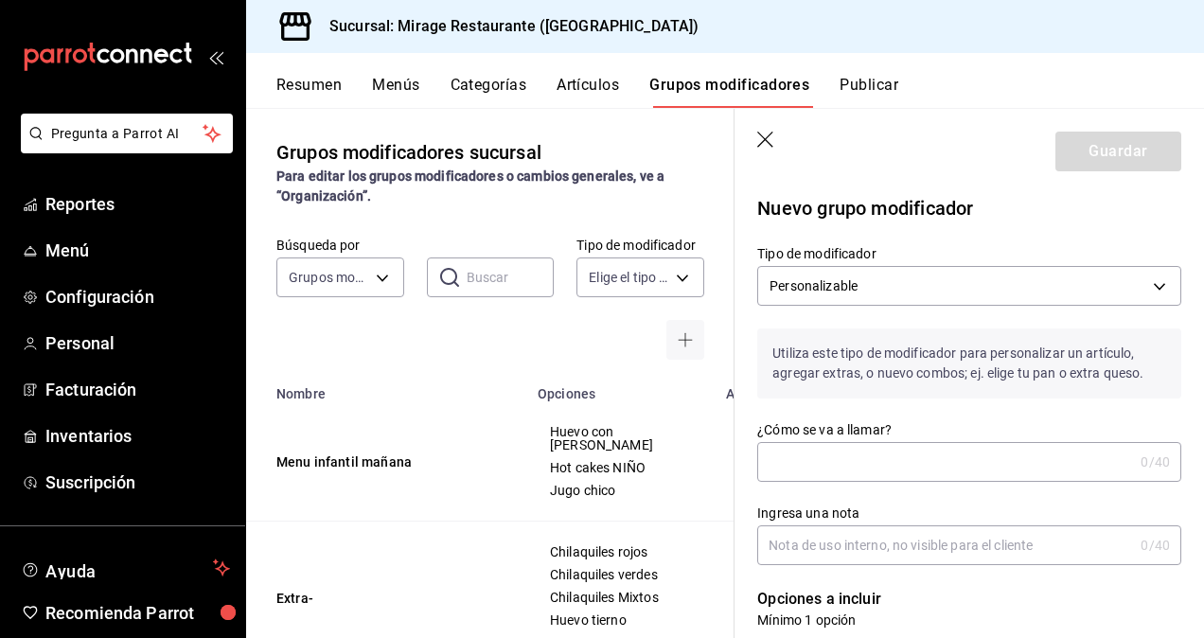
click at [799, 468] on input "¿Cómo se va a llamar?" at bounding box center [945, 462] width 376 height 38
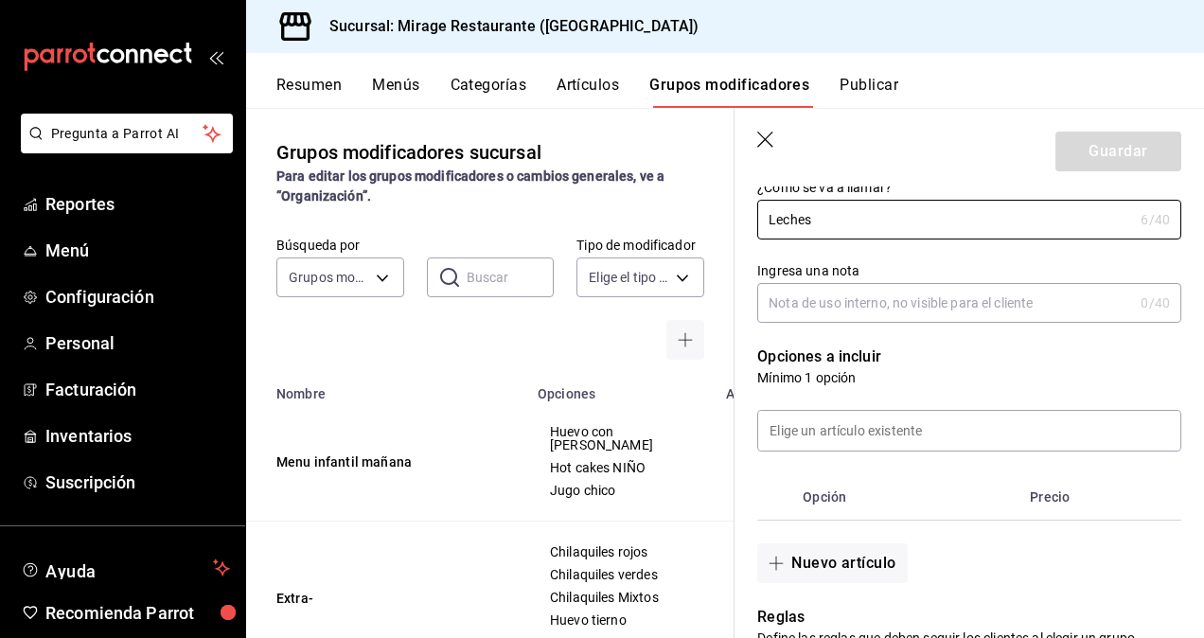
scroll to position [243, 0]
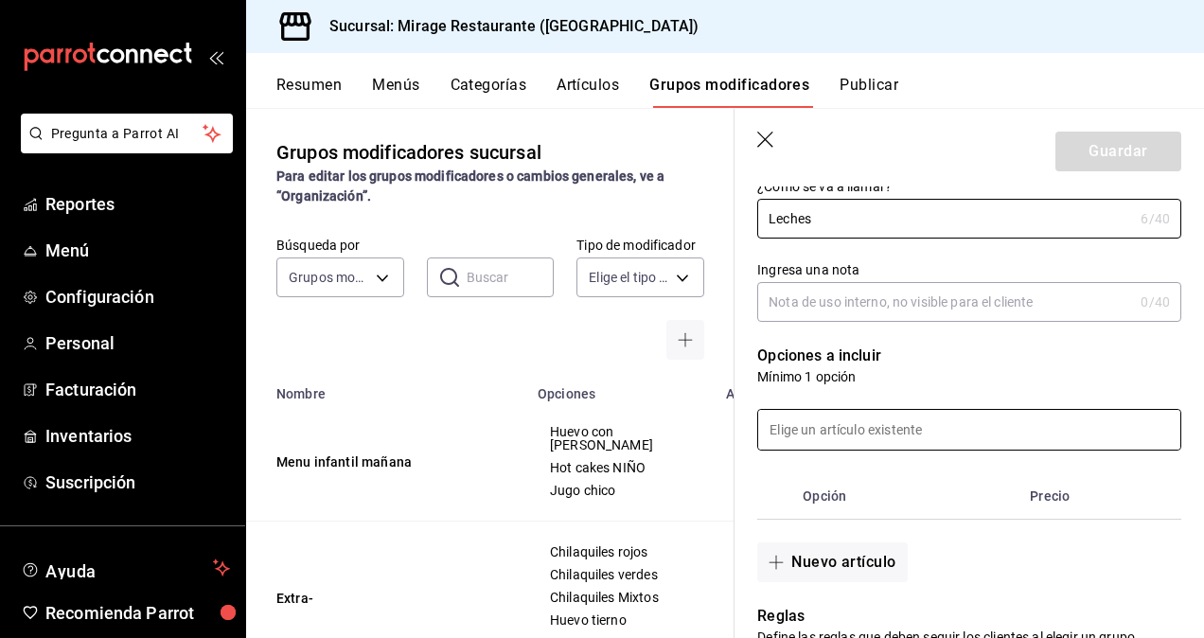
type input "Leches"
click at [814, 411] on input at bounding box center [969, 430] width 422 height 40
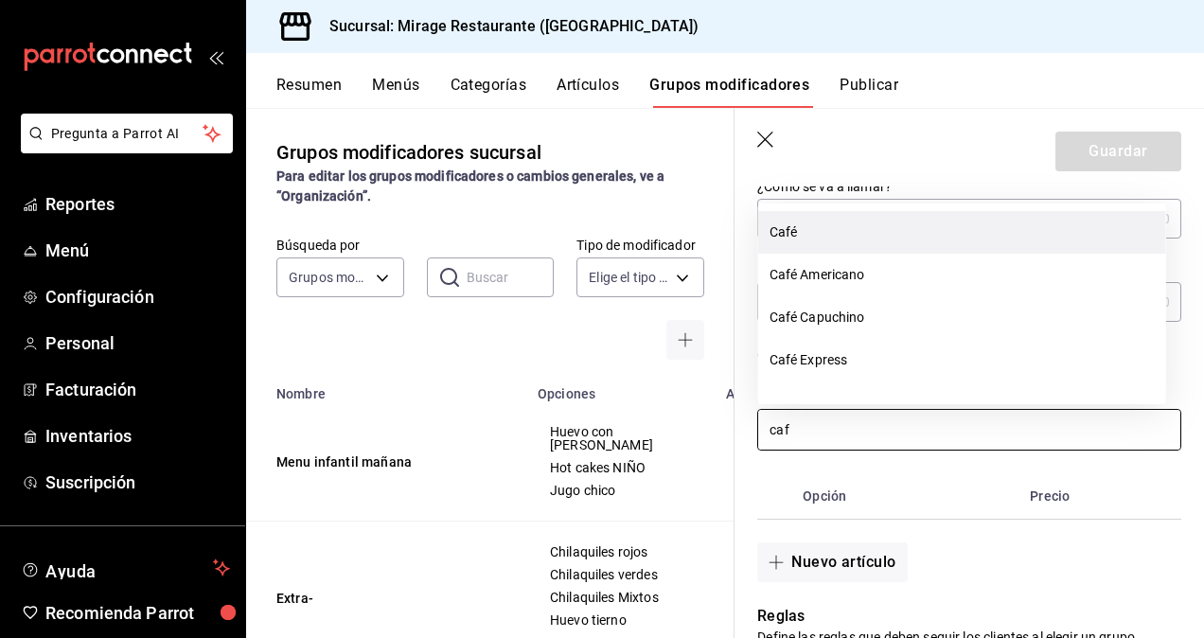
click at [802, 232] on li "Café" at bounding box center [962, 232] width 408 height 43
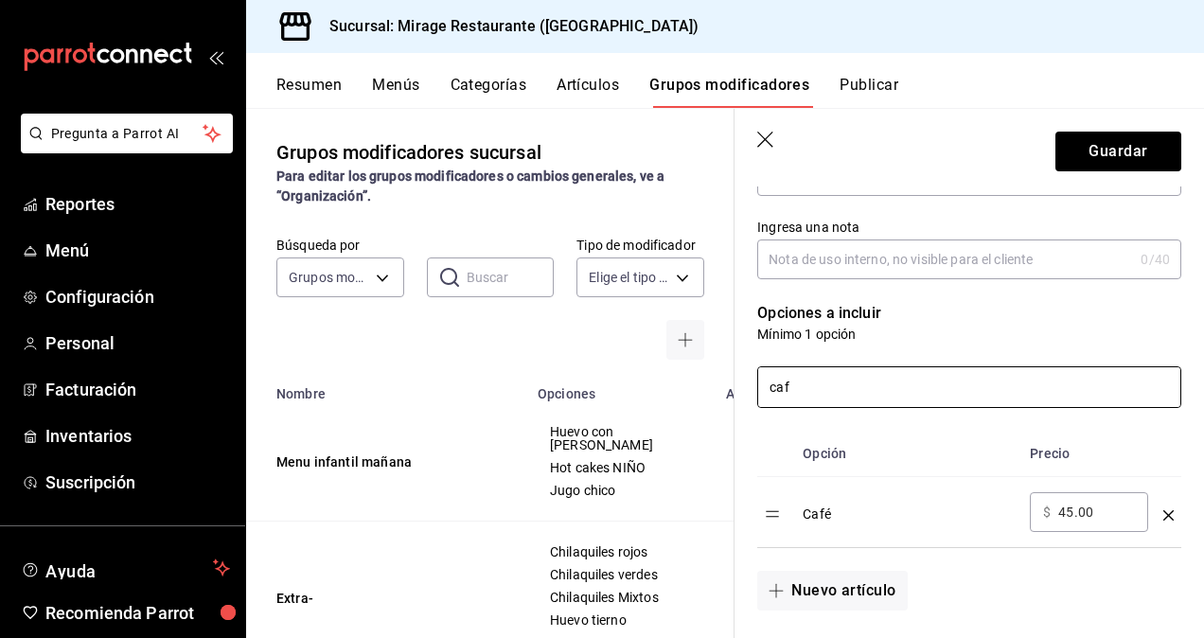
scroll to position [332, 0]
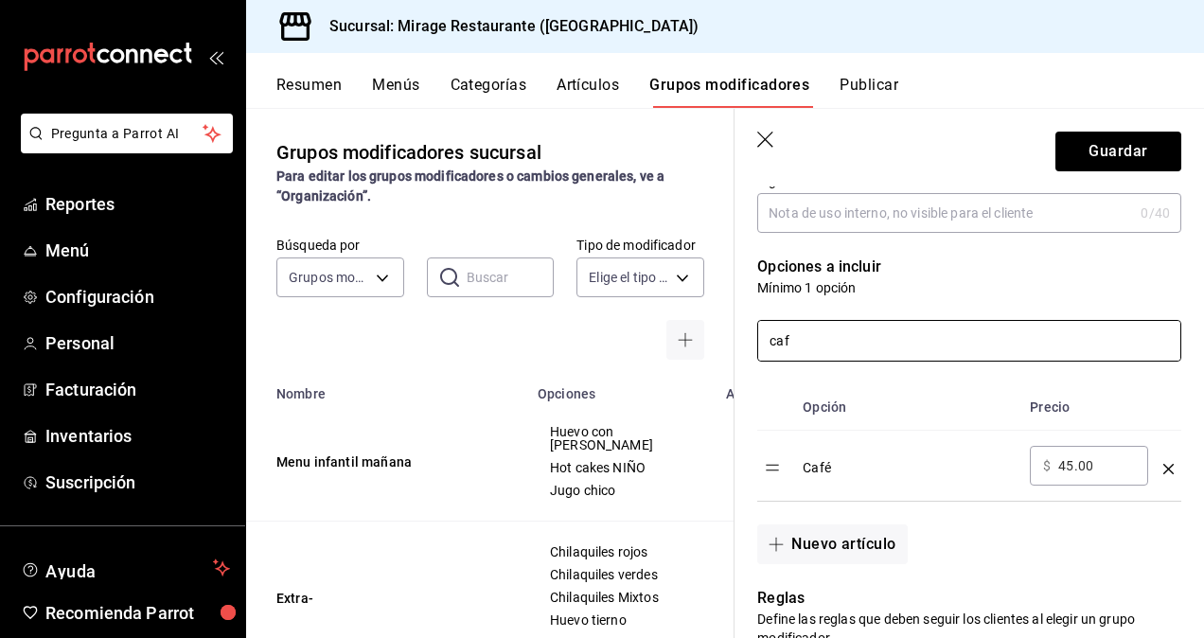
type input "caf"
click at [1156, 465] on td "optionsTable" at bounding box center [1169, 466] width 26 height 71
click at [1163, 468] on icon "optionsTable" at bounding box center [1168, 469] width 10 height 10
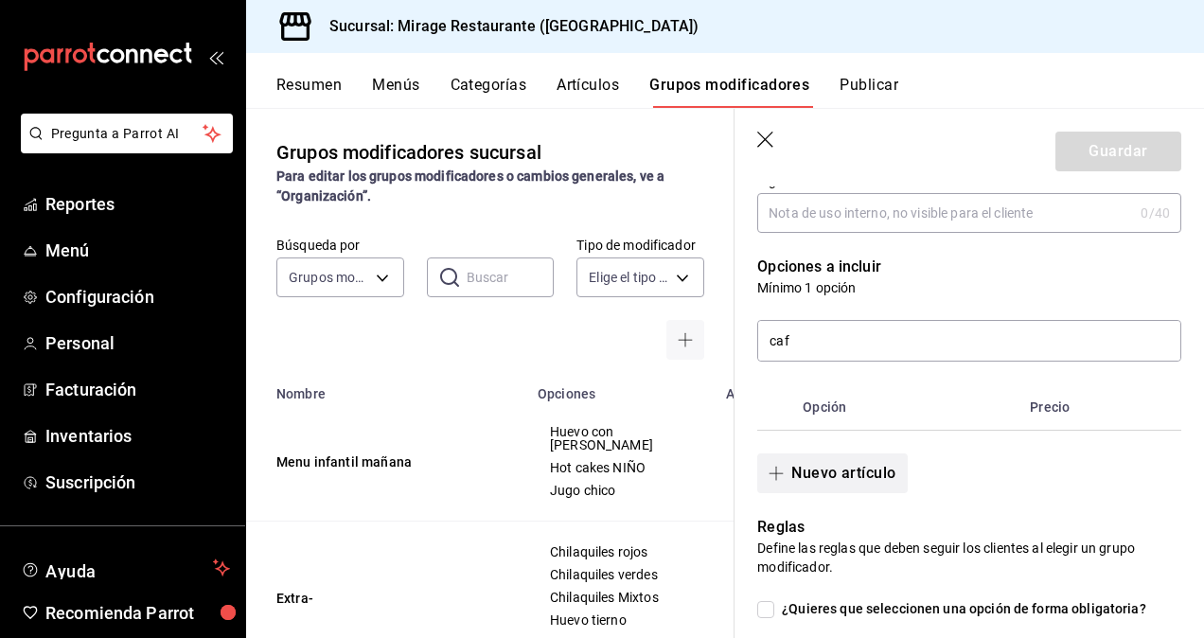
click at [815, 475] on button "Nuevo artículo" at bounding box center [832, 473] width 150 height 40
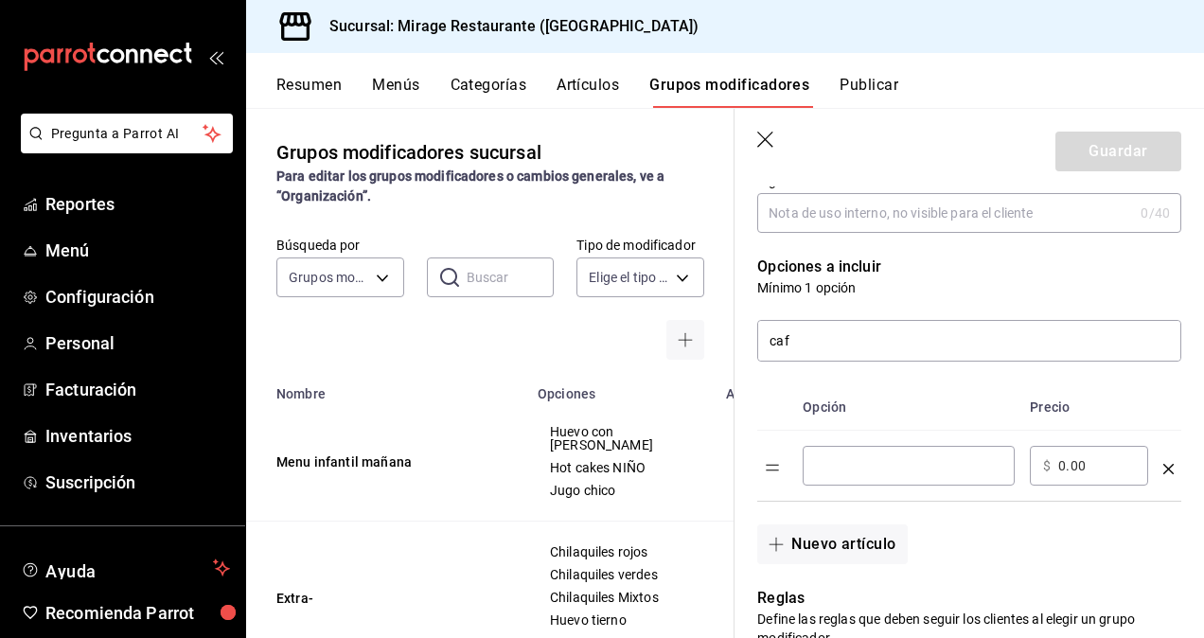
click at [831, 453] on div "​" at bounding box center [909, 466] width 212 height 40
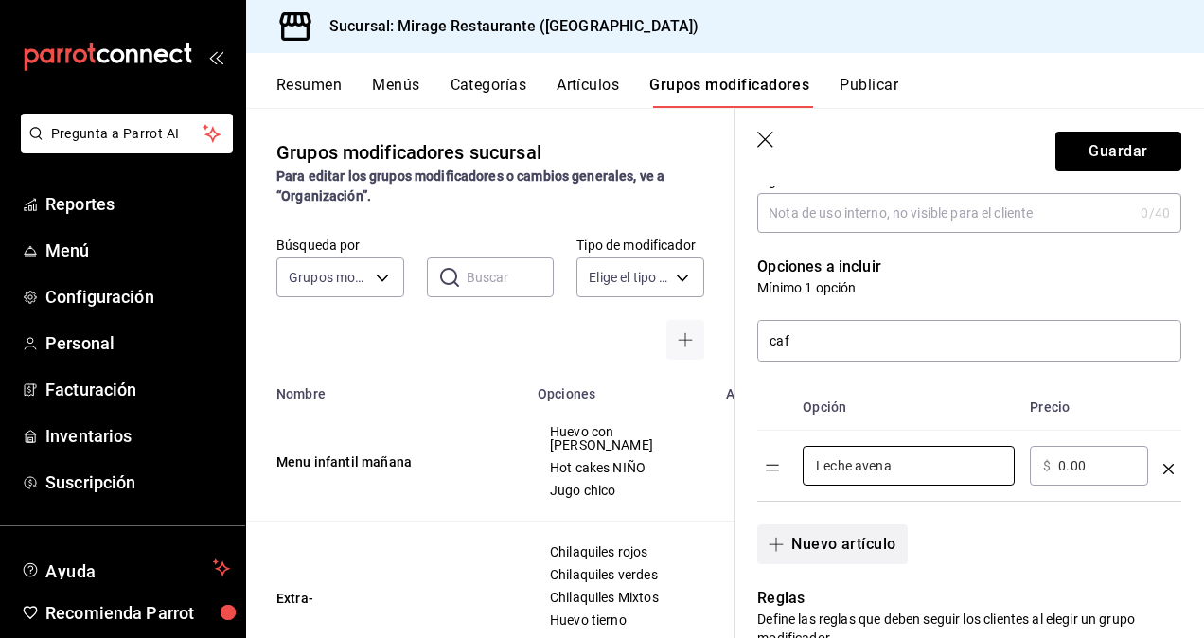
type input "Leche avena"
click at [816, 538] on button "Nuevo artículo" at bounding box center [832, 544] width 150 height 40
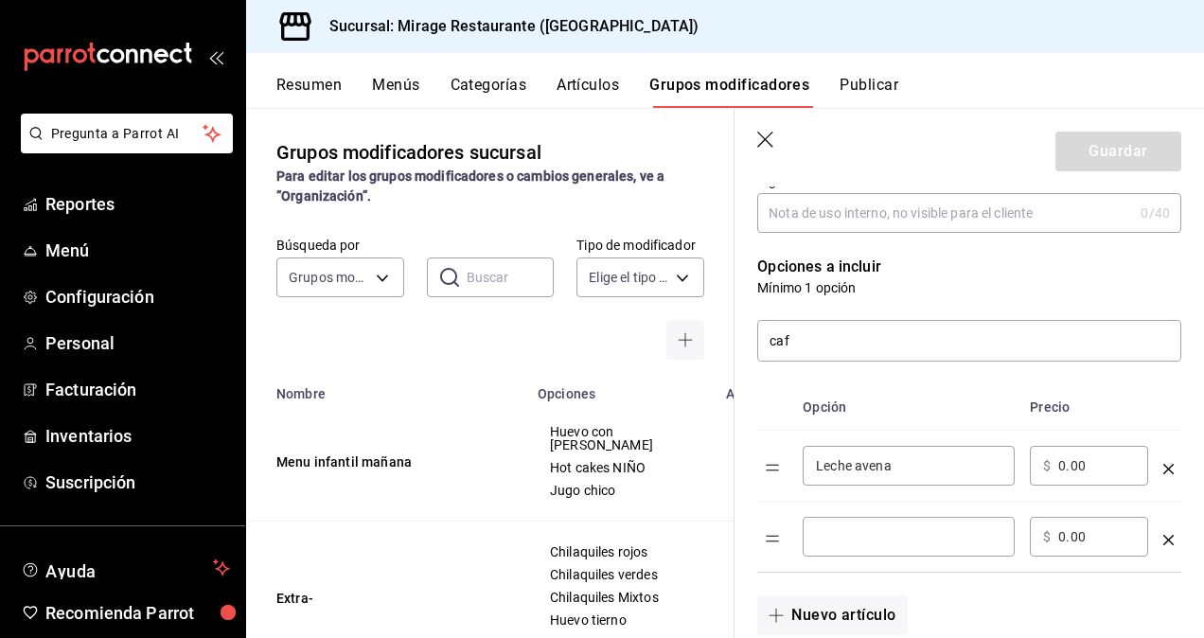
click at [850, 534] on input "optionsTable" at bounding box center [909, 536] width 186 height 19
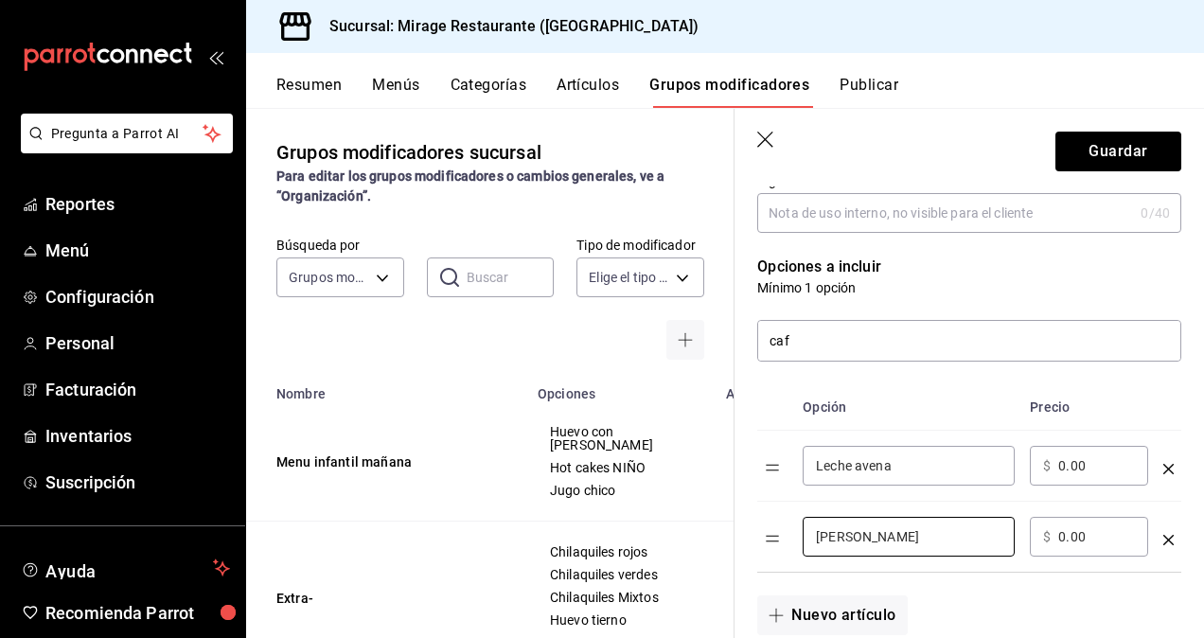
type input "[PERSON_NAME]"
click at [1068, 471] on input "0.00" at bounding box center [1096, 465] width 77 height 19
type input "0.00"
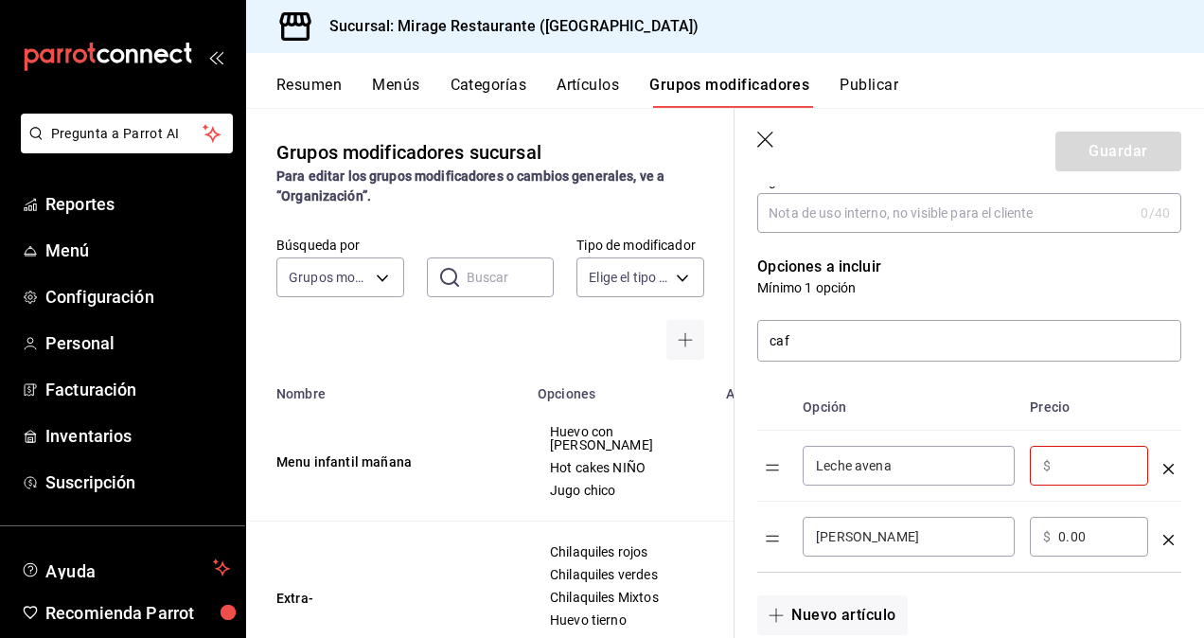
type input "2.00"
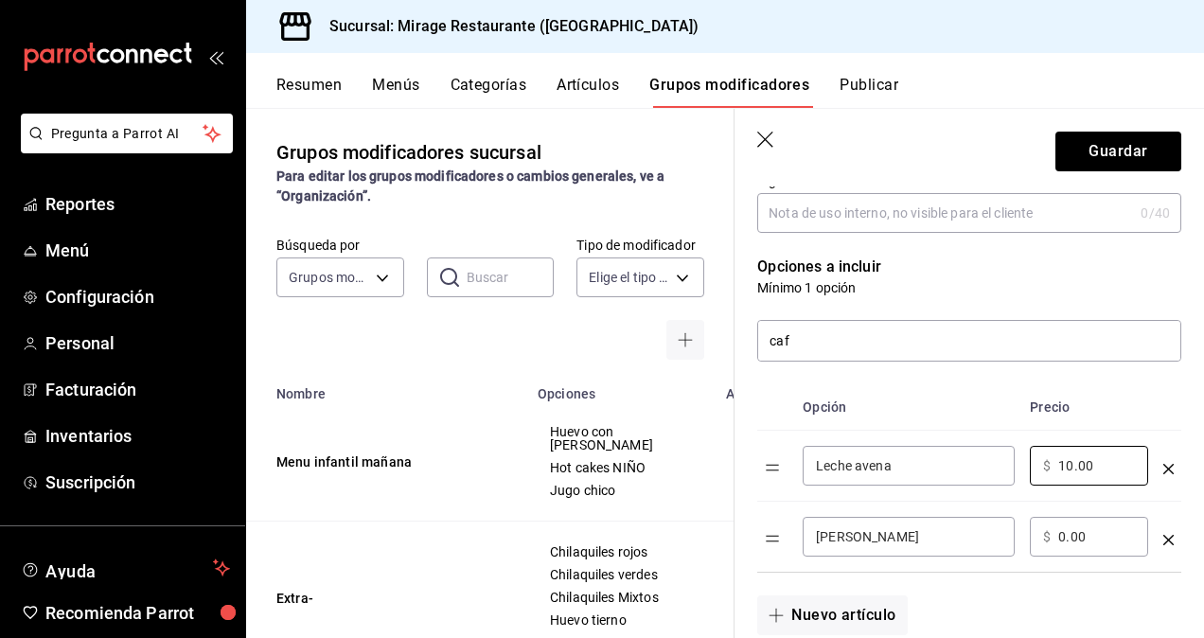
type input "10.00"
click at [1065, 540] on input "0.00" at bounding box center [1096, 536] width 77 height 19
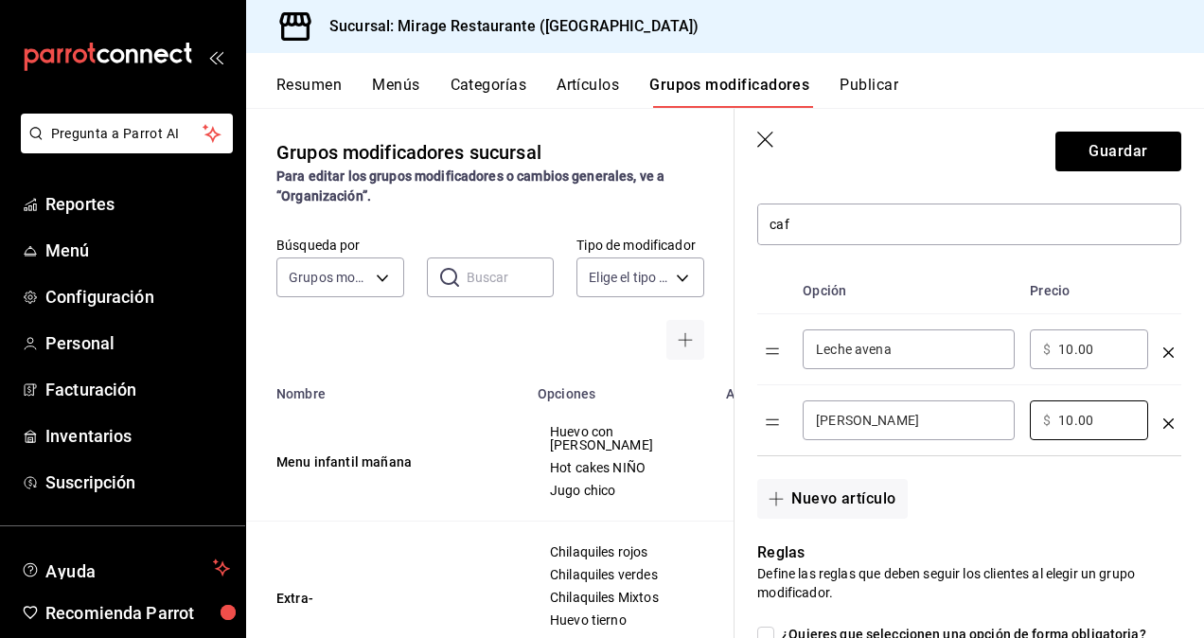
scroll to position [0, 0]
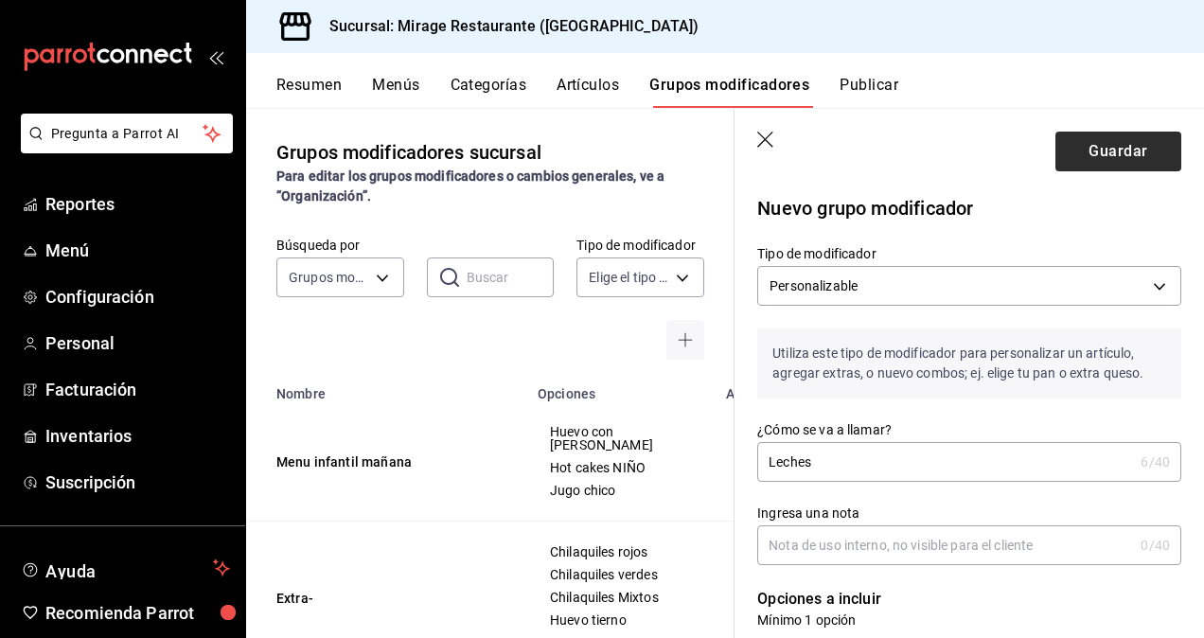
type input "10.00"
click at [1091, 147] on button "Guardar" at bounding box center [1119, 152] width 126 height 40
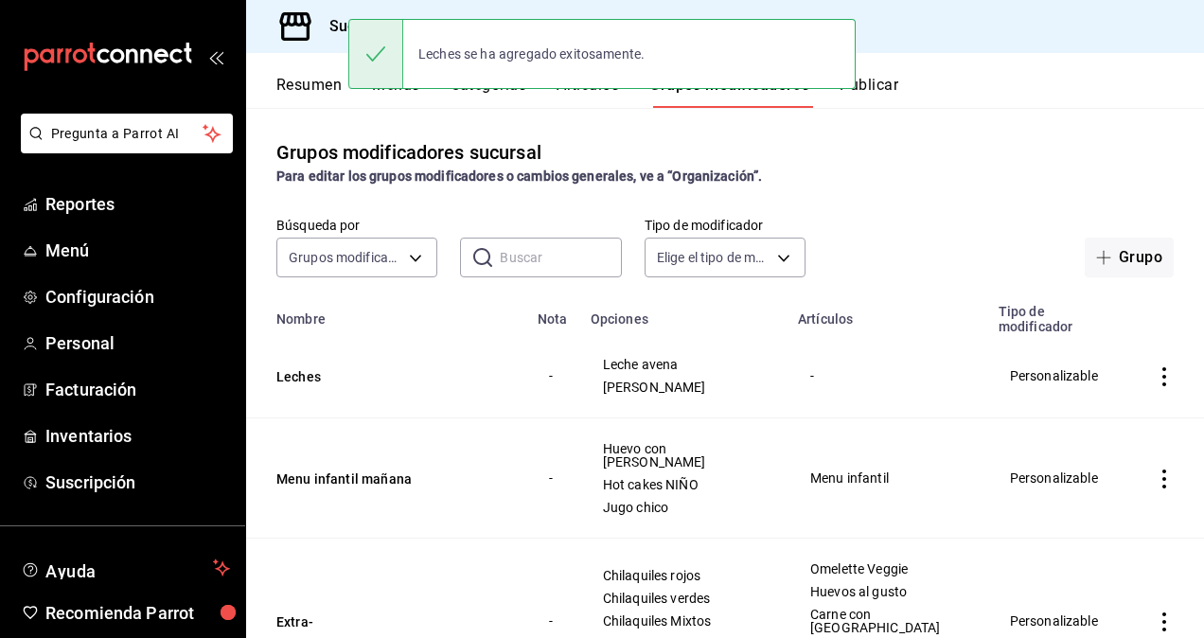
click at [593, 93] on div "Leches se ha agregado exitosamente." at bounding box center [601, 53] width 507 height 81
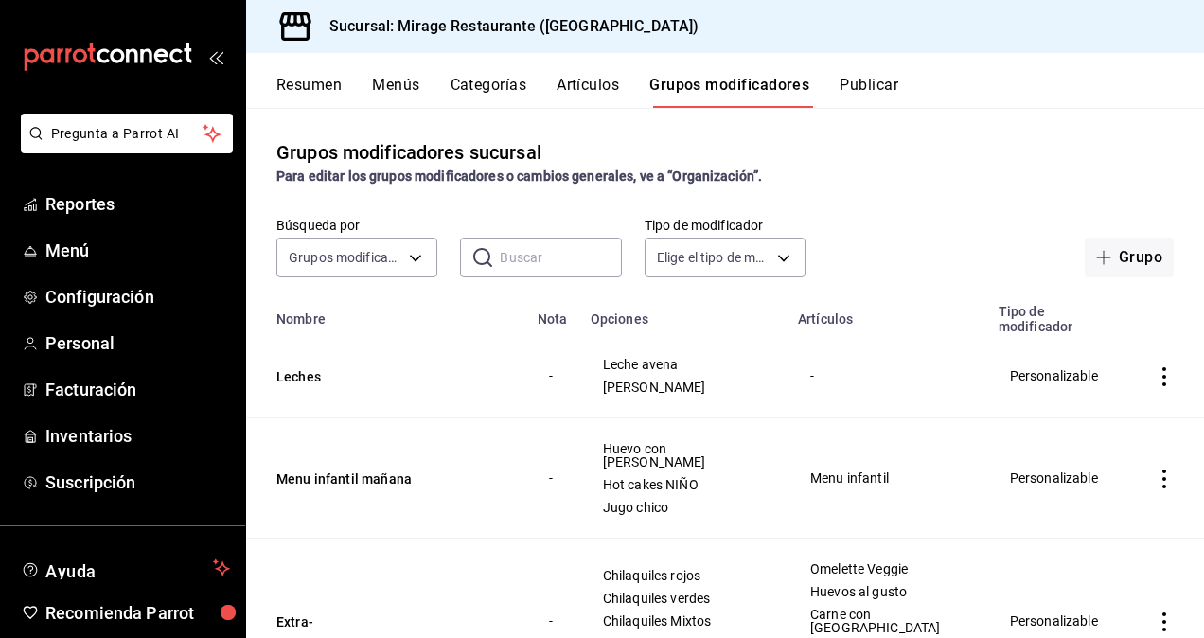
click at [593, 93] on button "Artículos" at bounding box center [588, 92] width 62 height 32
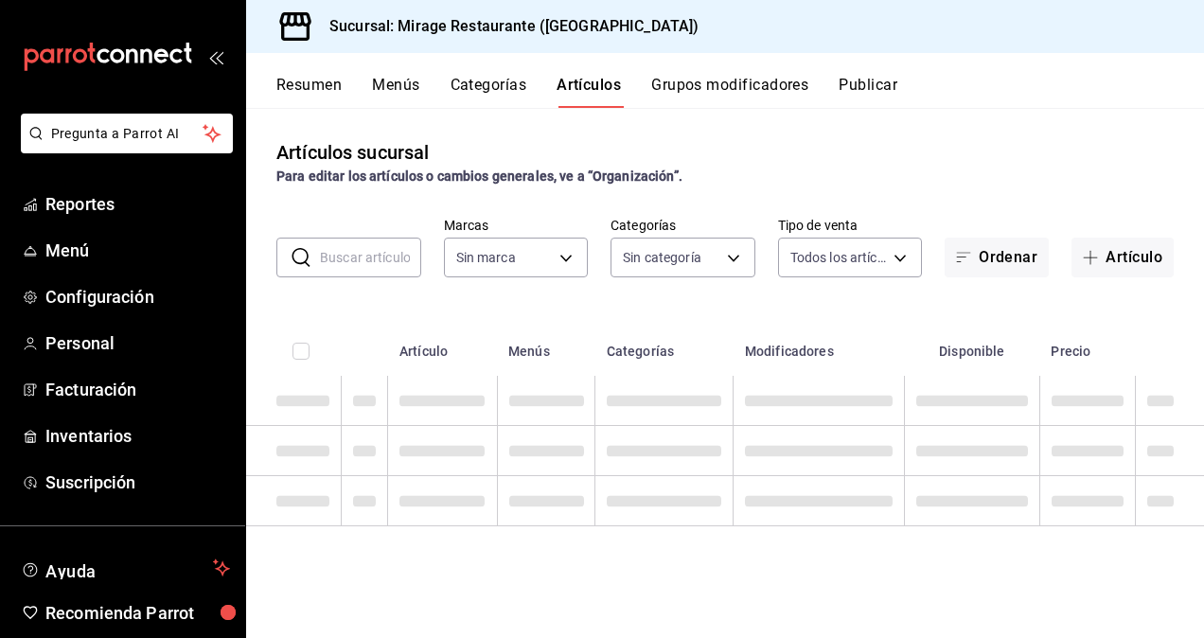
type input "fd44f9d9-2552-44ba-a783-b01c8222cad6"
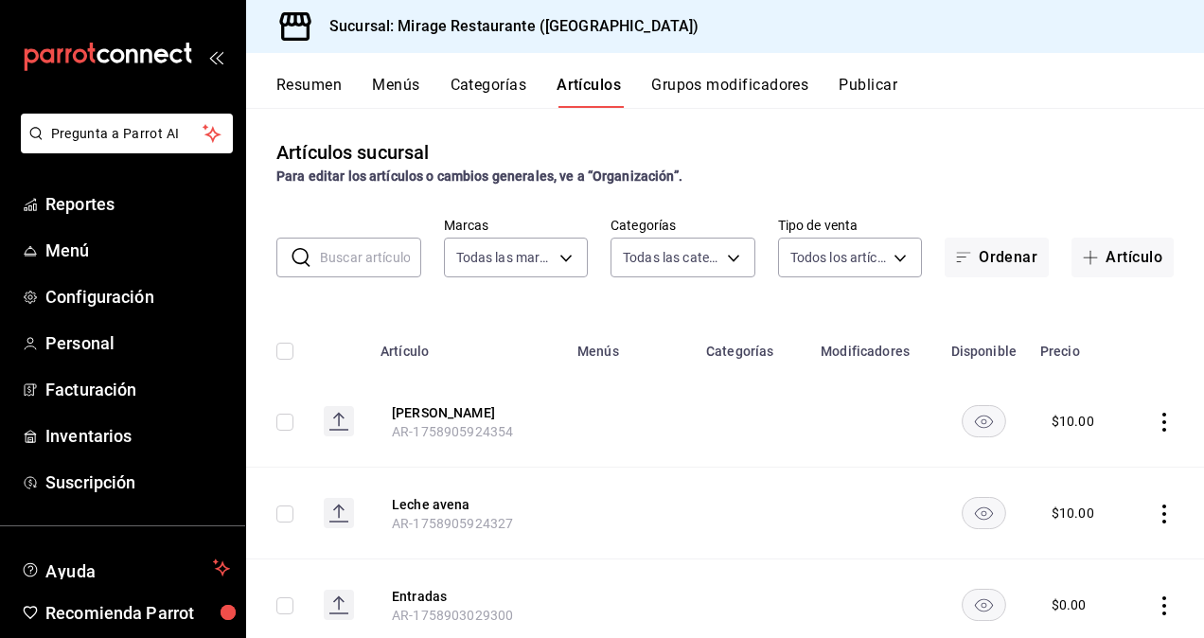
type input "5a5ee4fa-38af-4205-a38b-c0e21d46a3b0,d5d6632e-e93b-488b-b89c-05f99fab0c1f,7ad0b…"
click at [361, 258] on input "text" at bounding box center [370, 258] width 101 height 38
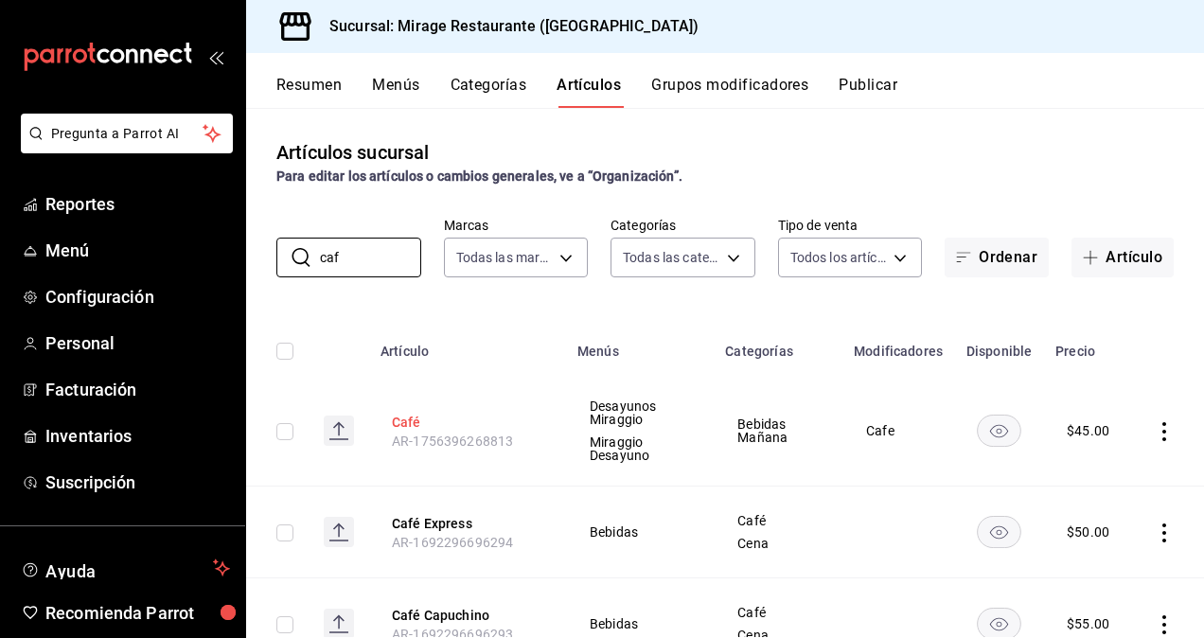
type input "caf"
click at [405, 419] on button "Café" at bounding box center [467, 422] width 151 height 19
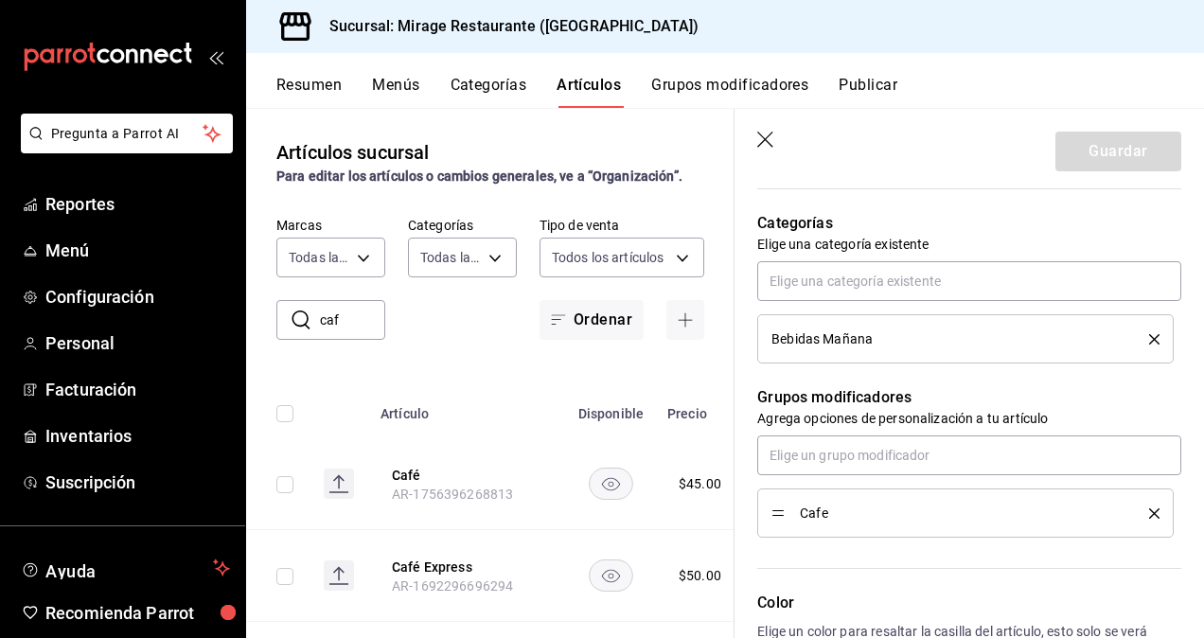
scroll to position [680, 0]
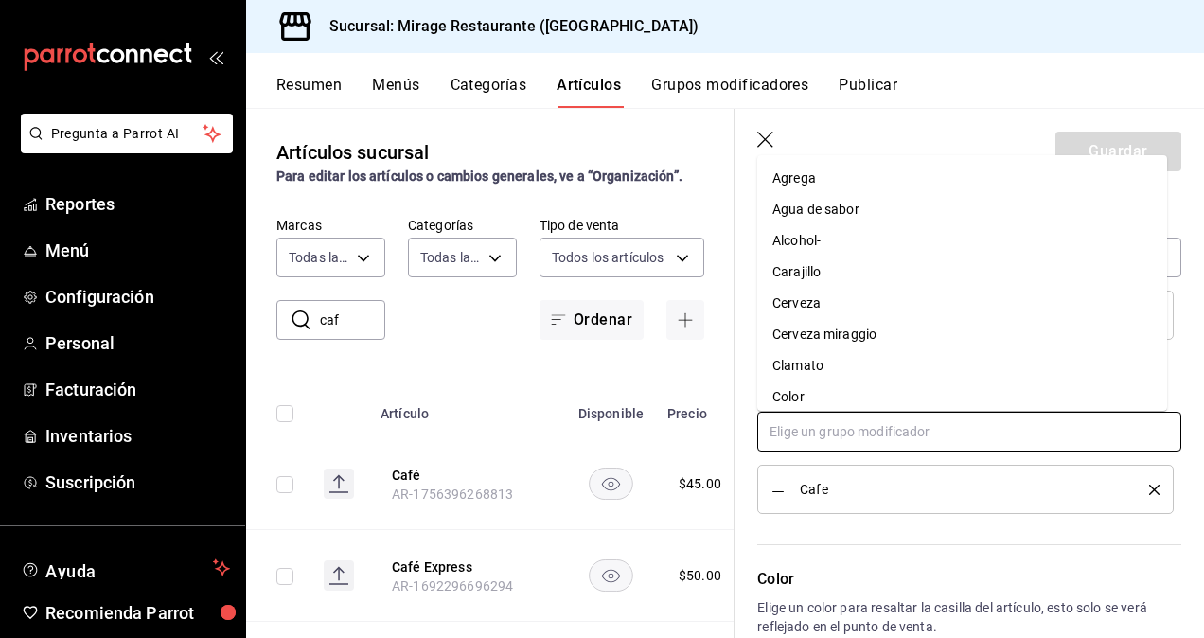
click at [867, 435] on input "text" at bounding box center [969, 432] width 424 height 40
type input "lec"
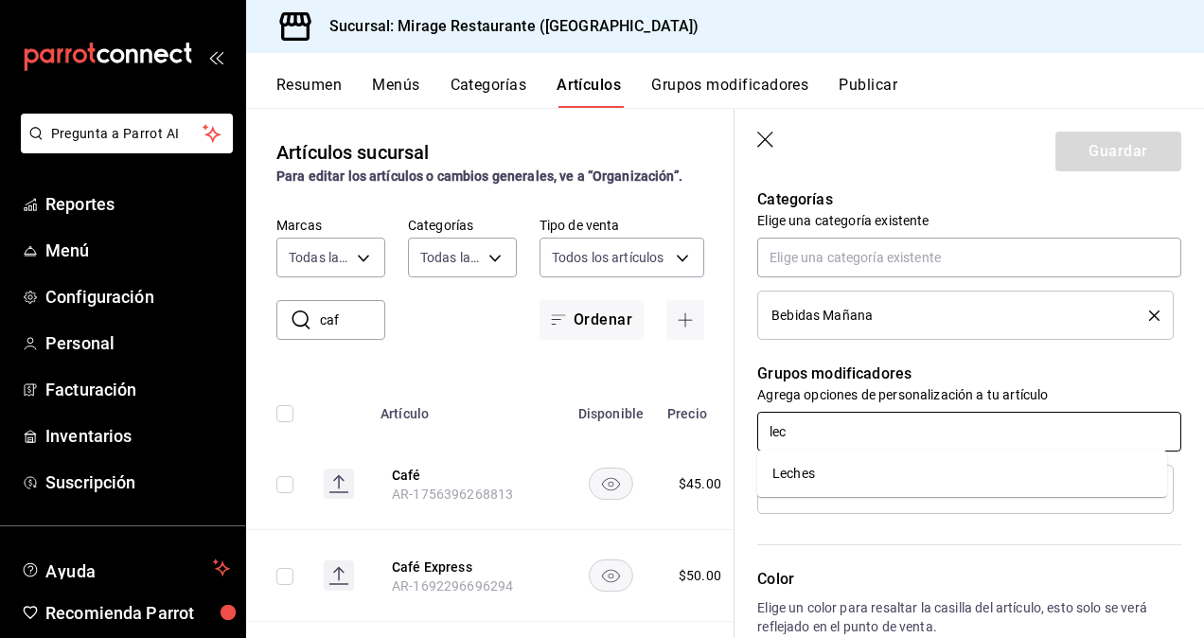
click at [783, 477] on div "Leches" at bounding box center [793, 474] width 43 height 20
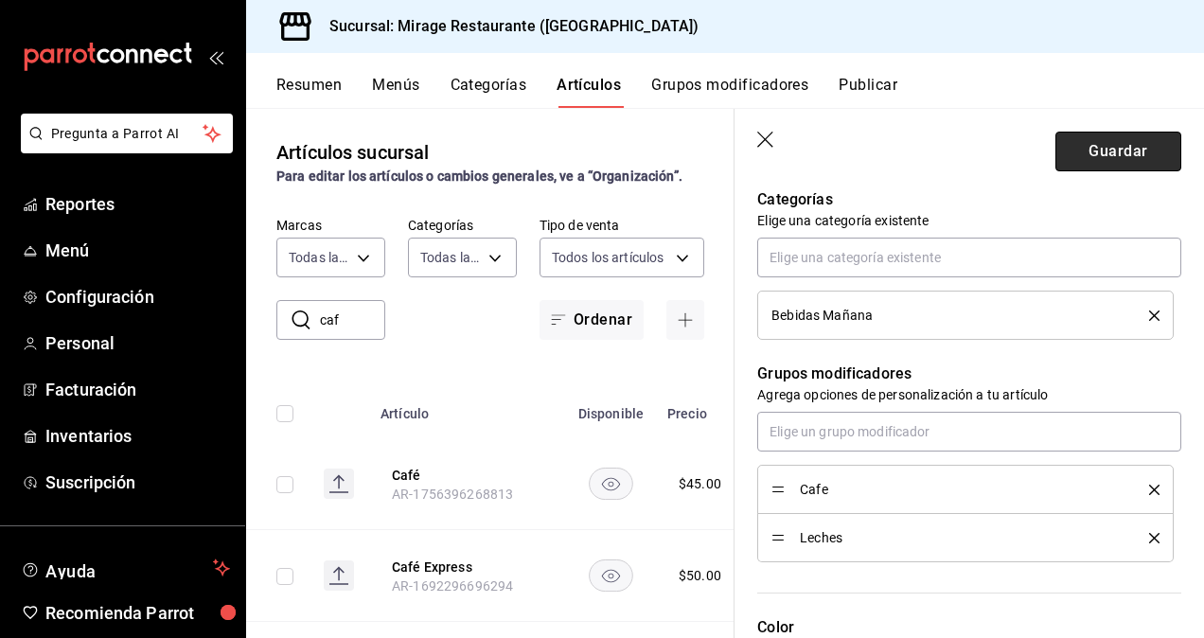
click at [1076, 152] on button "Guardar" at bounding box center [1119, 152] width 126 height 40
